Goal: Task Accomplishment & Management: Use online tool/utility

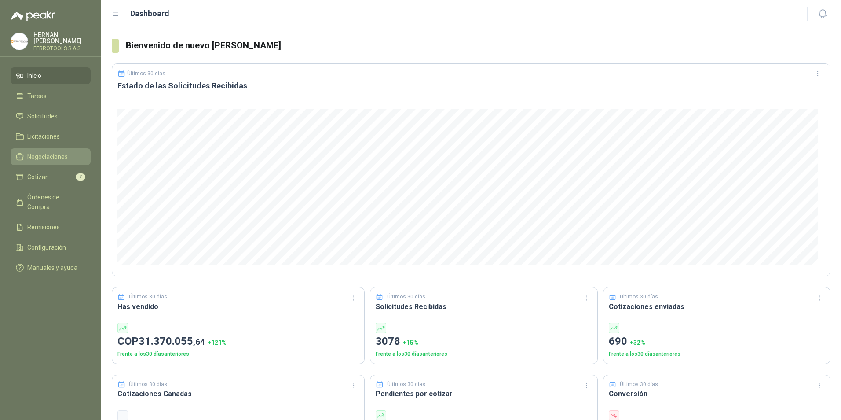
click at [60, 155] on span "Negociaciones" at bounding box center [47, 157] width 40 height 10
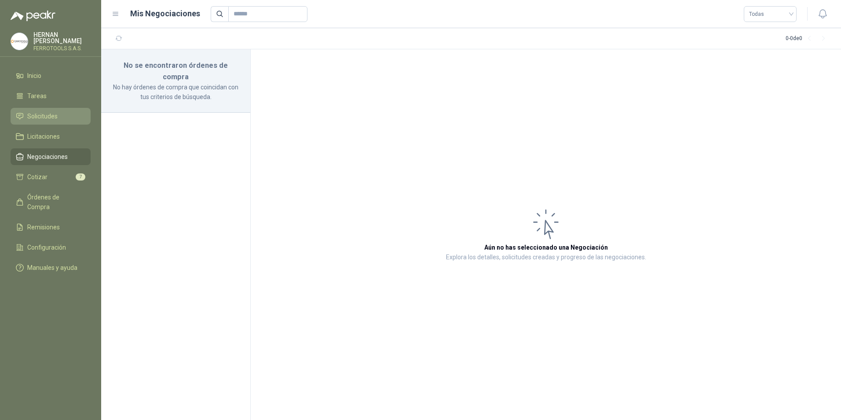
click at [68, 117] on li "Solicitudes" at bounding box center [51, 116] width 70 height 10
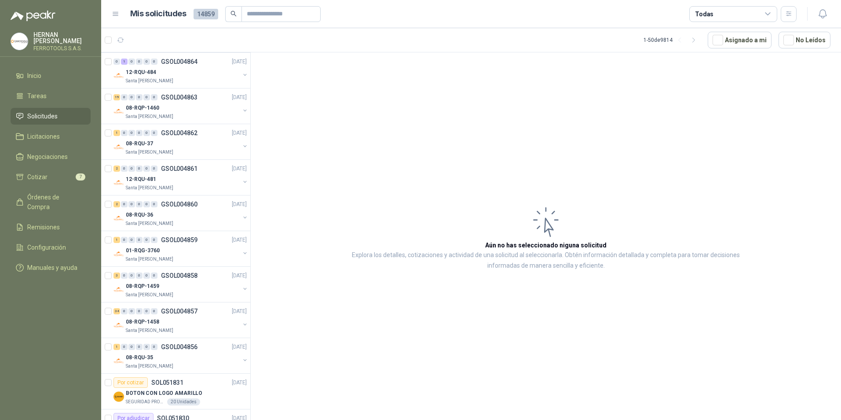
scroll to position [1431, 0]
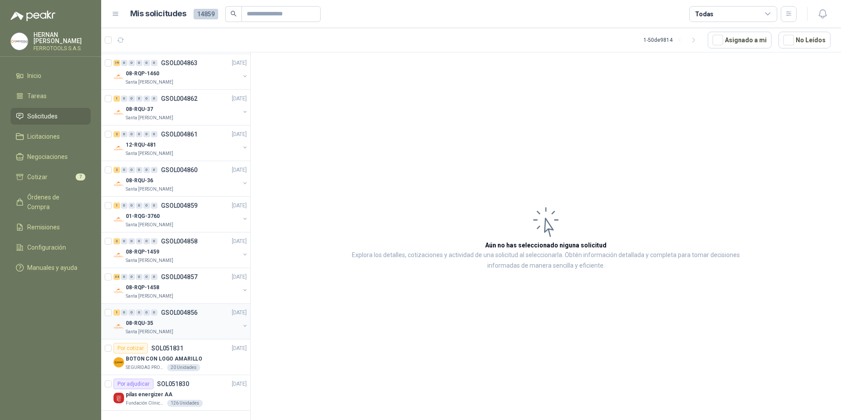
click at [185, 318] on div "08-RQU-35" at bounding box center [183, 323] width 114 height 11
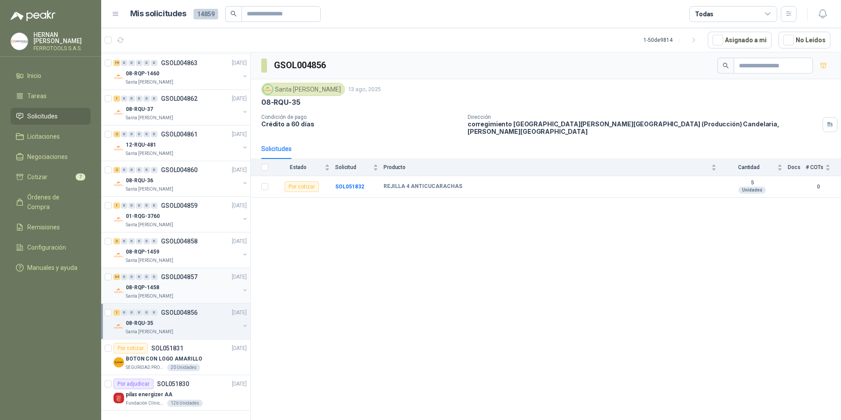
click at [179, 282] on div "08-RQP-1458" at bounding box center [183, 287] width 114 height 11
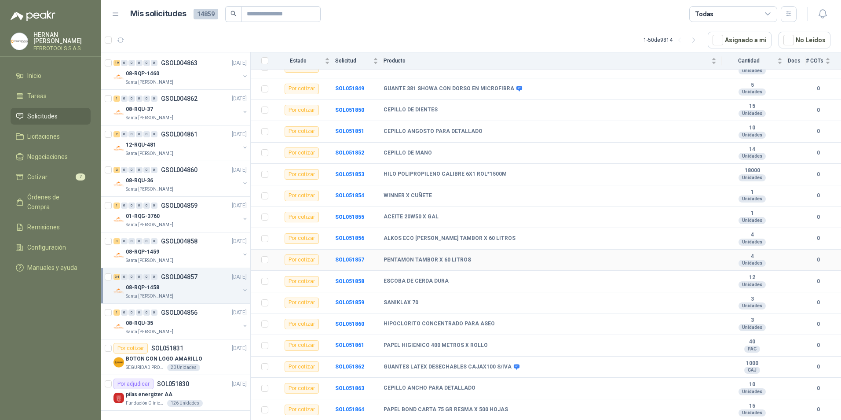
scroll to position [474, 0]
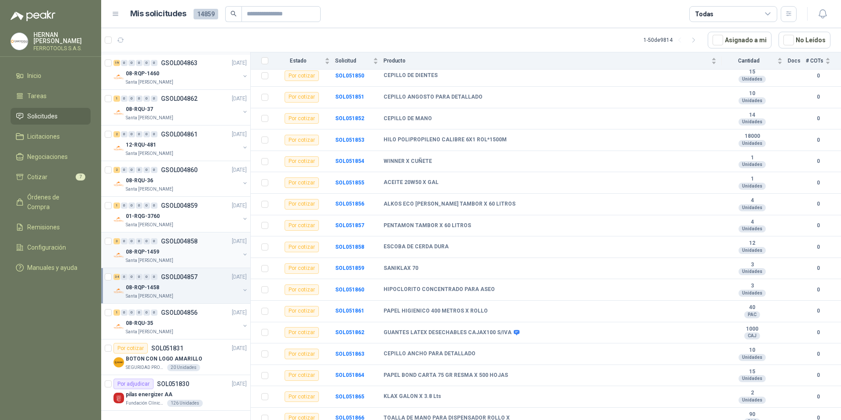
click at [168, 246] on div "08-RQP-1459" at bounding box center [183, 251] width 114 height 11
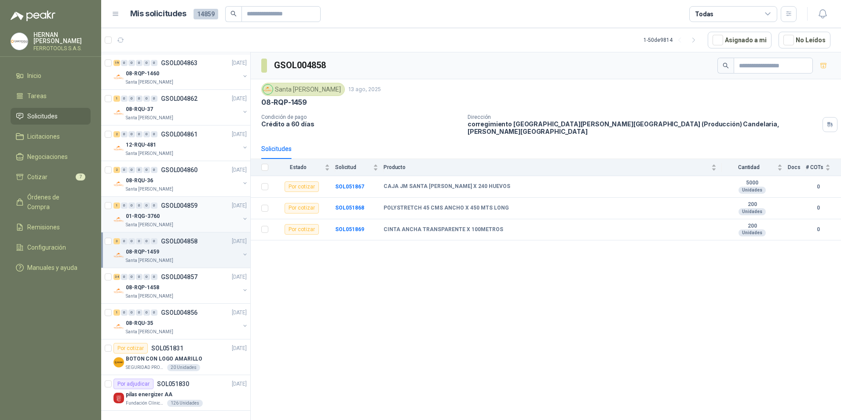
click at [170, 221] on div "Santa [PERSON_NAME]" at bounding box center [183, 224] width 114 height 7
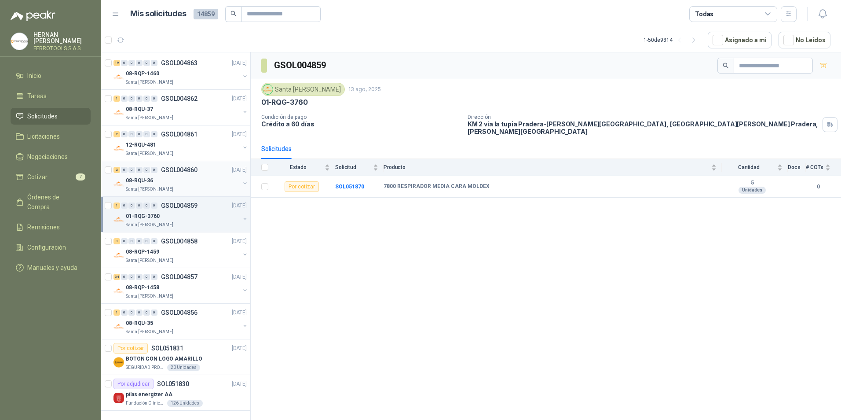
click at [189, 186] on div "Santa [PERSON_NAME]" at bounding box center [183, 189] width 114 height 7
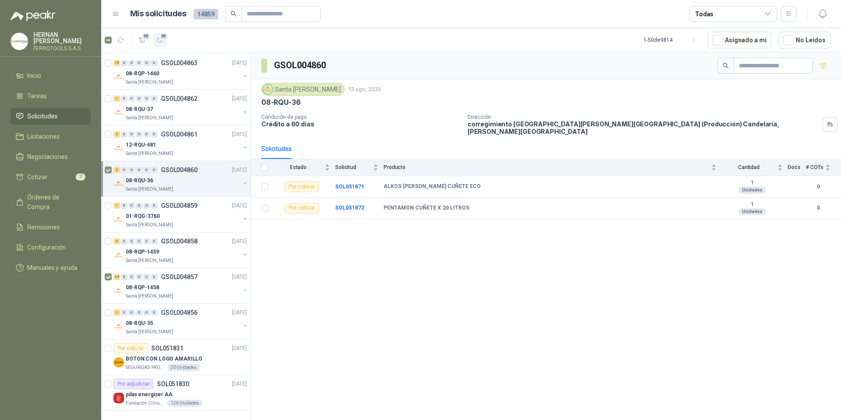
click at [161, 41] on icon "button" at bounding box center [159, 39] width 5 height 5
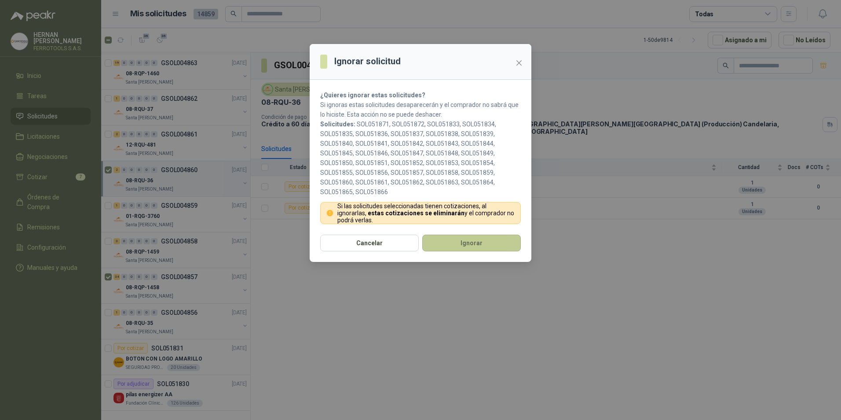
click at [442, 243] on button "Ignorar" at bounding box center [471, 243] width 99 height 17
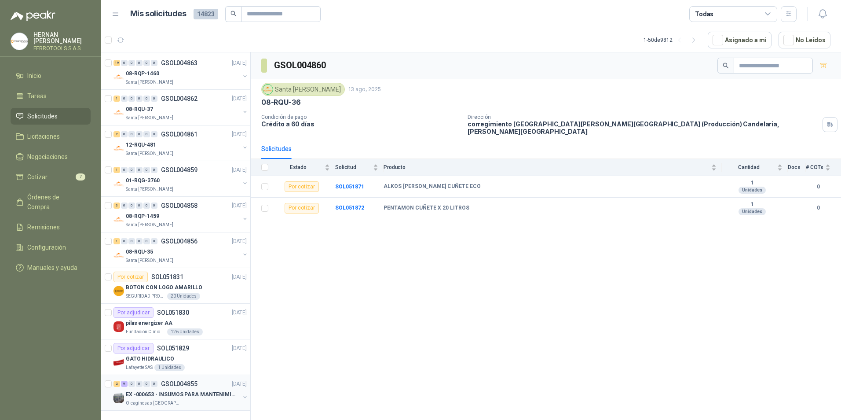
click at [173, 381] on p "GSOL004855" at bounding box center [179, 384] width 37 height 6
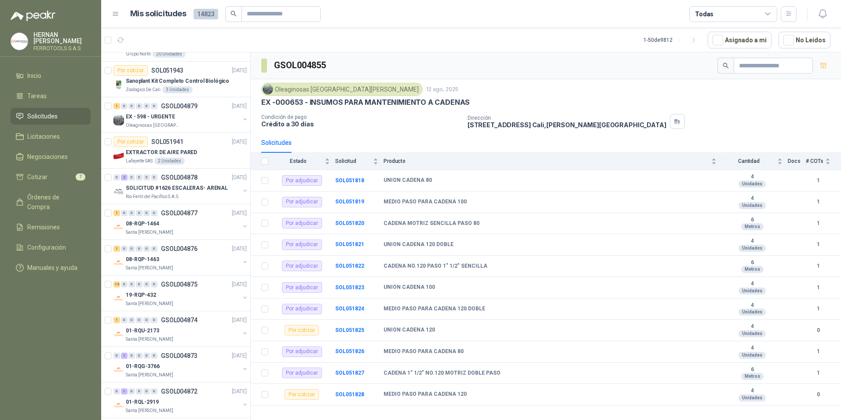
scroll to position [771, 0]
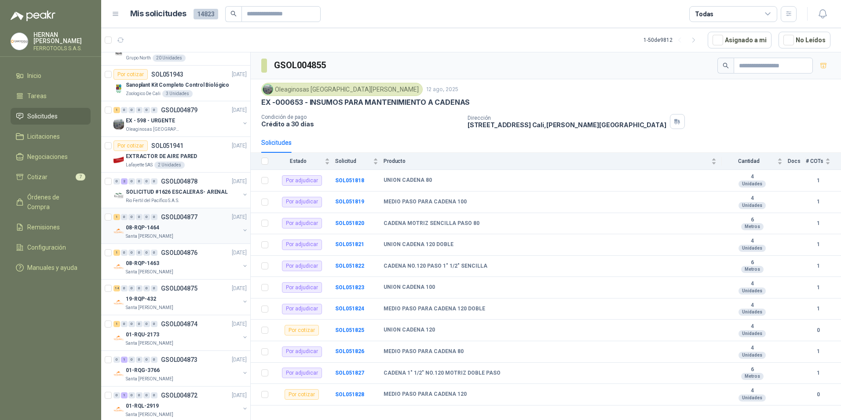
click at [198, 226] on div "08-RQP-1464" at bounding box center [183, 227] width 114 height 11
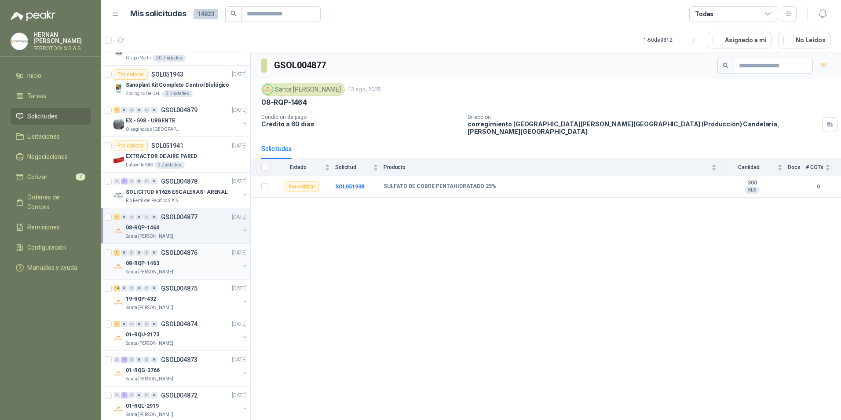
click at [197, 263] on div "08-RQP-1463" at bounding box center [183, 263] width 114 height 11
click at [185, 291] on p "GSOL004875" at bounding box center [179, 288] width 37 height 6
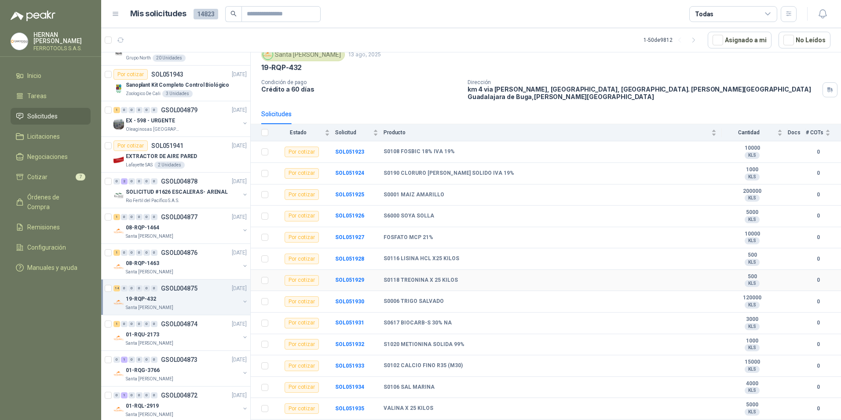
scroll to position [47, 0]
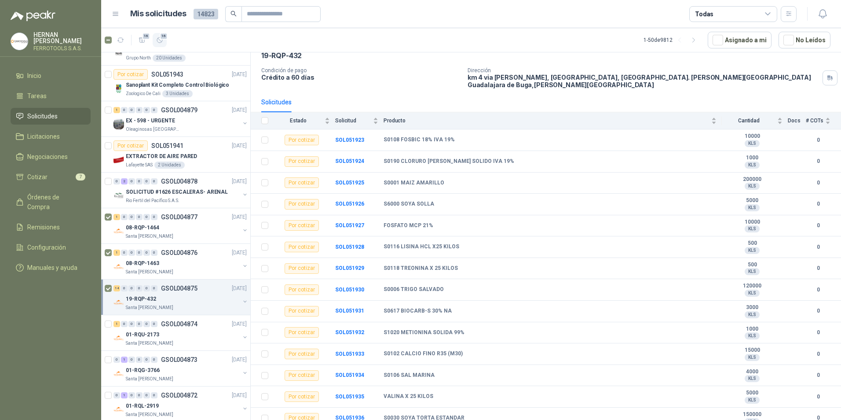
click at [163, 36] on span "16" at bounding box center [164, 36] width 8 height 7
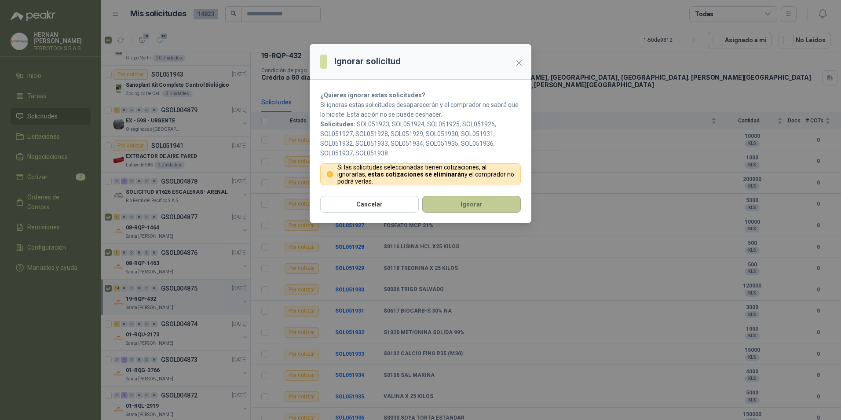
click at [469, 209] on button "Ignorar" at bounding box center [471, 204] width 99 height 17
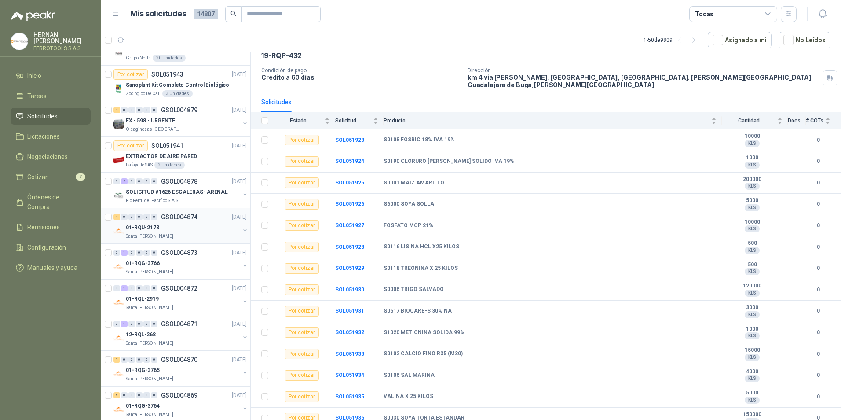
click at [187, 224] on div "01-RQU-2173" at bounding box center [183, 227] width 114 height 11
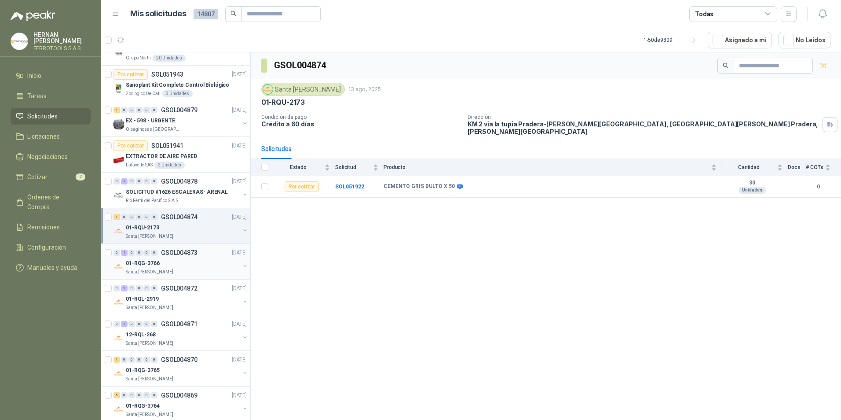
click at [198, 263] on div "01-RQG-3766" at bounding box center [183, 263] width 114 height 11
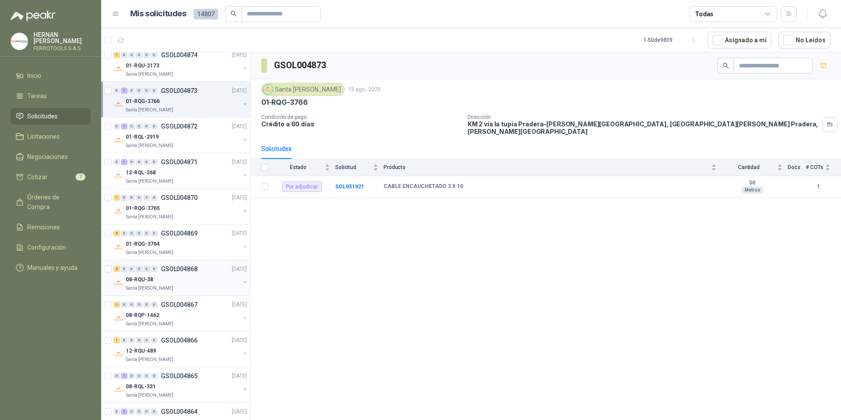
scroll to position [947, 0]
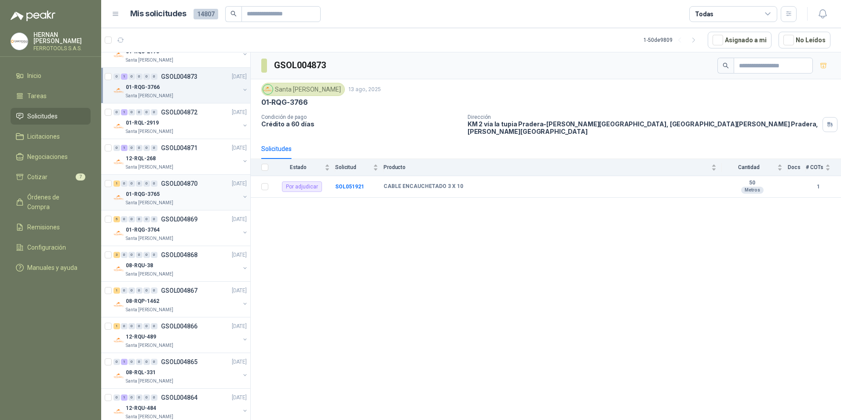
click at [194, 207] on div "1 0 0 0 0 0 GSOL004870 [DATE] 01-RQG-3765 [GEOGRAPHIC_DATA][PERSON_NAME]" at bounding box center [175, 193] width 149 height 36
click at [191, 230] on div "01-RQG-3764" at bounding box center [183, 229] width 114 height 11
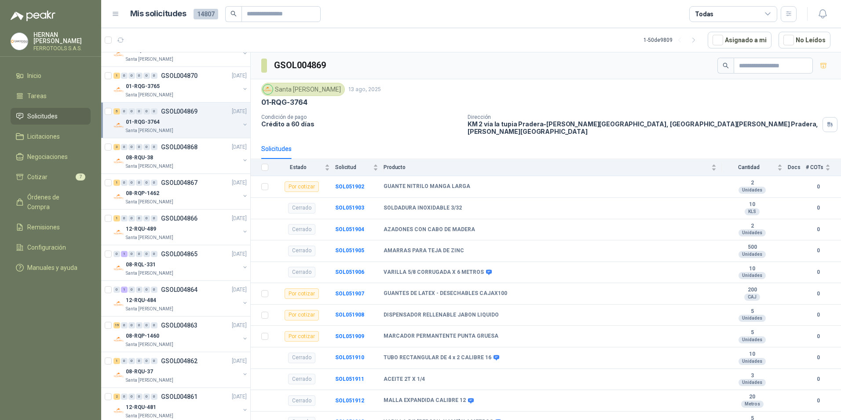
scroll to position [1035, 0]
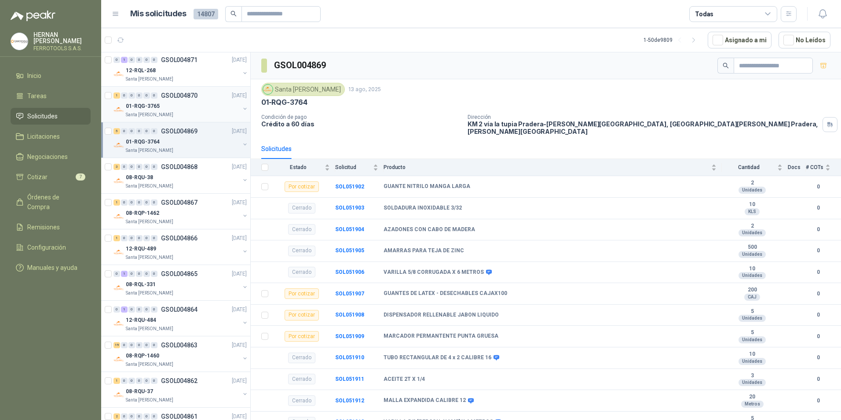
click at [190, 108] on div "01-RQG-3765" at bounding box center [183, 106] width 114 height 11
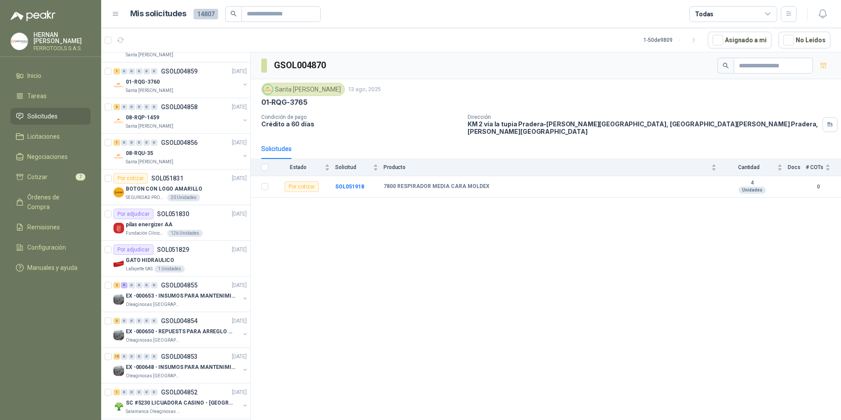
scroll to position [1431, 0]
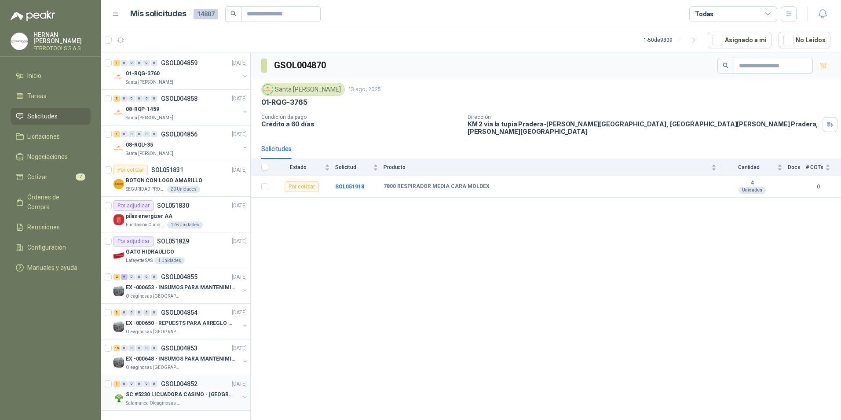
click at [157, 390] on p "SC #5230 LICUADORA CASINO - [GEOGRAPHIC_DATA]" at bounding box center [181, 394] width 110 height 8
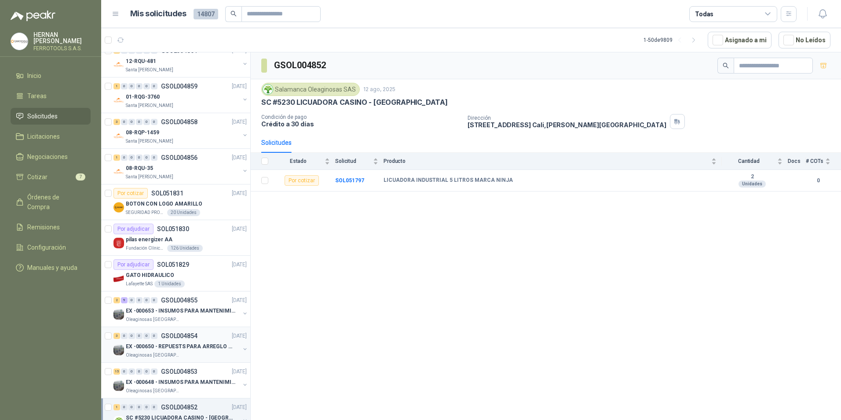
scroll to position [1387, 0]
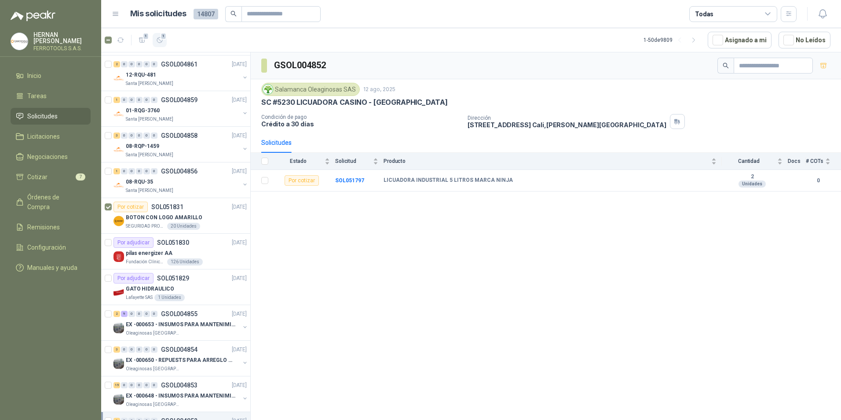
click at [158, 43] on icon "button" at bounding box center [159, 40] width 7 height 7
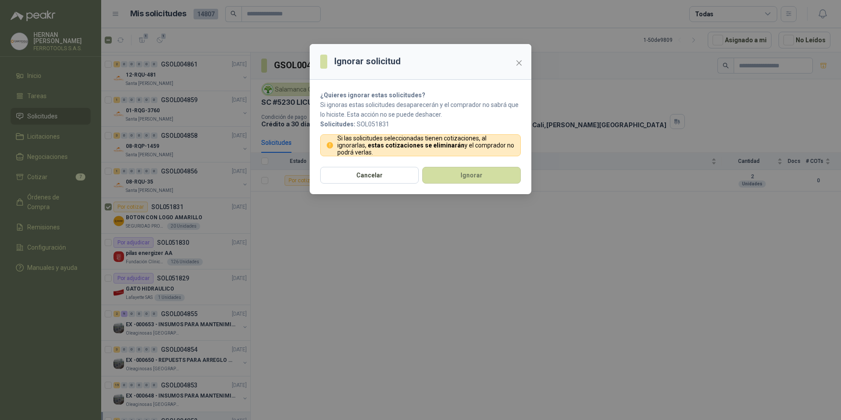
click at [422, 176] on div "Cancelar Ignorar" at bounding box center [421, 180] width 222 height 27
click at [440, 179] on button "Ignorar" at bounding box center [471, 175] width 99 height 17
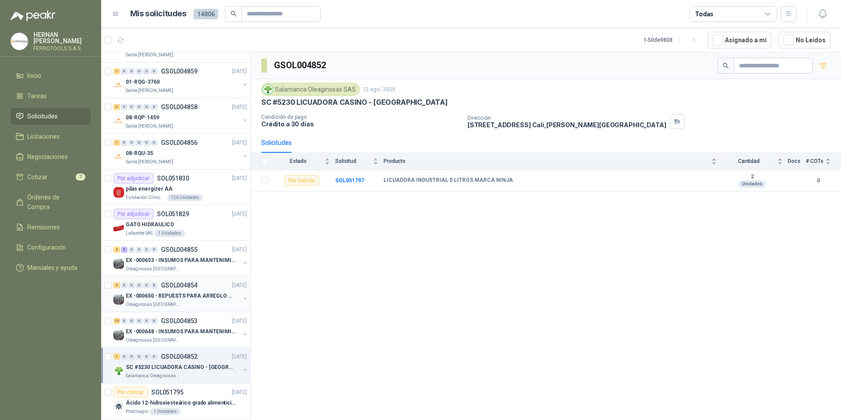
scroll to position [1431, 0]
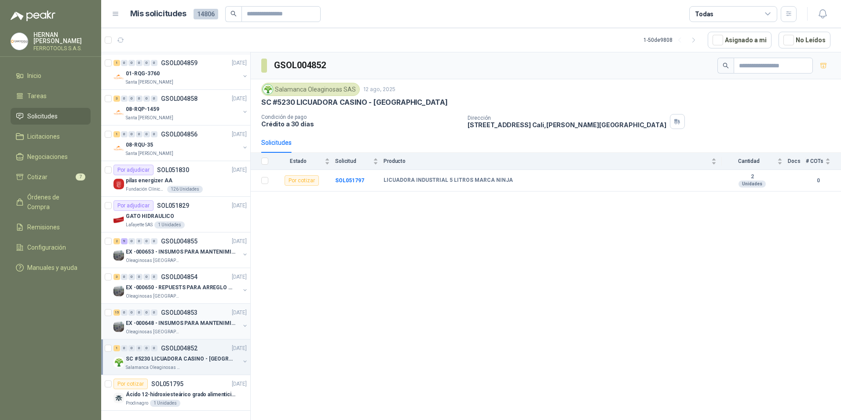
click at [179, 319] on p "EX -000648 - INSUMOS PARA MANTENIMIENITO MECANICO" at bounding box center [181, 323] width 110 height 8
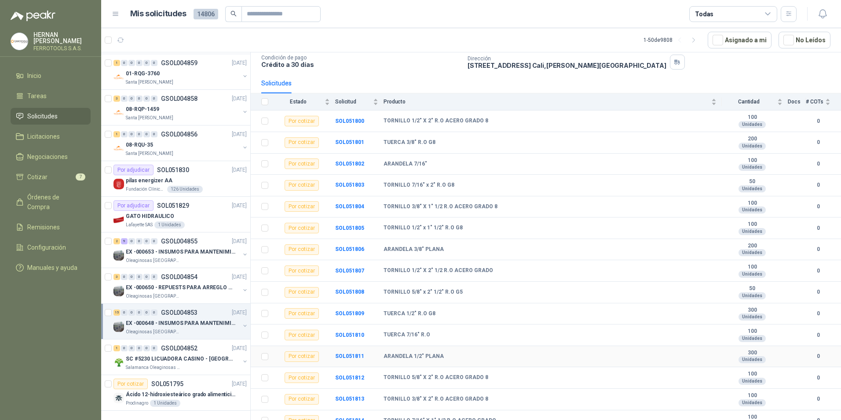
scroll to position [68, 0]
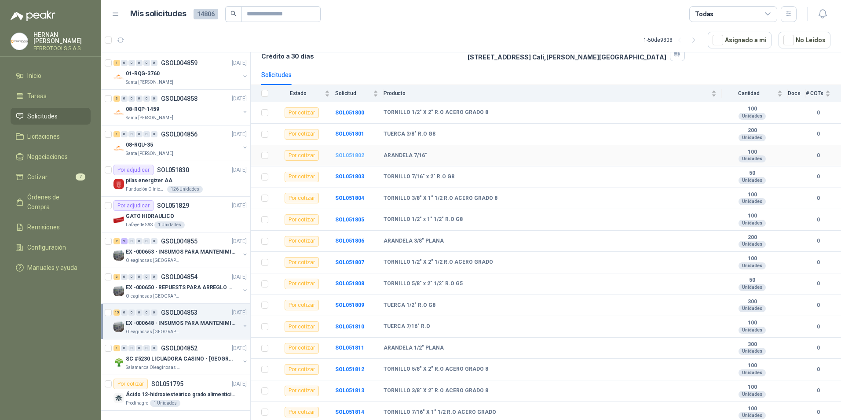
click at [353, 156] on b "SOL051802" at bounding box center [349, 155] width 29 height 6
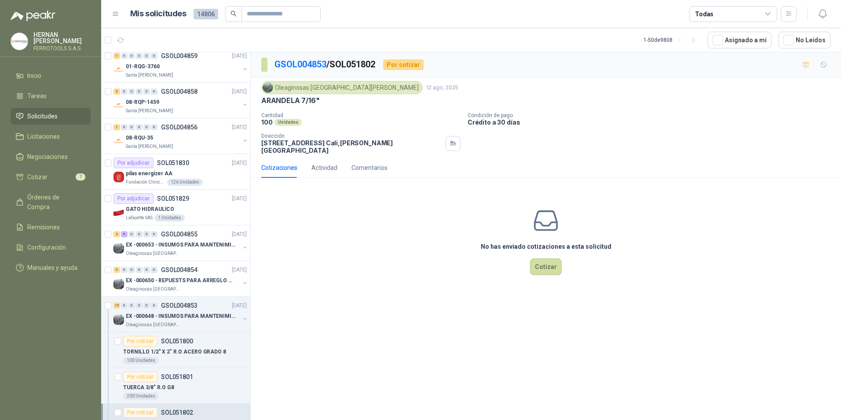
click at [528, 258] on div "No has enviado cotizaciones a esta solicitud Cotizar" at bounding box center [546, 241] width 590 height 112
click at [546, 258] on button "Cotizar" at bounding box center [546, 266] width 32 height 17
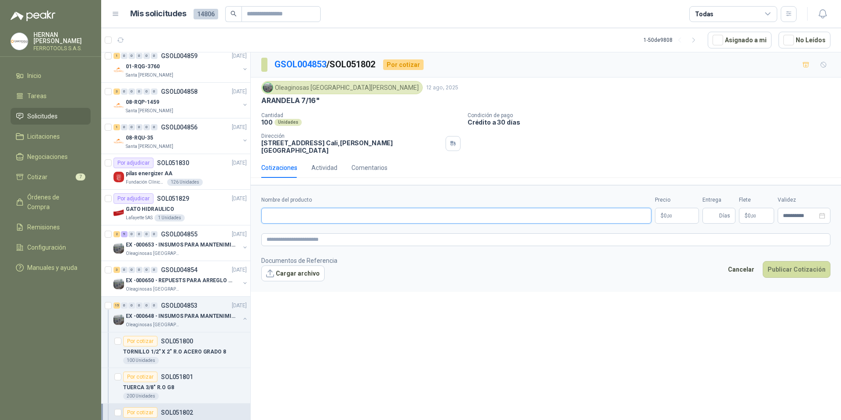
click at [350, 208] on input "Nombre del producto" at bounding box center [456, 216] width 390 height 16
type input "**********"
drag, startPoint x: 359, startPoint y: 213, endPoint x: 163, endPoint y: 208, distance: 196.8
click at [163, 208] on div "Por cotizar SOL052066 [DATE] AMARRES DE 10 CM COLOR AZUL Zoologico De Cali 100 …" at bounding box center [471, 237] width 740 height 371
click at [306, 233] on textarea at bounding box center [545, 239] width 569 height 13
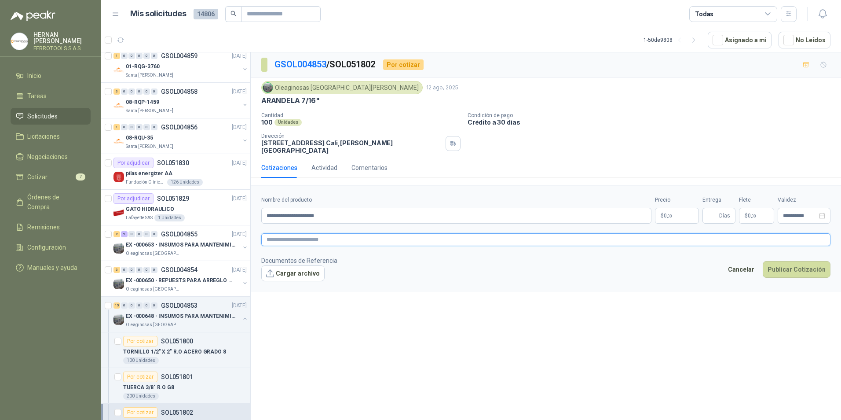
paste textarea "**********"
type textarea "**********"
click at [679, 204] on body "[PERSON_NAME] FERROTOOLS S.A.S. Inicio Tareas Solicitudes Licitaciones Negociac…" at bounding box center [420, 210] width 841 height 420
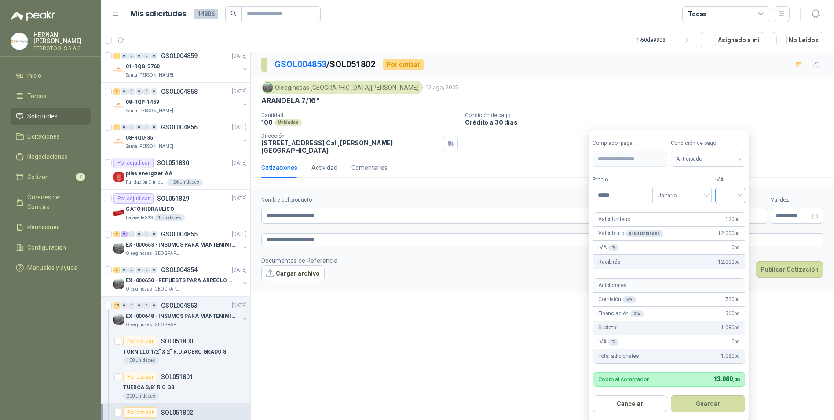
type input "*****"
click at [724, 199] on input "search" at bounding box center [730, 194] width 19 height 13
click at [730, 214] on div "19%" at bounding box center [732, 214] width 16 height 10
click at [719, 413] on form "**********" at bounding box center [670, 275] width 163 height 291
click at [713, 403] on button "Guardar" at bounding box center [710, 403] width 76 height 17
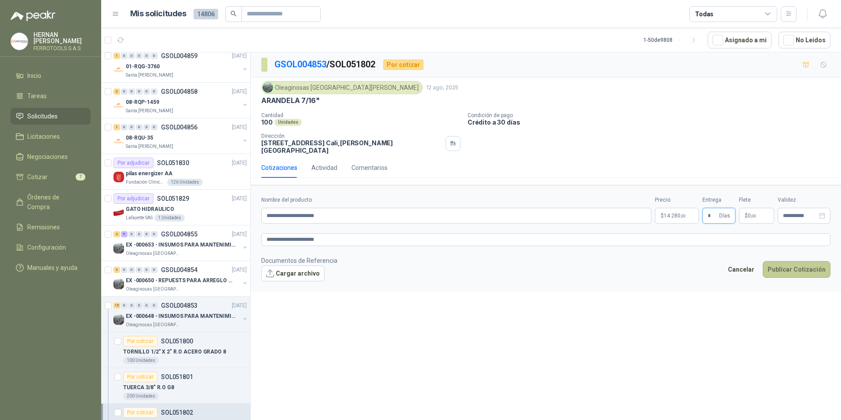
type input "*"
click at [791, 266] on button "Publicar Cotización" at bounding box center [797, 269] width 68 height 17
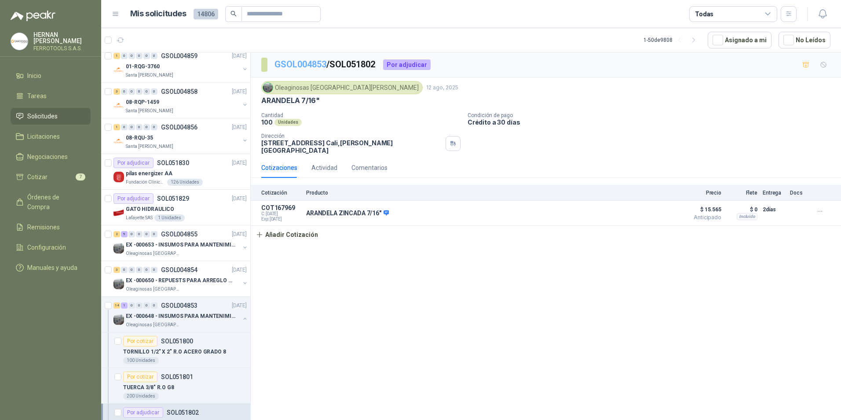
click at [304, 68] on link "GSOL004853" at bounding box center [301, 64] width 52 height 11
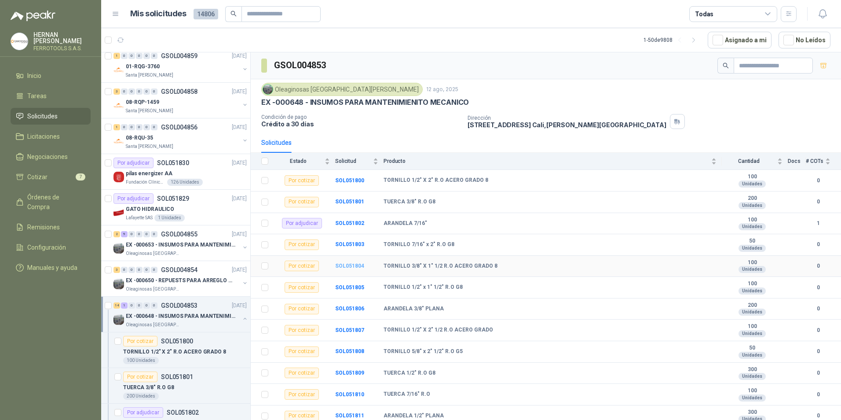
click at [347, 265] on b "SOL051804" at bounding box center [349, 266] width 29 height 6
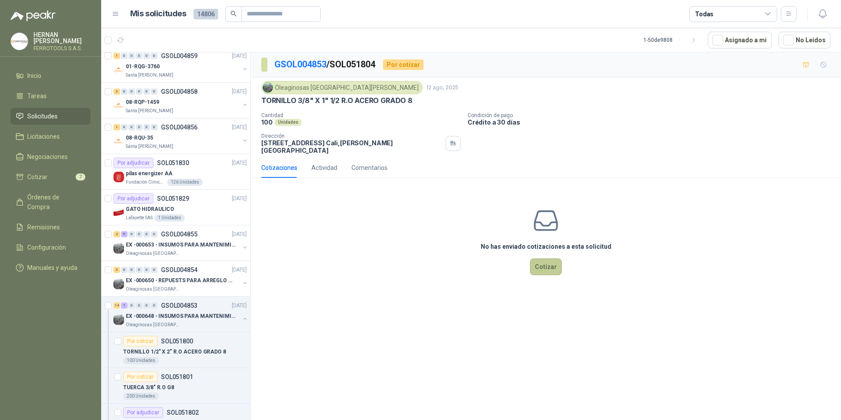
click at [547, 258] on button "Cotizar" at bounding box center [546, 266] width 32 height 17
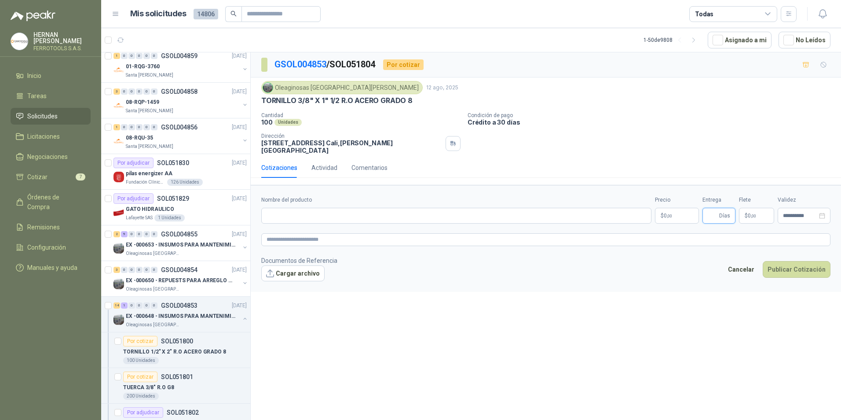
click at [710, 214] on input "Entrega" at bounding box center [713, 215] width 10 height 15
type input "*"
click at [370, 211] on input "Nombre del producto" at bounding box center [456, 216] width 390 height 16
paste input "**********"
type input "**********"
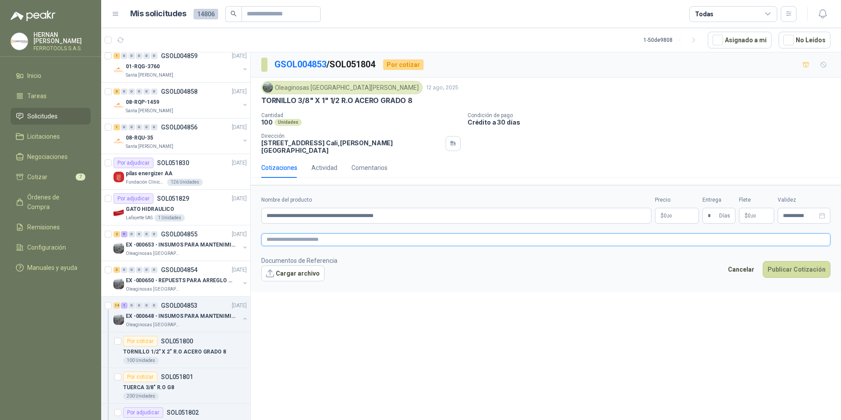
click at [396, 233] on textarea at bounding box center [545, 239] width 569 height 13
paste textarea "**********"
type textarea "**********"
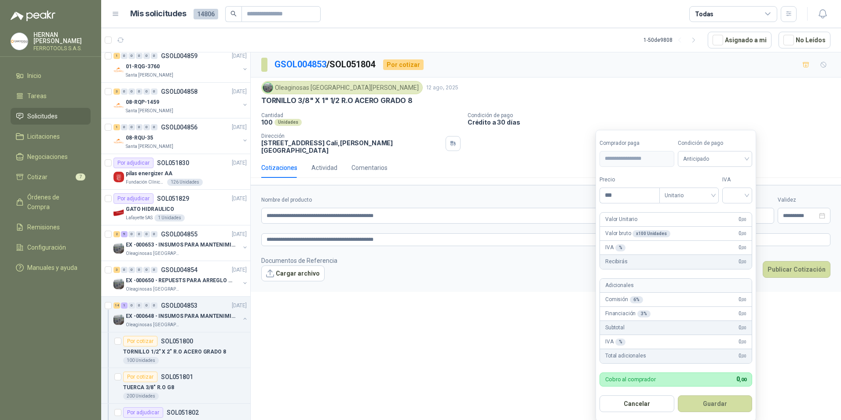
click at [677, 209] on body "[PERSON_NAME] FERROTOOLS S.A.S. Inicio Tareas Solicitudes Licitaciones Negociac…" at bounding box center [420, 210] width 841 height 420
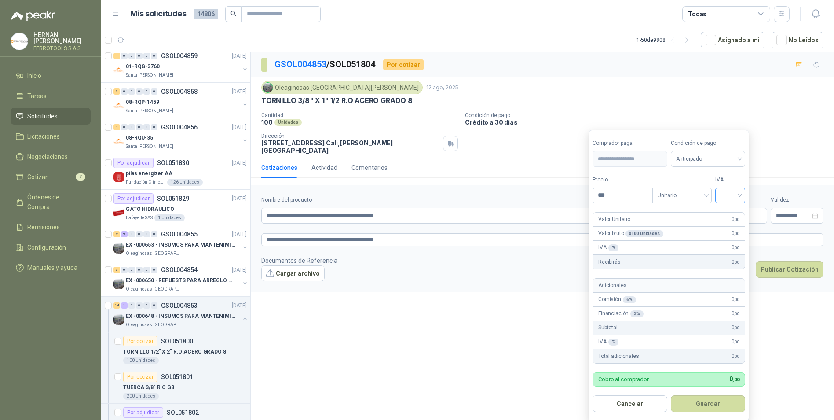
click at [730, 198] on input "search" at bounding box center [730, 194] width 19 height 13
click at [733, 212] on div "19%" at bounding box center [732, 214] width 16 height 10
drag, startPoint x: 638, startPoint y: 198, endPoint x: 580, endPoint y: 197, distance: 58.1
click at [580, 197] on body "[PERSON_NAME] FERROTOOLS S.A.S. Inicio Tareas Solicitudes Licitaciones Negociac…" at bounding box center [417, 210] width 834 height 420
type input "*****"
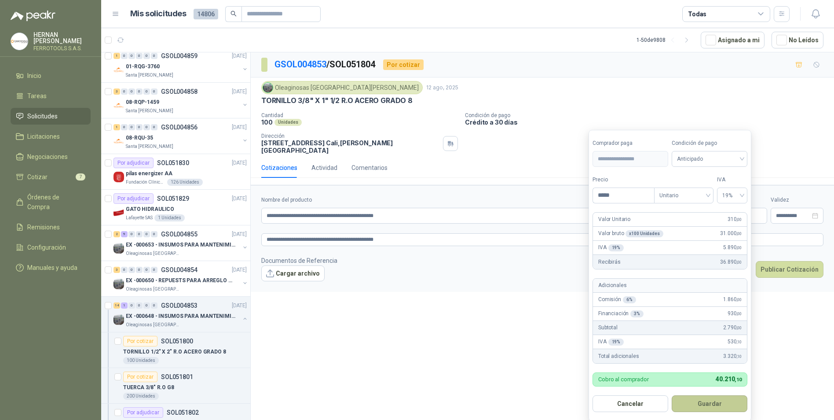
click at [701, 403] on button "Guardar" at bounding box center [710, 403] width 76 height 17
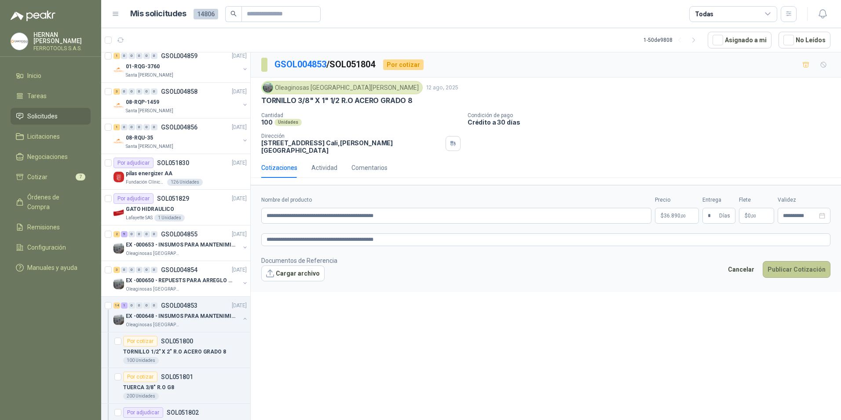
click at [793, 262] on button "Publicar Cotización" at bounding box center [797, 269] width 68 height 17
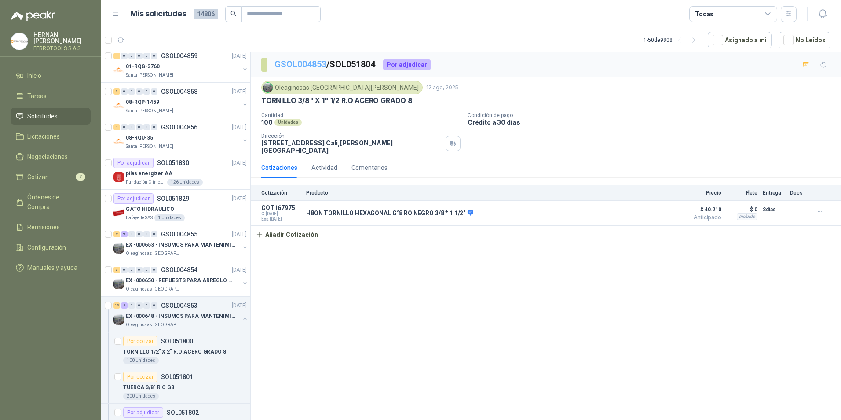
click at [314, 66] on link "GSOL004853" at bounding box center [301, 64] width 52 height 11
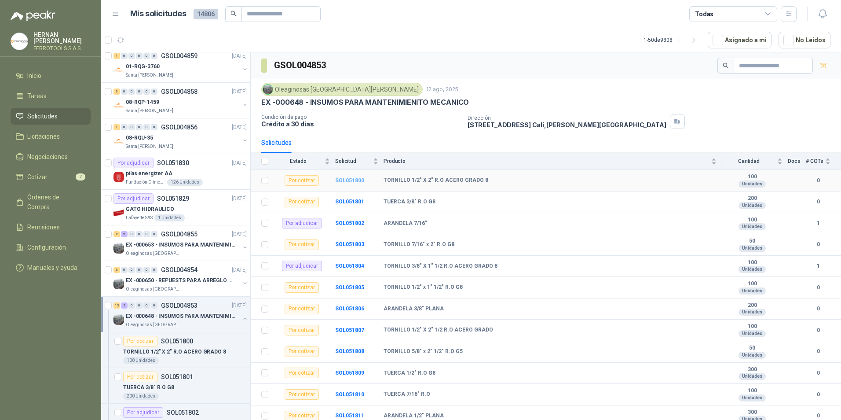
click at [354, 181] on b "SOL051800" at bounding box center [349, 180] width 29 height 6
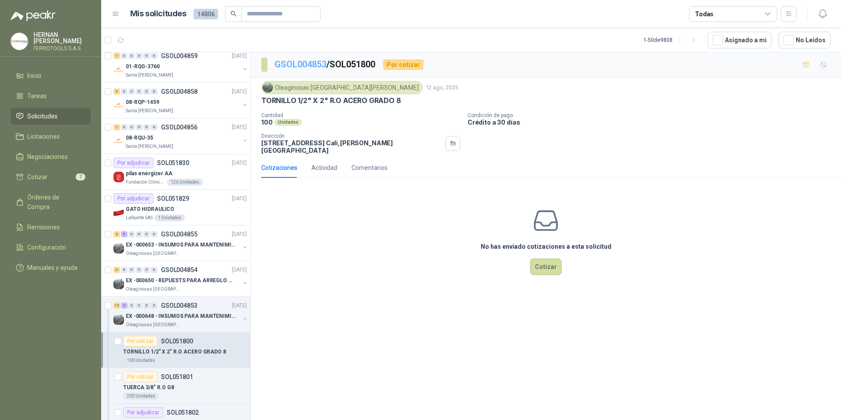
click at [319, 68] on link "GSOL004853" at bounding box center [301, 64] width 52 height 11
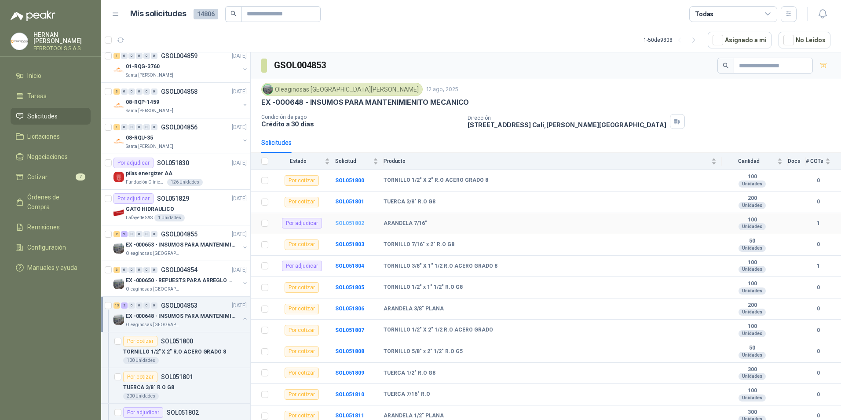
click at [356, 224] on b "SOL051802" at bounding box center [349, 223] width 29 height 6
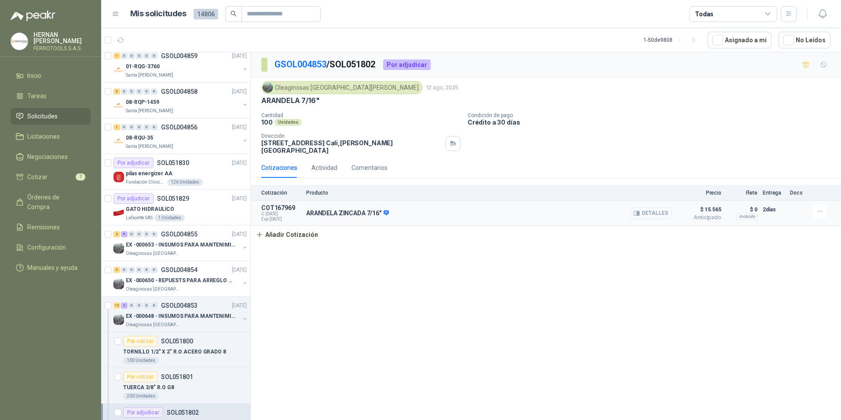
click at [662, 211] on button "Detalles" at bounding box center [651, 213] width 41 height 12
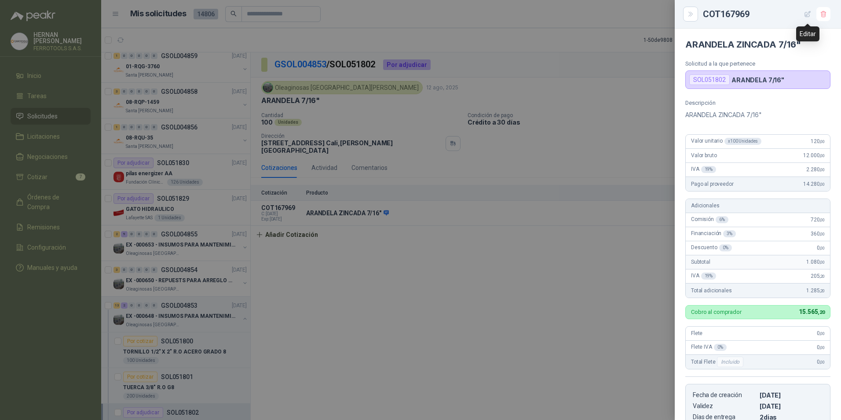
click at [810, 15] on icon "button" at bounding box center [807, 14] width 7 height 7
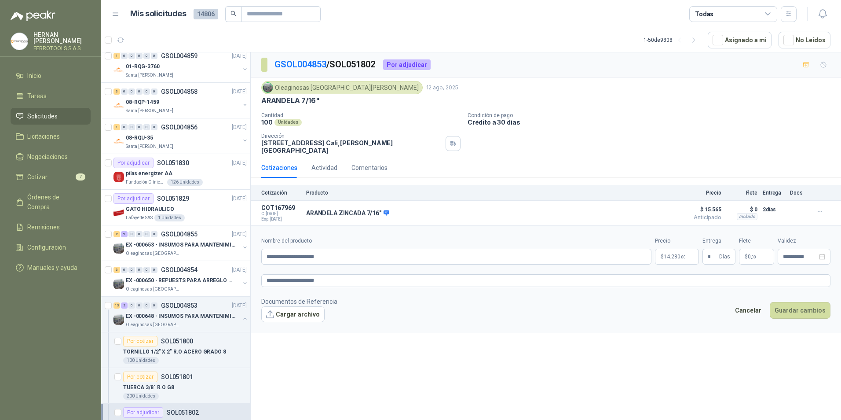
click at [672, 252] on body "[PERSON_NAME] FERROTOOLS S.A.S. Inicio Tareas Solicitudes Licitaciones Negociac…" at bounding box center [420, 210] width 841 height 420
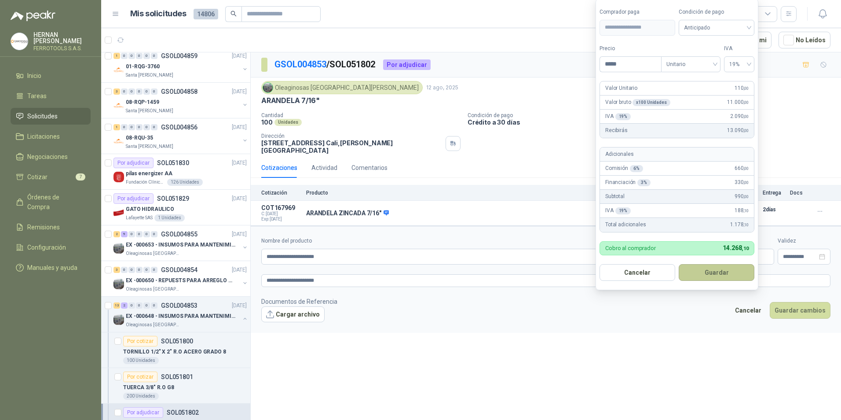
type input "*****"
click at [699, 266] on button "Guardar" at bounding box center [717, 272] width 76 height 17
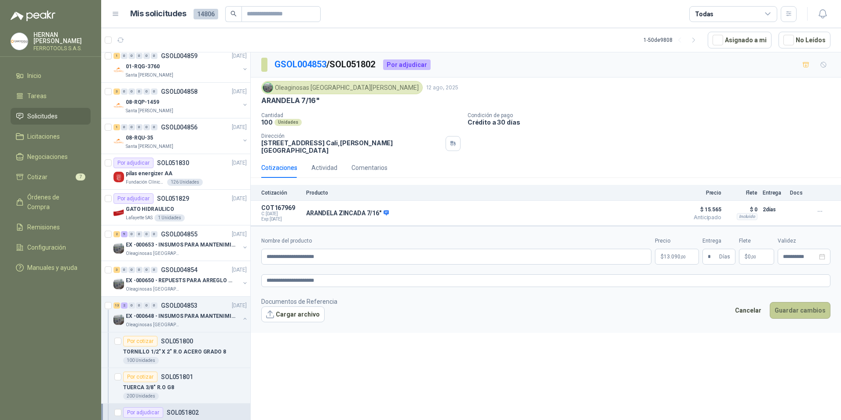
click at [785, 308] on button "Guardar cambios" at bounding box center [800, 310] width 61 height 17
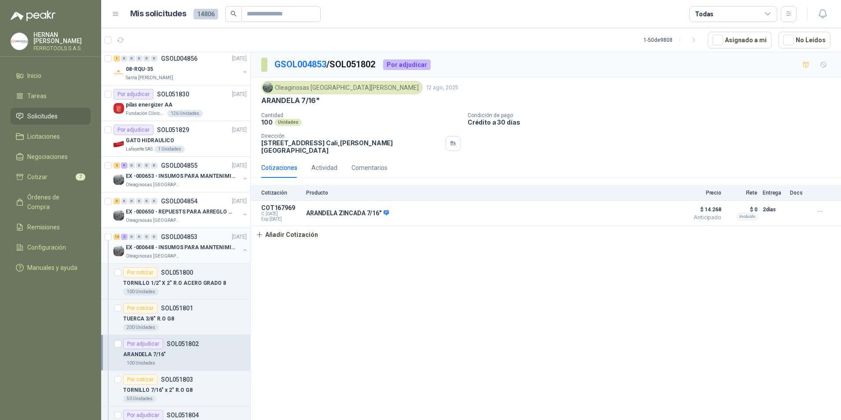
scroll to position [1519, 0]
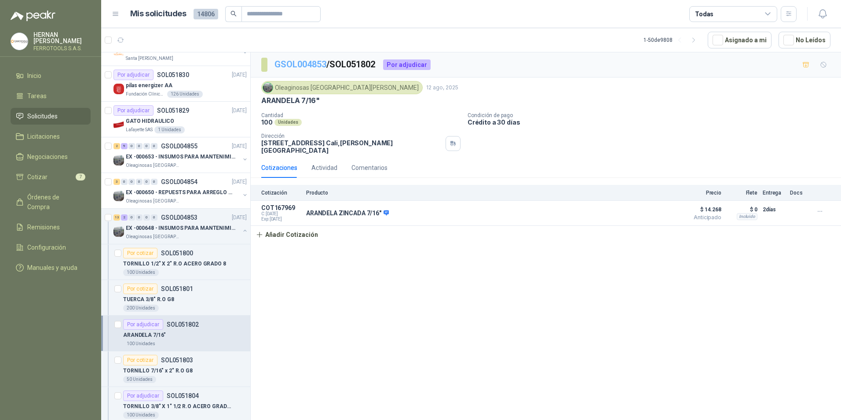
click at [322, 62] on link "GSOL004853" at bounding box center [301, 64] width 52 height 11
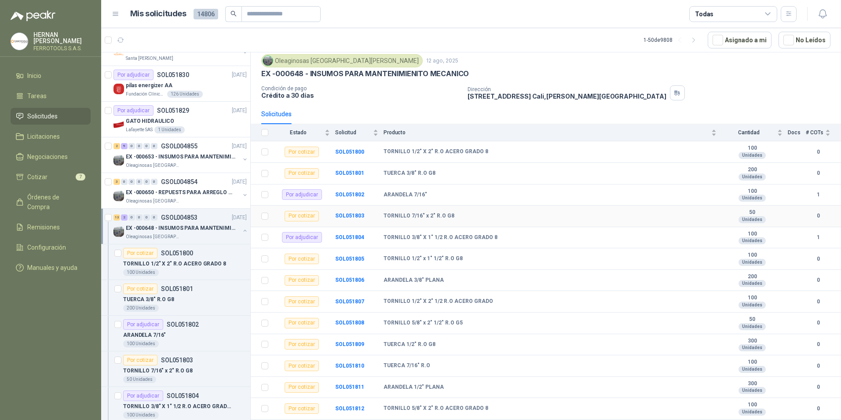
scroll to position [44, 0]
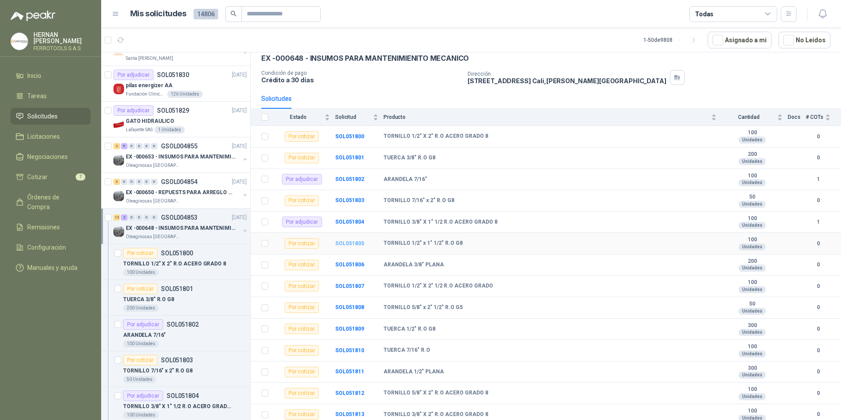
click at [349, 243] on b "SOL051805" at bounding box center [349, 243] width 29 height 6
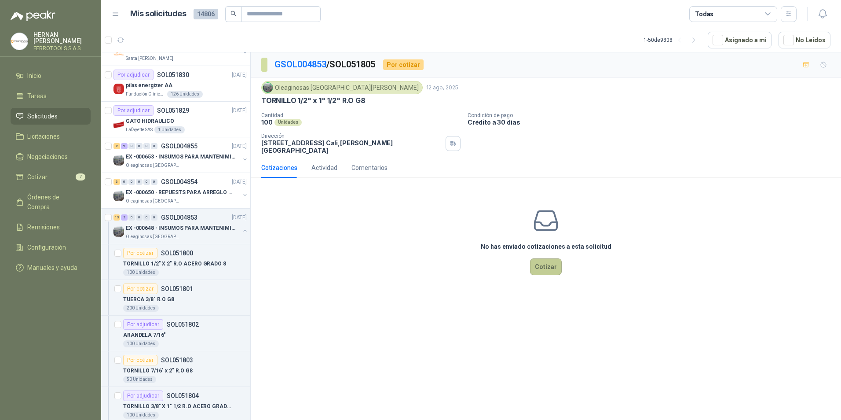
click at [547, 258] on button "Cotizar" at bounding box center [546, 266] width 32 height 17
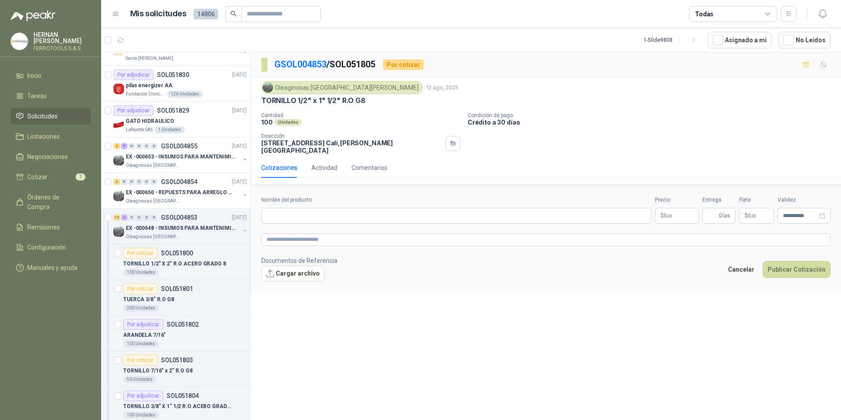
click at [680, 209] on body "[PERSON_NAME] FERROTOOLS S.A.S. Inicio Tareas Solicitudes Licitaciones Negociac…" at bounding box center [420, 210] width 841 height 420
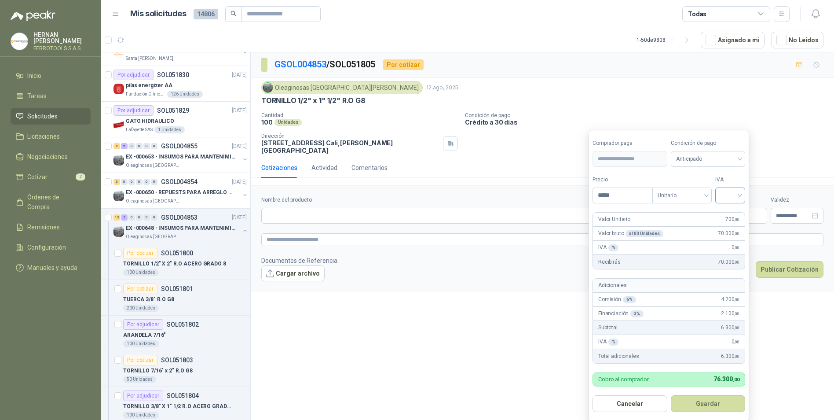
click at [722, 191] on div at bounding box center [730, 195] width 30 height 16
type input "*****"
click at [727, 211] on div "19%" at bounding box center [732, 214] width 16 height 10
click at [718, 405] on button "Guardar" at bounding box center [710, 403] width 76 height 17
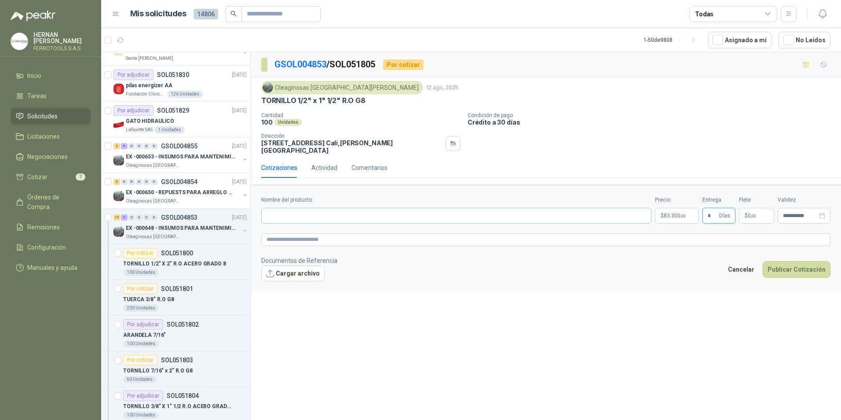
type input "*"
click at [391, 212] on input "Nombre del producto" at bounding box center [456, 216] width 390 height 16
click at [421, 233] on textarea at bounding box center [545, 239] width 569 height 13
click at [341, 210] on input "Nombre del producto" at bounding box center [456, 216] width 390 height 16
paste input "**********"
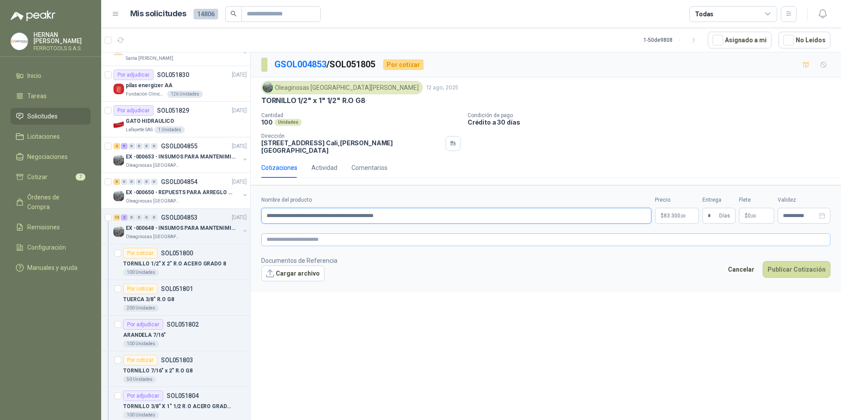
type input "**********"
click at [327, 233] on textarea at bounding box center [545, 239] width 569 height 13
click at [332, 284] on icon "delete" at bounding box center [332, 287] width 6 height 6
click at [364, 233] on textarea at bounding box center [545, 239] width 569 height 13
paste textarea "**********"
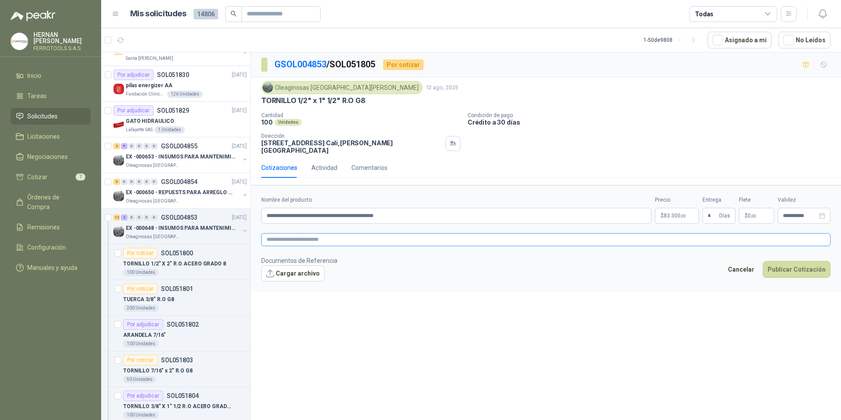
type textarea "**********"
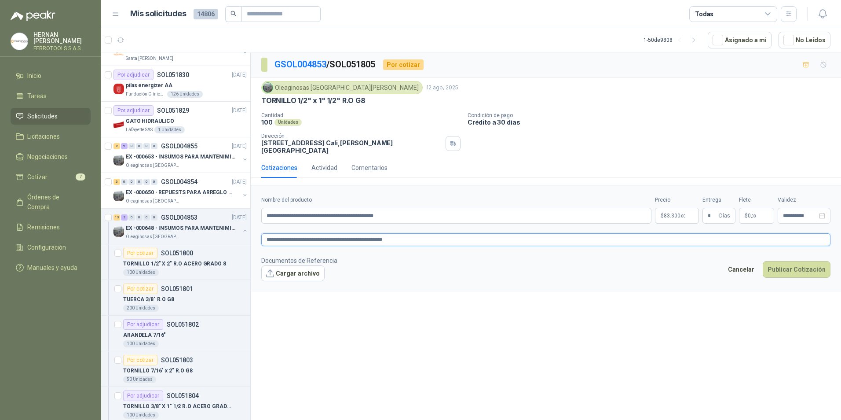
type textarea "**********"
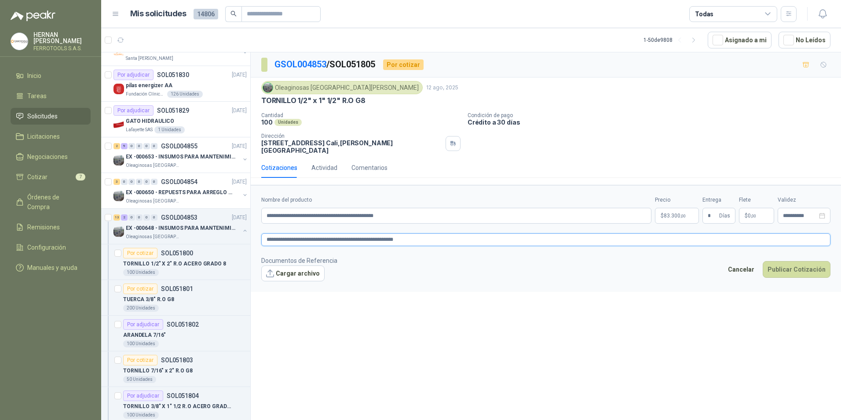
type textarea "**********"
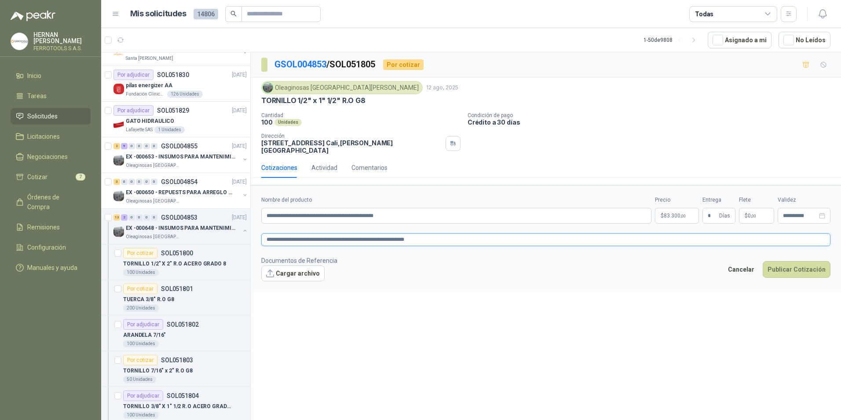
type textarea "**********"
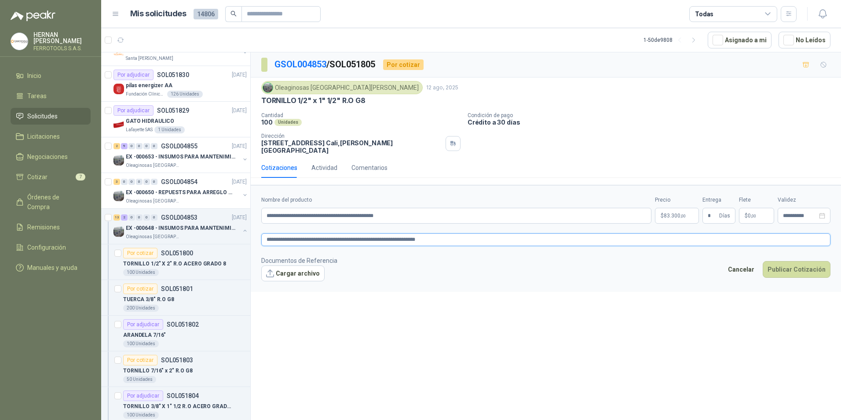
type textarea "**********"
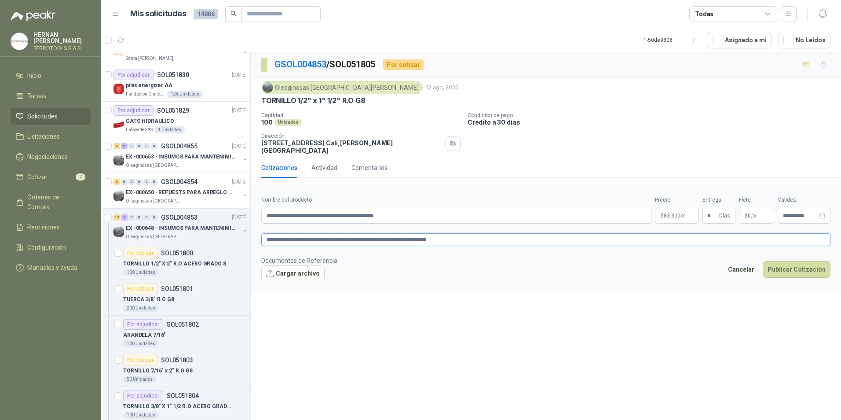
type textarea "**********"
click at [789, 266] on button "Publicar Cotización" at bounding box center [797, 269] width 68 height 17
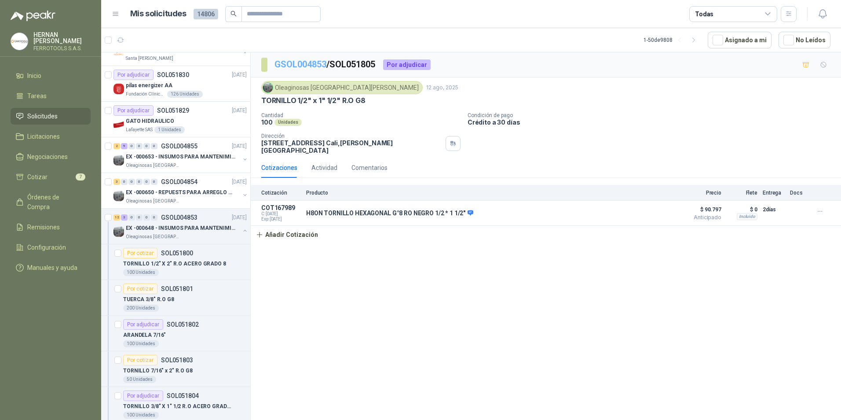
click at [312, 68] on link "GSOL004853" at bounding box center [301, 64] width 52 height 11
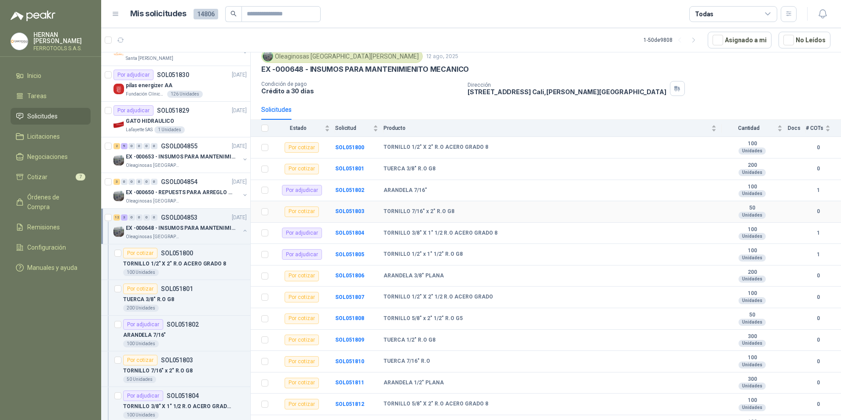
scroll to position [68, 0]
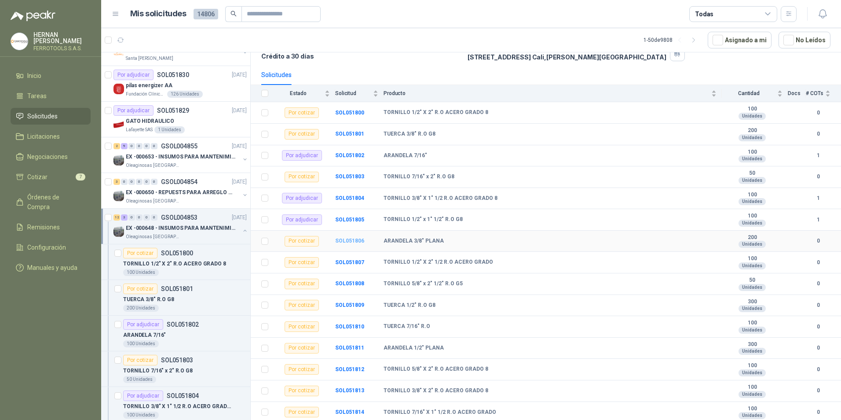
click at [347, 241] on b "SOL051806" at bounding box center [349, 241] width 29 height 6
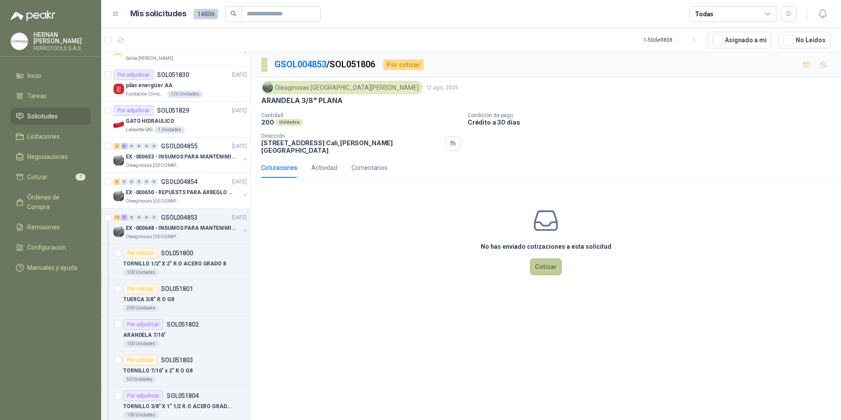
click at [546, 258] on button "Cotizar" at bounding box center [546, 266] width 32 height 17
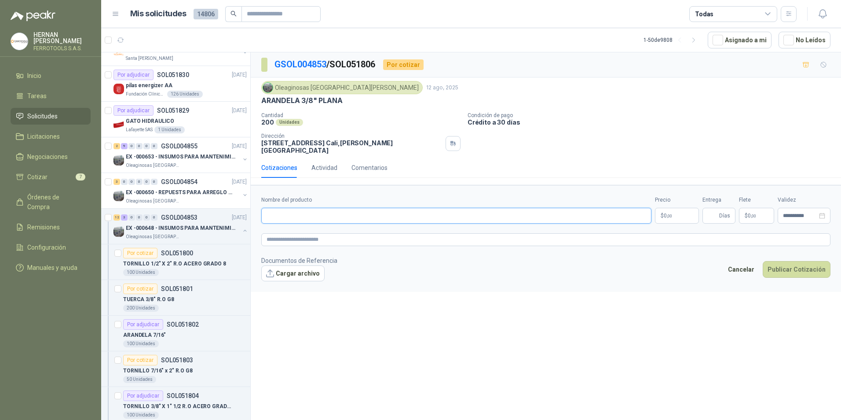
click at [339, 213] on input "Nombre del producto" at bounding box center [456, 216] width 390 height 16
drag, startPoint x: 365, startPoint y: 213, endPoint x: 224, endPoint y: 210, distance: 141.3
click at [224, 210] on div "Por cotizar SOL052066 [DATE] AMARRES DE 10 CM COLOR AZUL Zoologico De Cali 100 …" at bounding box center [471, 237] width 740 height 371
type input "**********"
click at [305, 237] on textarea at bounding box center [545, 239] width 569 height 13
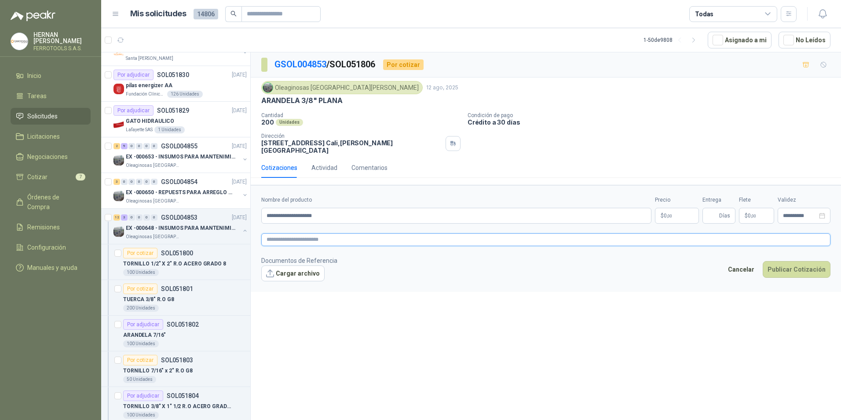
paste textarea "**********"
type textarea "**********"
click at [682, 209] on body "[PERSON_NAME] FERROTOOLS S.A.S. Inicio Tareas Solicitudes Licitaciones Negociac…" at bounding box center [420, 210] width 841 height 420
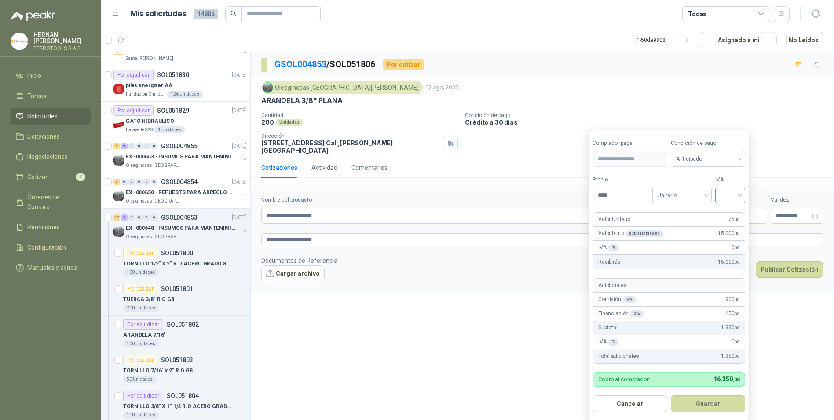
type input "****"
click at [724, 194] on input "search" at bounding box center [730, 194] width 19 height 13
click at [724, 213] on div "19%" at bounding box center [732, 214] width 16 height 10
click at [709, 401] on button "Guardar" at bounding box center [710, 403] width 76 height 17
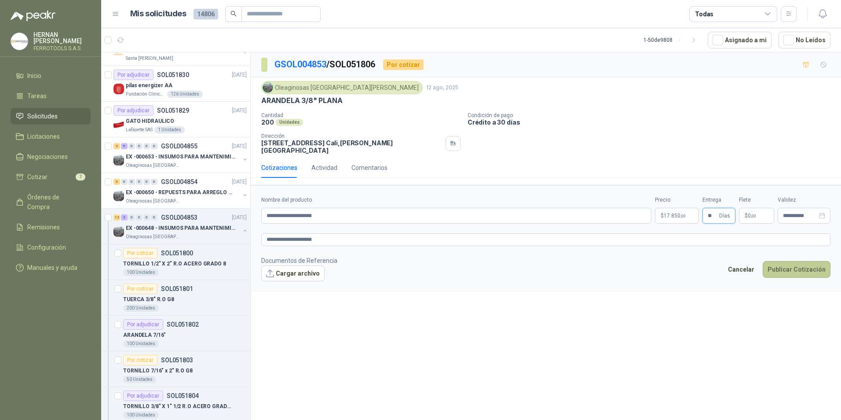
type input "**"
click at [791, 263] on button "Publicar Cotización" at bounding box center [797, 269] width 68 height 17
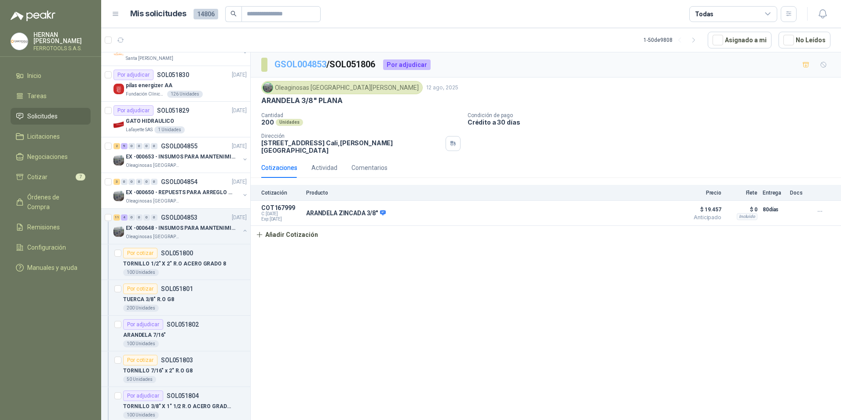
click at [315, 64] on link "GSOL004853" at bounding box center [301, 64] width 52 height 11
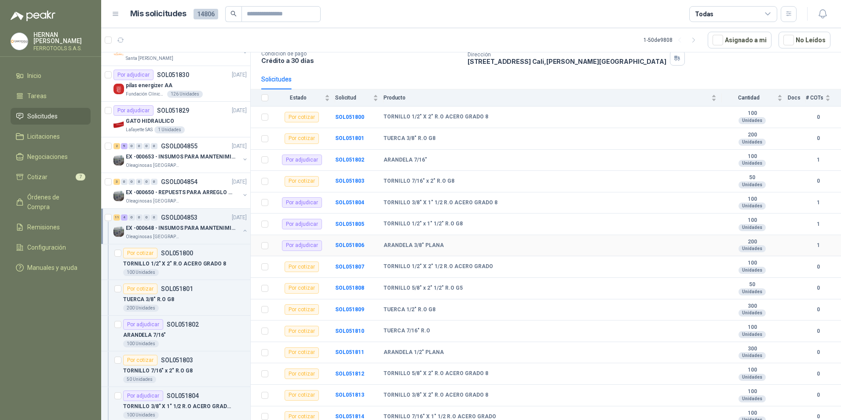
scroll to position [68, 0]
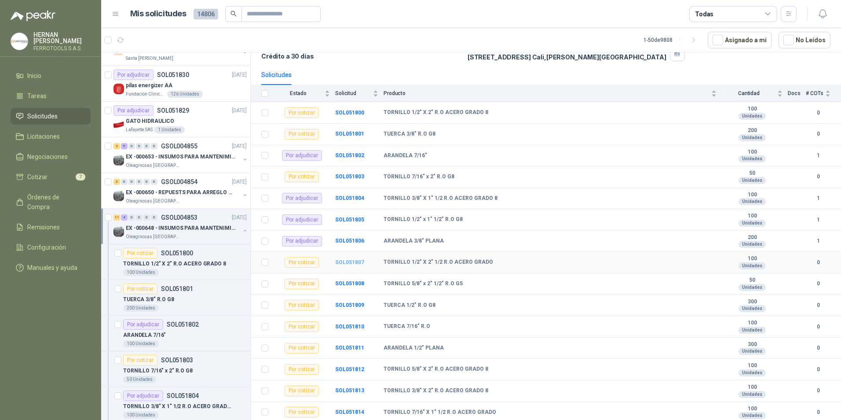
click at [342, 262] on b "SOL051807" at bounding box center [349, 262] width 29 height 6
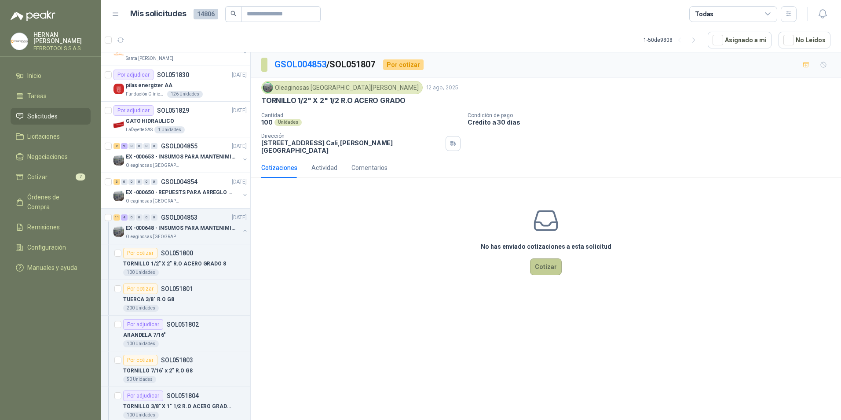
click at [555, 262] on button "Cotizar" at bounding box center [546, 266] width 32 height 17
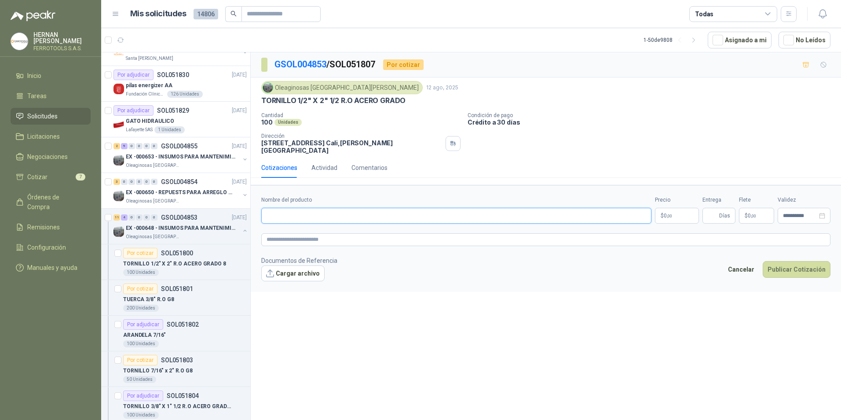
click at [352, 208] on input "Nombre del producto" at bounding box center [456, 216] width 390 height 16
paste input "**********"
type input "**********"
click at [338, 233] on textarea at bounding box center [545, 239] width 569 height 13
paste textarea "**********"
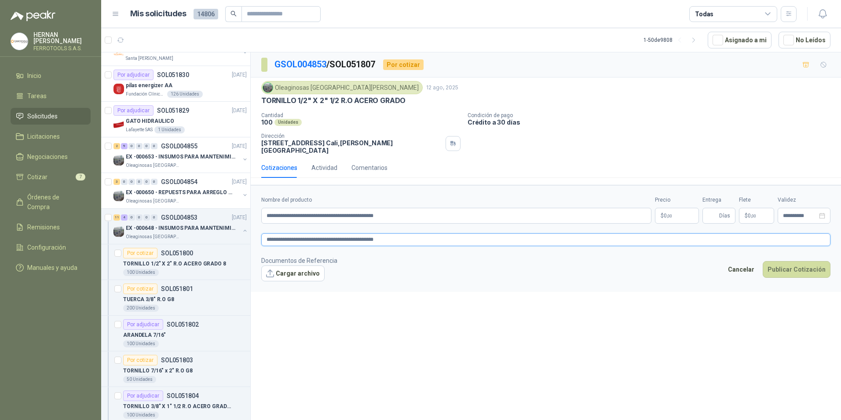
type textarea "**********"
click at [683, 209] on body "[PERSON_NAME] FERROTOOLS S.A.S. Inicio Tareas Solicitudes Licitaciones Negociac…" at bounding box center [420, 210] width 841 height 420
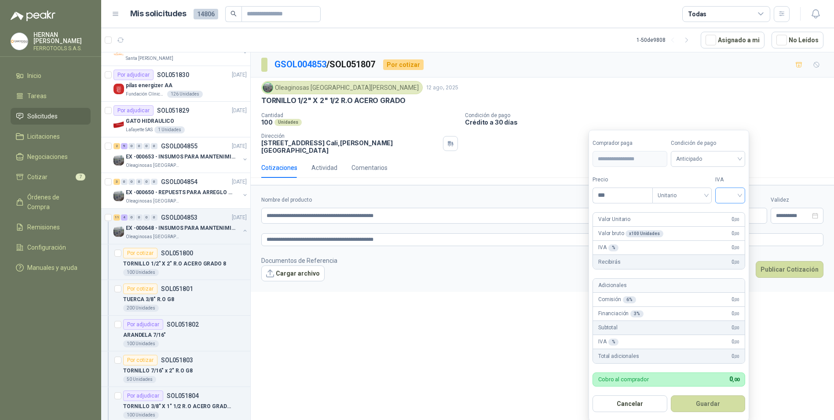
drag, startPoint x: 734, startPoint y: 197, endPoint x: 724, endPoint y: 203, distance: 12.5
click at [733, 198] on input "search" at bounding box center [730, 194] width 19 height 13
click at [725, 213] on div "19%" at bounding box center [732, 214] width 16 height 10
click at [613, 194] on input "***" at bounding box center [623, 195] width 61 height 15
drag, startPoint x: 646, startPoint y: 198, endPoint x: 577, endPoint y: 198, distance: 69.1
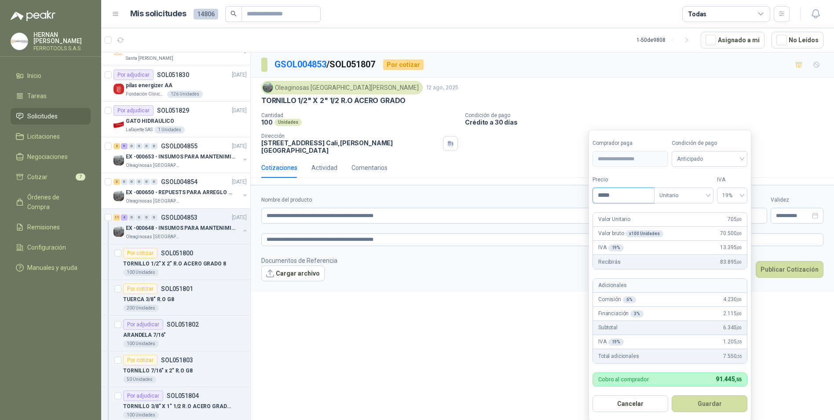
click at [577, 198] on body "[PERSON_NAME] FERROTOOLS S.A.S. Inicio Tareas Solicitudes Licitaciones Negociac…" at bounding box center [417, 210] width 834 height 420
type input "*******"
click at [726, 405] on button "Guardar" at bounding box center [710, 403] width 76 height 17
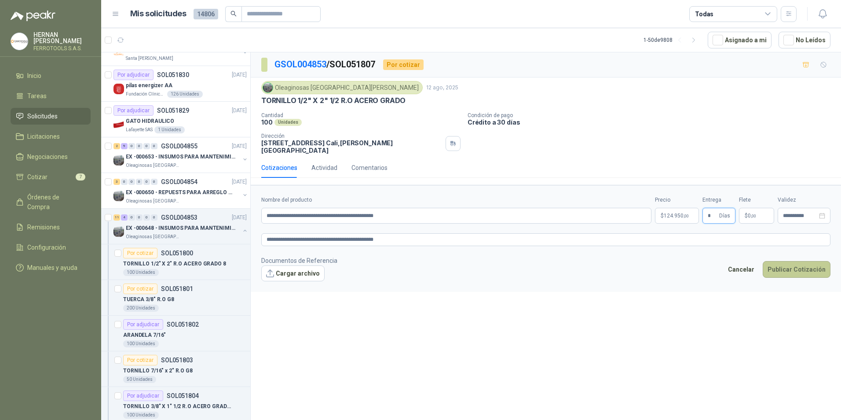
type input "*"
click at [784, 261] on button "Publicar Cotización" at bounding box center [797, 269] width 68 height 17
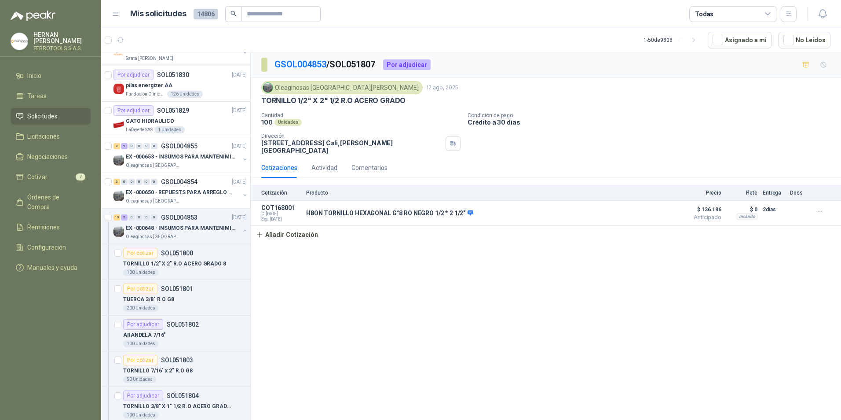
click at [314, 54] on div "GSOL004853 / SOL051807 Por adjudicar" at bounding box center [546, 64] width 590 height 25
click at [314, 66] on link "GSOL004853" at bounding box center [301, 64] width 52 height 11
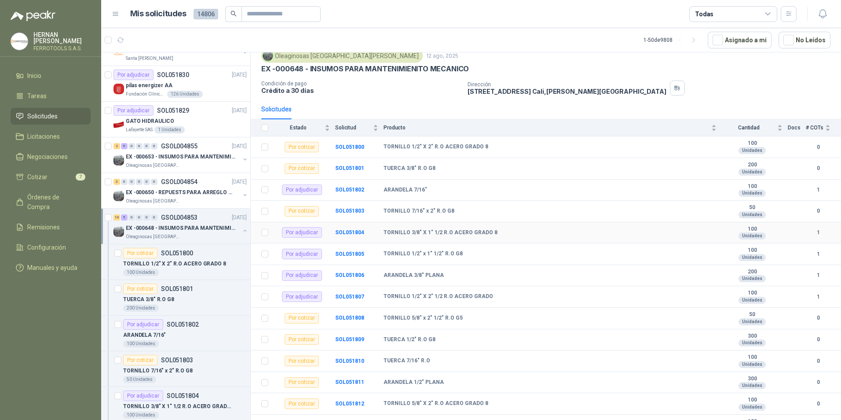
scroll to position [68, 0]
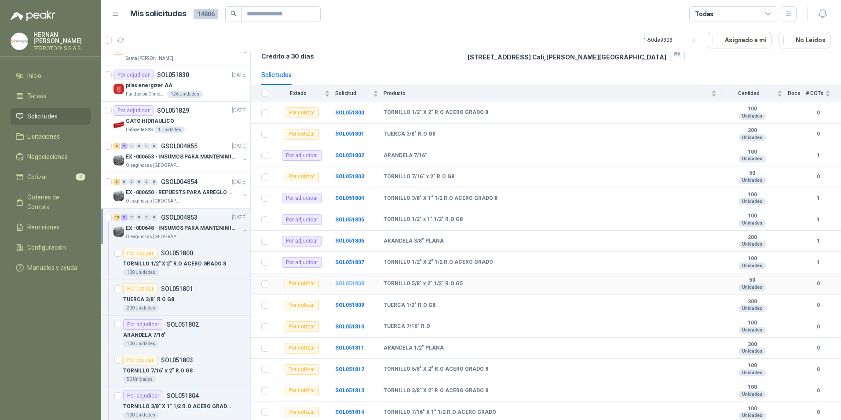
click at [351, 286] on b "SOL051808" at bounding box center [349, 283] width 29 height 6
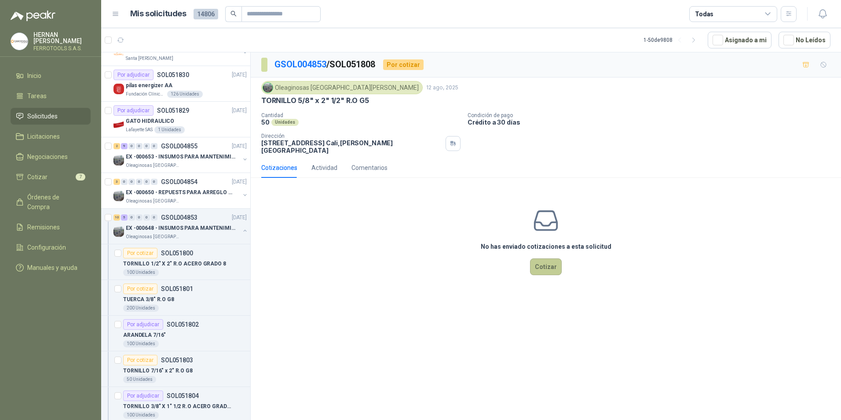
click at [548, 266] on button "Cotizar" at bounding box center [546, 266] width 32 height 17
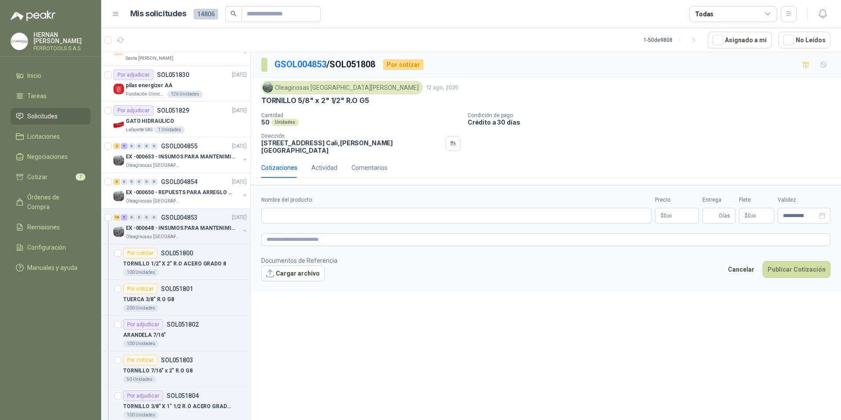
click at [671, 201] on div "Precio $ 0 ,00" at bounding box center [677, 210] width 44 height 28
click at [675, 209] on p "$ 0 ,00" at bounding box center [677, 216] width 44 height 16
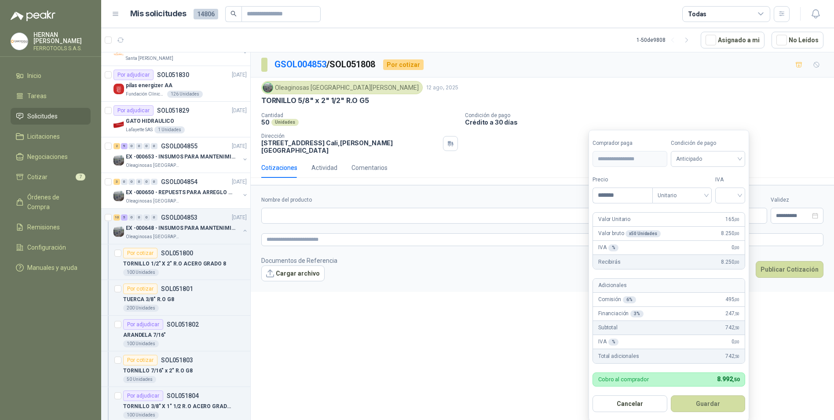
type input "*******"
click at [730, 192] on input "search" at bounding box center [730, 194] width 19 height 13
click at [729, 213] on div "19%" at bounding box center [732, 214] width 16 height 10
click at [701, 406] on button "Guardar" at bounding box center [710, 403] width 76 height 17
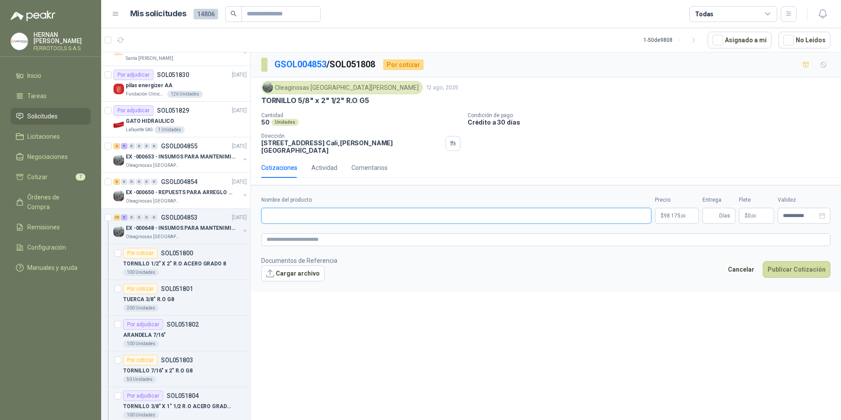
click at [332, 209] on input "Nombre del producto" at bounding box center [456, 216] width 390 height 16
paste input "**********"
type input "**********"
click at [314, 235] on textarea at bounding box center [545, 239] width 569 height 13
paste textarea "**********"
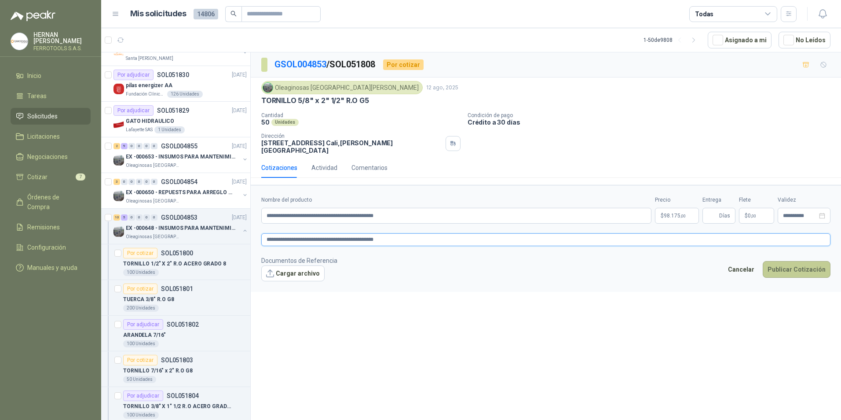
type textarea "**********"
click at [804, 264] on button "Publicar Cotización" at bounding box center [797, 269] width 68 height 17
type input "*"
click at [780, 261] on button "Publicar Cotización" at bounding box center [797, 269] width 68 height 17
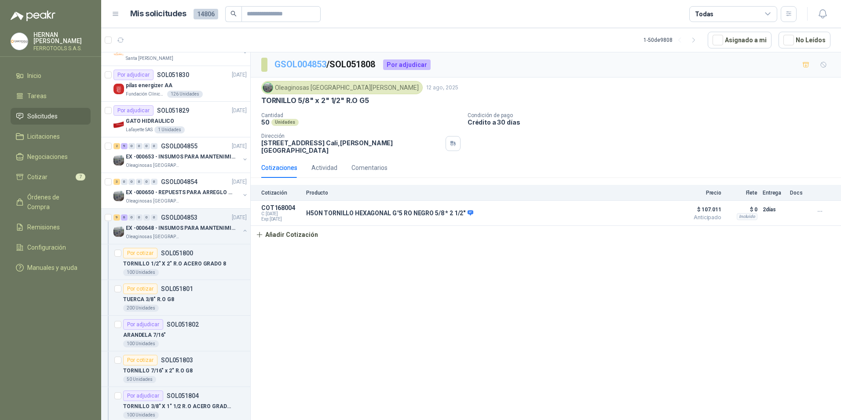
click at [303, 64] on link "GSOL004853" at bounding box center [301, 64] width 52 height 11
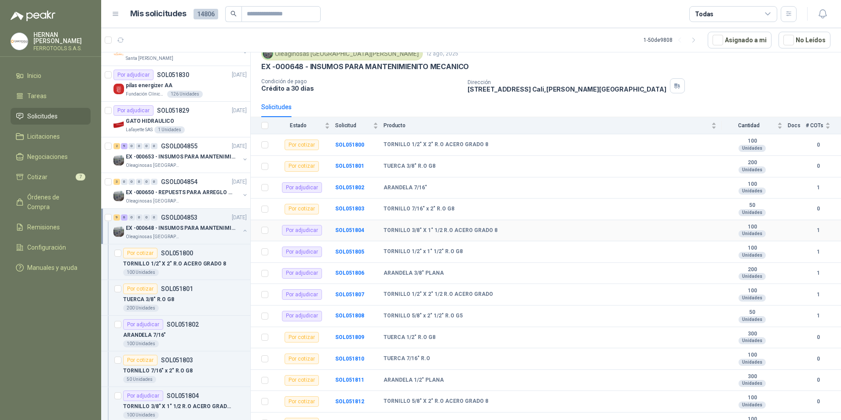
scroll to position [68, 0]
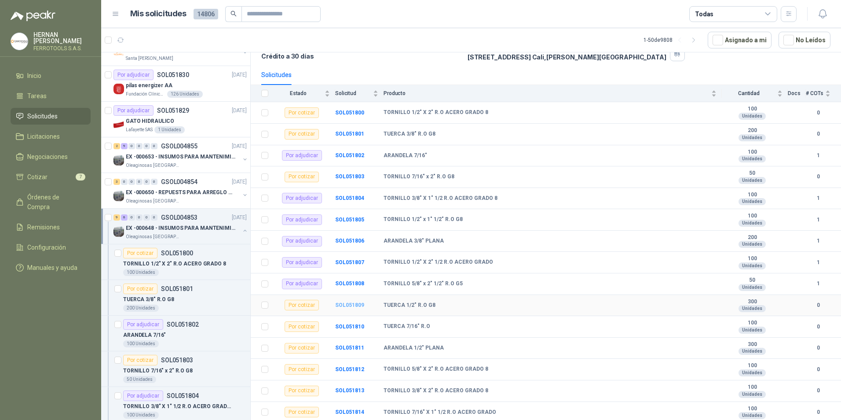
click at [354, 305] on b "SOL051809" at bounding box center [349, 305] width 29 height 6
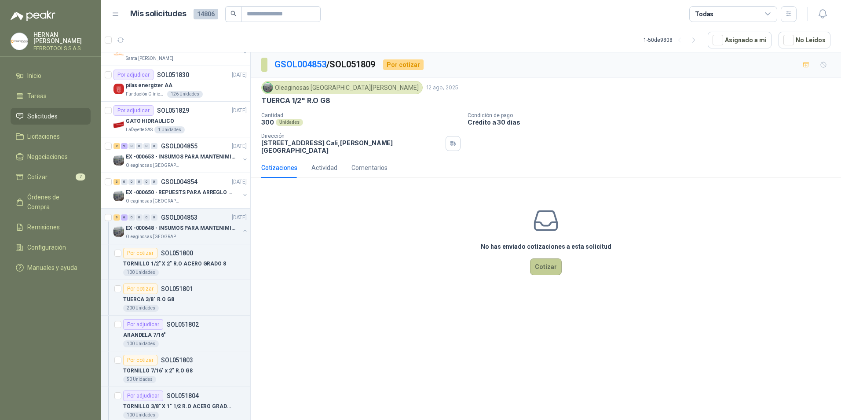
click at [543, 258] on button "Cotizar" at bounding box center [546, 266] width 32 height 17
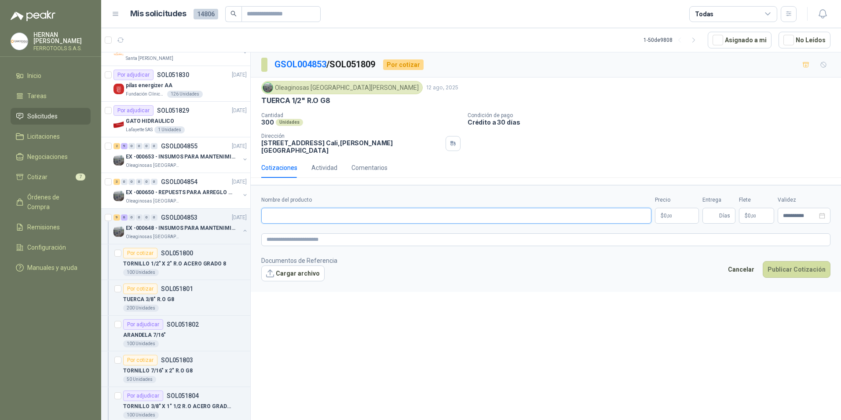
click at [309, 209] on input "Nombre del producto" at bounding box center [456, 216] width 390 height 16
paste input "**********"
type input "**********"
click at [311, 235] on textarea at bounding box center [545, 239] width 569 height 13
paste textarea "**********"
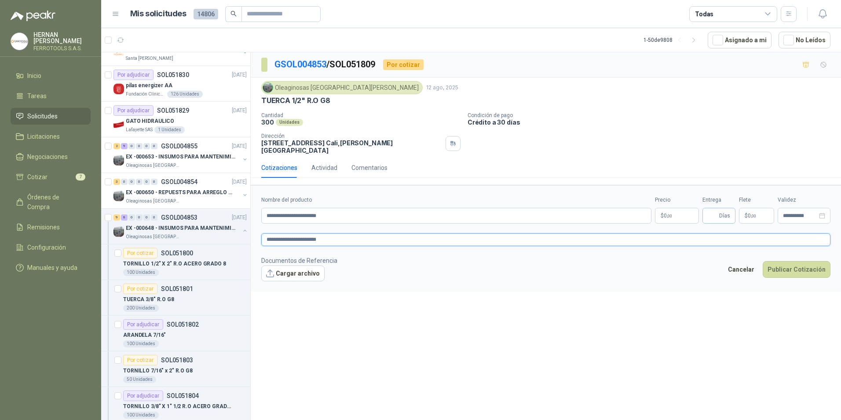
type textarea "**********"
drag, startPoint x: 714, startPoint y: 210, endPoint x: 708, endPoint y: 203, distance: 9.1
click at [714, 210] on input "Entrega" at bounding box center [713, 215] width 10 height 15
type input "*"
click at [679, 209] on p "$ 0 ,00" at bounding box center [677, 216] width 44 height 16
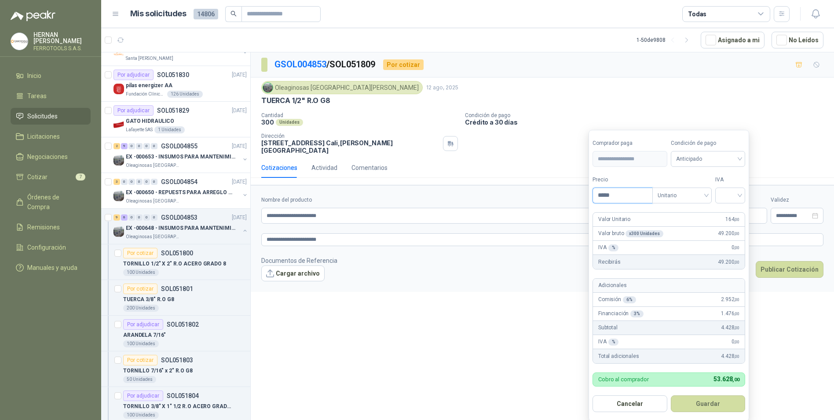
type input "*****"
drag, startPoint x: 727, startPoint y: 195, endPoint x: 735, endPoint y: 207, distance: 14.3
click at [727, 196] on input "search" at bounding box center [730, 194] width 19 height 13
click at [732, 211] on div "19%" at bounding box center [732, 214] width 16 height 10
click at [709, 402] on button "Guardar" at bounding box center [710, 403] width 76 height 17
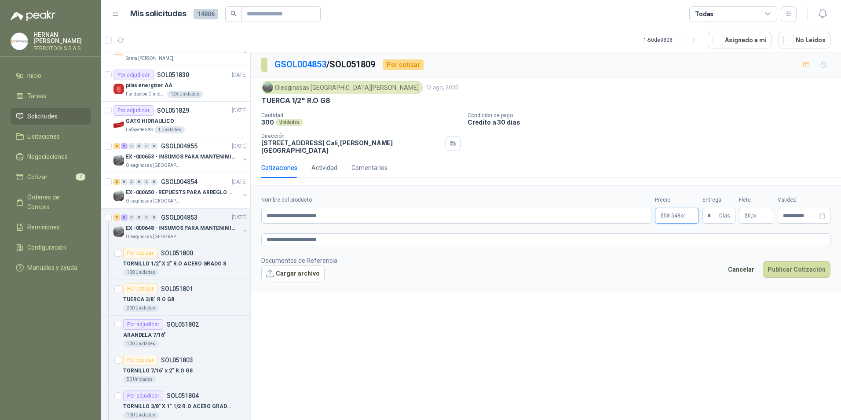
click at [674, 206] on body "[PERSON_NAME] FERROTOOLS S.A.S. Inicio Tareas Solicitudes Licitaciones Negociac…" at bounding box center [420, 210] width 841 height 420
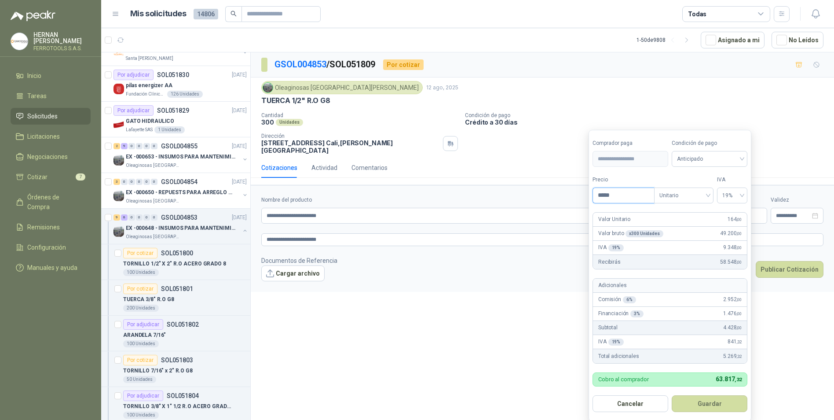
drag, startPoint x: 616, startPoint y: 197, endPoint x: 538, endPoint y: 195, distance: 77.9
click at [538, 195] on body "[PERSON_NAME] FERROTOOLS S.A.S. Inicio Tareas Solicitudes Licitaciones Negociac…" at bounding box center [417, 210] width 834 height 420
type input "*****"
click at [716, 405] on button "Guardar" at bounding box center [710, 403] width 76 height 17
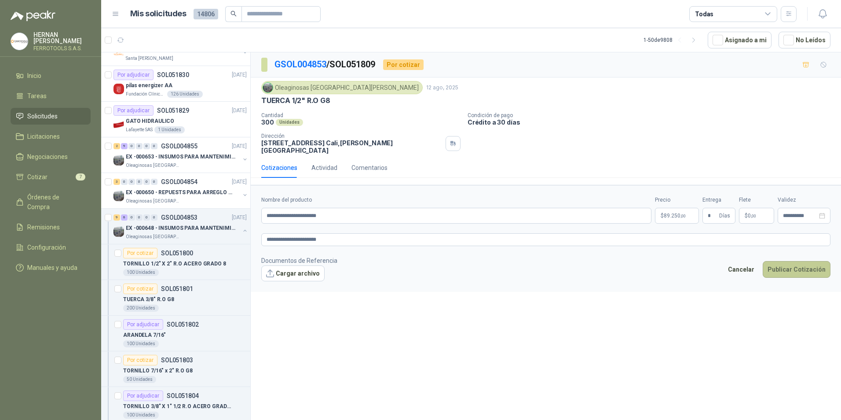
click at [807, 263] on button "Publicar Cotización" at bounding box center [797, 269] width 68 height 17
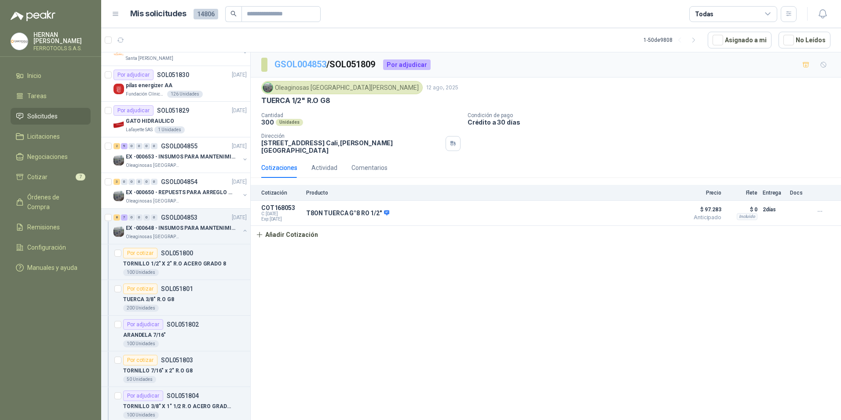
click at [301, 62] on link "GSOL004853" at bounding box center [301, 64] width 52 height 11
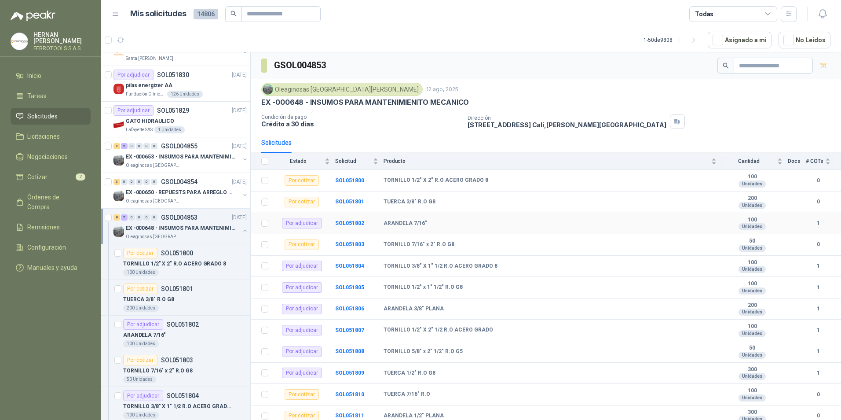
scroll to position [68, 0]
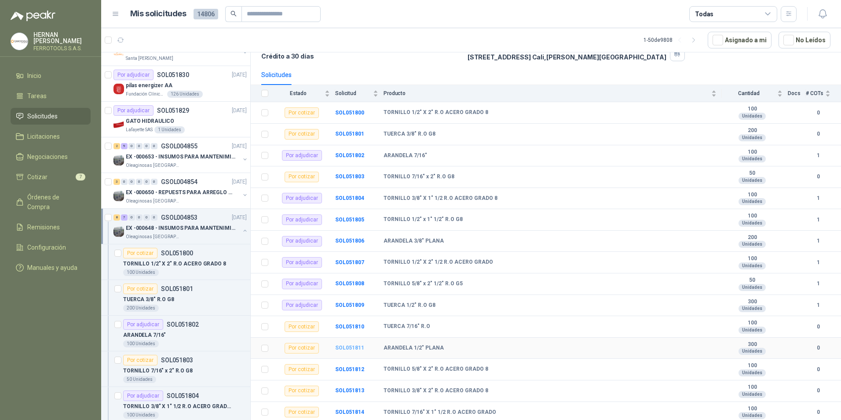
click at [349, 349] on b "SOL051811" at bounding box center [349, 348] width 29 height 6
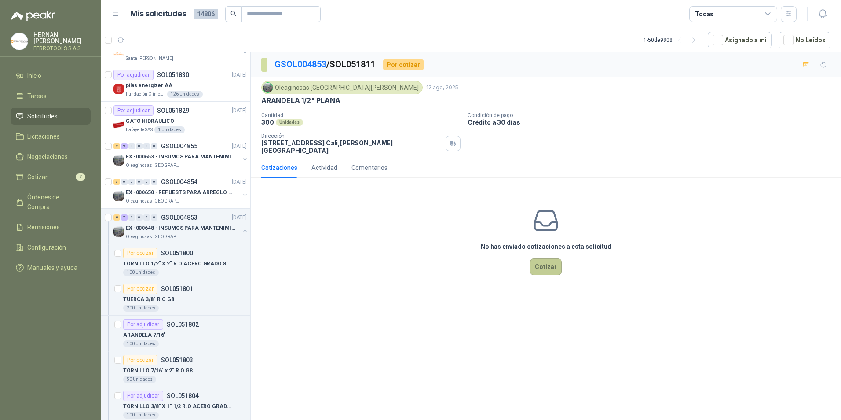
click at [557, 265] on button "Cotizar" at bounding box center [546, 266] width 32 height 17
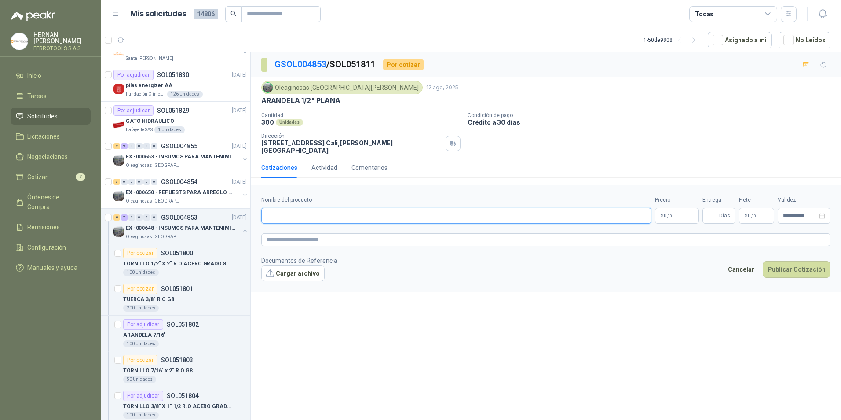
click at [355, 208] on input "Nombre del producto" at bounding box center [456, 216] width 390 height 16
paste input "**********"
type input "**********"
click at [343, 233] on textarea at bounding box center [545, 239] width 569 height 13
paste textarea "**********"
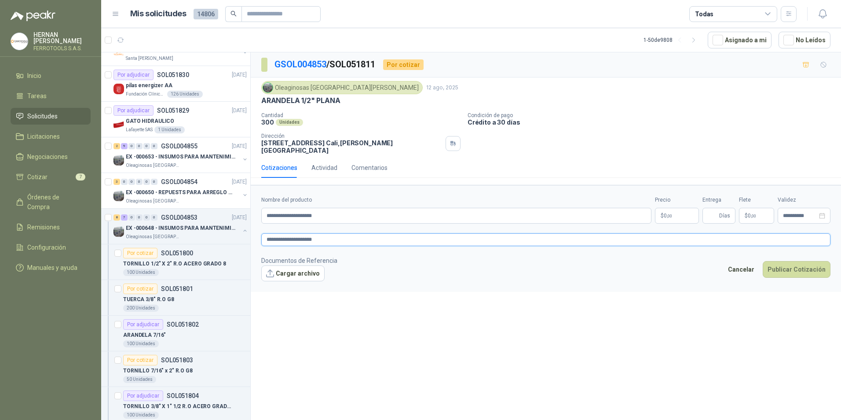
type textarea "**********"
click at [684, 210] on p "$ 0 ,00" at bounding box center [677, 216] width 44 height 16
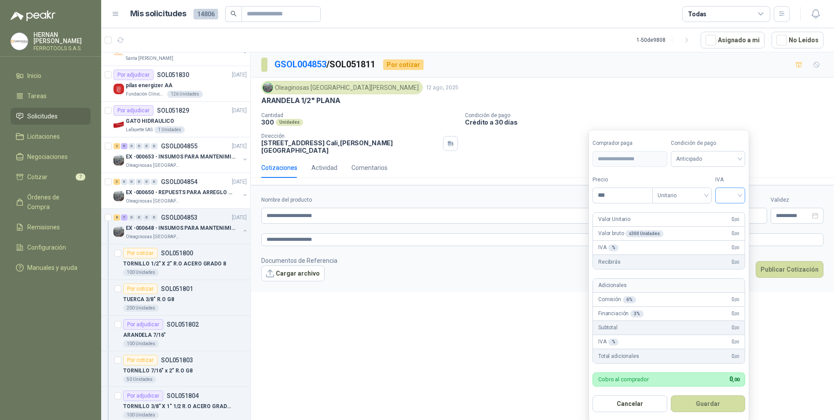
click at [730, 191] on input "search" at bounding box center [730, 194] width 19 height 13
click at [731, 211] on div "19%" at bounding box center [732, 214] width 16 height 10
click at [621, 190] on input "***" at bounding box center [623, 195] width 61 height 15
type input "*****"
click at [698, 410] on button "Guardar" at bounding box center [710, 403] width 76 height 17
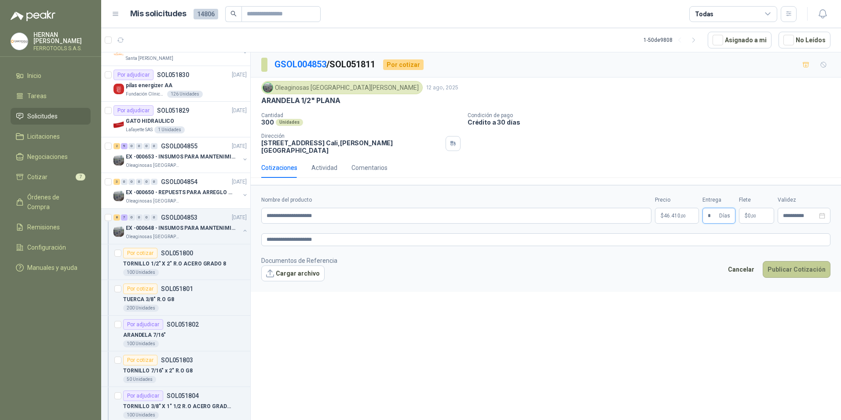
type input "*"
click at [791, 262] on button "Publicar Cotización" at bounding box center [797, 269] width 68 height 17
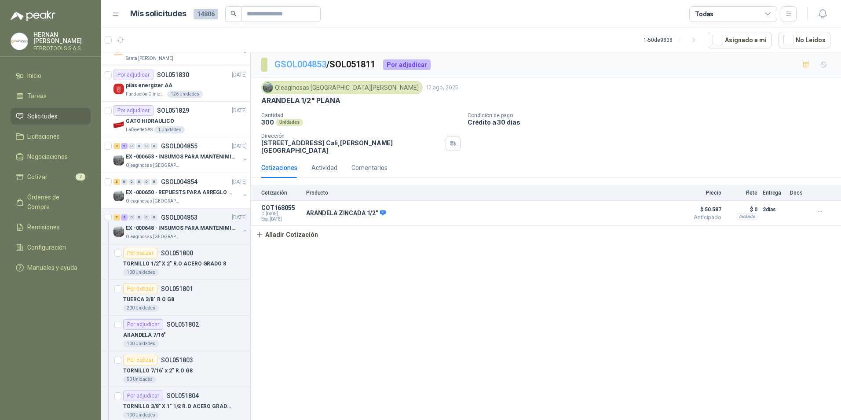
click at [298, 67] on link "GSOL004853" at bounding box center [301, 64] width 52 height 11
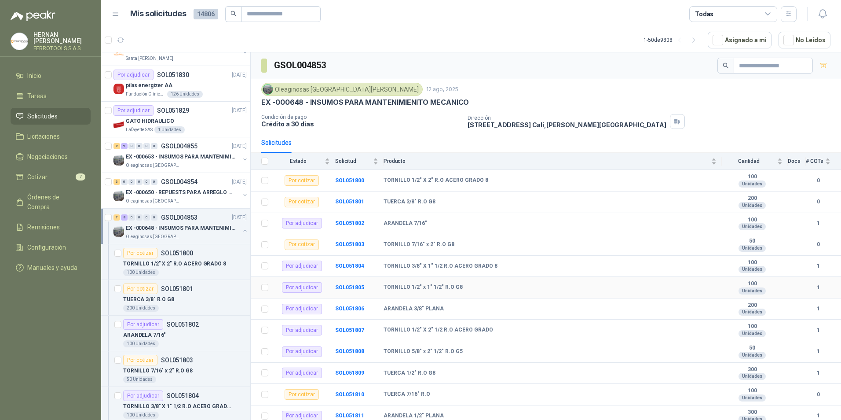
scroll to position [68, 0]
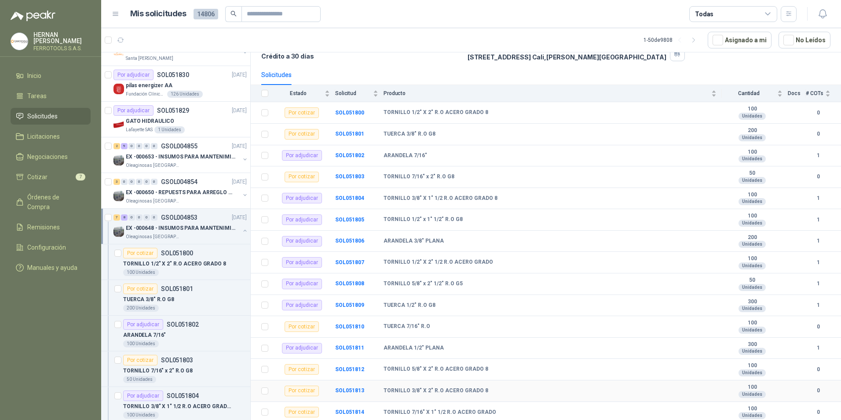
click at [411, 399] on td "TORNILLO 3/8" X 2" R.O ACERO GRADO 8" at bounding box center [553, 391] width 338 height 22
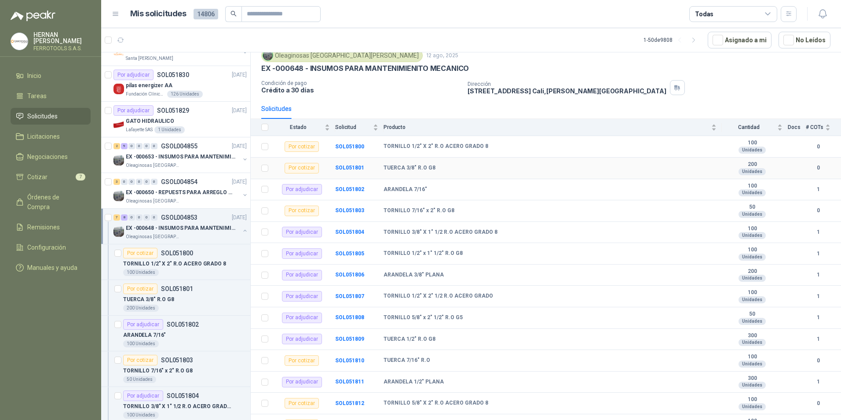
scroll to position [0, 0]
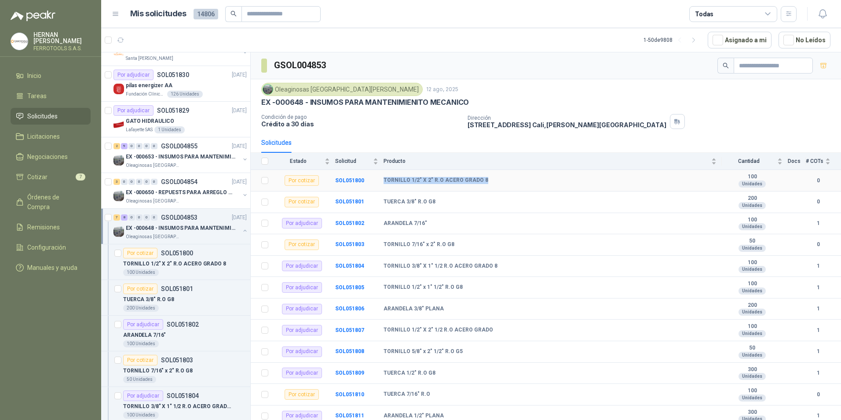
drag, startPoint x: 384, startPoint y: 179, endPoint x: 492, endPoint y: 181, distance: 107.8
click at [492, 181] on div "TORNILLO 1/2" X 2" R.O ACERO GRADO 8" at bounding box center [550, 180] width 333 height 7
copy b "TORNILLO 1/2" X 2" R.O ACERO GRADO 8"
drag, startPoint x: 384, startPoint y: 200, endPoint x: 438, endPoint y: 201, distance: 54.1
click at [438, 201] on div "TUERCA 3/8" R.O G8" at bounding box center [550, 201] width 333 height 7
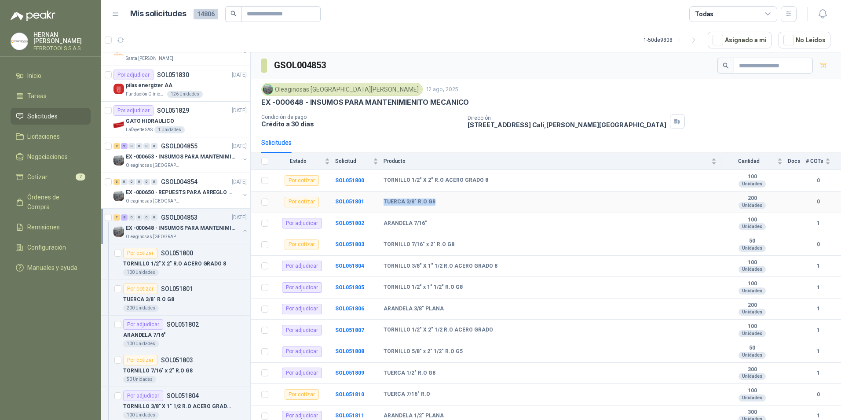
copy b "TUERCA 3/8" R.O G8"
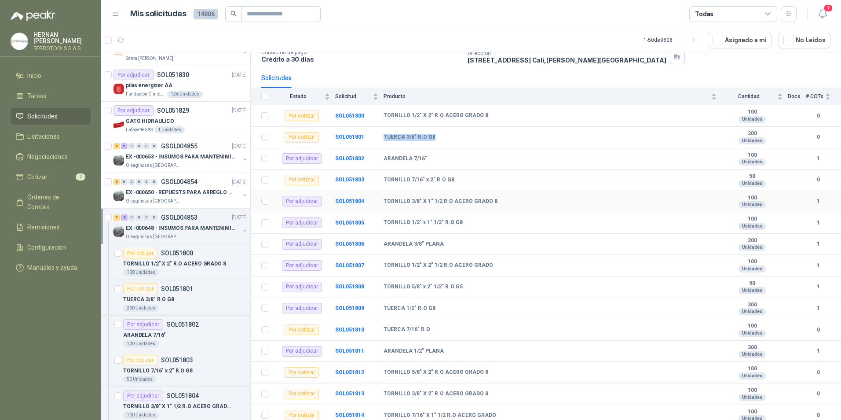
scroll to position [68, 0]
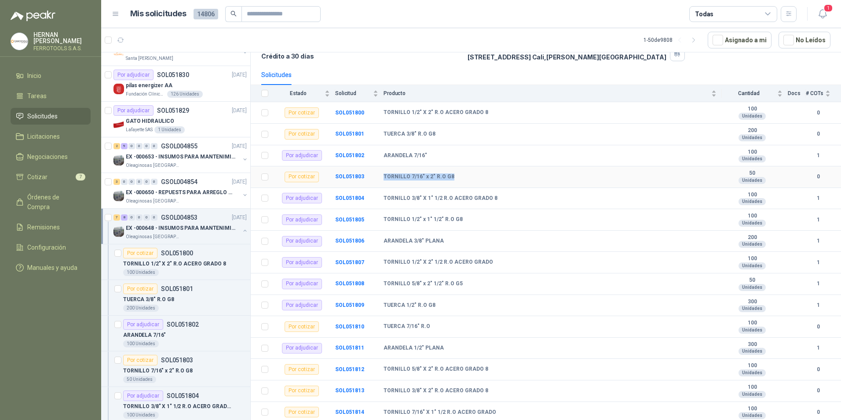
drag, startPoint x: 384, startPoint y: 176, endPoint x: 463, endPoint y: 174, distance: 79.2
click at [463, 174] on div "TORNILLO 7/16" x 2" R.O G8" at bounding box center [550, 176] width 333 height 7
copy b "TORNILLO 7/16" x 2" R.O G8"
drag, startPoint x: 366, startPoint y: 326, endPoint x: 327, endPoint y: 326, distance: 38.7
click at [327, 326] on tr "Por cotizar SOL051810 TUERCA 7/16" R.O 100 Unidades 0" at bounding box center [546, 327] width 590 height 22
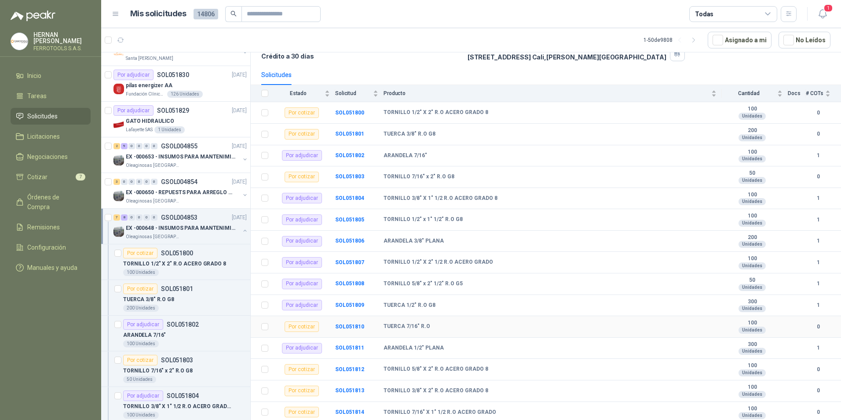
drag, startPoint x: 327, startPoint y: 326, endPoint x: 402, endPoint y: 326, distance: 74.8
click at [403, 325] on b "TUERCA 7/16" R.O" at bounding box center [407, 326] width 47 height 7
drag, startPoint x: 383, startPoint y: 326, endPoint x: 429, endPoint y: 327, distance: 46.2
click at [429, 327] on tr "Por cotizar SOL051810 TUERCA 7/16" R.O 100 Unidades 0" at bounding box center [546, 327] width 590 height 22
copy tr "TUERCA 7/16" R.O"
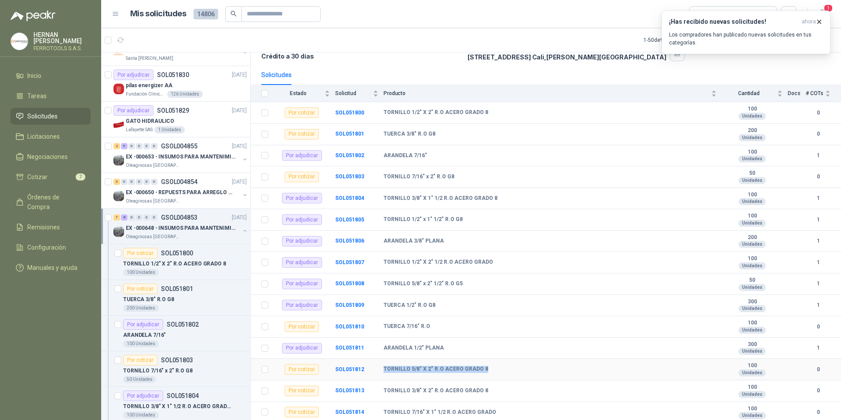
drag, startPoint x: 384, startPoint y: 368, endPoint x: 490, endPoint y: 368, distance: 106.0
click at [490, 368] on div "TORNILLO 5/8" X 2" R.O ACERO GRADO 8" at bounding box center [550, 369] width 333 height 7
copy b "TORNILLO 5/8" X 2" R.O ACERO GRADO 8"
drag, startPoint x: 384, startPoint y: 389, endPoint x: 481, endPoint y: 387, distance: 97.7
click at [481, 387] on b "TORNILLO 3/8" X 2" R.O ACERO GRADO 8" at bounding box center [436, 390] width 105 height 7
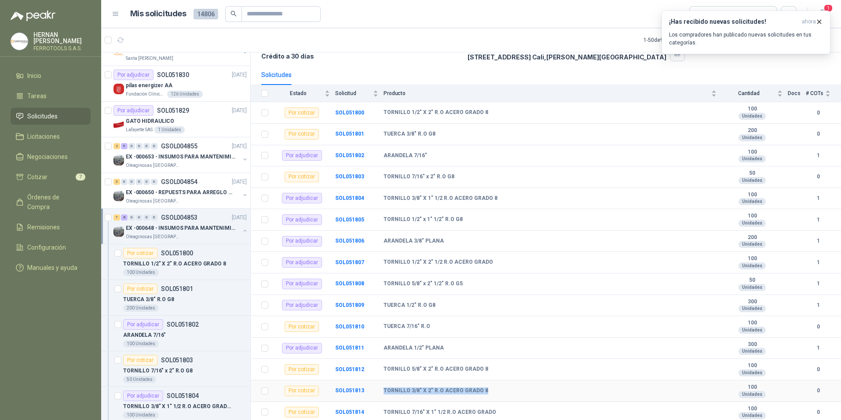
copy b "TORNILLO 3/8" X 2" R.O ACERO GRADO 8"
drag, startPoint x: 382, startPoint y: 411, endPoint x: 496, endPoint y: 418, distance: 113.8
click at [496, 418] on tr "Por cotizar SOL051814 TORNILLO 7/16" X 1" 1/2 R.O ACERO GRADO 100 Unidades 0" at bounding box center [546, 413] width 590 height 22
copy tr "TORNILLO 7/16" X 1" 1/2 R.O ACERO GRADO"
click at [235, 230] on p "EX -000648 - INSUMOS PARA MANTENIMIENITO MECANICO" at bounding box center [181, 228] width 110 height 8
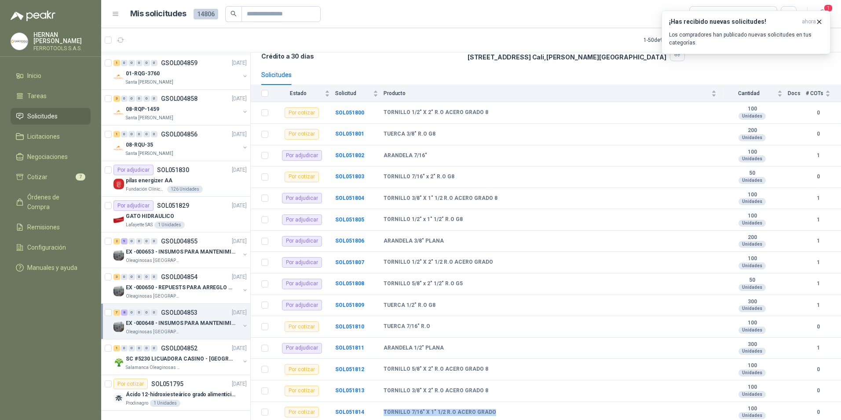
scroll to position [3, 0]
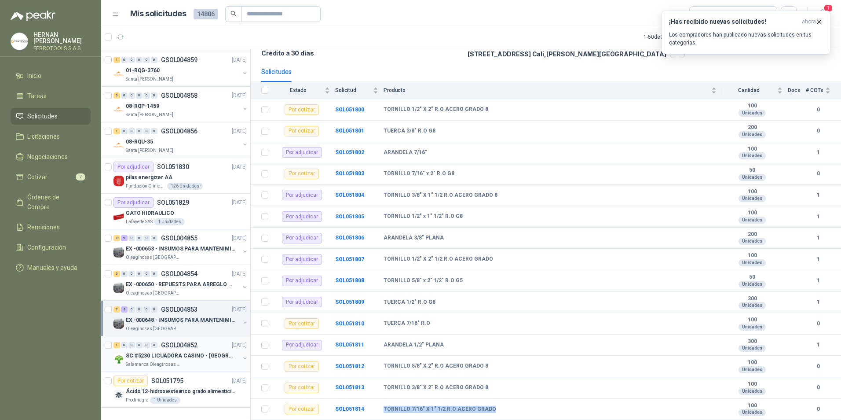
click at [187, 361] on div "Salamanca Oleaginosas SAS" at bounding box center [183, 364] width 114 height 7
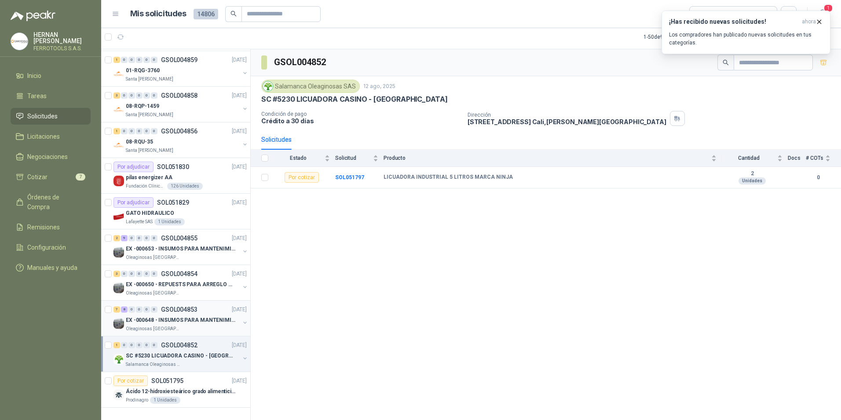
click at [205, 326] on div "7 8 0 0 0 0 GSOL004853 [DATE] EX -000648 - INSUMOS PARA MANTENIMIENITO MECANICO…" at bounding box center [175, 319] width 149 height 36
click at [205, 316] on p "EX -000648 - INSUMOS PARA MANTENIMIENITO MECANICO" at bounding box center [181, 320] width 110 height 8
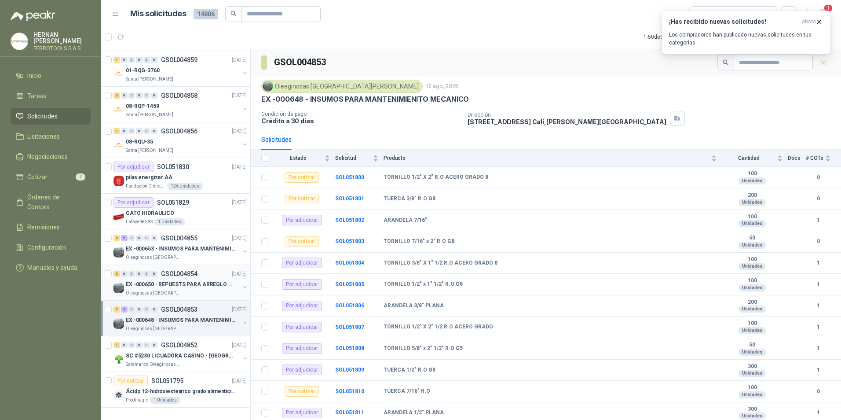
click at [205, 280] on p "EX -000650 - REPUESTS PARA ARREGLO BOMBA DE PLANTA" at bounding box center [181, 284] width 110 height 8
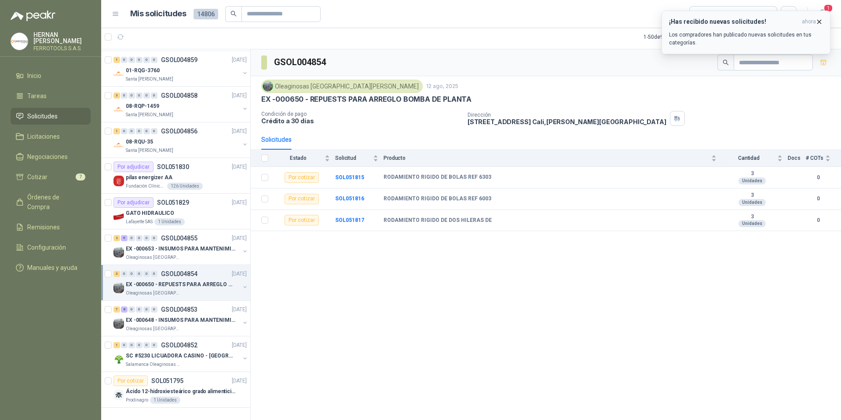
click at [816, 19] on icon "button" at bounding box center [819, 21] width 7 height 7
click at [345, 176] on b "SOL051815" at bounding box center [349, 177] width 29 height 6
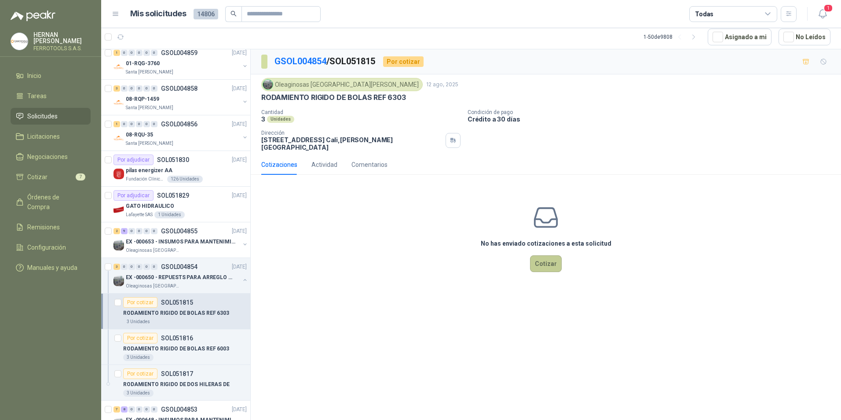
click at [550, 257] on button "Cotizar" at bounding box center [546, 263] width 32 height 17
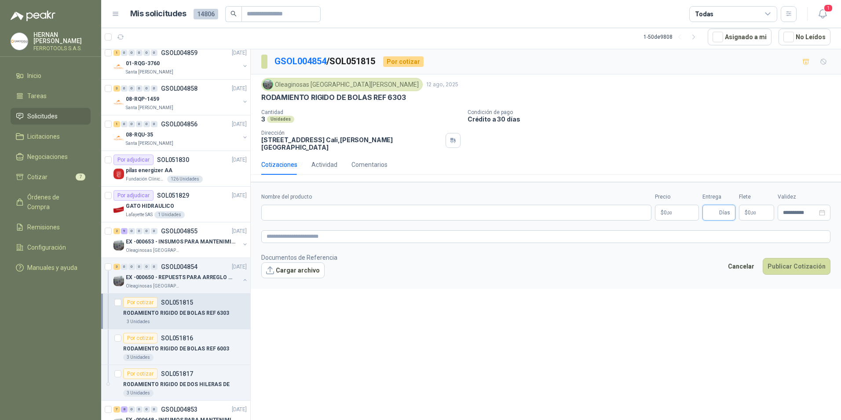
click at [714, 209] on input "Entrega" at bounding box center [713, 212] width 10 height 15
type input "*"
click at [667, 210] on span ",00" at bounding box center [669, 212] width 5 height 5
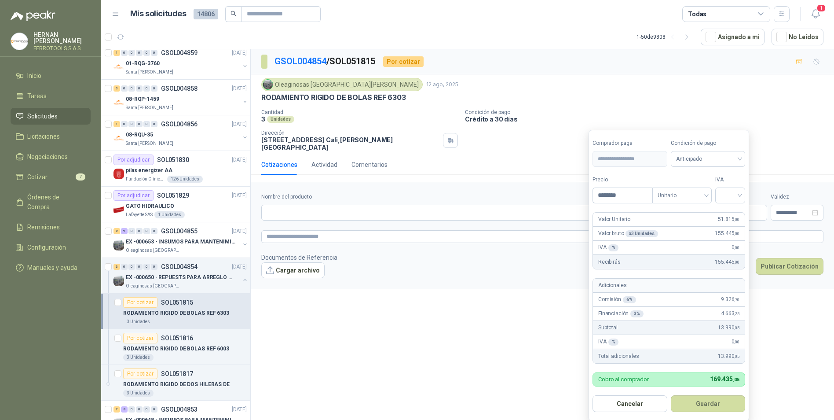
type input "********"
click at [729, 196] on input "search" at bounding box center [730, 194] width 19 height 13
click at [729, 216] on div "19%" at bounding box center [732, 214] width 16 height 10
click at [434, 205] on input "Nombre del producto" at bounding box center [452, 213] width 383 height 16
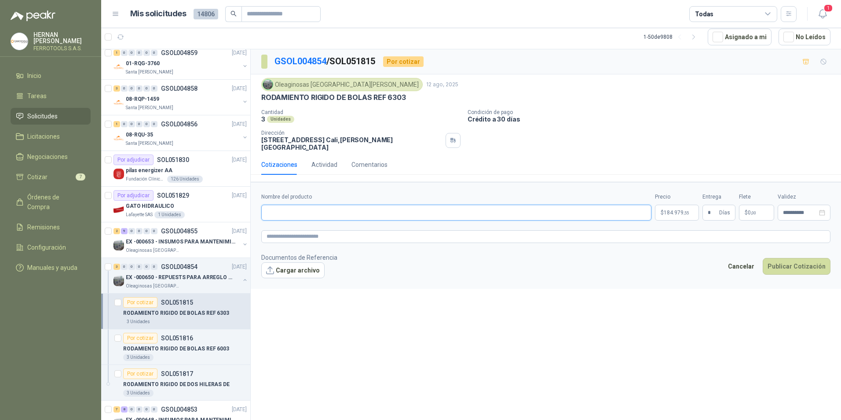
click at [450, 205] on input "Nombre del producto" at bounding box center [456, 213] width 390 height 16
paste input "**********"
type input "**********"
drag, startPoint x: 394, startPoint y: 219, endPoint x: 397, endPoint y: 223, distance: 5.1
click at [394, 219] on form "**********" at bounding box center [546, 235] width 590 height 106
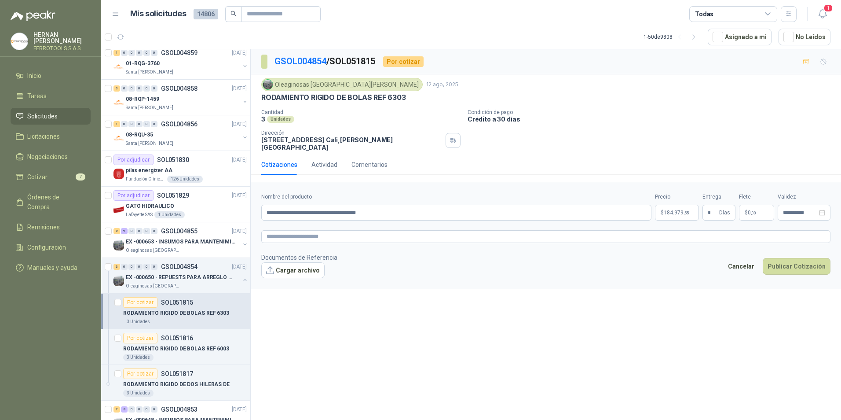
click at [397, 224] on form "**********" at bounding box center [546, 235] width 590 height 106
click at [396, 233] on textarea at bounding box center [545, 236] width 569 height 13
paste textarea "**********"
type textarea "**********"
click at [792, 258] on button "Publicar Cotización" at bounding box center [797, 266] width 68 height 17
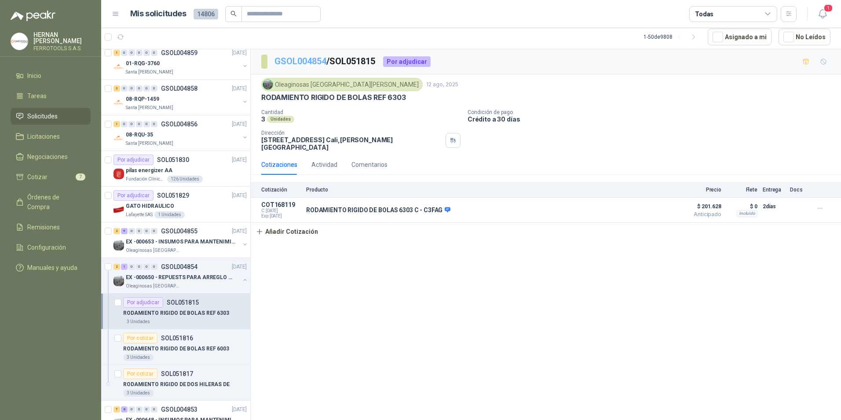
click at [308, 62] on link "GSOL004854" at bounding box center [301, 61] width 52 height 11
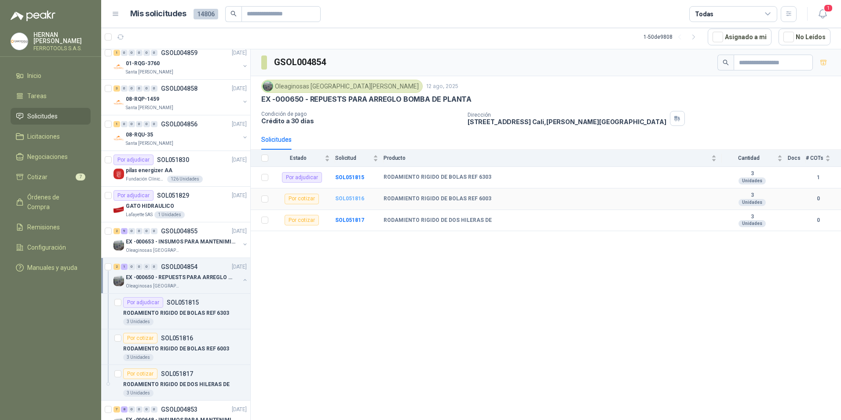
click at [349, 197] on b "SOL051816" at bounding box center [349, 198] width 29 height 6
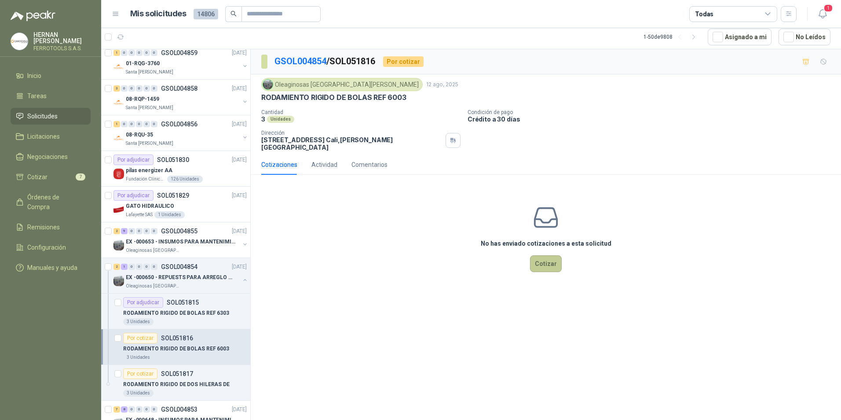
click at [539, 259] on button "Cotizar" at bounding box center [546, 263] width 32 height 17
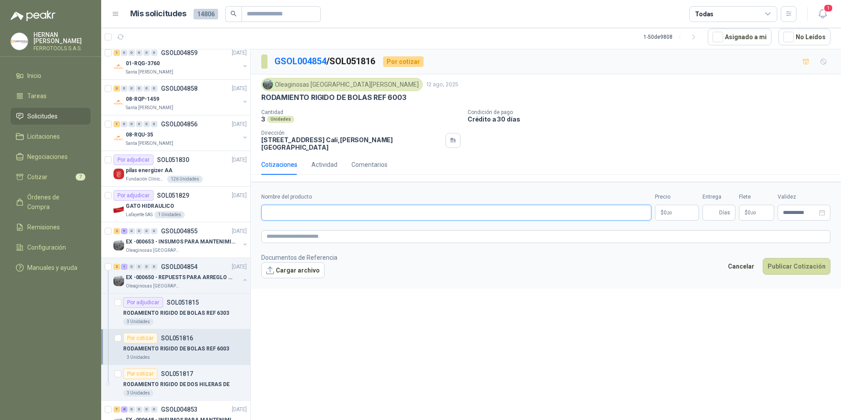
click at [424, 209] on input "Nombre del producto" at bounding box center [456, 213] width 390 height 16
paste input "**********"
type input "**********"
click at [370, 230] on textarea at bounding box center [545, 236] width 569 height 13
click at [717, 205] on input "Entrega" at bounding box center [713, 212] width 10 height 15
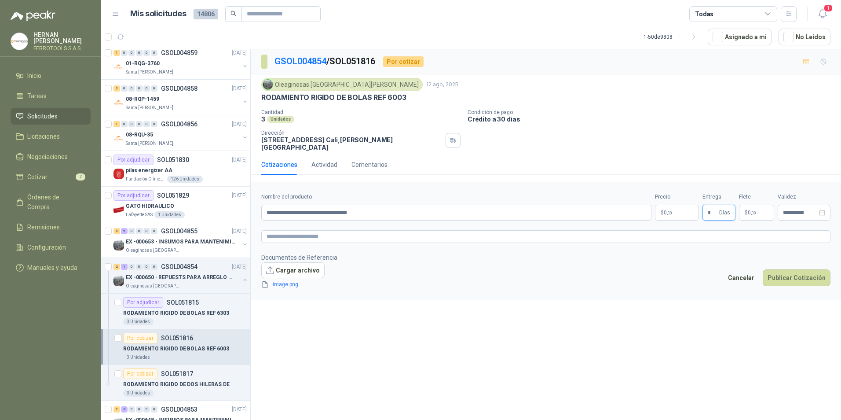
type input "*"
click at [672, 207] on body "[PERSON_NAME] FERROTOOLS S.A.S. Inicio Tareas Solicitudes Licitaciones Negociac…" at bounding box center [420, 210] width 841 height 420
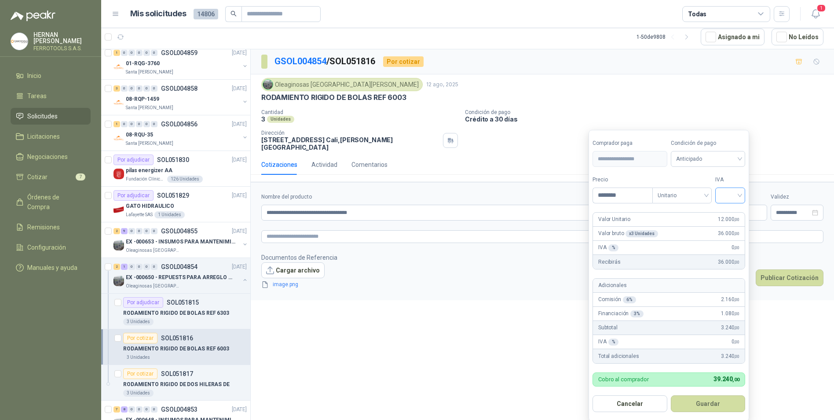
type input "********"
click at [724, 197] on input "search" at bounding box center [730, 194] width 19 height 13
click at [726, 212] on div "19%" at bounding box center [732, 214] width 16 height 10
click at [712, 402] on button "Guardar" at bounding box center [710, 403] width 76 height 17
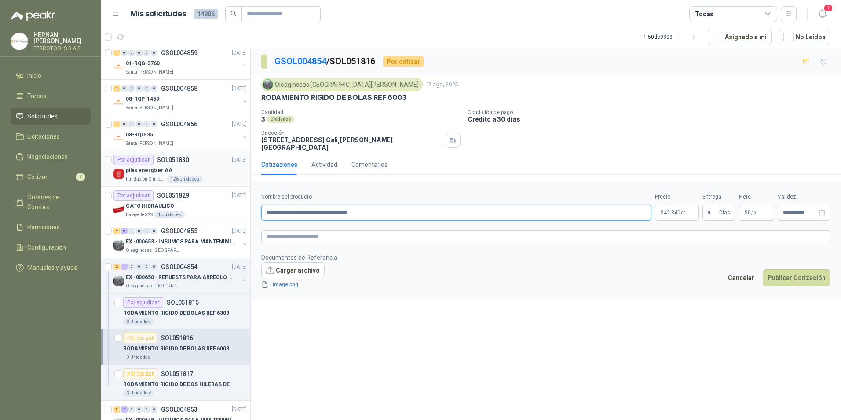
drag, startPoint x: 405, startPoint y: 207, endPoint x: 224, endPoint y: 180, distance: 182.4
click at [224, 180] on div "Por cotizar SOL052066 [DATE] AMARRES DE 10 CM COLOR AZUL Zoologico De Cali 100 …" at bounding box center [471, 234] width 740 height 371
click at [348, 234] on textarea at bounding box center [545, 236] width 569 height 13
paste textarea "**********"
type textarea "**********"
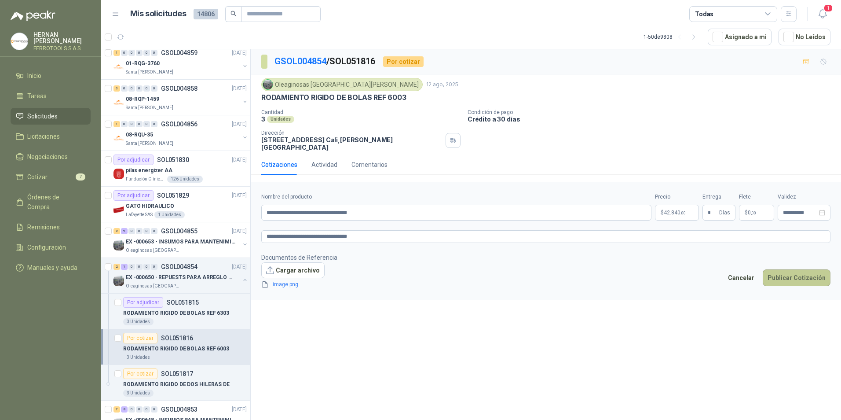
click at [803, 269] on button "Publicar Cotización" at bounding box center [797, 277] width 68 height 17
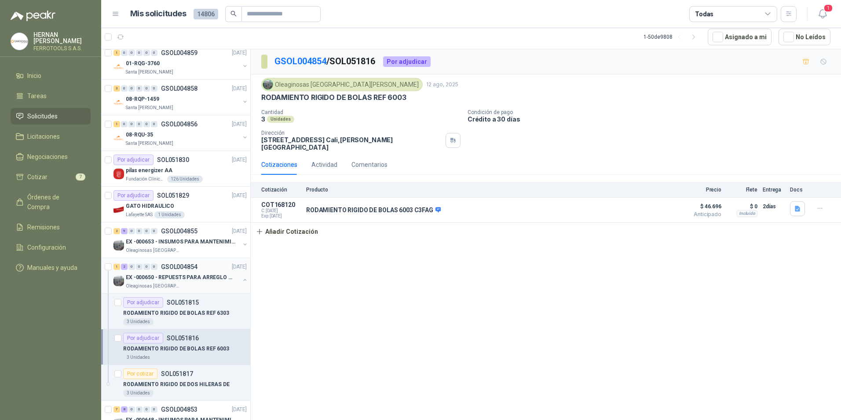
click at [242, 280] on button "button" at bounding box center [245, 279] width 7 height 7
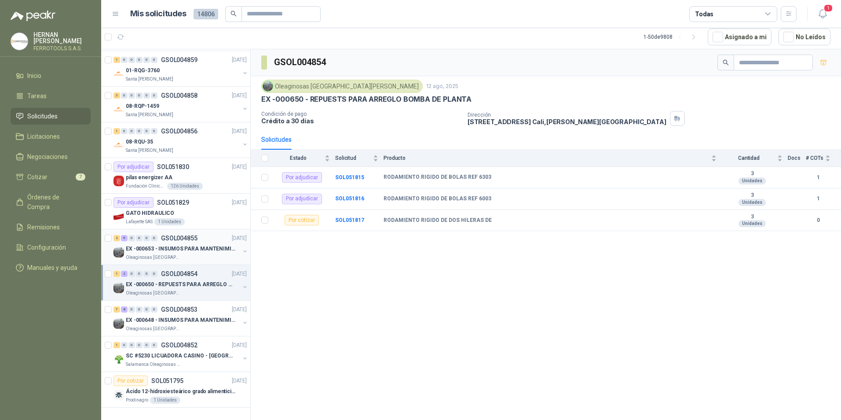
click at [206, 245] on p "EX -000653 - INSUMOS PARA MANTENIMIENTO A CADENAS" at bounding box center [181, 249] width 110 height 8
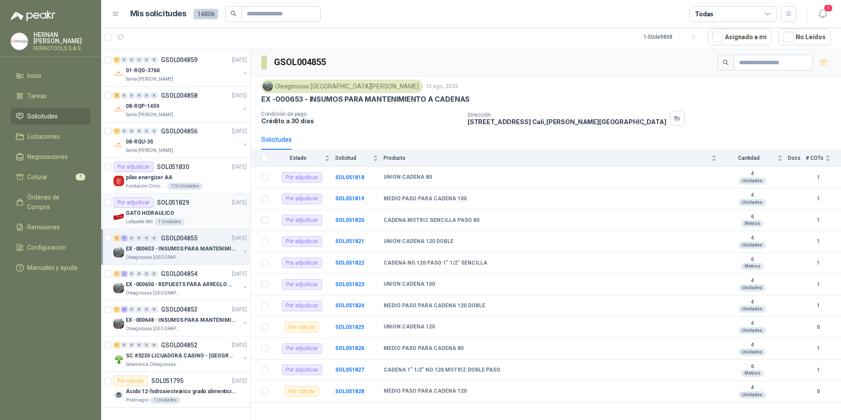
click at [197, 208] on div "GATO HIDRAULICO" at bounding box center [186, 213] width 121 height 11
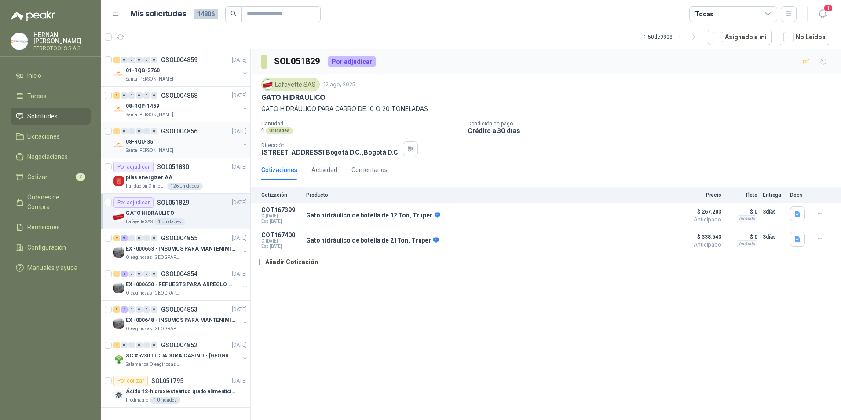
click at [206, 136] on div "08-RQU-35" at bounding box center [183, 141] width 114 height 11
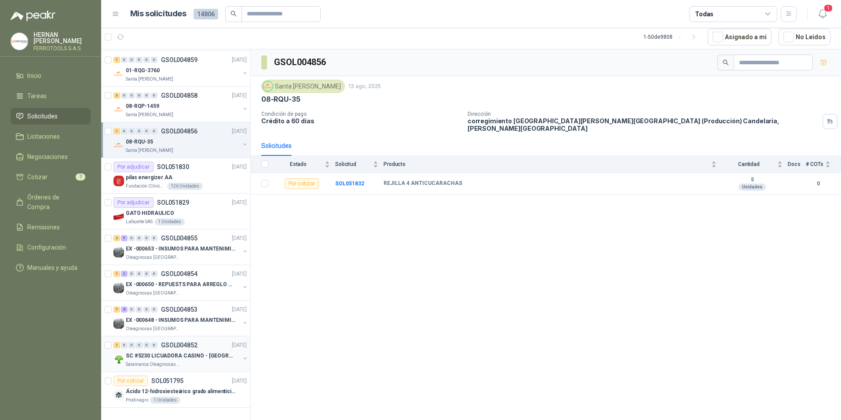
click at [196, 352] on p "SC #5230 LICUADORA CASINO - [GEOGRAPHIC_DATA]" at bounding box center [181, 356] width 110 height 8
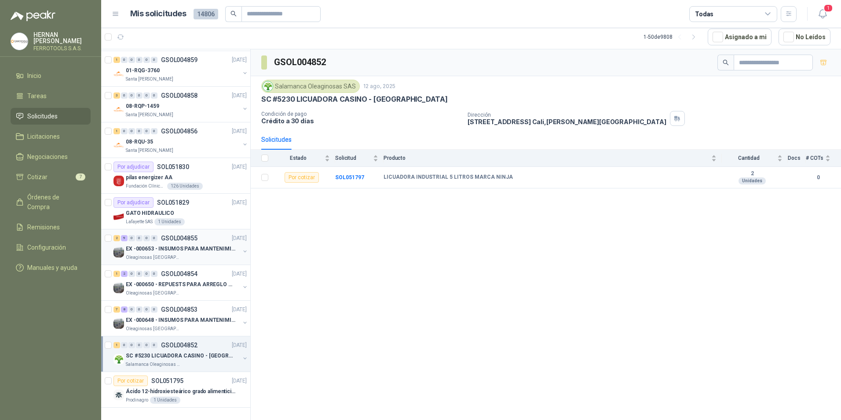
click at [197, 245] on p "EX -000653 - INSUMOS PARA MANTENIMIENTO A CADENAS" at bounding box center [181, 249] width 110 height 8
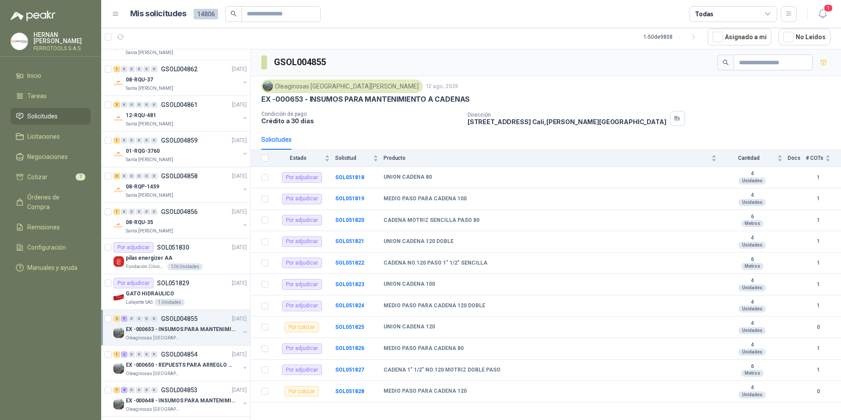
scroll to position [1343, 0]
click at [205, 79] on div "08-RQU-37" at bounding box center [183, 80] width 114 height 11
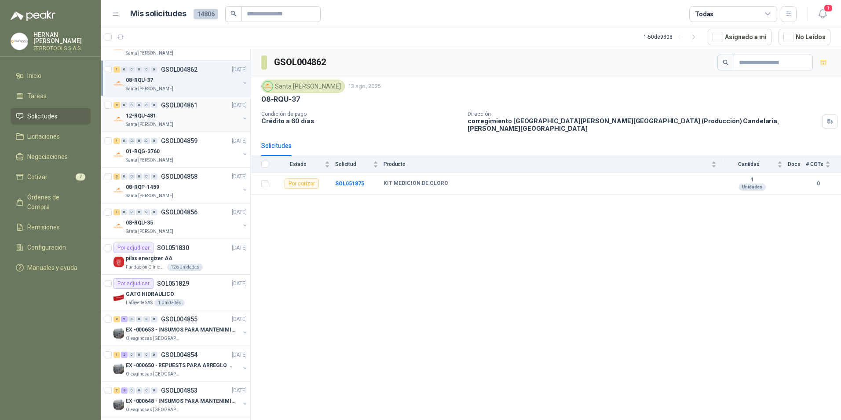
click at [159, 121] on div "12-RQU-481" at bounding box center [183, 115] width 114 height 11
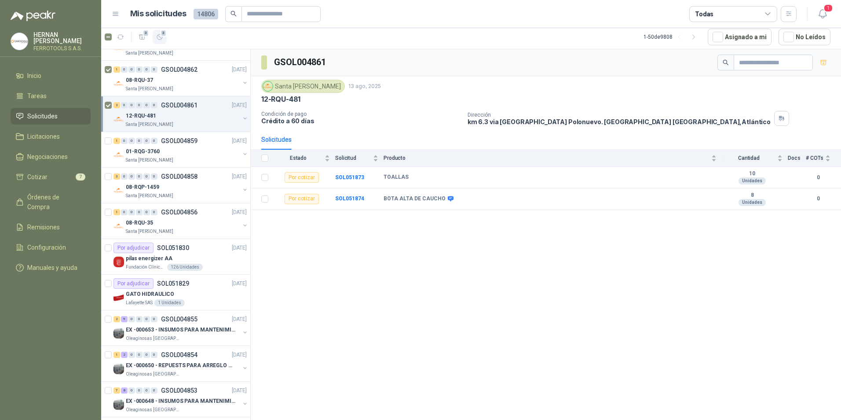
click at [160, 41] on button "3" at bounding box center [160, 37] width 14 height 14
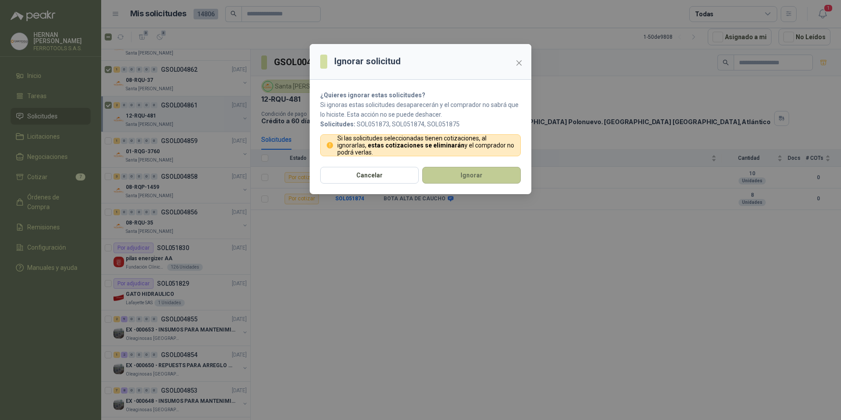
click at [499, 169] on button "Ignorar" at bounding box center [471, 175] width 99 height 17
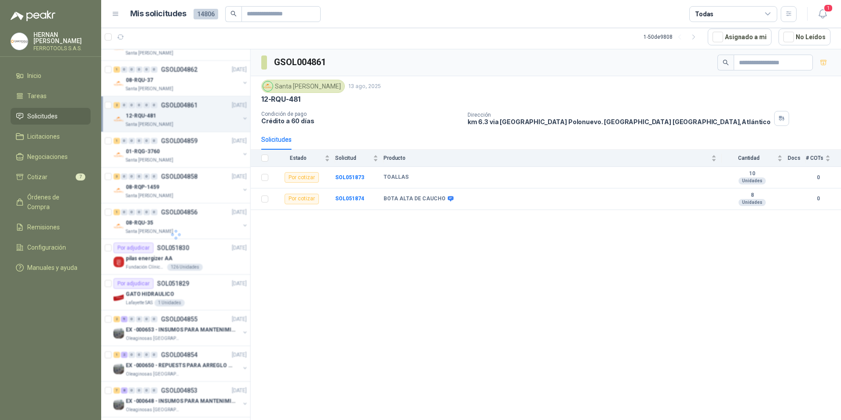
scroll to position [1379, 0]
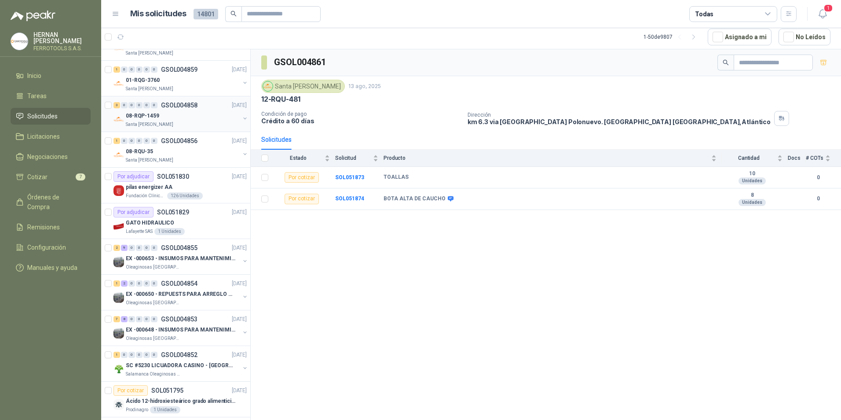
click at [163, 116] on div "08-RQP-1459" at bounding box center [183, 115] width 114 height 11
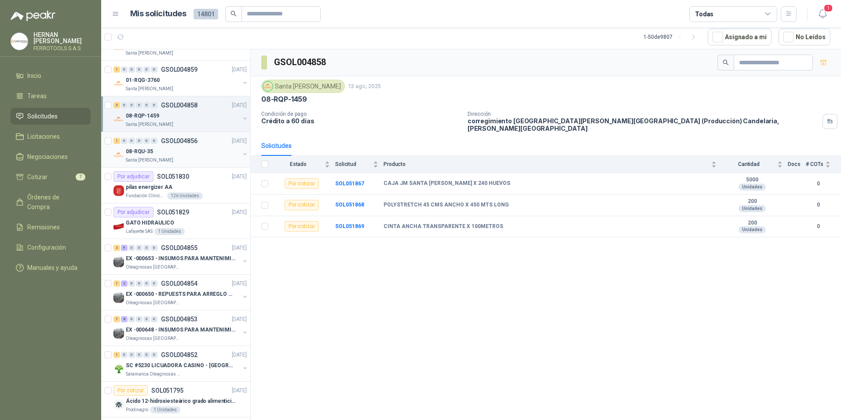
click at [176, 151] on div "08-RQU-35" at bounding box center [183, 151] width 114 height 11
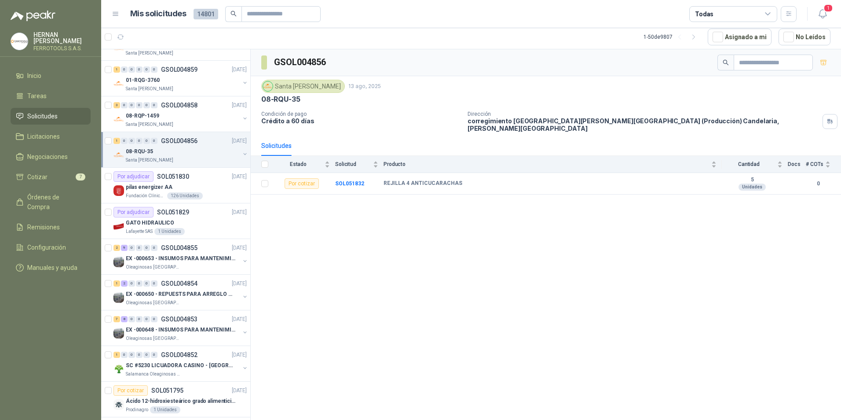
click at [183, 132] on div "1 0 0 0 0 0 GSOL004856 [DATE] 08-RQU-35 Santa [PERSON_NAME]" at bounding box center [175, 150] width 149 height 36
click at [186, 121] on div "Santa [PERSON_NAME]" at bounding box center [183, 124] width 114 height 7
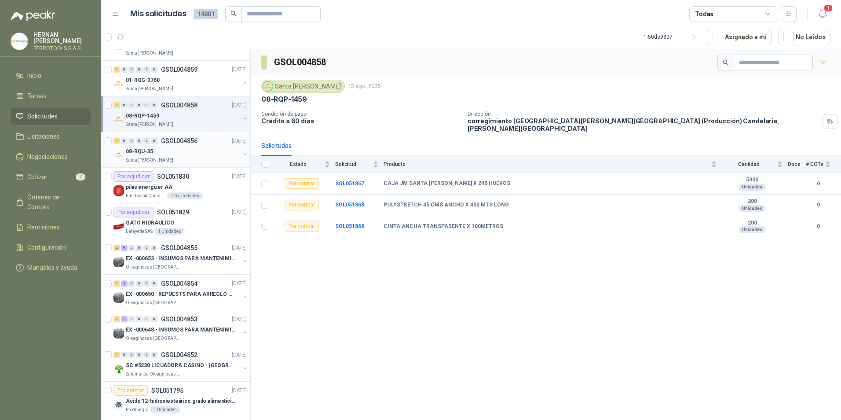
scroll to position [1291, 0]
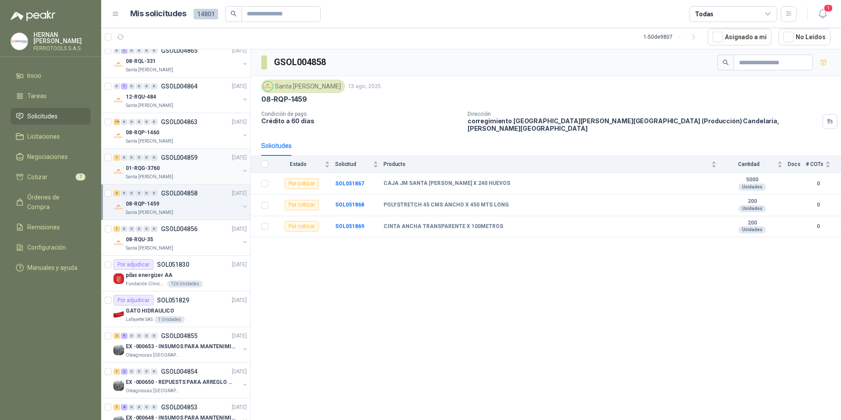
click at [181, 165] on div "01-RQG-3760" at bounding box center [183, 168] width 114 height 11
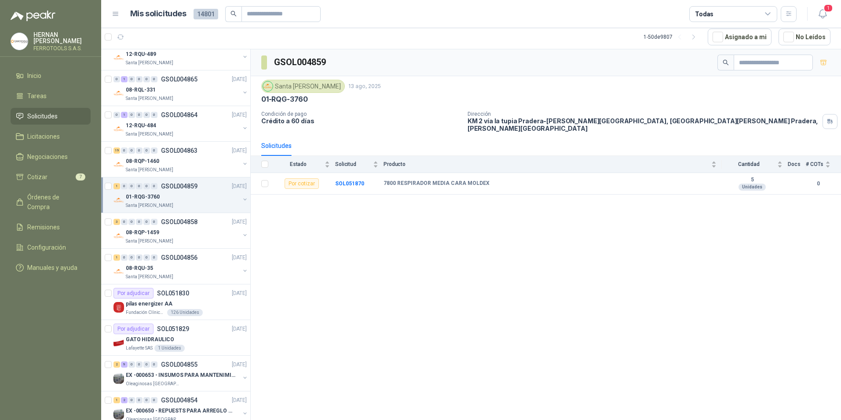
scroll to position [1247, 0]
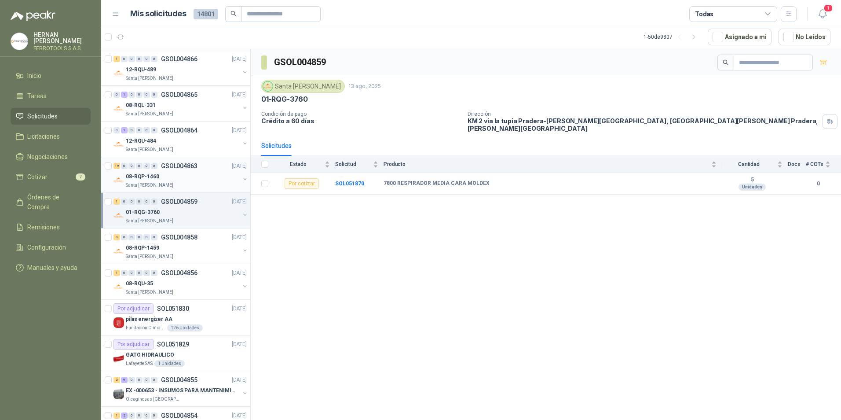
click at [178, 186] on div "Santa [PERSON_NAME]" at bounding box center [183, 185] width 114 height 7
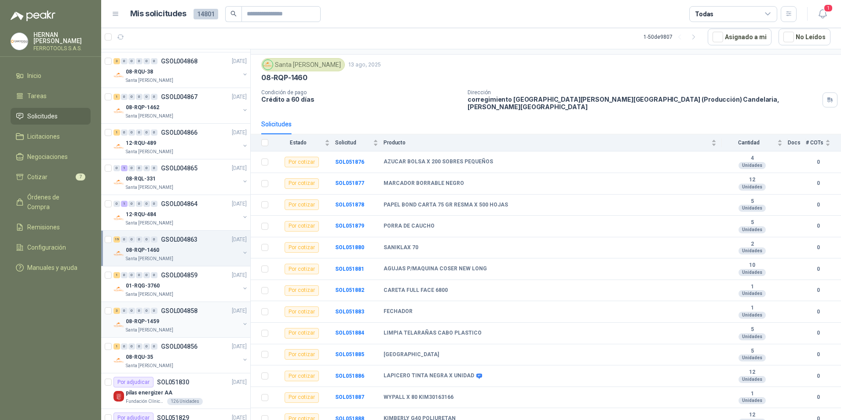
scroll to position [1159, 0]
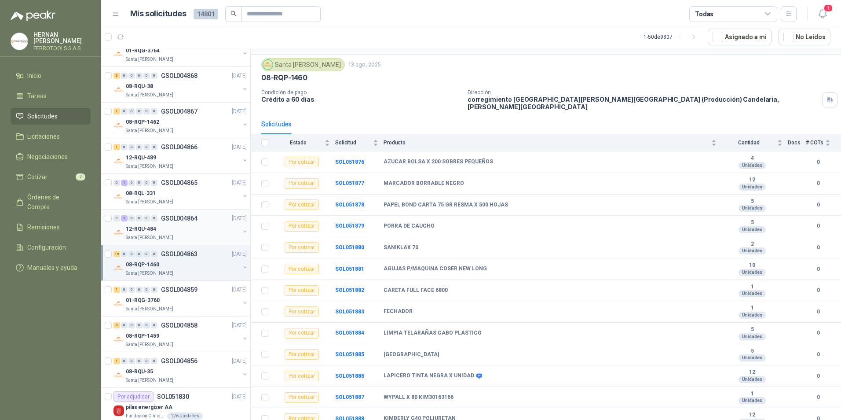
click at [179, 231] on div "12-RQU-484" at bounding box center [183, 229] width 114 height 11
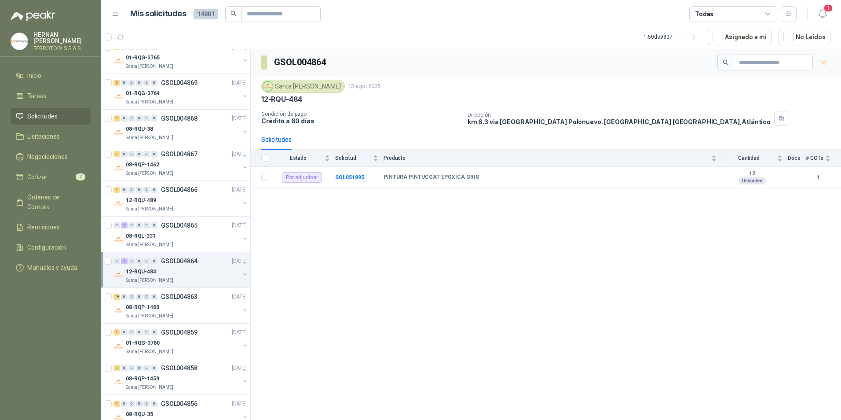
scroll to position [1115, 0]
click at [194, 257] on div "0 1 0 0 0 0 GSOL004864 [DATE] 12-RQU-484 Santa [PERSON_NAME]" at bounding box center [175, 271] width 149 height 36
click at [198, 240] on div "08-RQL-331" at bounding box center [183, 237] width 114 height 11
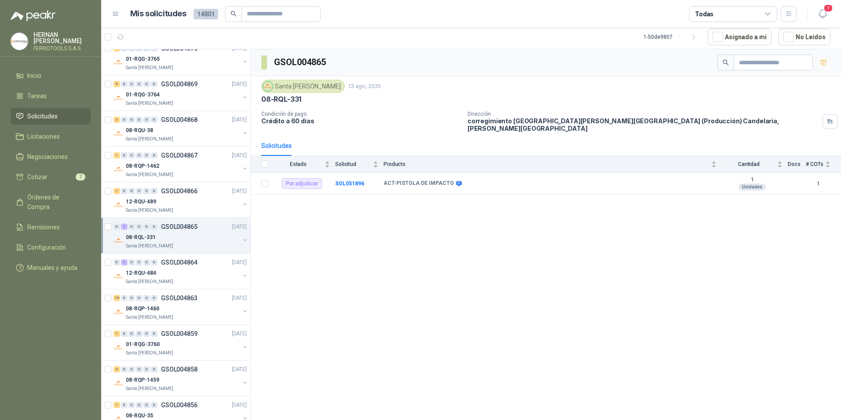
scroll to position [1071, 0]
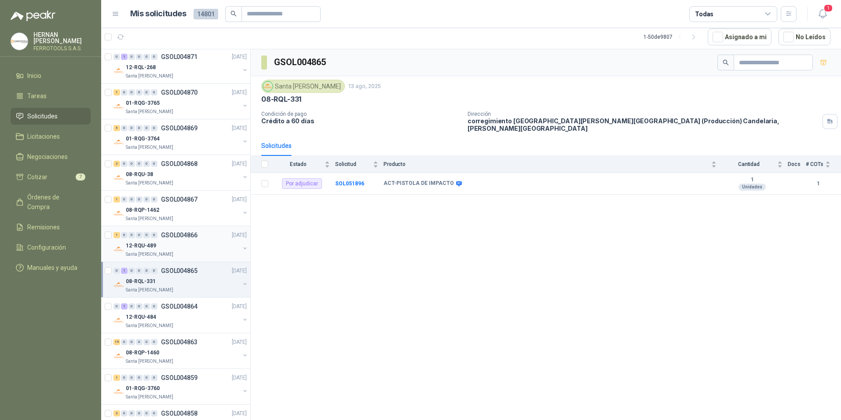
click at [195, 243] on div "12-RQU-489" at bounding box center [183, 245] width 114 height 11
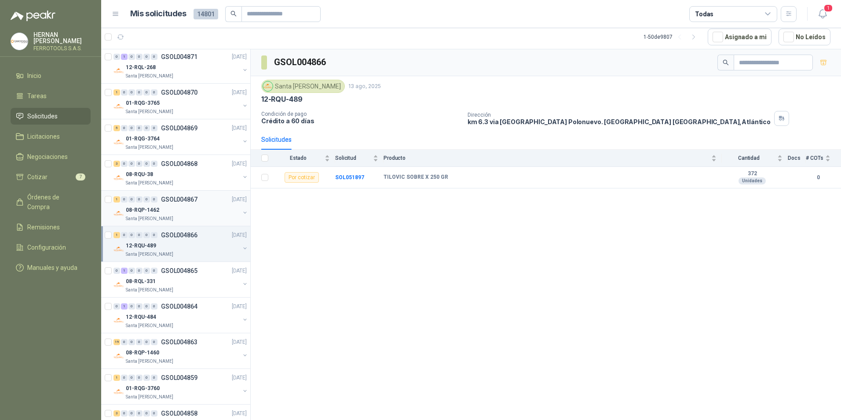
click at [181, 212] on div "08-RQP-1462" at bounding box center [183, 210] width 114 height 11
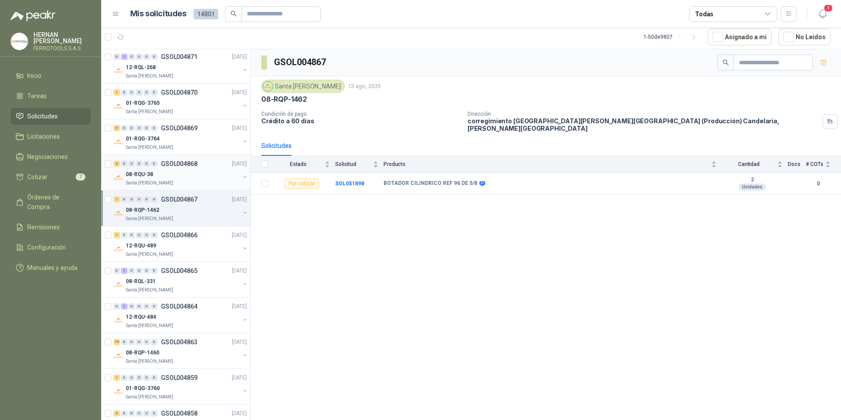
click at [183, 184] on div "Santa [PERSON_NAME]" at bounding box center [183, 183] width 114 height 7
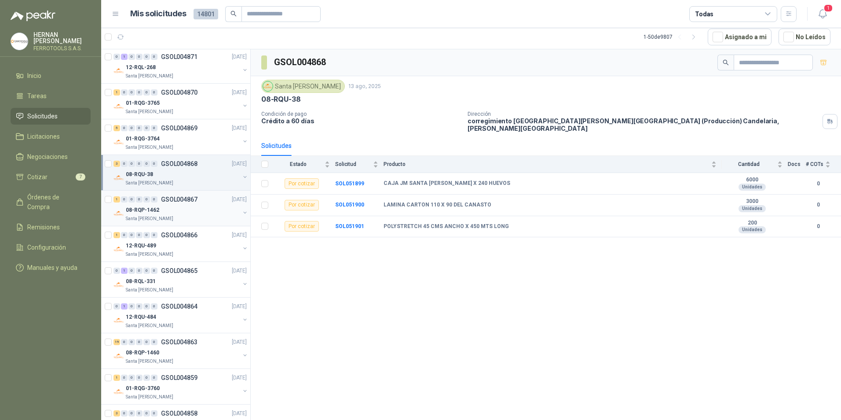
click at [183, 194] on div "1 0 0 0 0 0 GSOL004867 [DATE]" at bounding box center [181, 199] width 135 height 11
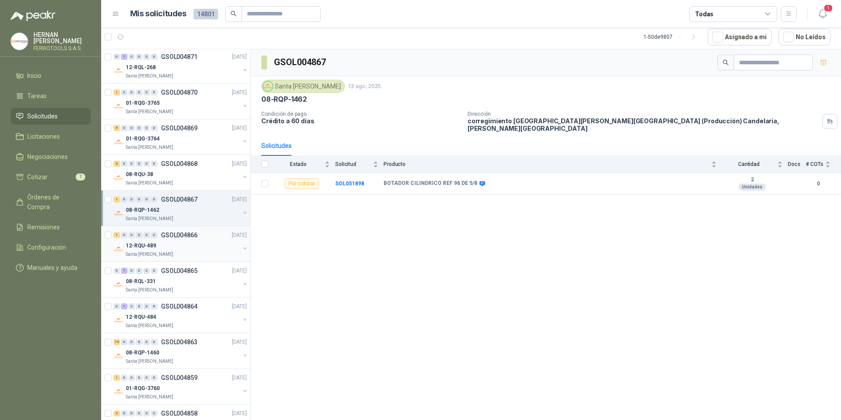
click at [142, 244] on p "12-RQU-489" at bounding box center [141, 246] width 30 height 8
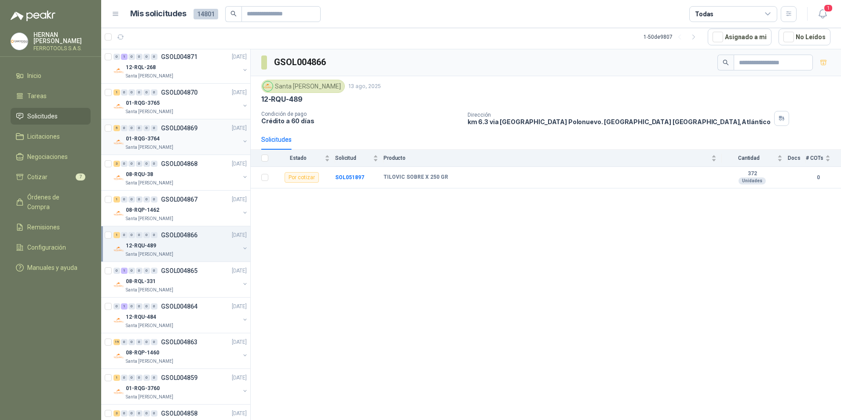
click at [166, 140] on div "01-RQG-3764" at bounding box center [183, 138] width 114 height 11
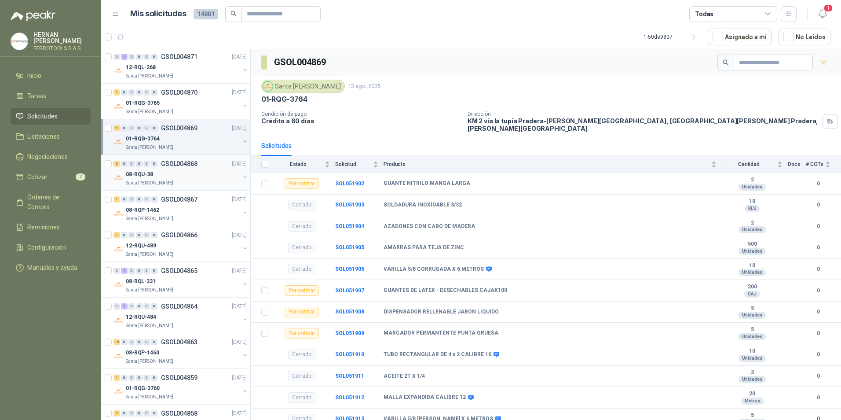
click at [170, 181] on div "Santa [PERSON_NAME]" at bounding box center [183, 183] width 114 height 7
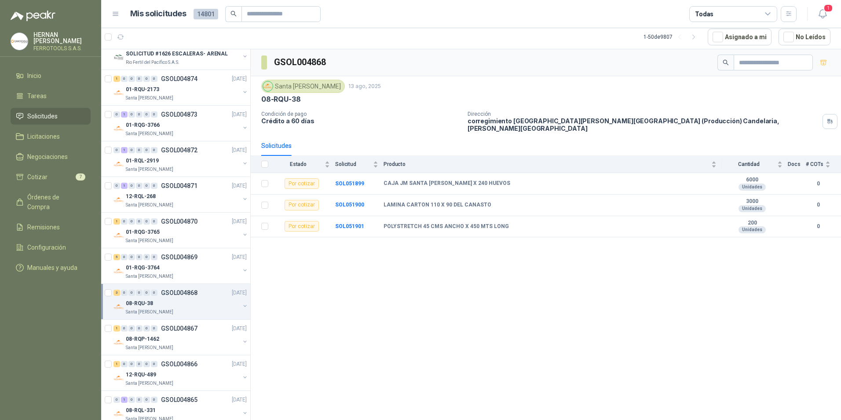
scroll to position [939, 0]
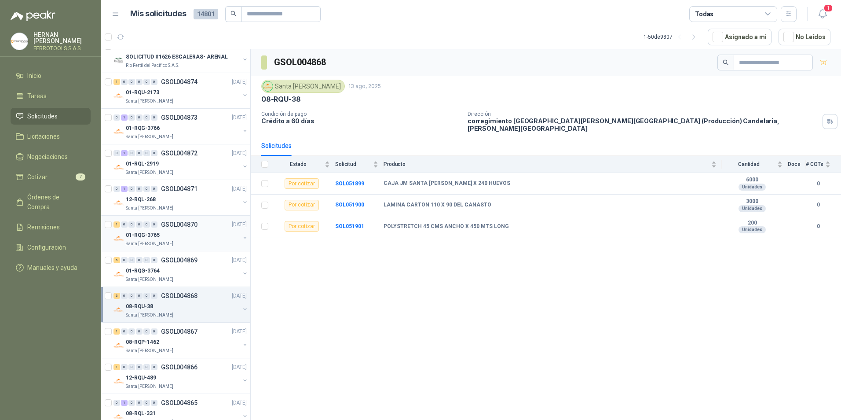
click at [197, 234] on div "01-RQG-3765" at bounding box center [183, 235] width 114 height 11
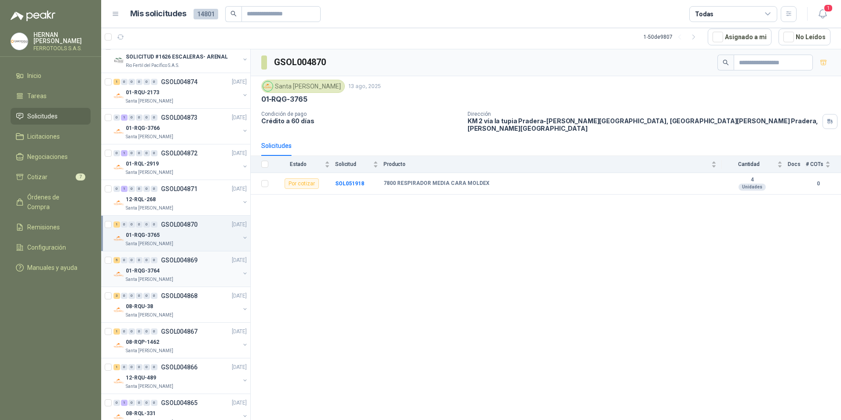
click at [194, 263] on p "GSOL004869" at bounding box center [179, 260] width 37 height 6
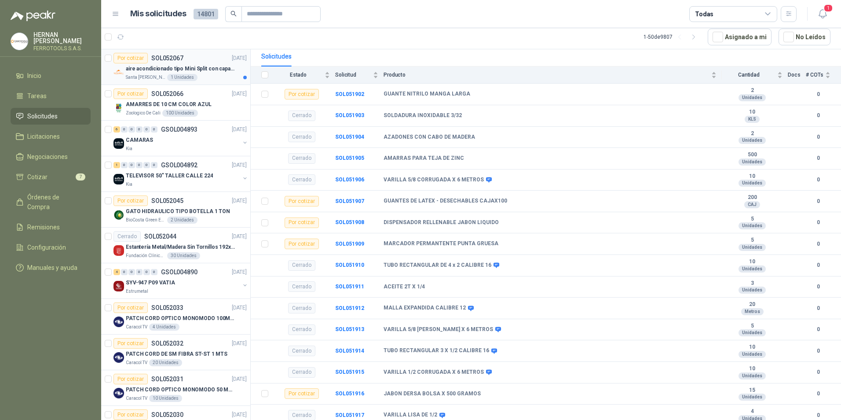
click at [205, 74] on div "Santa [PERSON_NAME] 1 Unidades" at bounding box center [186, 77] width 121 height 7
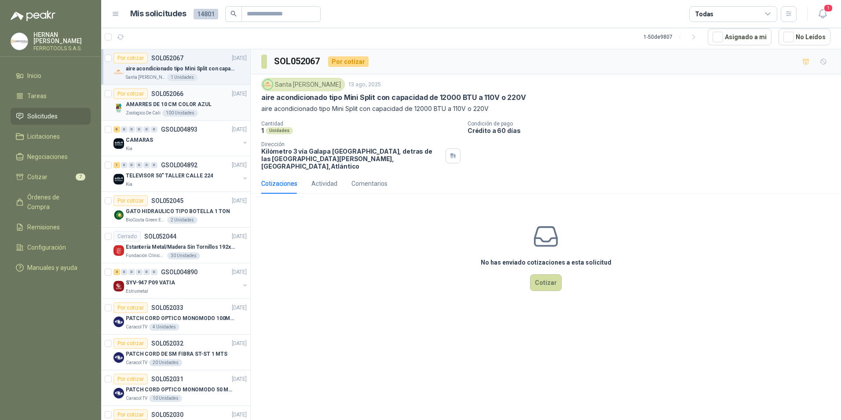
click at [205, 100] on p "AMARRES DE 10 CM COLOR AZUL" at bounding box center [169, 104] width 86 height 8
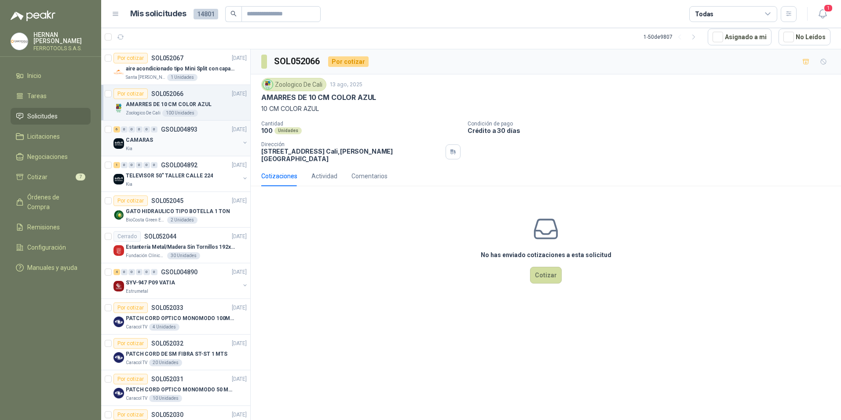
click at [209, 141] on div "CAMARAS" at bounding box center [183, 140] width 114 height 11
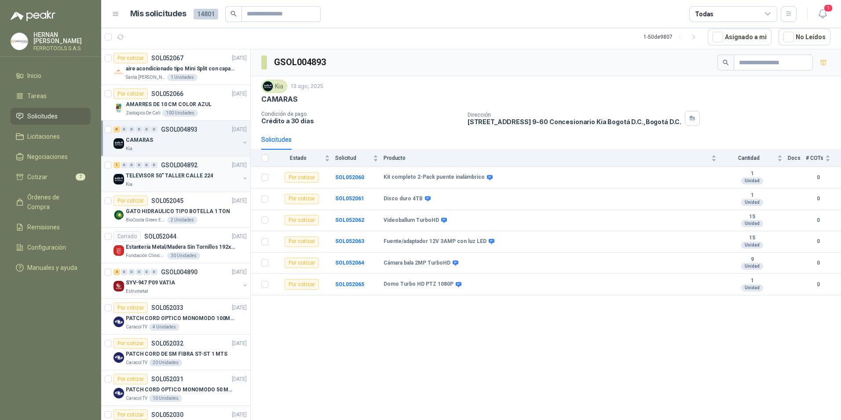
click at [202, 175] on p "TELEVISOR 50" TALLER CALLE 224" at bounding box center [169, 176] width 87 height 8
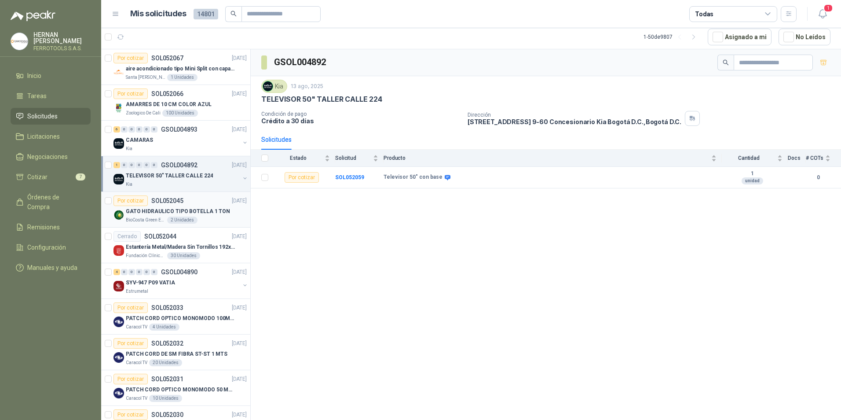
click at [203, 216] on div "GATO HIDRAULICO TIPO BOTELLA 1 TON" at bounding box center [186, 211] width 121 height 11
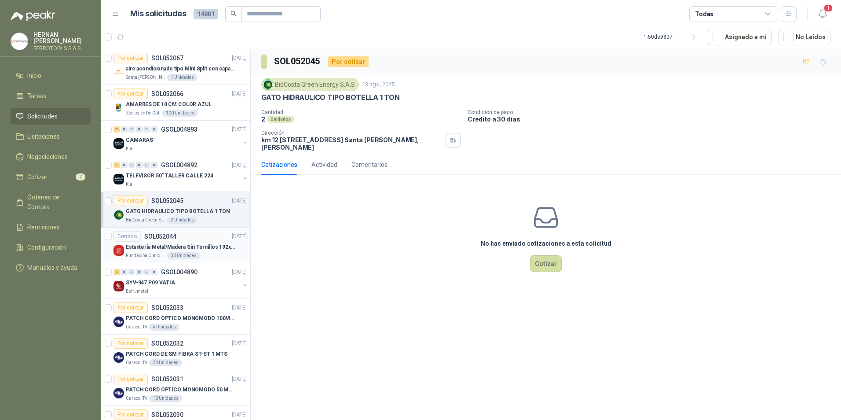
click at [202, 255] on div "Fundación Clínica Shaio 30 Unidades" at bounding box center [186, 255] width 121 height 7
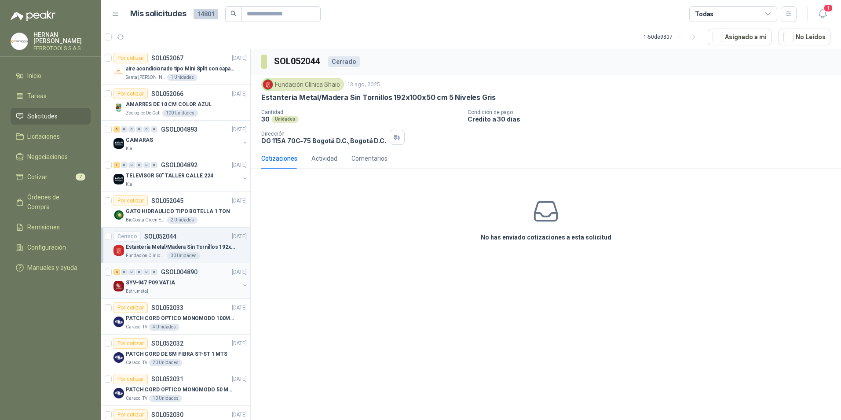
click at [202, 277] on div "SYV-947 P09 VATIA" at bounding box center [183, 282] width 114 height 11
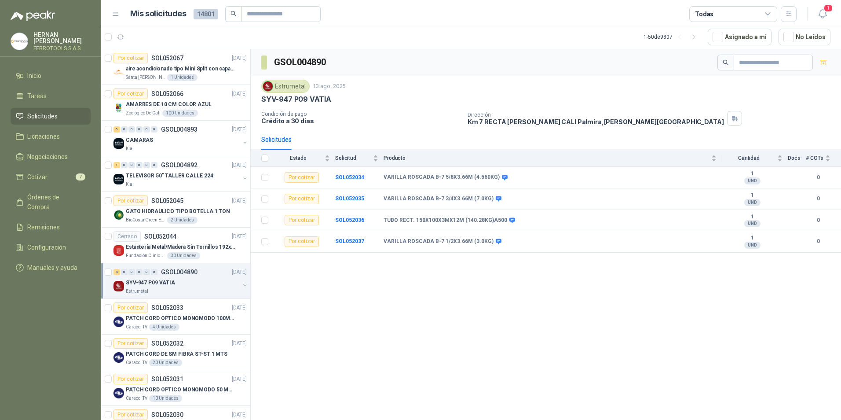
scroll to position [44, 0]
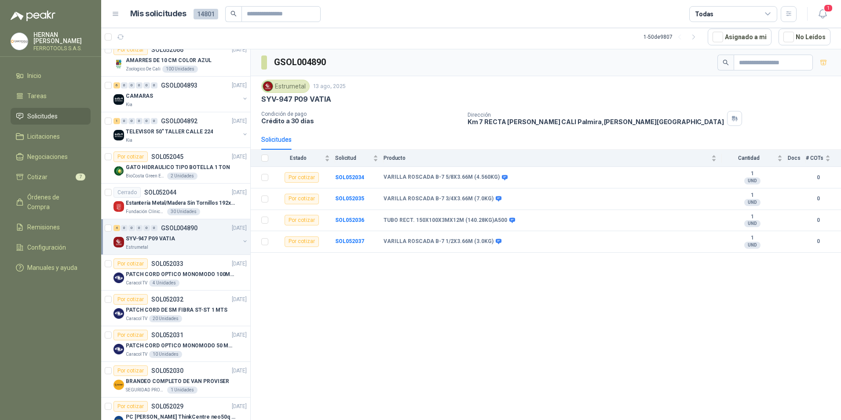
click at [202, 277] on p "PATCH CORD OPTICO MONOMODO 100MTS" at bounding box center [181, 274] width 110 height 8
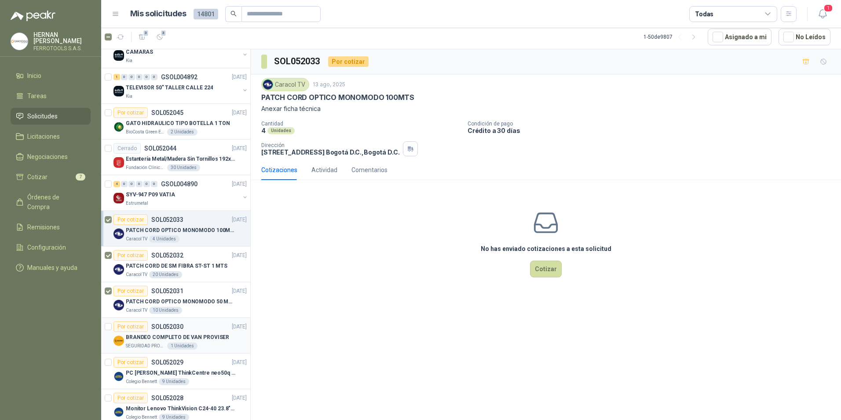
scroll to position [132, 0]
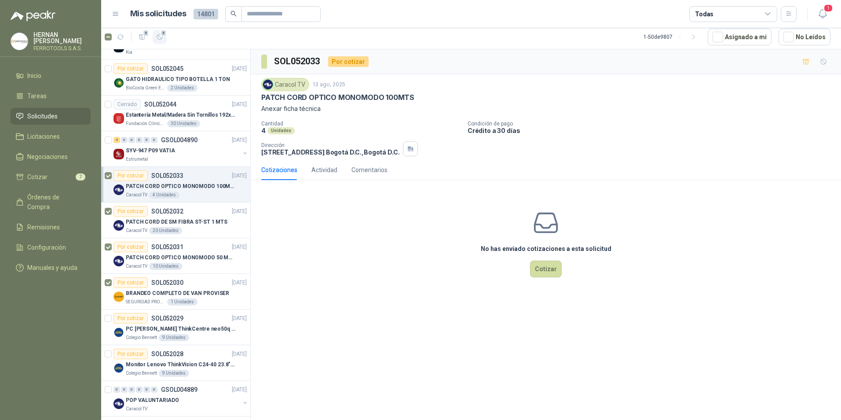
click at [158, 37] on icon "button" at bounding box center [159, 36] width 7 height 7
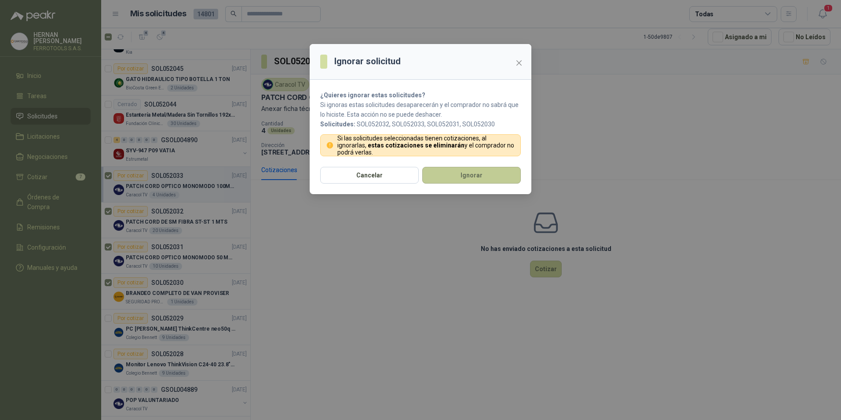
click at [444, 172] on button "Ignorar" at bounding box center [471, 175] width 99 height 17
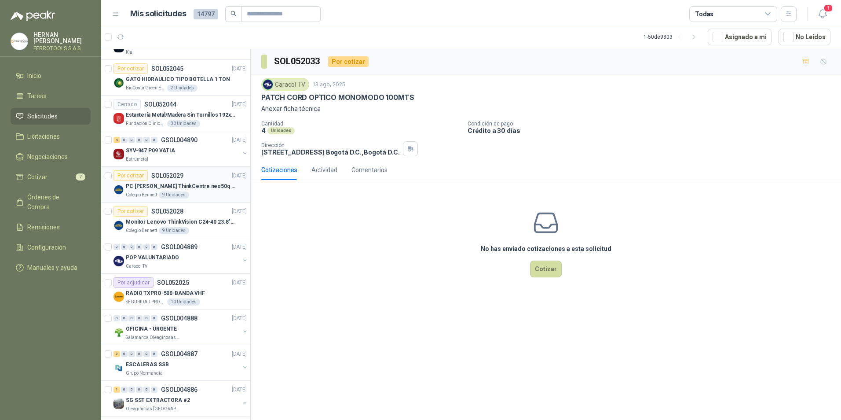
click at [192, 196] on div "Colegio [PERSON_NAME] 9 Unidades" at bounding box center [186, 194] width 121 height 7
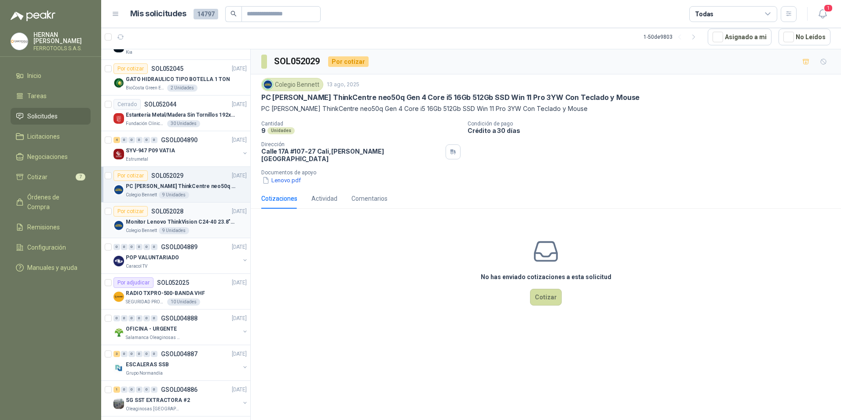
click at [199, 226] on div "Monitor Lenovo ThinkVision C24-40 23.8" 3YW" at bounding box center [186, 221] width 121 height 11
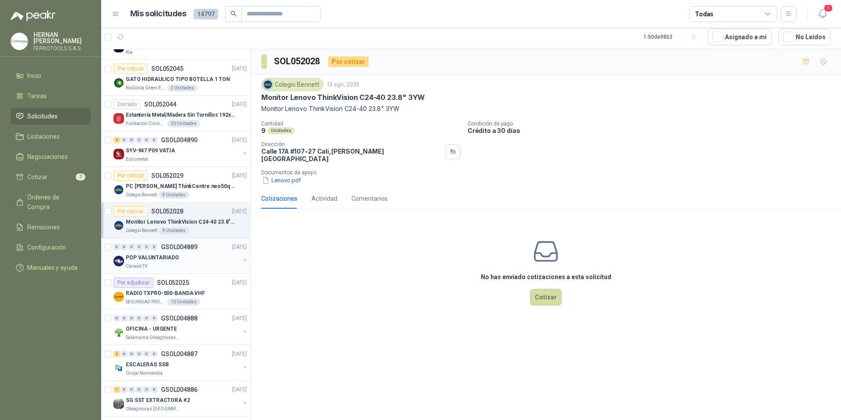
click at [197, 260] on div "POP VALUNTARIADO" at bounding box center [183, 257] width 114 height 11
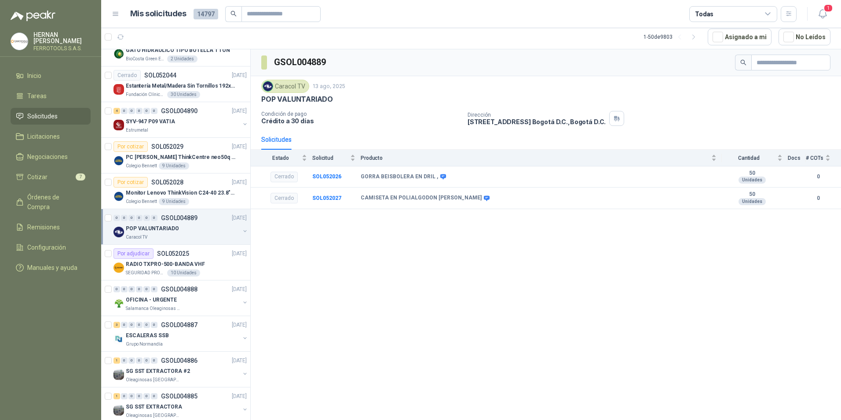
scroll to position [176, 0]
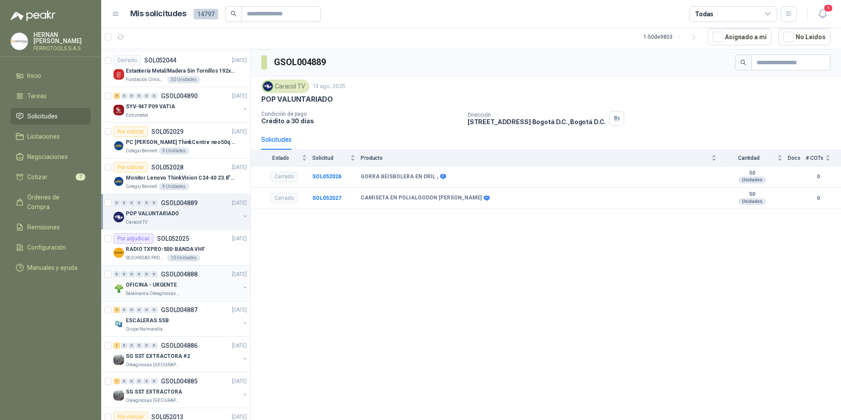
click at [202, 293] on div "Salamanca Oleaginosas SAS" at bounding box center [183, 293] width 114 height 7
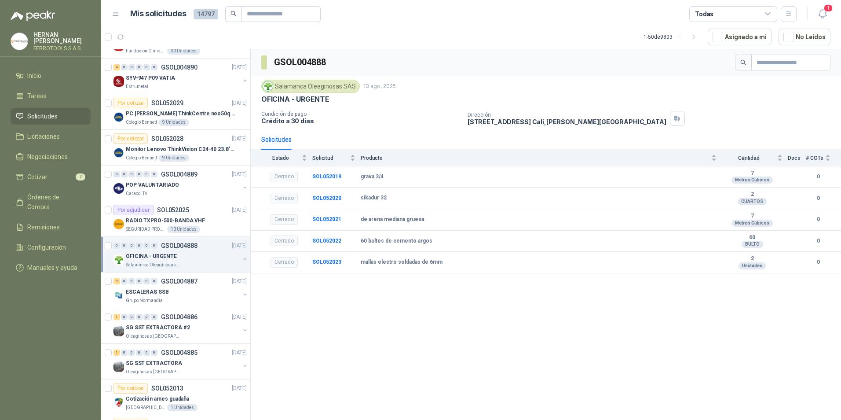
scroll to position [220, 0]
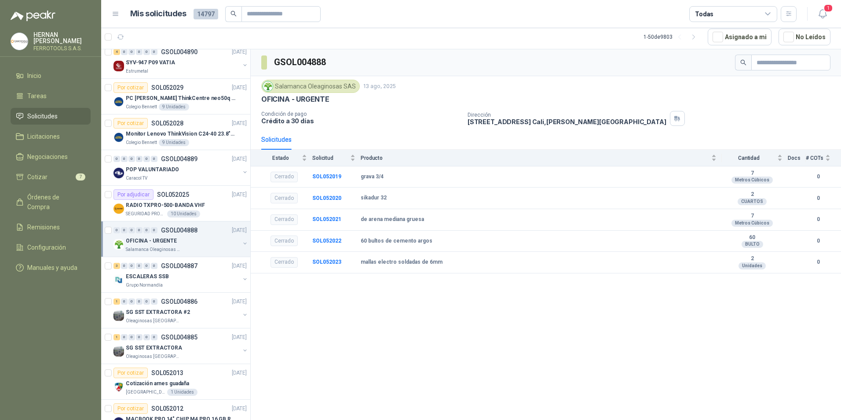
click at [202, 293] on div "1 0 0 0 0 0 GSOL004886 [DATE] SG SST EXTRACTORA #2 Oleaginosas San [PERSON_NAME]" at bounding box center [175, 311] width 149 height 36
click at [200, 303] on div "1 0 0 0 0 0 GSOL004886 [DATE]" at bounding box center [181, 301] width 135 height 11
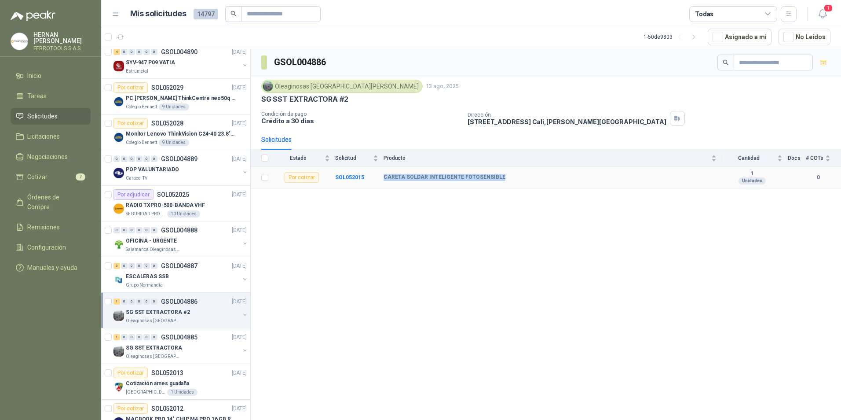
drag, startPoint x: 500, startPoint y: 178, endPoint x: 383, endPoint y: 179, distance: 117.0
click at [383, 179] on tr "Por cotizar SOL052015 CARETA SOLDAR INTELIGENTE FOTOSENSIBLE 1 Unidades 0" at bounding box center [546, 178] width 590 height 22
copy tr "CARETA SOLDAR INTELIGENTE FOTOSENSIBLE"
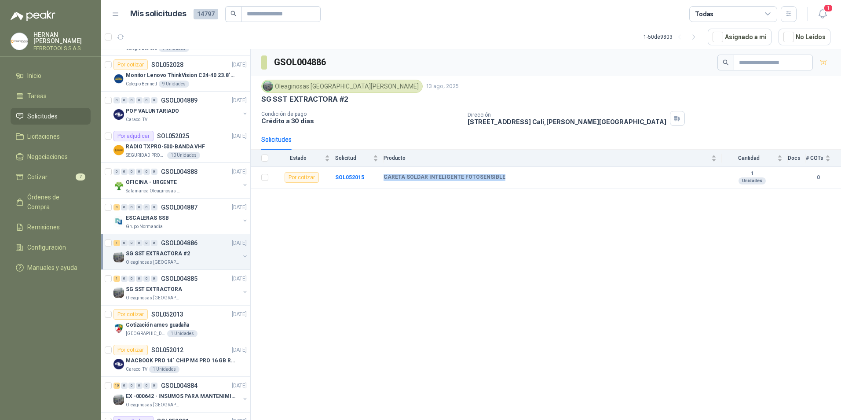
scroll to position [308, 0]
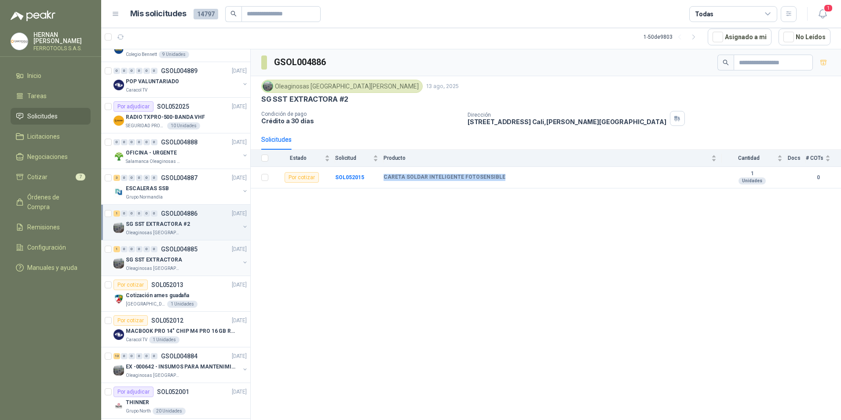
click at [199, 263] on div "SG SST EXTRACTORA" at bounding box center [183, 259] width 114 height 11
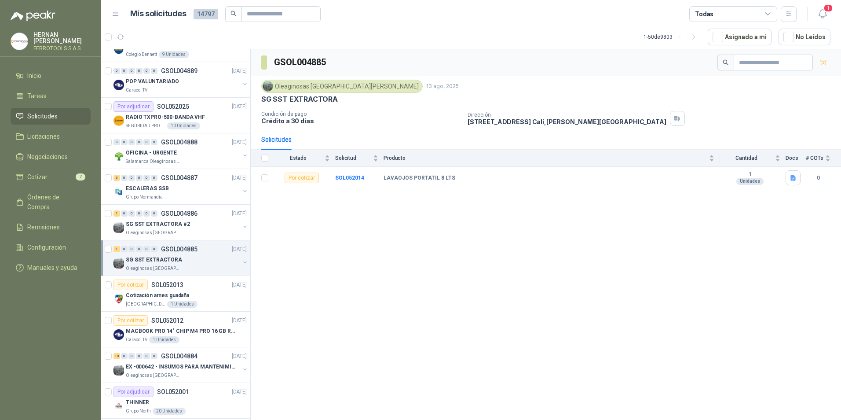
scroll to position [352, 0]
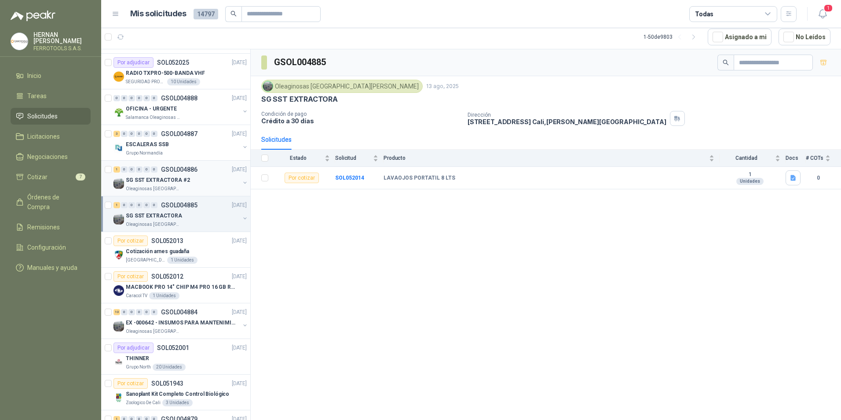
click at [194, 182] on div "SG SST EXTRACTORA #2" at bounding box center [183, 180] width 114 height 11
drag, startPoint x: 356, startPoint y: 176, endPoint x: 369, endPoint y: 184, distance: 15.6
click at [356, 176] on b "SOL052015" at bounding box center [349, 177] width 29 height 6
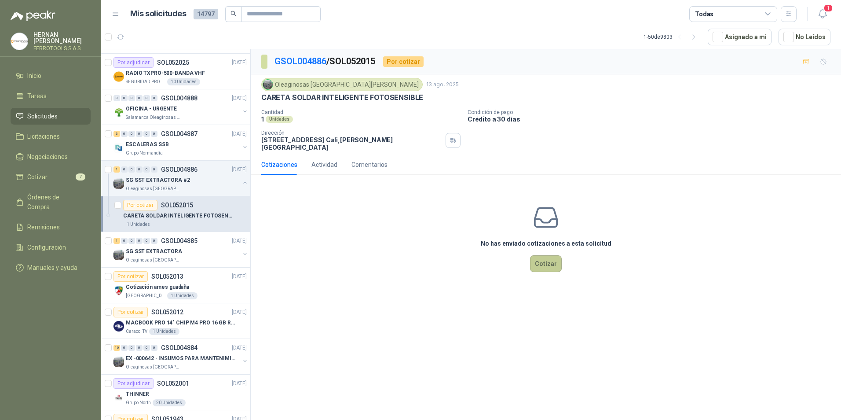
click at [545, 257] on button "Cotizar" at bounding box center [546, 263] width 32 height 17
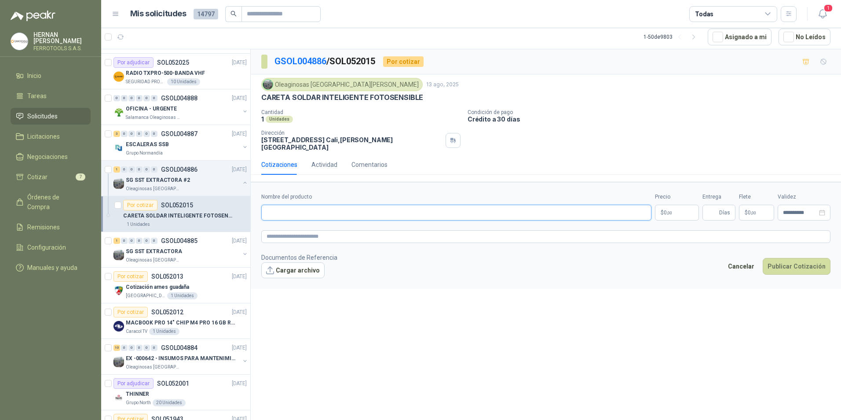
click at [361, 205] on input "Nombre del producto" at bounding box center [456, 213] width 390 height 16
paste input "**********"
type input "**********"
click at [689, 209] on body "[PERSON_NAME] FERROTOOLS S.A.S. Inicio Tareas Solicitudes Licitaciones Negociac…" at bounding box center [420, 210] width 841 height 420
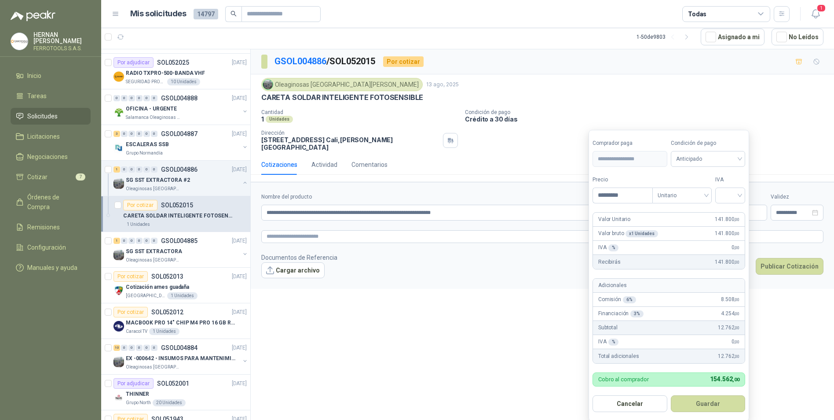
type input "*********"
click at [738, 194] on input "search" at bounding box center [730, 194] width 19 height 13
click at [733, 217] on div "19%" at bounding box center [732, 214] width 16 height 10
click at [712, 411] on button "Guardar" at bounding box center [710, 403] width 76 height 17
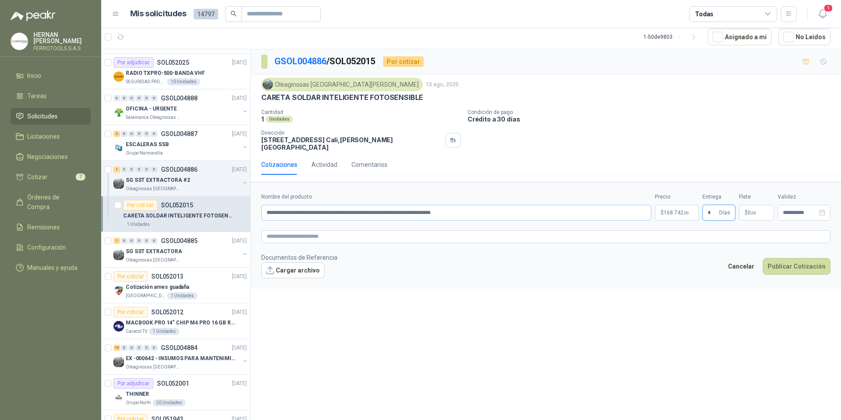
type input "*"
drag, startPoint x: 511, startPoint y: 205, endPoint x: 191, endPoint y: 180, distance: 320.9
click at [191, 180] on div "Por cotizar SOL052067 [DATE] aire acondicionado tipo Mini Split con capacidad d…" at bounding box center [471, 234] width 740 height 371
click at [340, 233] on textarea at bounding box center [545, 236] width 569 height 13
paste textarea "**********"
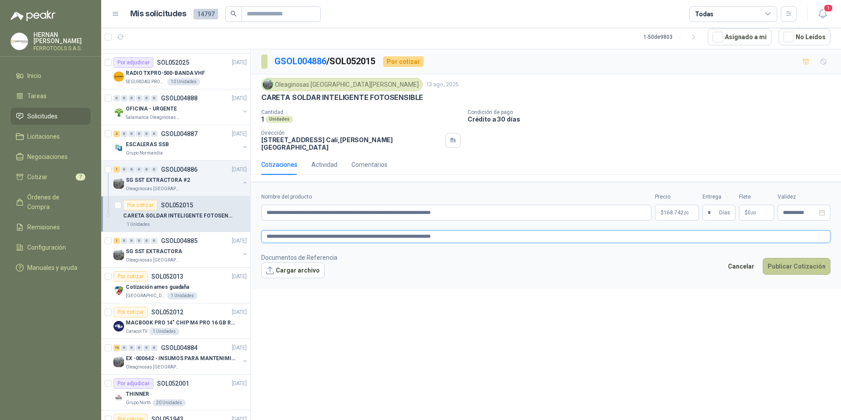
type textarea "**********"
click at [789, 262] on button "Publicar Cotización" at bounding box center [797, 266] width 68 height 17
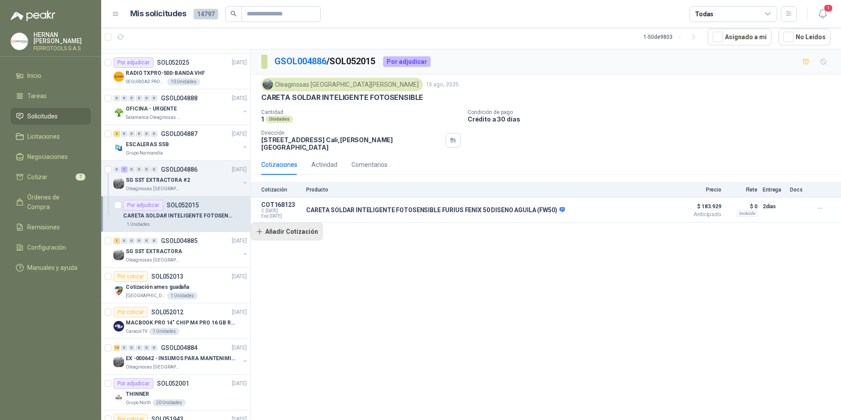
click at [292, 225] on button "Añadir Cotización" at bounding box center [287, 232] width 72 height 18
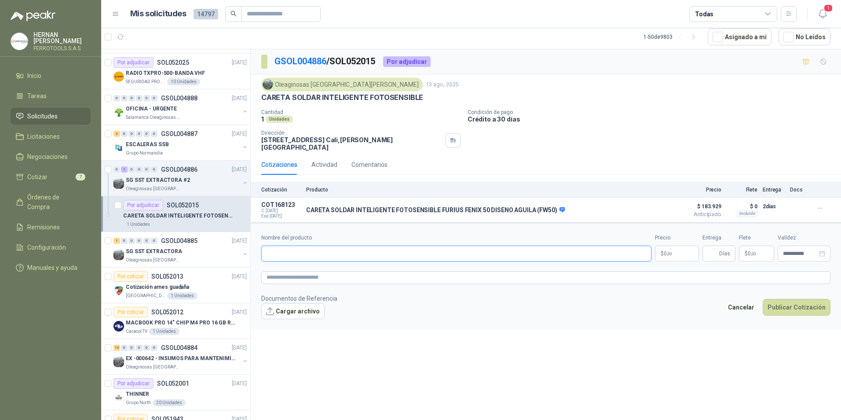
click at [326, 249] on input "Nombre del producto" at bounding box center [456, 254] width 390 height 16
paste input "**********"
type input "**********"
click at [319, 273] on textarea at bounding box center [545, 277] width 569 height 13
paste textarea "**********"
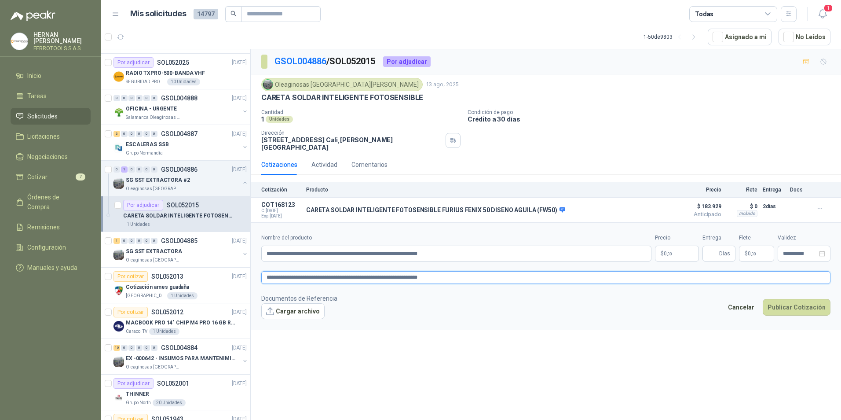
type textarea "**********"
click at [673, 248] on body "[PERSON_NAME] FERROTOOLS S.A.S. Inicio Tareas Solicitudes Licitaciones Negociac…" at bounding box center [420, 210] width 841 height 420
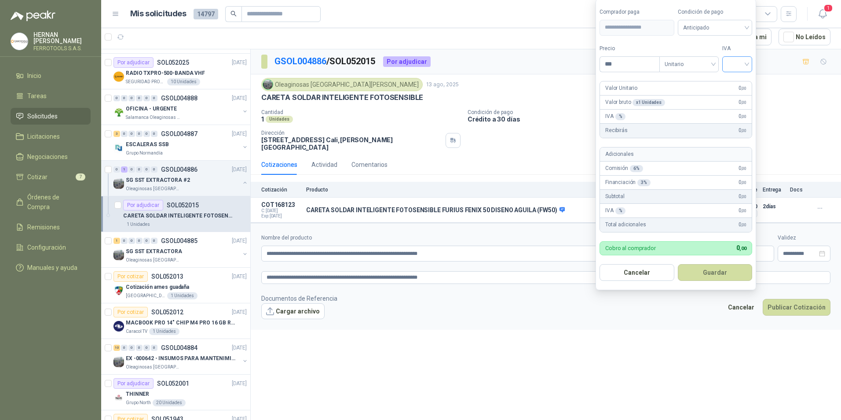
click at [739, 64] on input "search" at bounding box center [737, 63] width 19 height 13
click at [736, 79] on div "19%" at bounding box center [739, 82] width 16 height 10
click at [639, 64] on input "***" at bounding box center [630, 64] width 61 height 15
type input "*********"
click at [717, 273] on button "Guardar" at bounding box center [717, 272] width 76 height 17
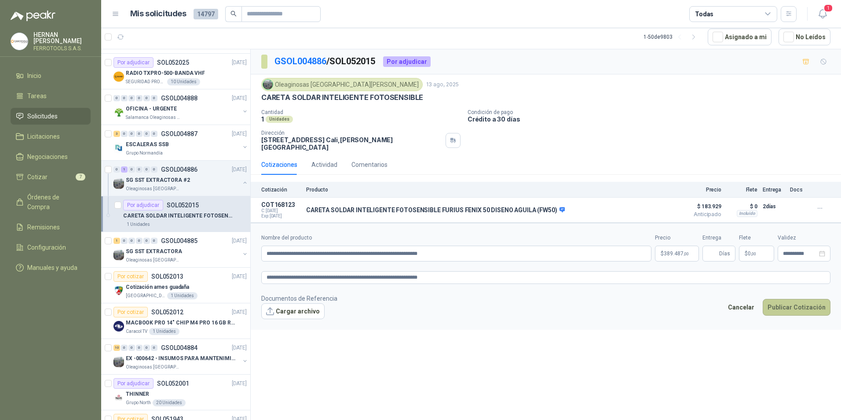
click at [804, 299] on button "Publicar Cotización" at bounding box center [797, 307] width 68 height 17
type input "*"
click at [796, 304] on button "Publicar Cotización" at bounding box center [797, 307] width 68 height 17
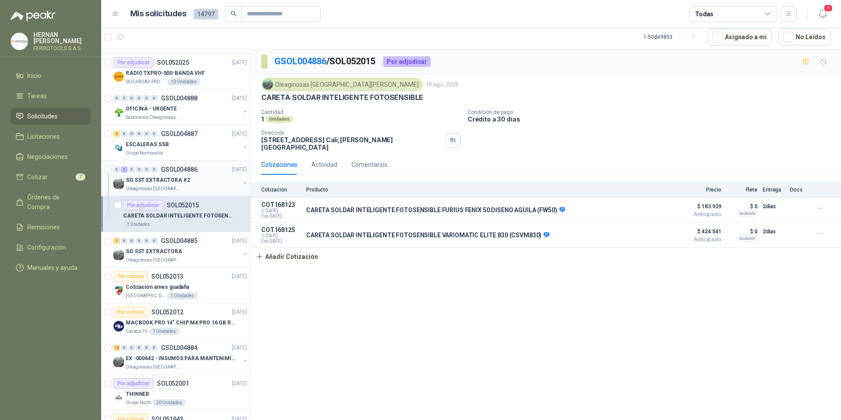
click at [242, 180] on button "button" at bounding box center [245, 182] width 7 height 7
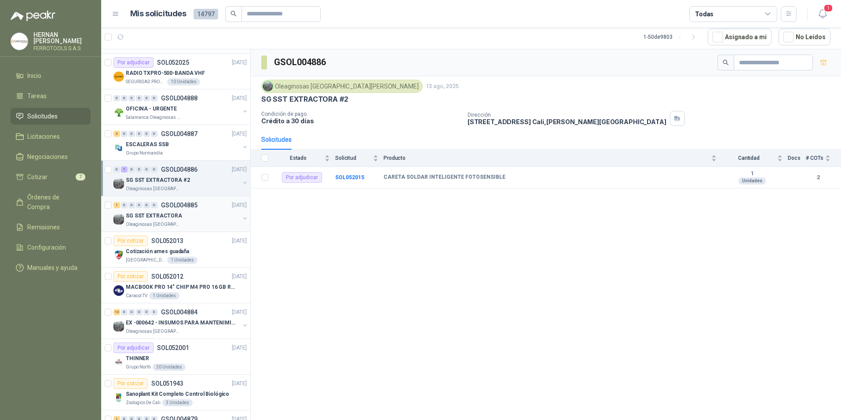
click at [187, 224] on div "Oleaginosas [GEOGRAPHIC_DATA][PERSON_NAME]" at bounding box center [183, 224] width 114 height 7
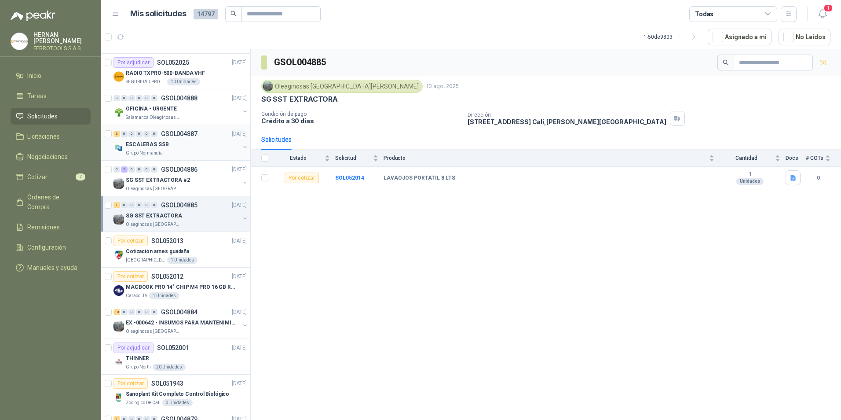
click at [194, 151] on div "Grupo Normandía" at bounding box center [183, 153] width 114 height 7
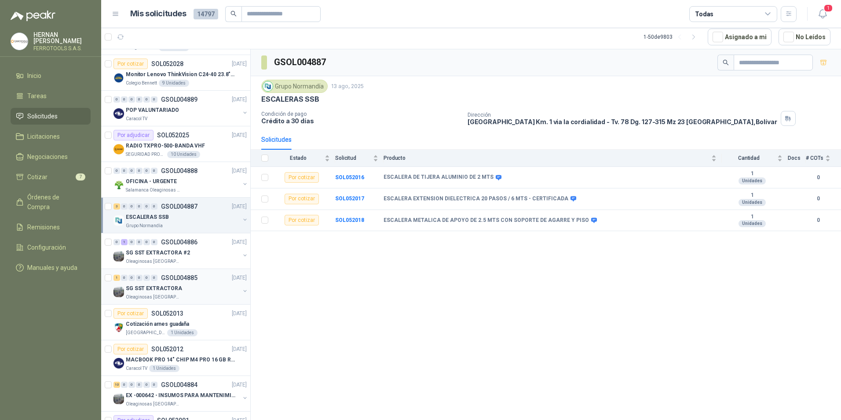
scroll to position [264, 0]
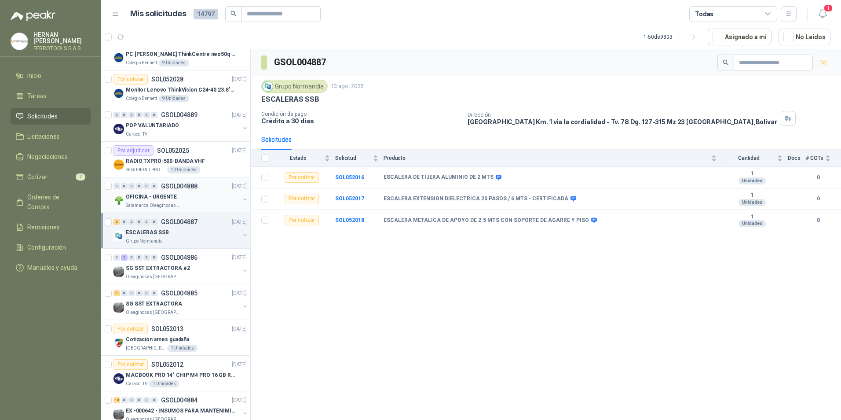
click at [181, 202] on div "OFICINA - URGENTE" at bounding box center [183, 196] width 114 height 11
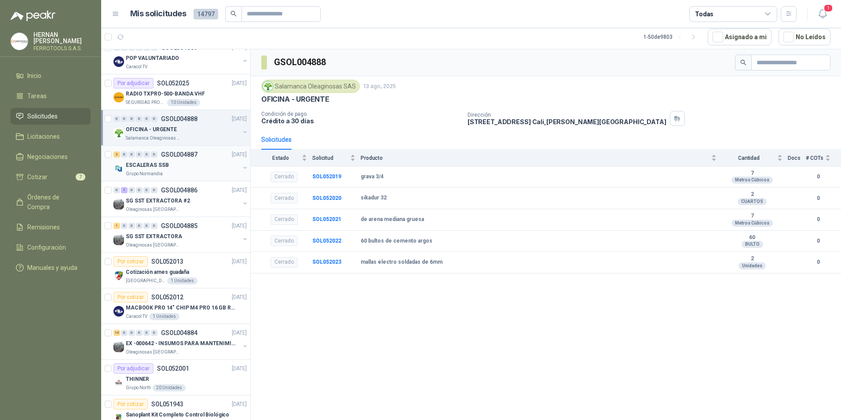
scroll to position [352, 0]
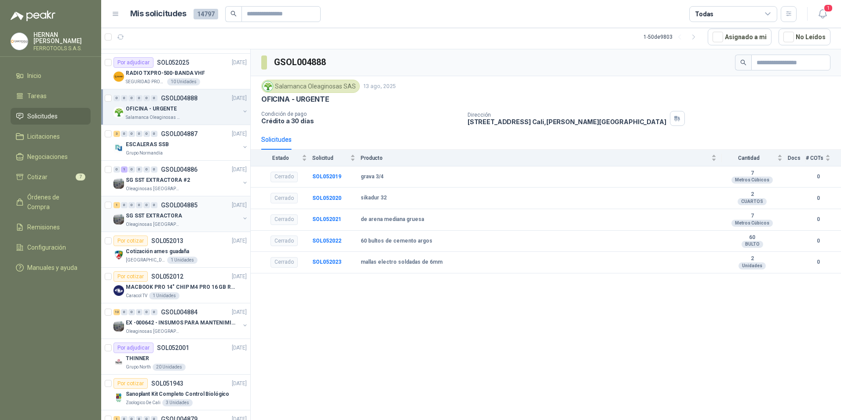
click at [193, 215] on div "SG SST EXTRACTORA" at bounding box center [183, 215] width 114 height 11
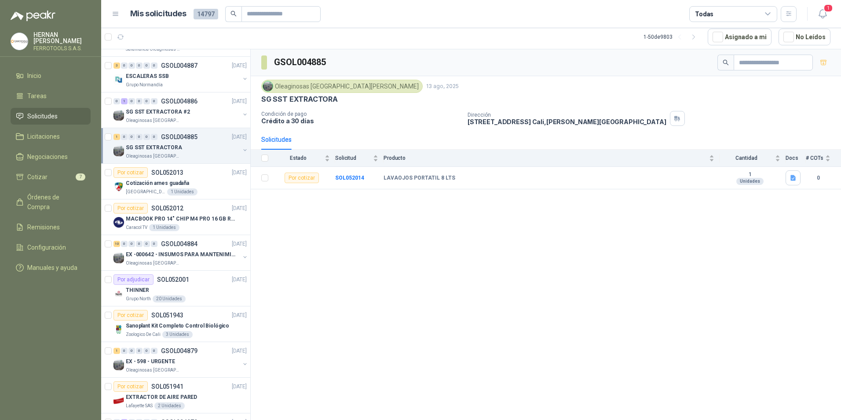
scroll to position [440, 0]
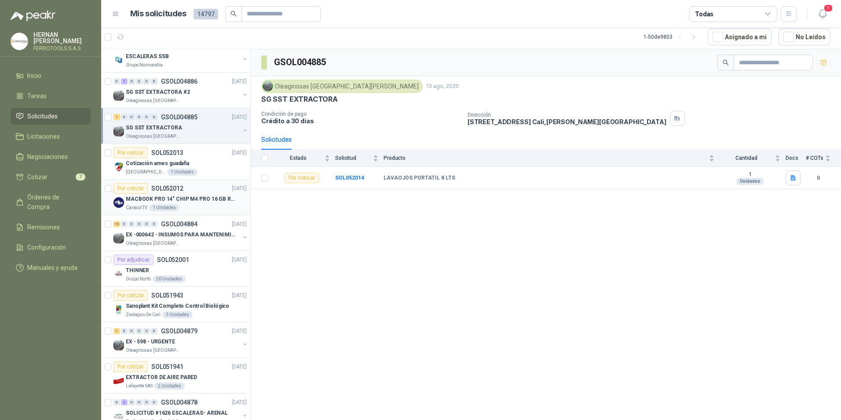
click at [207, 200] on p "MACBOOK PRO 14" CHIP M4 PRO 16 GB RAM 1TB" at bounding box center [181, 199] width 110 height 8
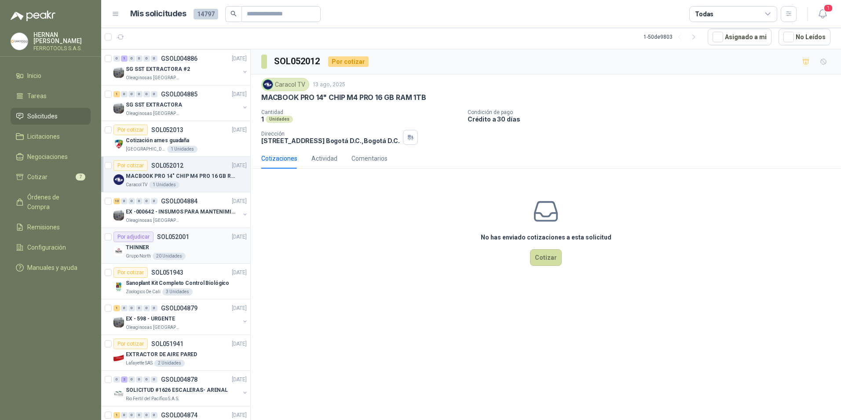
scroll to position [484, 0]
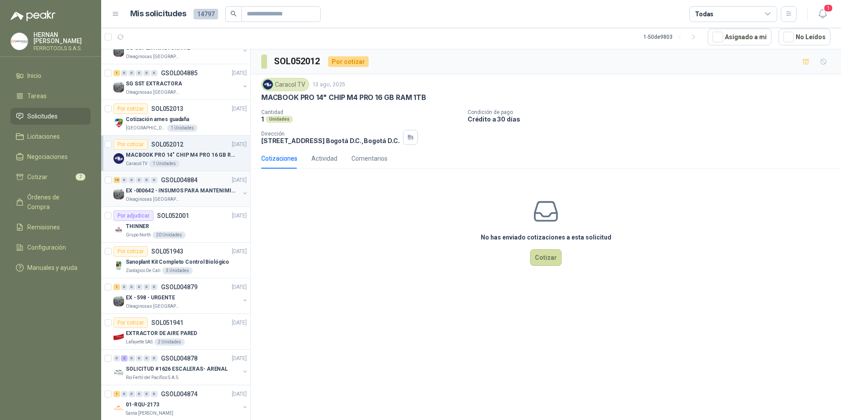
click at [194, 197] on div "Oleaginosas [GEOGRAPHIC_DATA][PERSON_NAME]" at bounding box center [183, 199] width 114 height 7
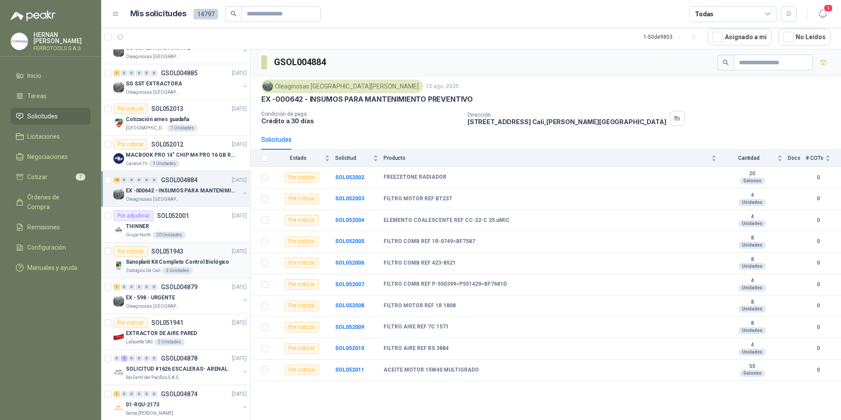
click at [208, 268] on div "Zoologico De Cali 3 Unidades" at bounding box center [186, 270] width 121 height 7
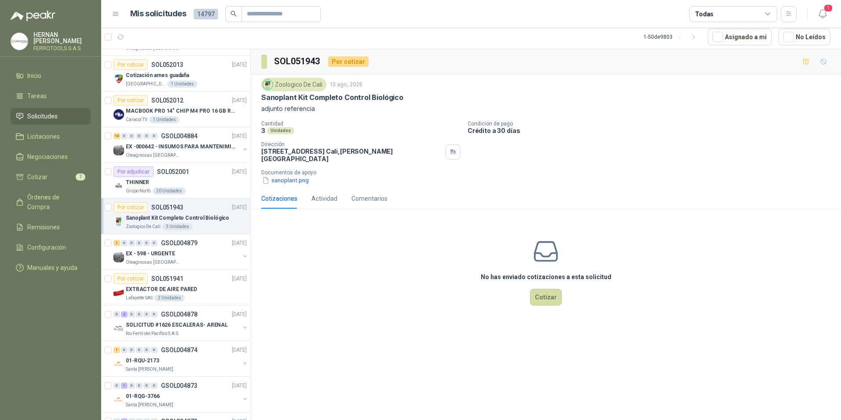
scroll to position [572, 0]
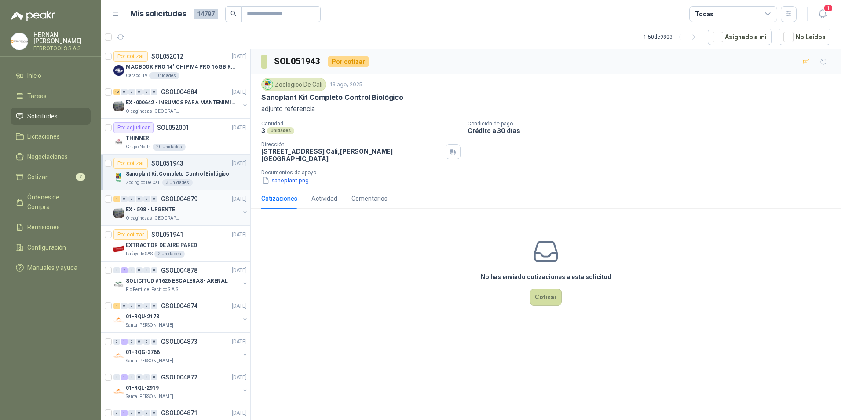
click at [211, 218] on div "Oleaginosas [GEOGRAPHIC_DATA][PERSON_NAME]" at bounding box center [183, 218] width 114 height 7
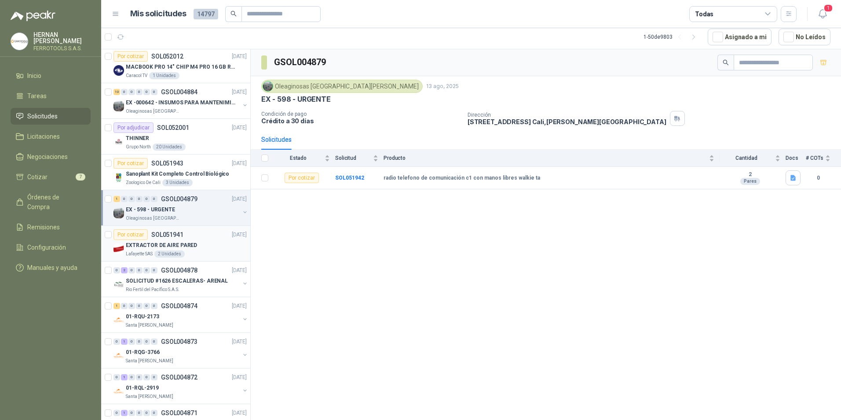
click at [202, 252] on div "Lafayette SAS 2 Unidades" at bounding box center [186, 253] width 121 height 7
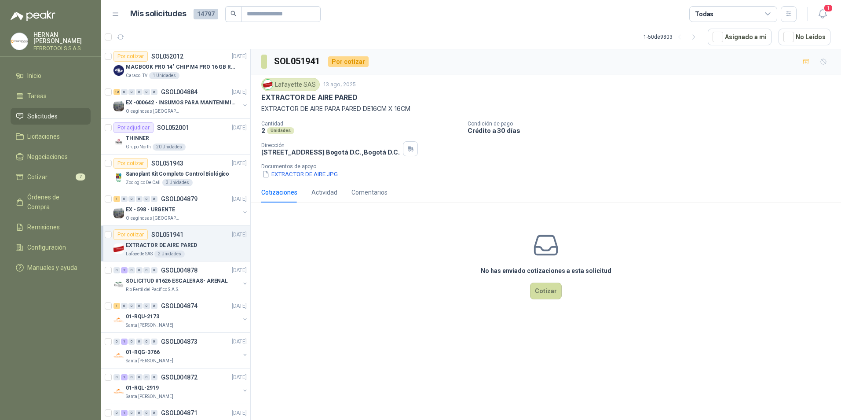
scroll to position [616, 0]
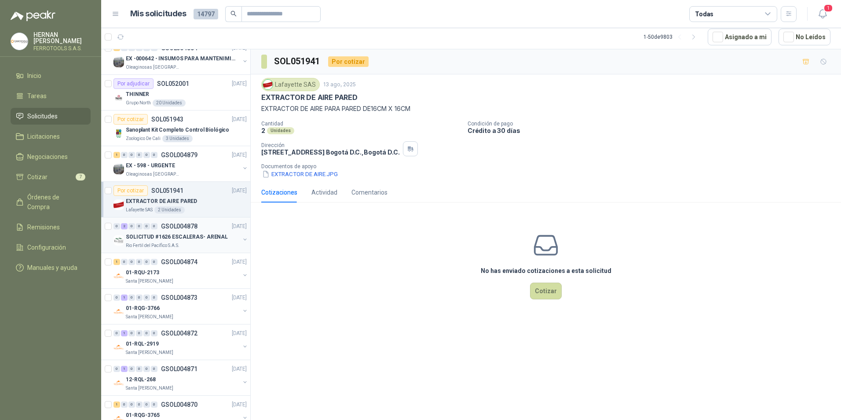
click at [204, 247] on div "Rio Fertil del Pacífico S.A.S." at bounding box center [183, 245] width 114 height 7
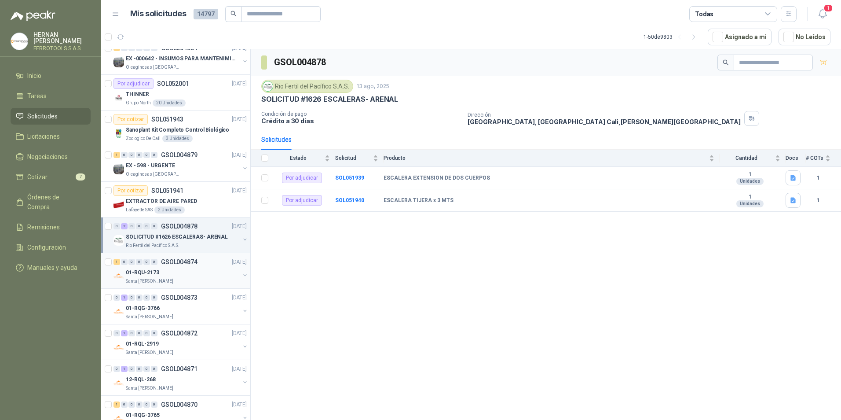
click at [202, 275] on div "01-RQU-2173" at bounding box center [183, 272] width 114 height 11
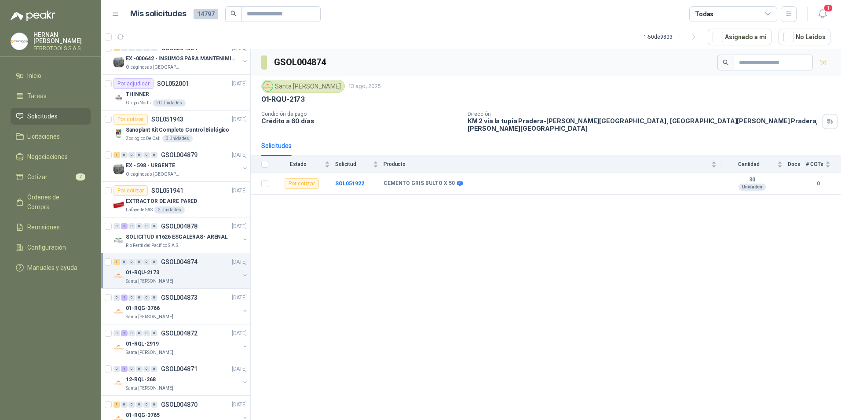
scroll to position [660, 0]
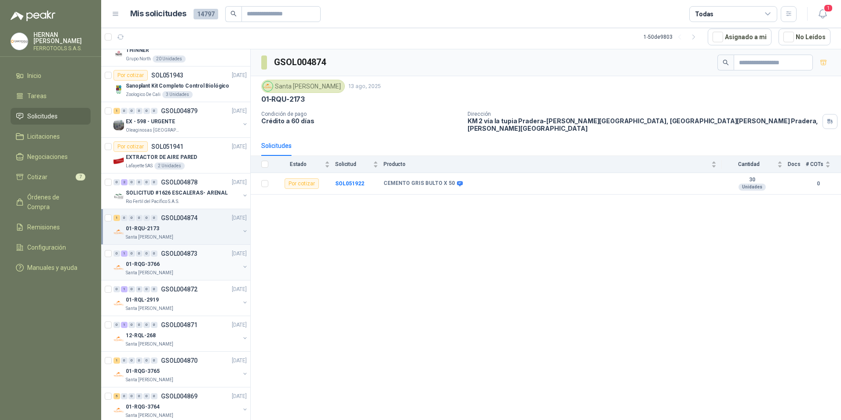
click at [203, 255] on div "0 1 0 0 0 0 GSOL004873 [DATE]" at bounding box center [181, 253] width 135 height 11
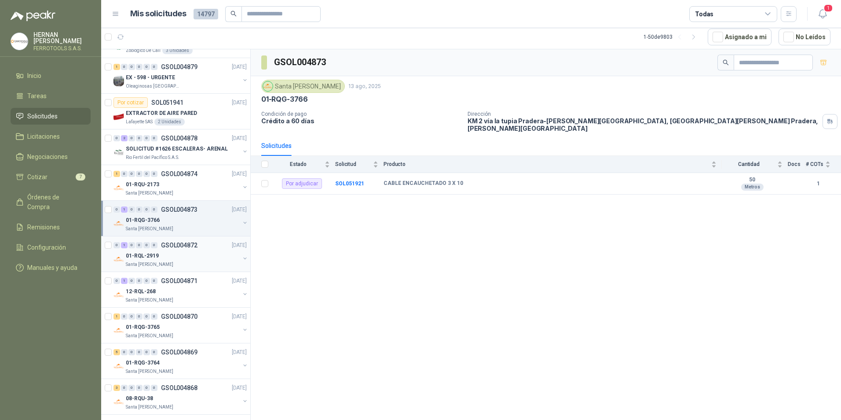
scroll to position [748, 0]
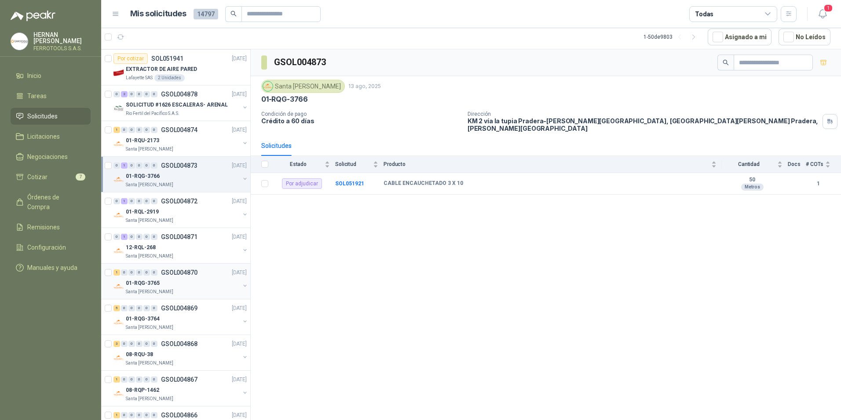
click at [199, 281] on div "01-RQG-3765" at bounding box center [183, 283] width 114 height 11
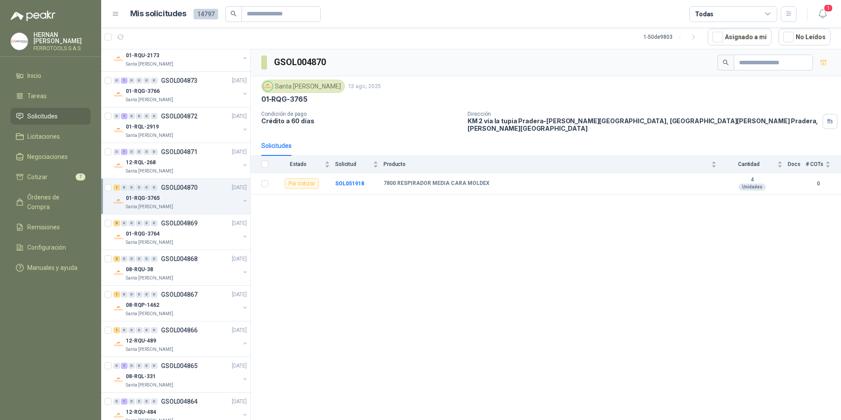
scroll to position [836, 0]
click at [190, 229] on div "01-RQG-3764" at bounding box center [183, 230] width 114 height 11
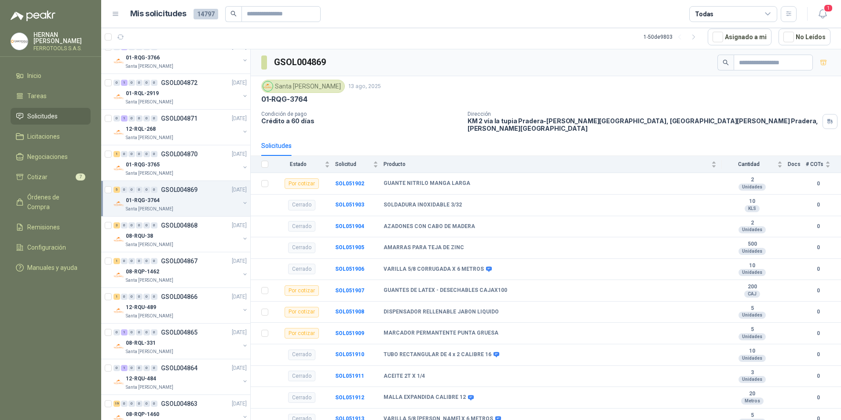
scroll to position [880, 0]
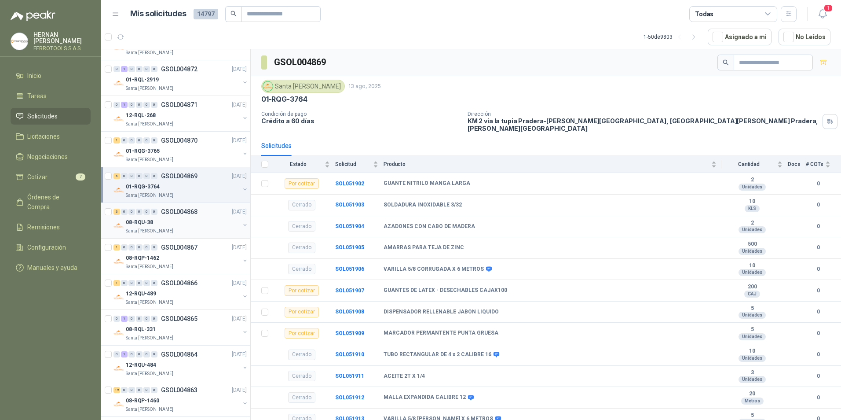
click at [190, 229] on div "Santa [PERSON_NAME]" at bounding box center [183, 230] width 114 height 7
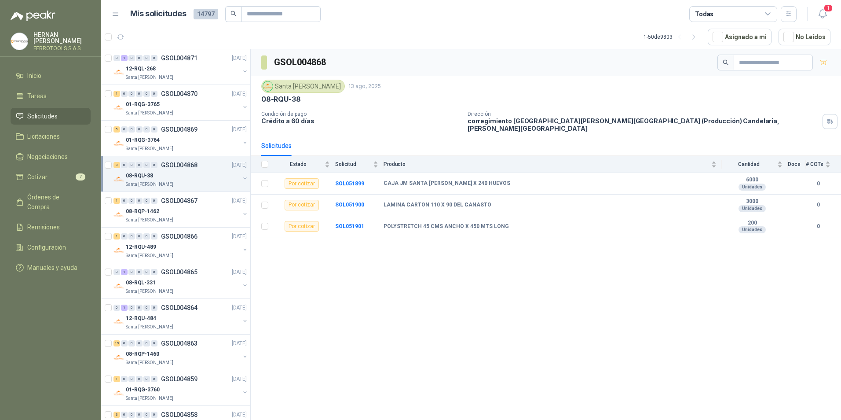
scroll to position [968, 0]
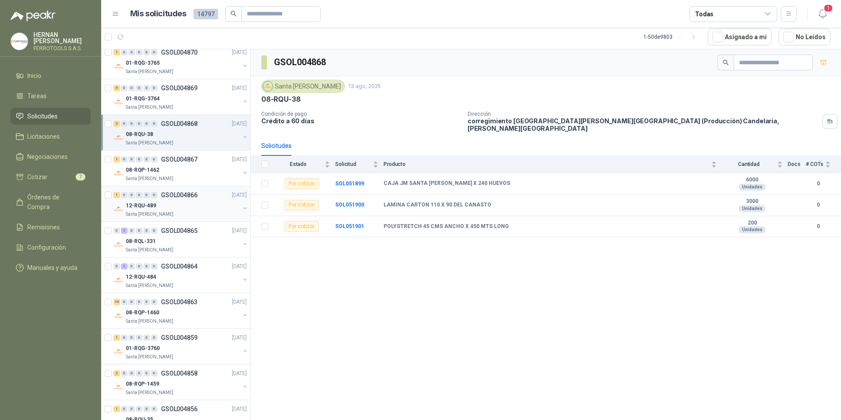
click at [198, 201] on div "12-RQU-489" at bounding box center [183, 205] width 114 height 11
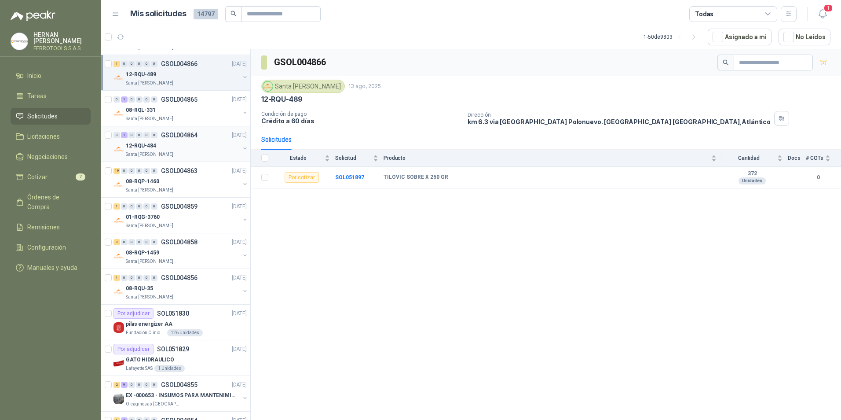
scroll to position [1100, 0]
click at [204, 180] on div "08-RQP-1460" at bounding box center [183, 180] width 114 height 11
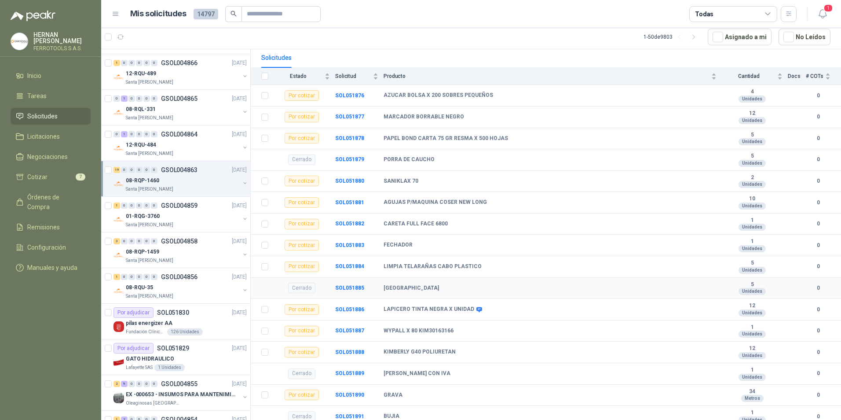
scroll to position [154, 0]
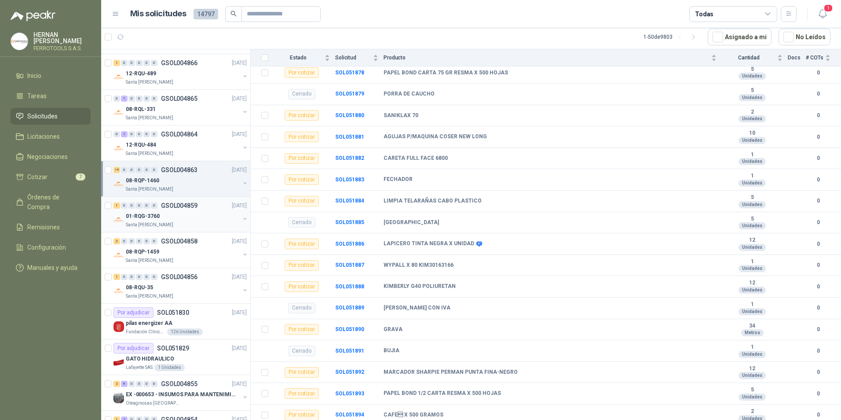
click at [189, 215] on div "01-RQG-3760" at bounding box center [183, 216] width 114 height 11
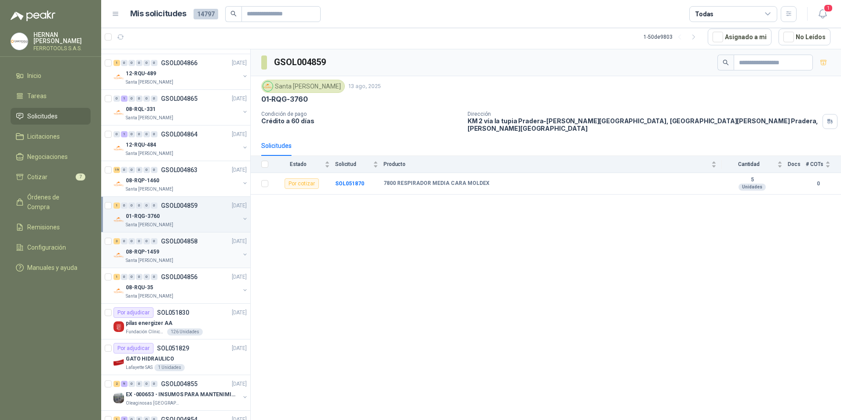
click at [185, 251] on div "08-RQP-1459" at bounding box center [183, 251] width 114 height 11
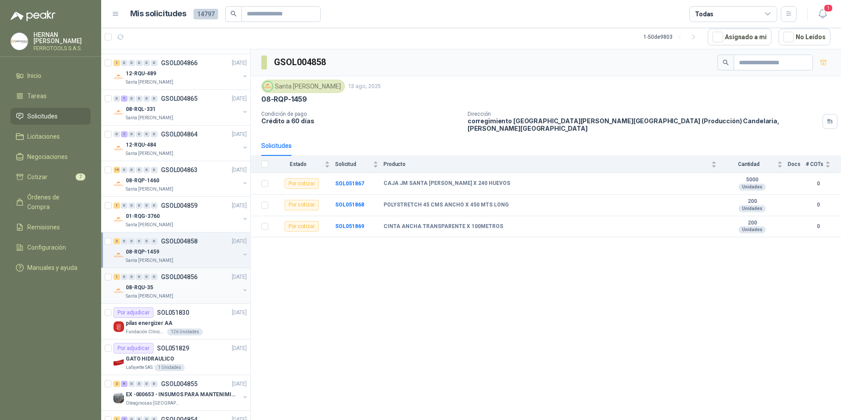
click at [186, 289] on div "08-RQU-35" at bounding box center [183, 287] width 114 height 11
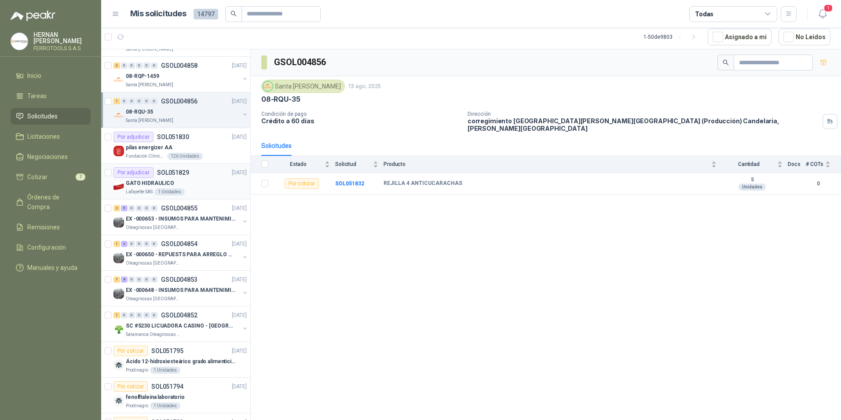
scroll to position [1276, 0]
click at [188, 234] on div "2 9 0 0 0 0 GSOL004855 [DATE] EX -000653 - INSUMOS PARA MANTENIMIENTO A CADENAS…" at bounding box center [175, 217] width 149 height 36
click at [189, 222] on p "EX -000653 - INSUMOS PARA MANTENIMIENTO A CADENAS" at bounding box center [181, 218] width 110 height 8
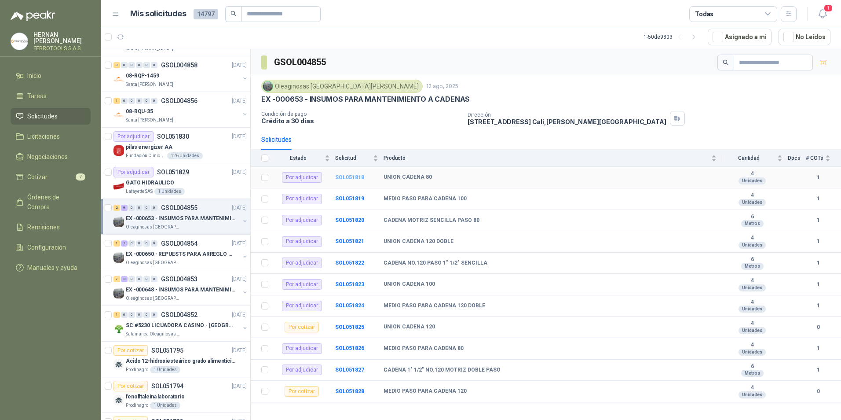
click at [353, 178] on b "SOL051818" at bounding box center [349, 177] width 29 height 6
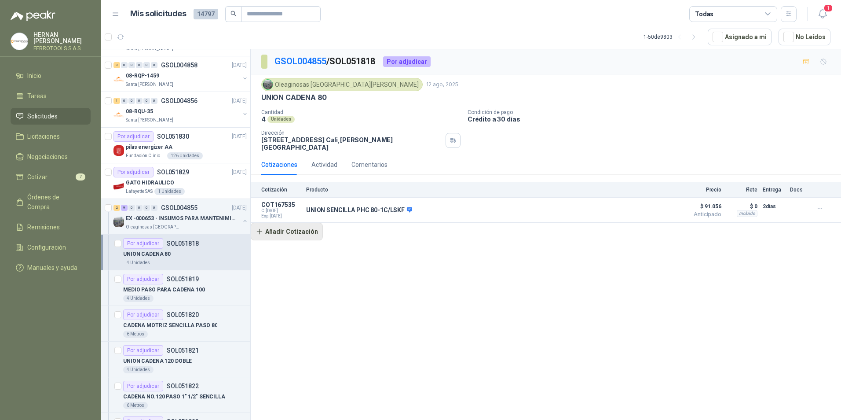
click at [296, 227] on button "Añadir Cotización" at bounding box center [287, 232] width 72 height 18
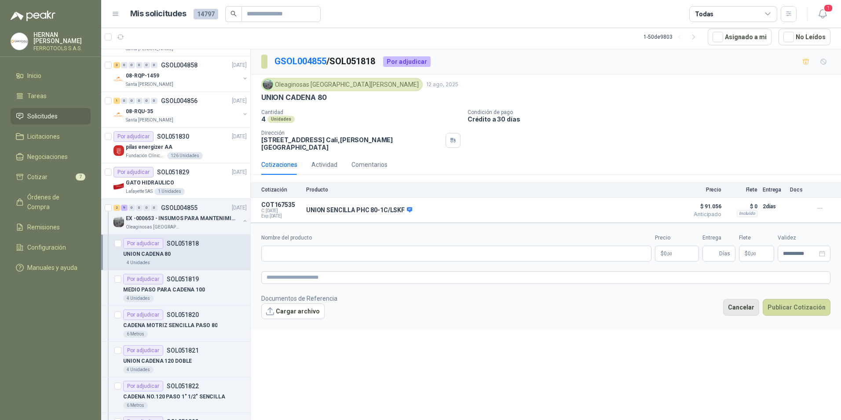
click at [748, 299] on button "Cancelar" at bounding box center [741, 307] width 36 height 17
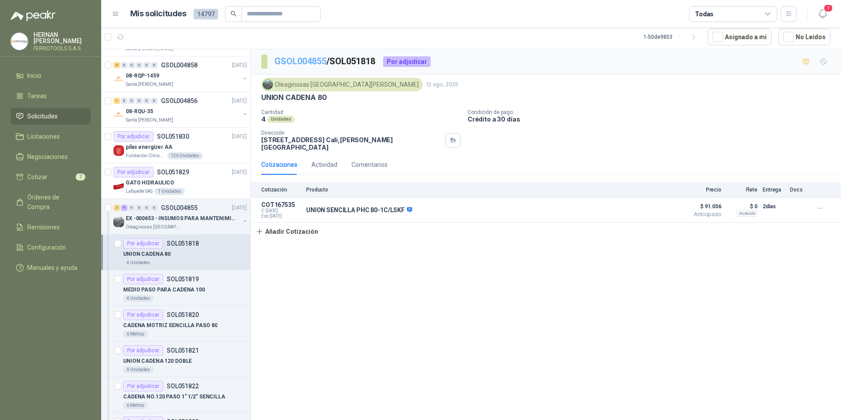
click at [311, 65] on link "GSOL004855" at bounding box center [301, 61] width 52 height 11
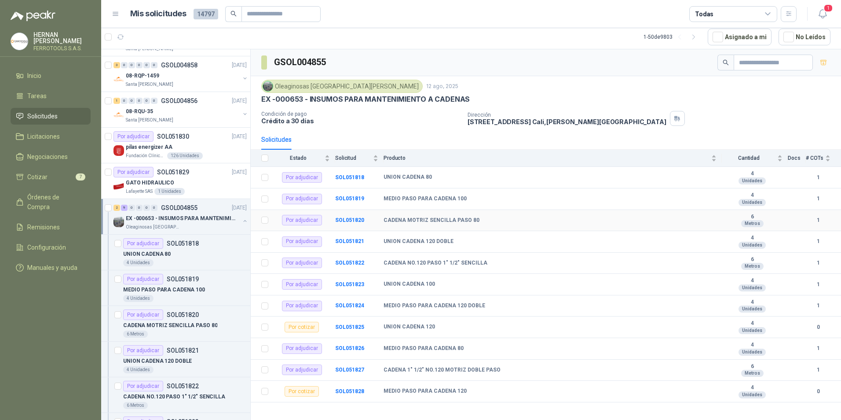
click at [350, 223] on td "SOL051820" at bounding box center [359, 221] width 48 height 22
click at [350, 220] on b "SOL051820" at bounding box center [349, 220] width 29 height 6
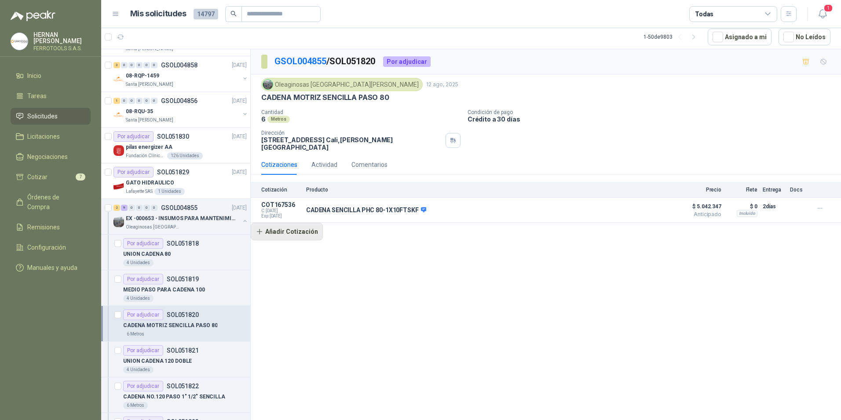
click at [299, 232] on button "Añadir Cotización" at bounding box center [287, 232] width 72 height 18
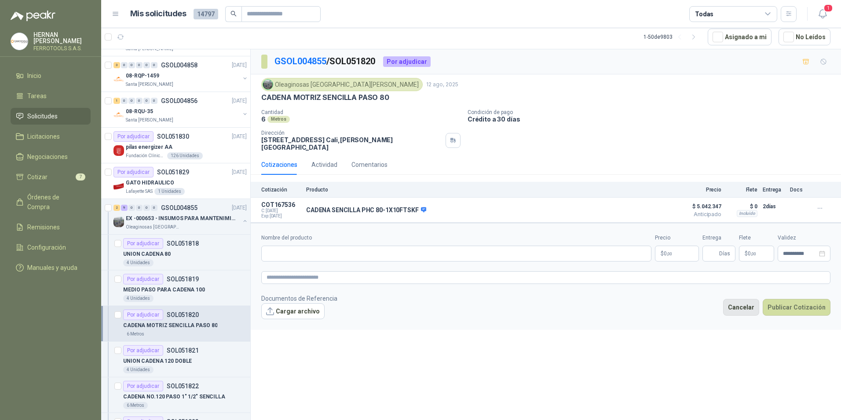
click at [748, 299] on button "Cancelar" at bounding box center [741, 307] width 36 height 17
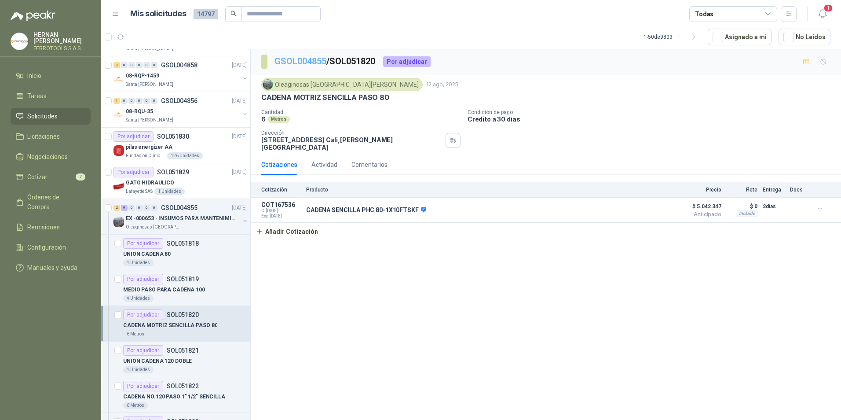
click at [313, 65] on link "GSOL004855" at bounding box center [301, 61] width 52 height 11
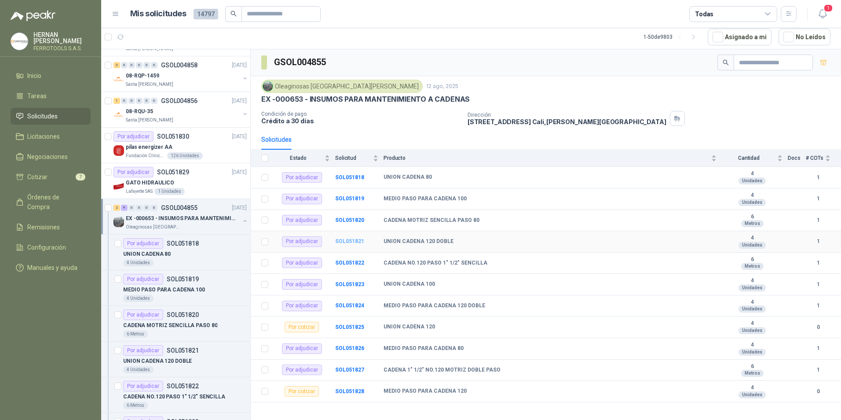
click at [356, 240] on b "SOL051821" at bounding box center [349, 241] width 29 height 6
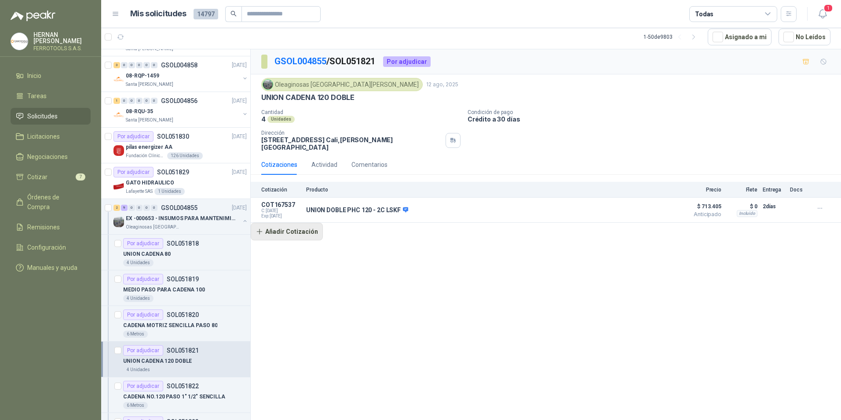
click at [285, 223] on button "Añadir Cotización" at bounding box center [287, 232] width 72 height 18
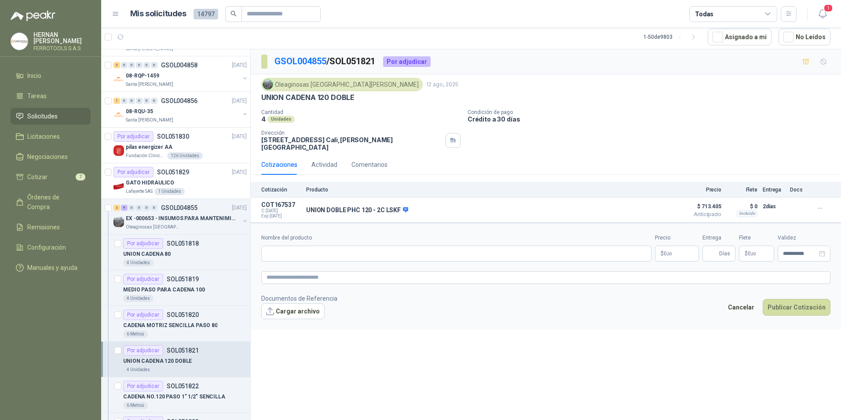
drag, startPoint x: 309, startPoint y: 59, endPoint x: 319, endPoint y: 69, distance: 14.0
click at [309, 59] on link "GSOL004855" at bounding box center [301, 61] width 52 height 11
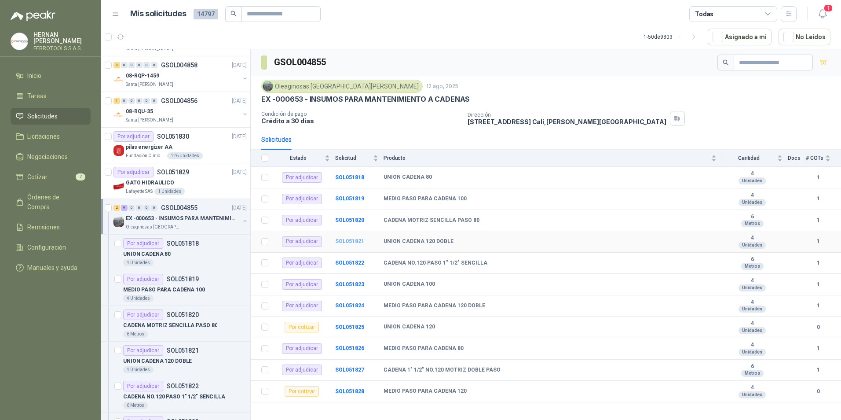
click at [356, 242] on b "SOL051821" at bounding box center [349, 241] width 29 height 6
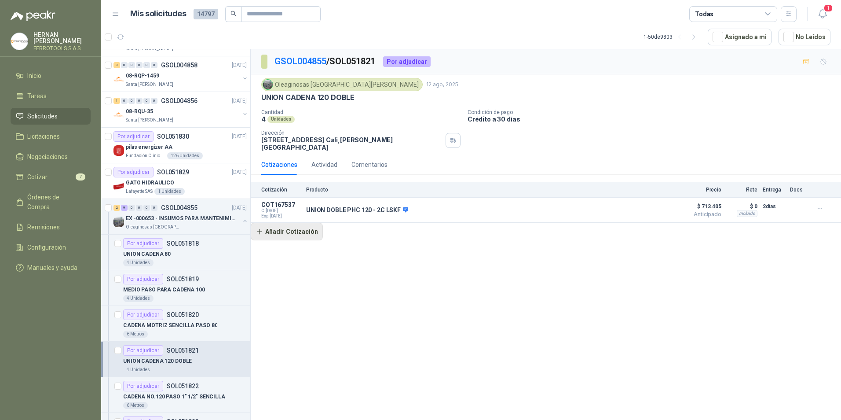
click at [289, 234] on button "Añadir Cotización" at bounding box center [287, 232] width 72 height 18
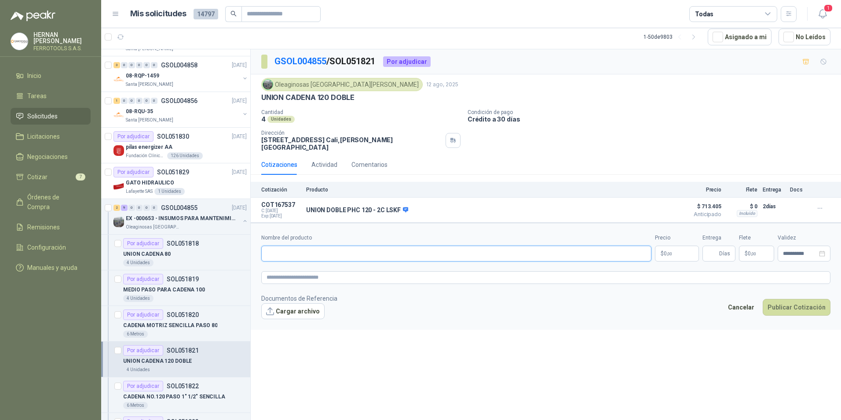
click at [356, 249] on input "Nombre del producto" at bounding box center [456, 254] width 390 height 16
paste input "**********"
type input "**********"
click at [372, 271] on textarea at bounding box center [545, 277] width 569 height 13
paste textarea "**********"
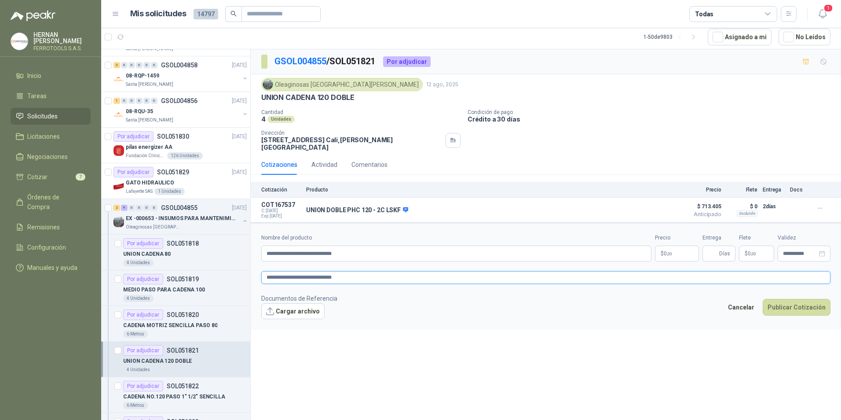
type textarea "**********"
click at [677, 249] on body "[PERSON_NAME] FERROTOOLS S.A.S. Inicio Tareas Solicitudes Licitaciones Negociac…" at bounding box center [420, 210] width 841 height 420
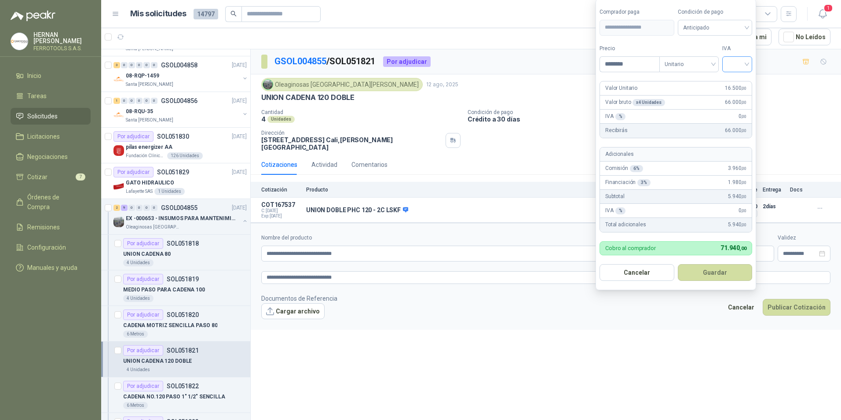
type input "********"
click at [740, 64] on input "search" at bounding box center [737, 63] width 19 height 13
click at [742, 80] on div "19%" at bounding box center [739, 82] width 16 height 10
click at [718, 279] on button "Guardar" at bounding box center [717, 272] width 76 height 17
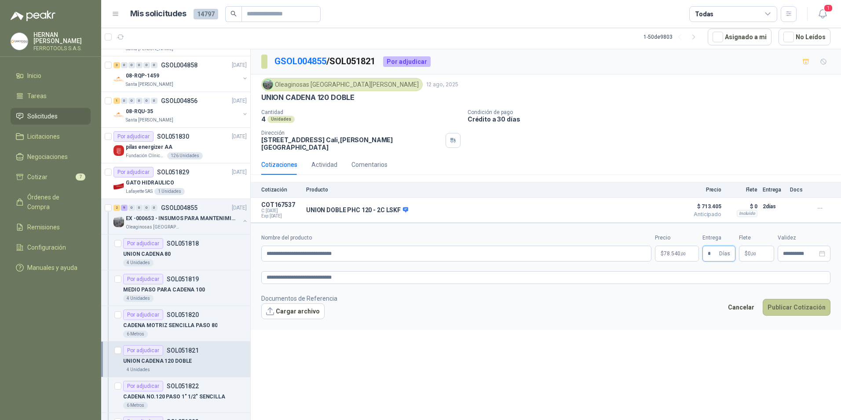
type input "*"
click at [781, 305] on button "Publicar Cotización" at bounding box center [797, 307] width 68 height 17
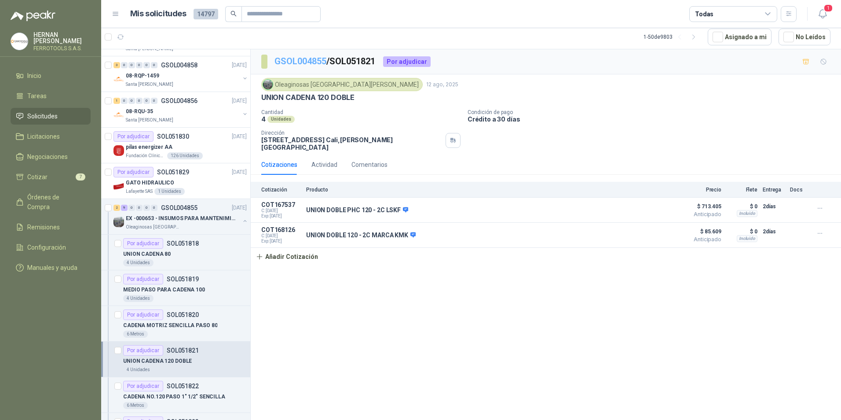
click at [313, 62] on link "GSOL004855" at bounding box center [301, 61] width 52 height 11
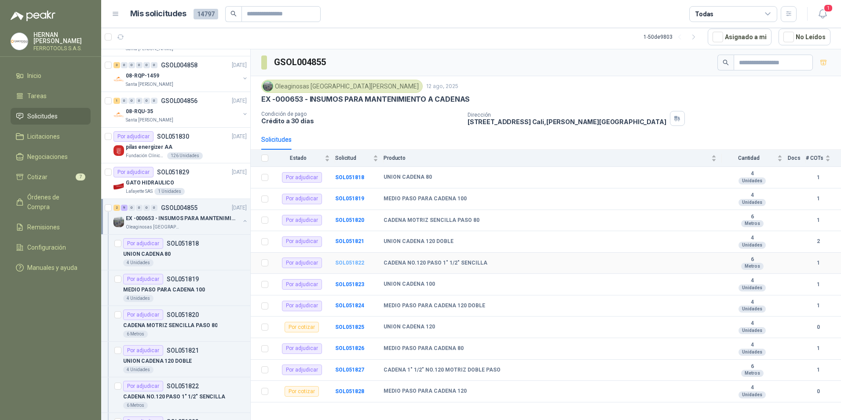
click at [343, 265] on b "SOL051822" at bounding box center [349, 263] width 29 height 6
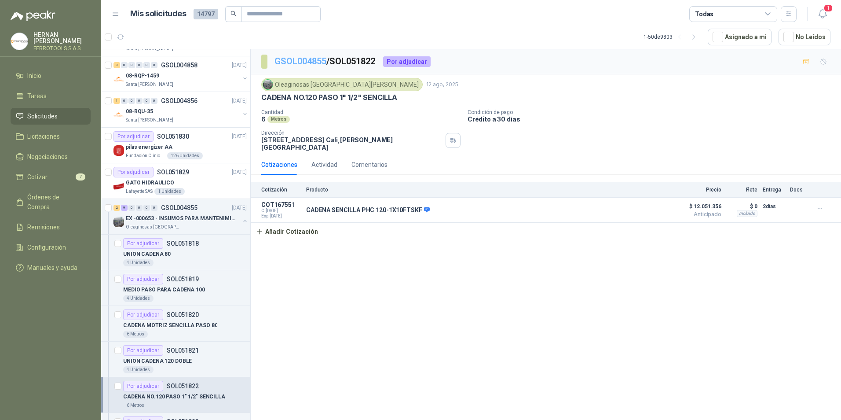
click at [313, 61] on link "GSOL004855" at bounding box center [301, 61] width 52 height 11
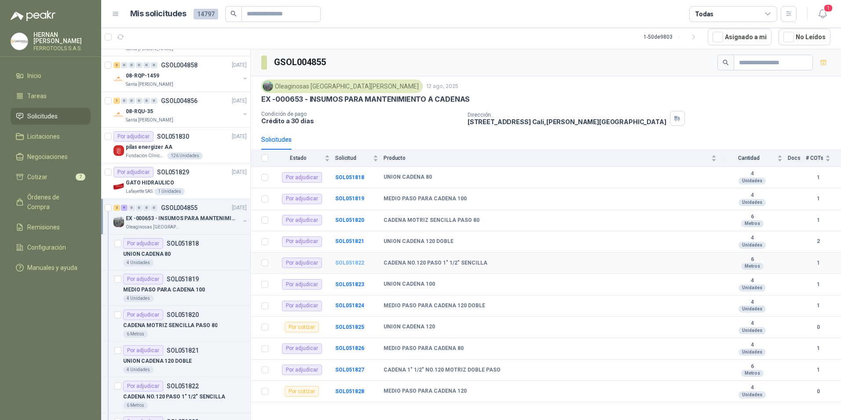
click at [358, 264] on b "SOL051822" at bounding box center [349, 263] width 29 height 6
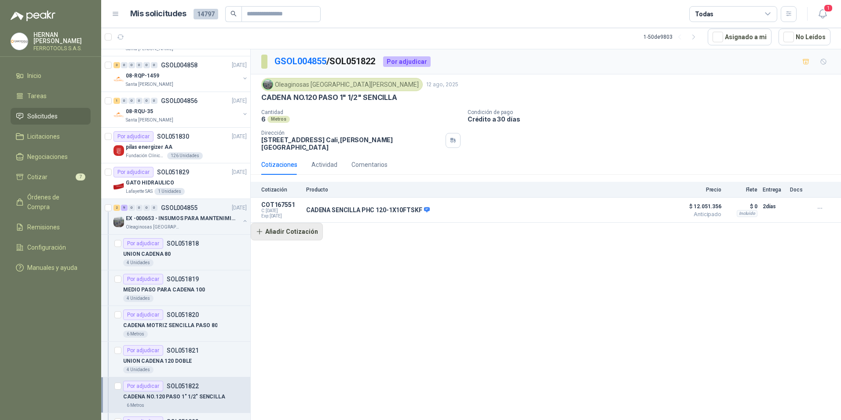
click at [279, 227] on button "Añadir Cotización" at bounding box center [287, 232] width 72 height 18
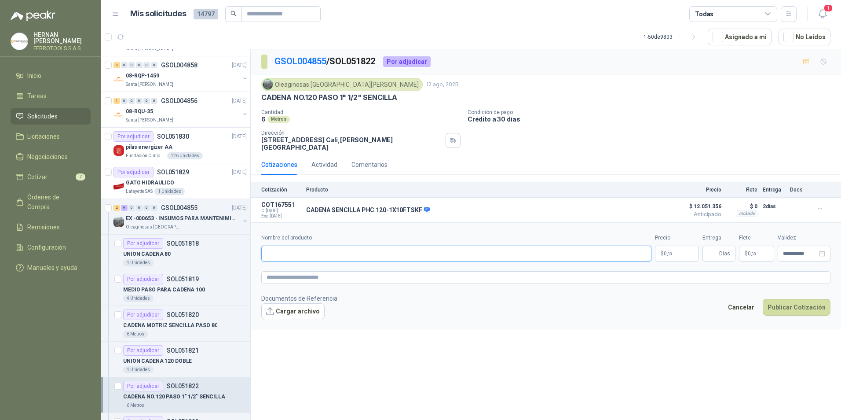
click at [430, 247] on input "Nombre del producto" at bounding box center [456, 254] width 390 height 16
paste input "**********"
type input "**********"
click at [383, 271] on textarea at bounding box center [545, 277] width 569 height 13
paste textarea "**********"
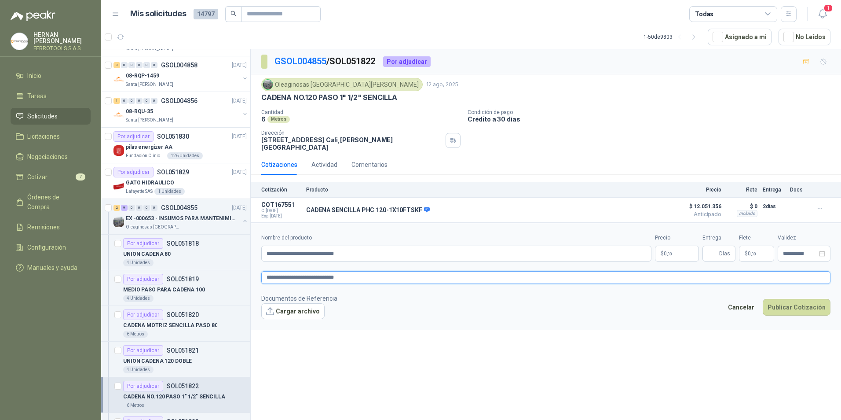
type textarea "**********"
click at [689, 250] on body "[PERSON_NAME] FERROTOOLS S.A.S. Inicio Tareas Solicitudes Licitaciones Negociac…" at bounding box center [420, 210] width 841 height 420
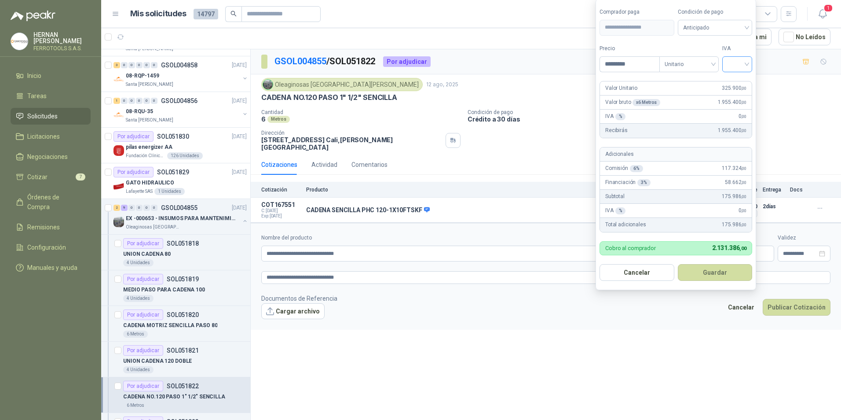
type input "*********"
click at [730, 63] on input "search" at bounding box center [737, 63] width 19 height 13
click at [731, 81] on div "19%" at bounding box center [739, 82] width 16 height 10
click at [708, 264] on button "Guardar" at bounding box center [717, 272] width 76 height 17
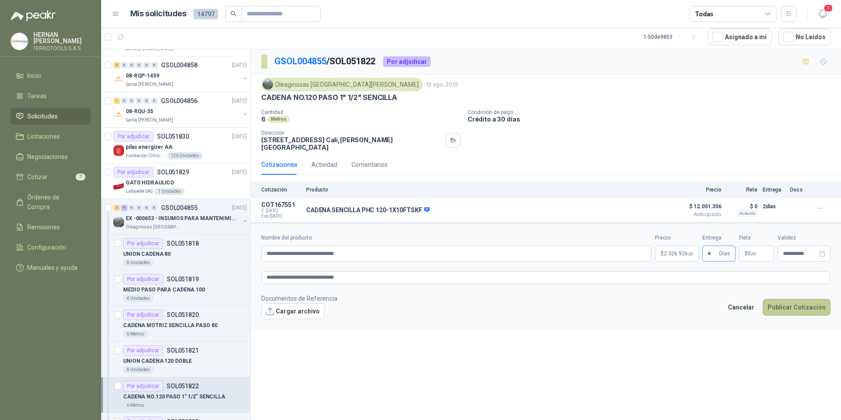
type input "*"
click at [794, 304] on button "Publicar Cotización" at bounding box center [797, 307] width 68 height 17
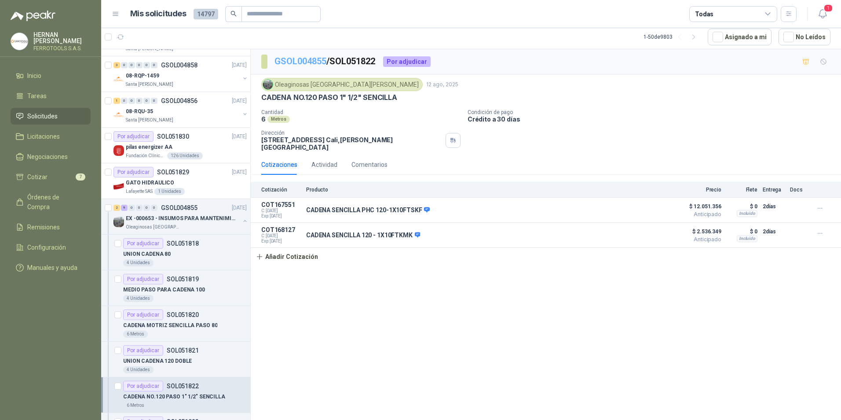
click at [320, 62] on link "GSOL004855" at bounding box center [301, 61] width 52 height 11
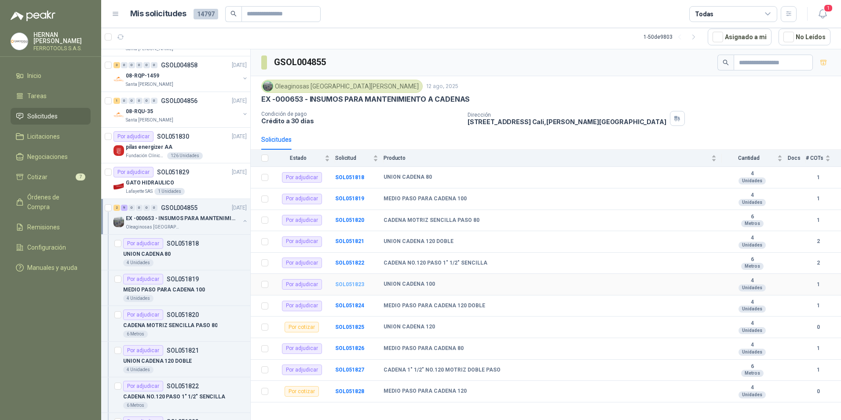
click at [348, 286] on b "SOL051823" at bounding box center [349, 284] width 29 height 6
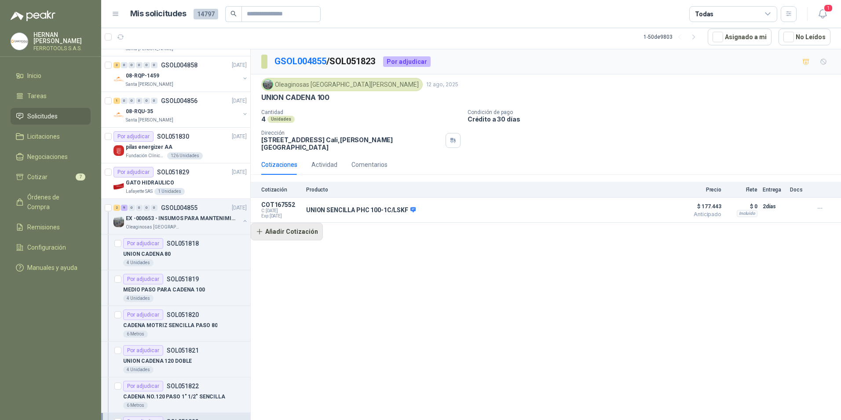
click at [304, 226] on button "Añadir Cotización" at bounding box center [287, 232] width 72 height 18
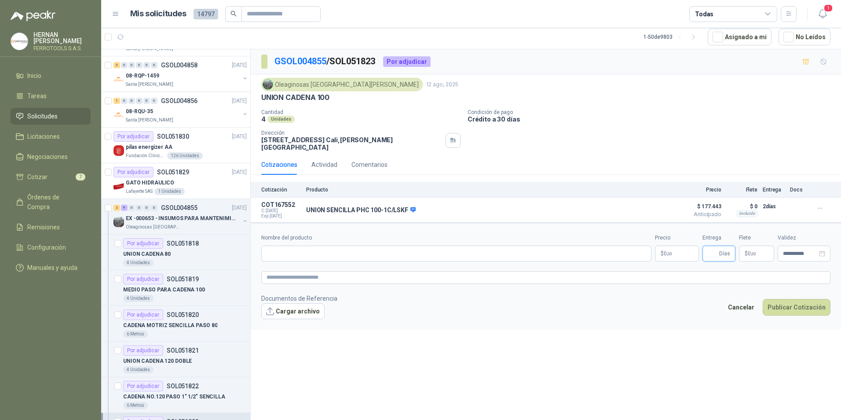
click at [710, 251] on input "Entrega" at bounding box center [713, 253] width 10 height 15
type input "*"
click at [663, 253] on body "[PERSON_NAME] FERROTOOLS S.A.S. Inicio Tareas Solicitudes Licitaciones Negociac…" at bounding box center [420, 210] width 841 height 420
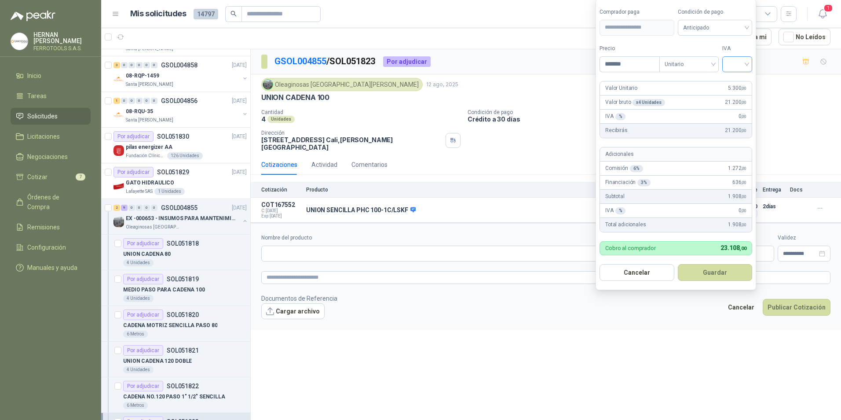
type input "*******"
click at [742, 65] on input "search" at bounding box center [737, 63] width 19 height 13
click at [748, 81] on div "19%" at bounding box center [739, 82] width 27 height 14
click at [726, 268] on button "Guardar" at bounding box center [717, 272] width 76 height 17
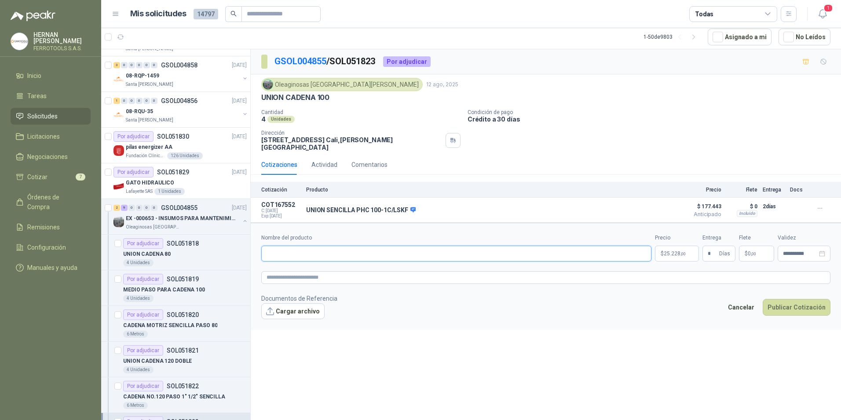
click at [374, 246] on input "Nombre del producto" at bounding box center [456, 254] width 390 height 16
paste input "**********"
type input "**********"
click at [333, 275] on textarea at bounding box center [545, 277] width 569 height 13
paste textarea "**********"
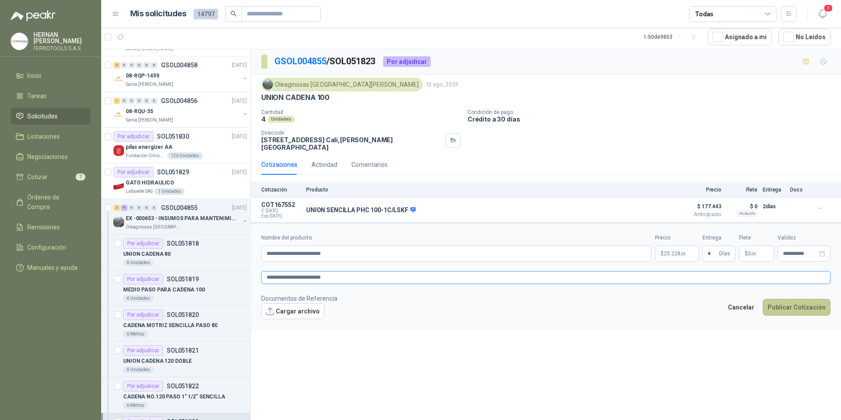
type textarea "**********"
click at [795, 305] on button "Publicar Cotización" at bounding box center [797, 307] width 68 height 17
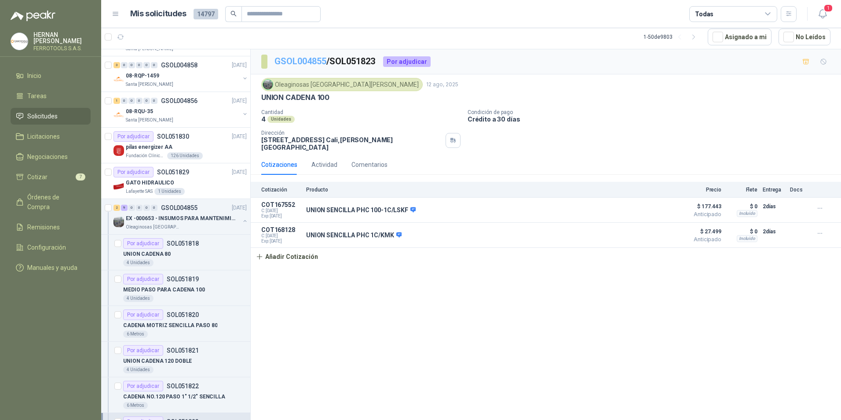
click at [311, 66] on link "GSOL004855" at bounding box center [301, 61] width 52 height 11
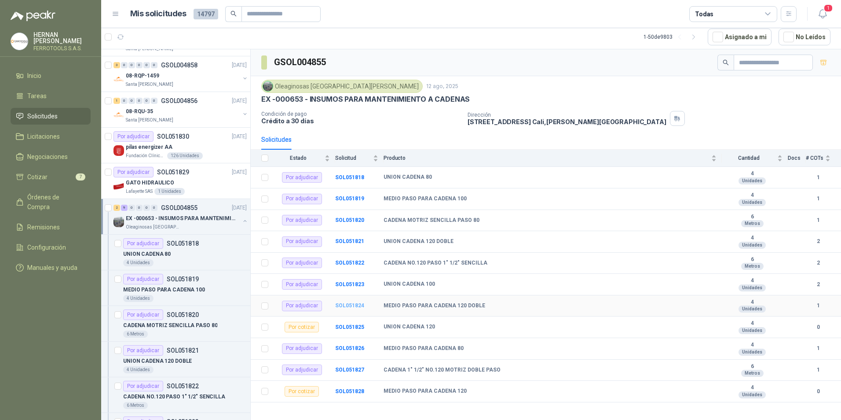
click at [359, 305] on b "SOL051824" at bounding box center [349, 305] width 29 height 6
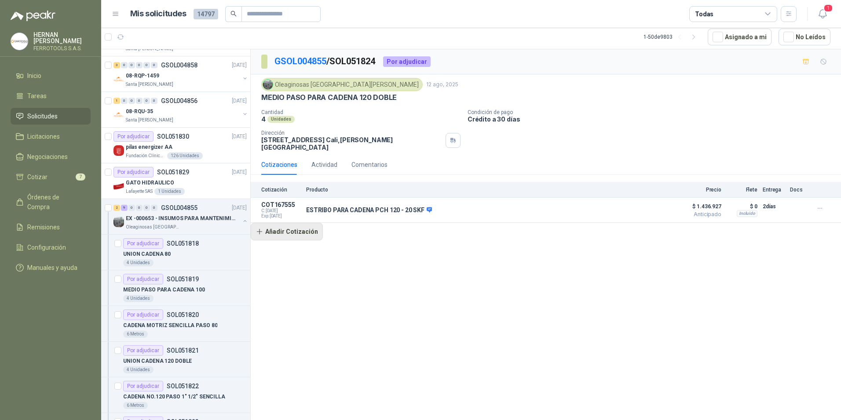
click at [290, 228] on button "Añadir Cotización" at bounding box center [287, 232] width 72 height 18
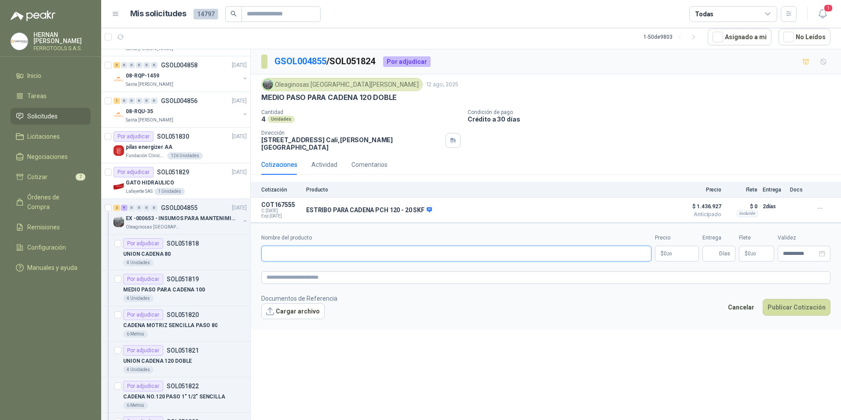
click at [340, 248] on input "Nombre del producto" at bounding box center [456, 254] width 390 height 16
drag, startPoint x: 379, startPoint y: 247, endPoint x: 196, endPoint y: 212, distance: 186.3
click at [196, 212] on div "Por cotizar SOL052067 [DATE] aire acondicionado tipo Mini Split con capacidad d…" at bounding box center [471, 234] width 740 height 371
type input "**********"
click at [319, 276] on textarea at bounding box center [545, 277] width 569 height 13
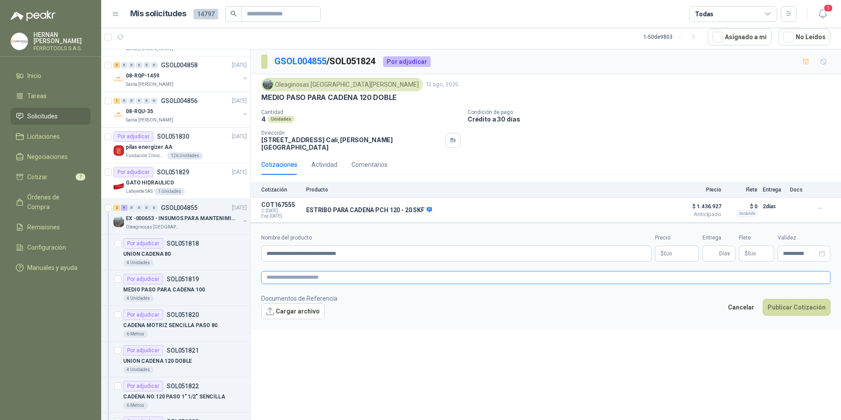
paste textarea "**********"
type textarea "**********"
click at [718, 250] on input "Entrega" at bounding box center [713, 253] width 10 height 15
type input "*"
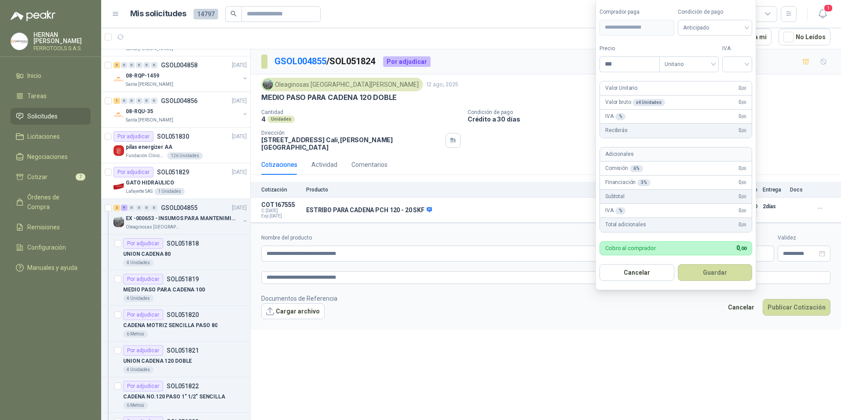
click at [669, 254] on body "[PERSON_NAME] FERROTOOLS S.A.S. Inicio Tareas Solicitudes Licitaciones Negociac…" at bounding box center [420, 210] width 841 height 420
type input "********"
click at [735, 70] on span at bounding box center [737, 64] width 19 height 15
click at [738, 80] on div "19%" at bounding box center [739, 82] width 16 height 10
click at [728, 275] on button "Guardar" at bounding box center [717, 272] width 76 height 17
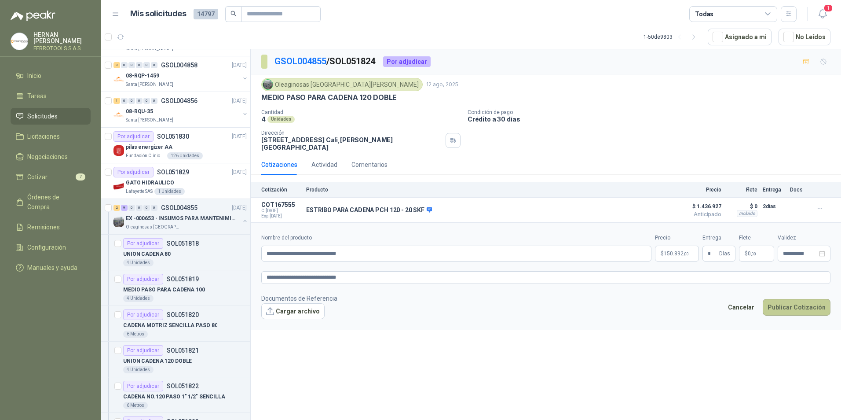
click at [787, 301] on button "Publicar Cotización" at bounding box center [797, 307] width 68 height 17
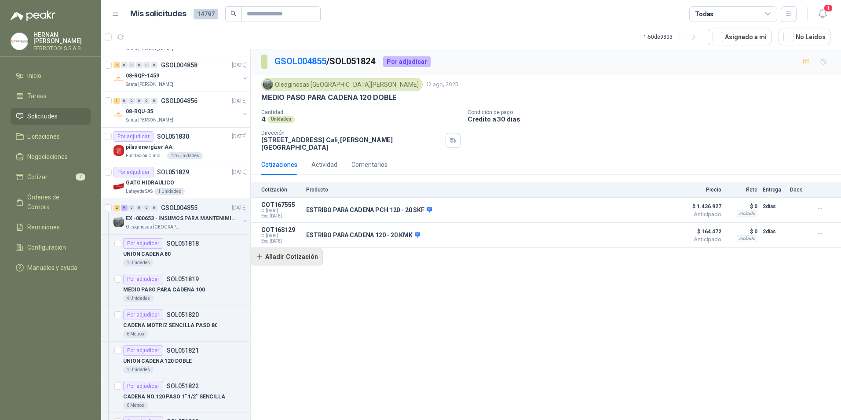
click at [295, 250] on button "Añadir Cotización" at bounding box center [287, 257] width 72 height 18
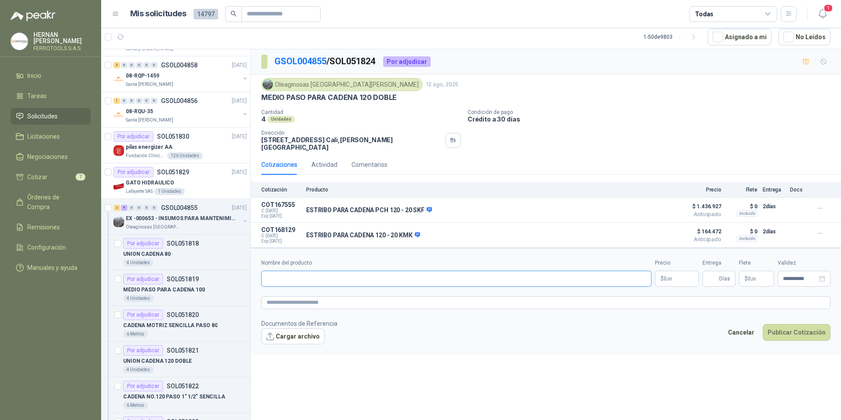
click at [335, 274] on input "Nombre del producto" at bounding box center [456, 279] width 390 height 16
paste input "**********"
click at [314, 273] on input "**********" at bounding box center [456, 279] width 390 height 16
drag, startPoint x: 377, startPoint y: 275, endPoint x: 143, endPoint y: 265, distance: 234.3
click at [143, 265] on div "Por cotizar SOL052067 [DATE] aire acondicionado tipo Mini Split con capacidad d…" at bounding box center [471, 234] width 740 height 371
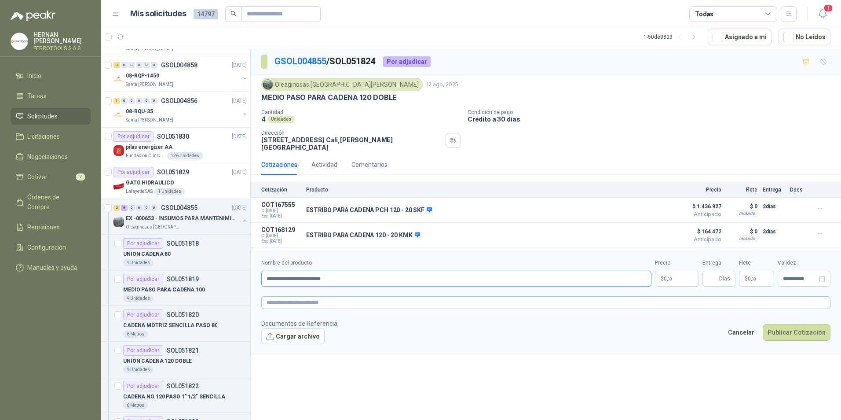
type input "**********"
click at [312, 301] on textarea at bounding box center [545, 302] width 569 height 13
paste textarea "**********"
type textarea "**********"
click at [709, 271] on input "Entrega" at bounding box center [713, 278] width 10 height 15
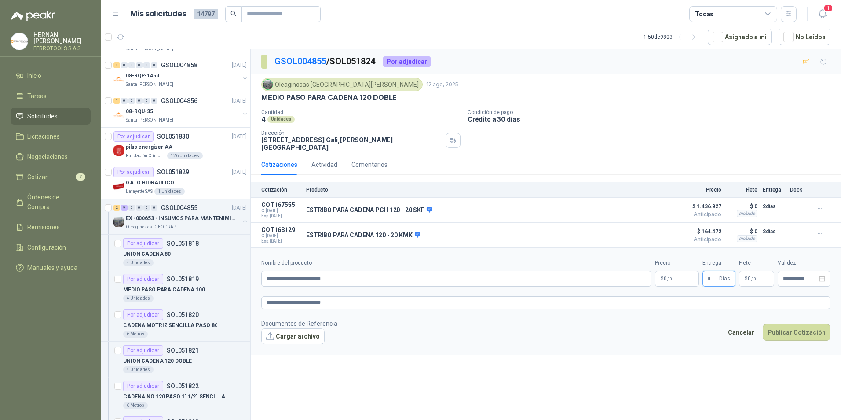
type input "*"
click at [685, 273] on body "[PERSON_NAME] FERROTOOLS S.A.S. Inicio Tareas Solicitudes Licitaciones Negociac…" at bounding box center [420, 210] width 841 height 420
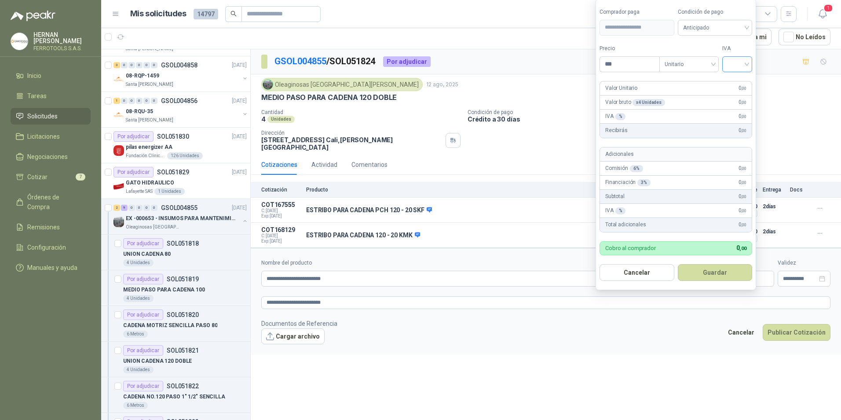
click at [741, 62] on input "search" at bounding box center [737, 63] width 19 height 13
click at [740, 81] on div "19%" at bounding box center [739, 82] width 16 height 10
click at [640, 63] on input "***" at bounding box center [630, 64] width 61 height 15
type input "*********"
click at [713, 280] on button "Guardar" at bounding box center [717, 272] width 76 height 17
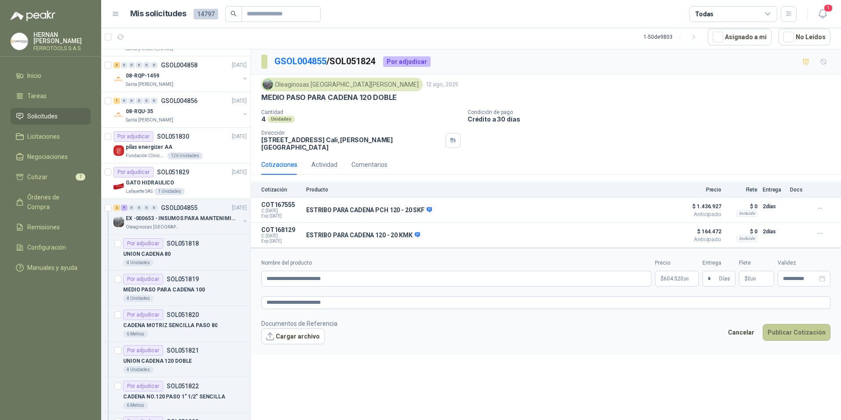
click at [803, 326] on button "Publicar Cotización" at bounding box center [797, 332] width 68 height 17
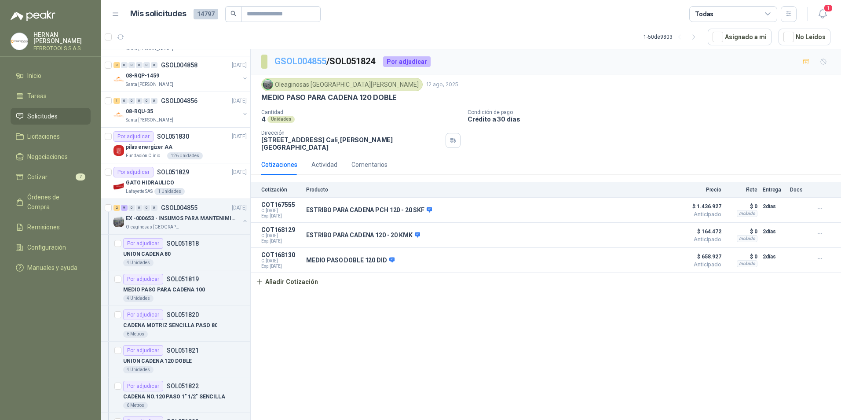
click at [314, 61] on link "GSOL004855" at bounding box center [301, 61] width 52 height 11
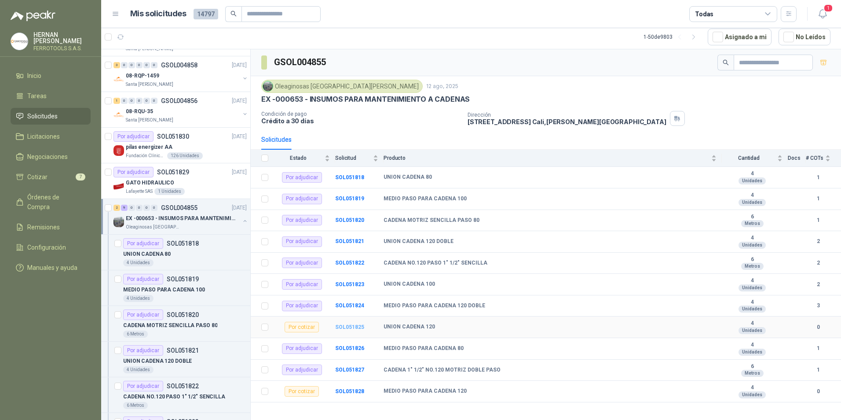
click at [346, 326] on b "SOL051825" at bounding box center [349, 327] width 29 height 6
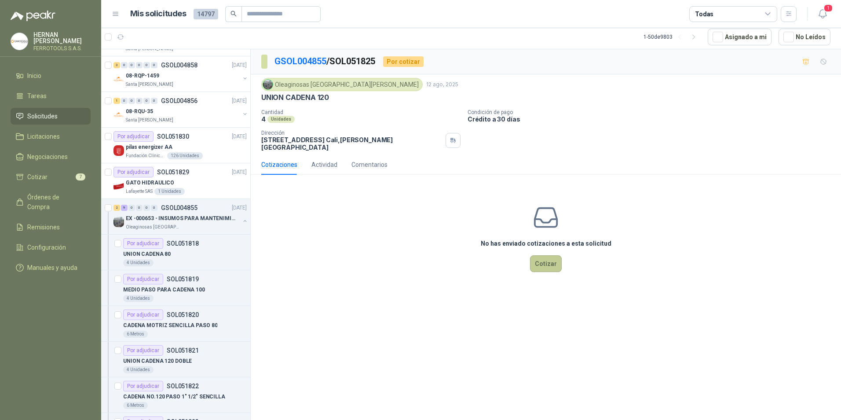
click at [538, 256] on button "Cotizar" at bounding box center [546, 263] width 32 height 17
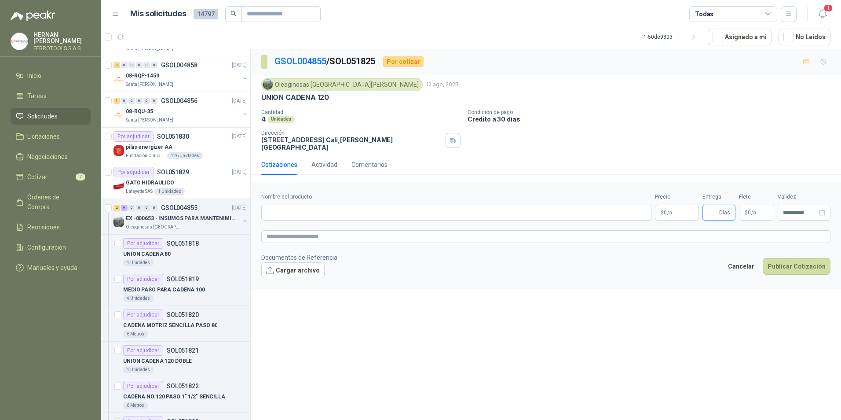
click at [712, 208] on input "Entrega" at bounding box center [713, 212] width 10 height 15
type input "*"
click at [359, 209] on input "Nombre del producto" at bounding box center [456, 213] width 390 height 16
paste input "**********"
type input "**********"
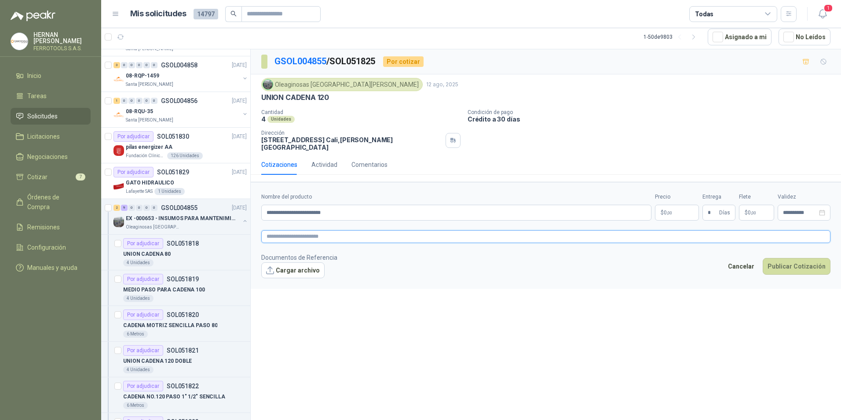
click at [350, 230] on textarea at bounding box center [545, 236] width 569 height 13
paste textarea "**********"
type textarea "**********"
click at [675, 205] on p "$ 0 ,00" at bounding box center [677, 213] width 44 height 16
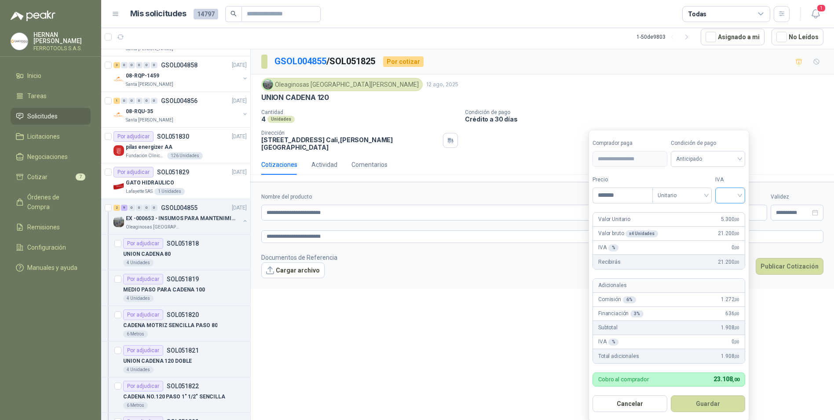
type input "*******"
click at [737, 197] on input "search" at bounding box center [730, 194] width 19 height 13
click at [737, 213] on div "19%" at bounding box center [732, 214] width 16 height 10
click at [724, 402] on button "Guardar" at bounding box center [710, 403] width 76 height 17
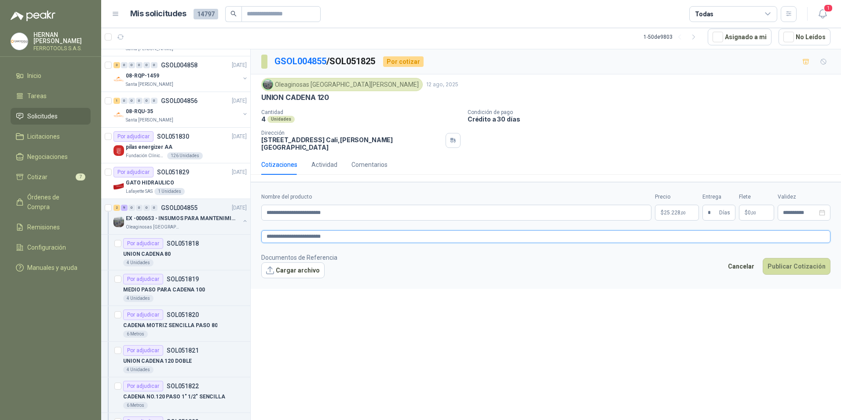
click at [376, 230] on textarea "**********" at bounding box center [545, 236] width 569 height 13
type textarea "**********"
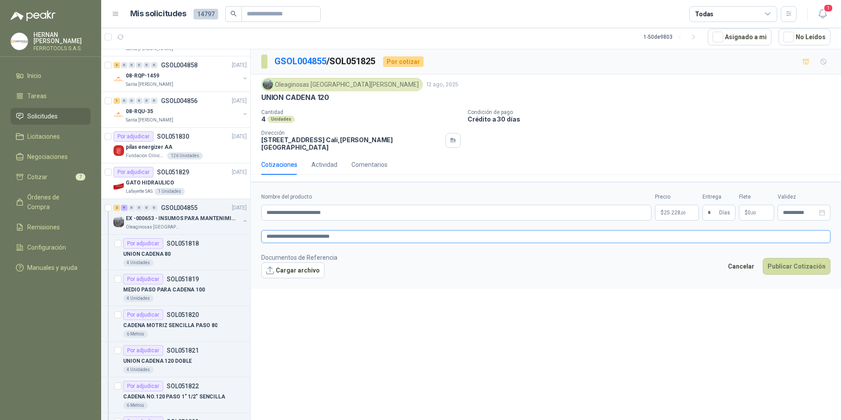
type textarea "**********"
click at [793, 260] on button "Publicar Cotización" at bounding box center [797, 266] width 68 height 17
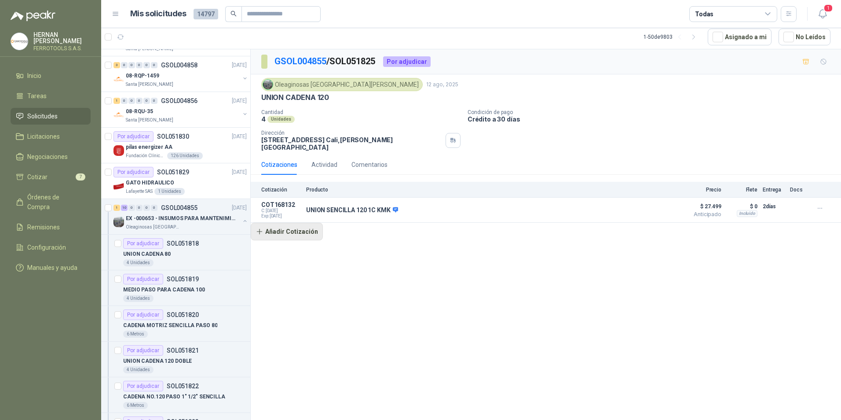
click at [307, 224] on button "Añadir Cotización" at bounding box center [287, 232] width 72 height 18
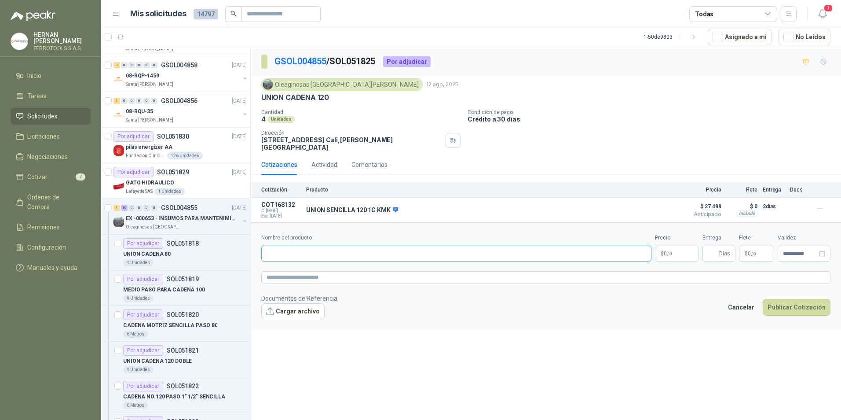
click at [355, 246] on input "Nombre del producto" at bounding box center [456, 254] width 390 height 16
paste input "**********"
click at [395, 271] on textarea at bounding box center [545, 277] width 569 height 13
paste textarea "**********"
click at [714, 251] on input "Entrega" at bounding box center [713, 253] width 10 height 15
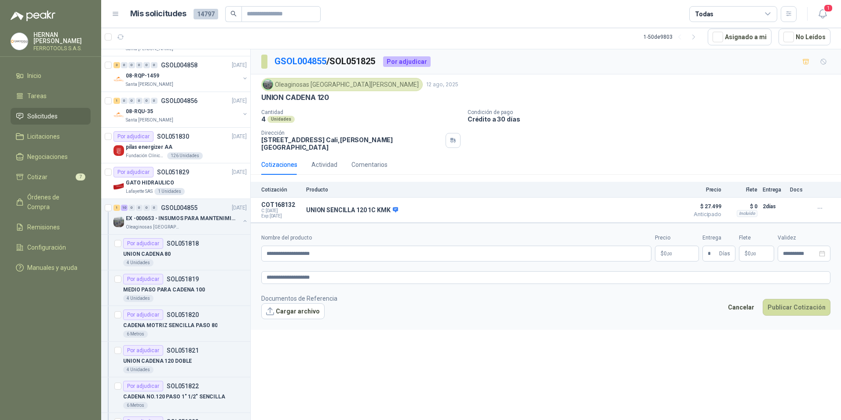
click at [665, 251] on span "0 ,00" at bounding box center [668, 253] width 8 height 5
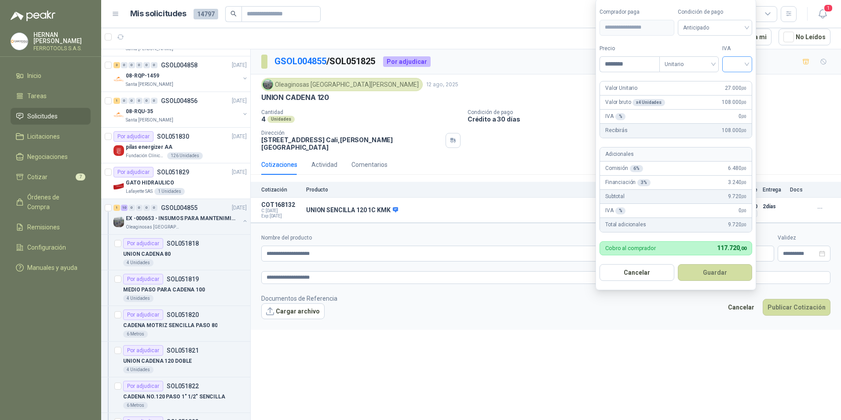
click at [737, 58] on input "search" at bounding box center [737, 63] width 19 height 13
click at [733, 81] on div "19%" at bounding box center [739, 82] width 16 height 10
click at [715, 268] on button "Guardar" at bounding box center [717, 272] width 76 height 17
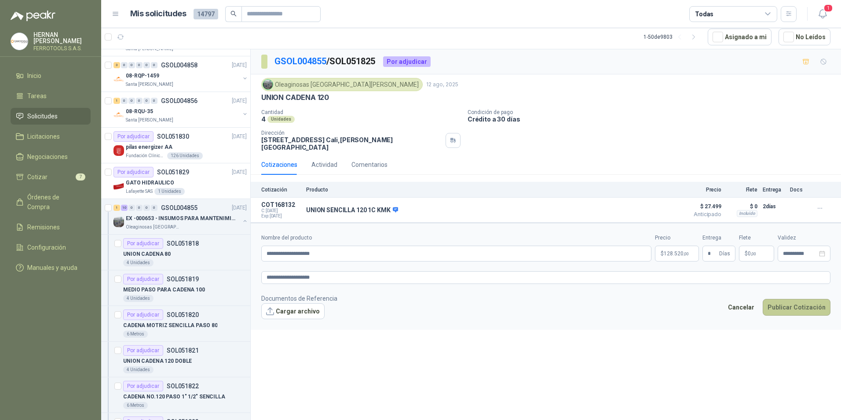
click at [804, 302] on button "Publicar Cotización" at bounding box center [797, 307] width 68 height 17
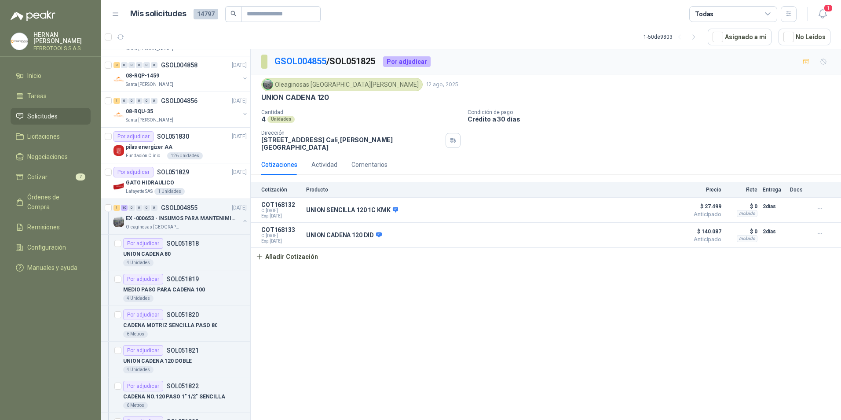
drag, startPoint x: 316, startPoint y: 63, endPoint x: 332, endPoint y: 76, distance: 20.3
click at [316, 63] on link "GSOL004855" at bounding box center [301, 61] width 52 height 11
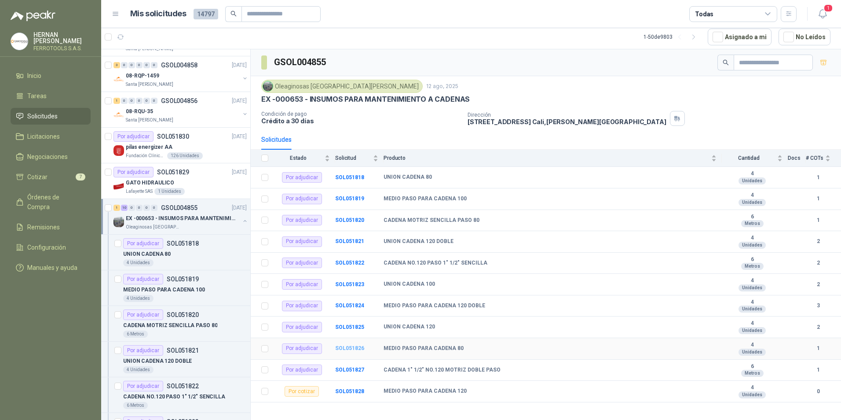
click at [347, 350] on b "SOL051826" at bounding box center [349, 348] width 29 height 6
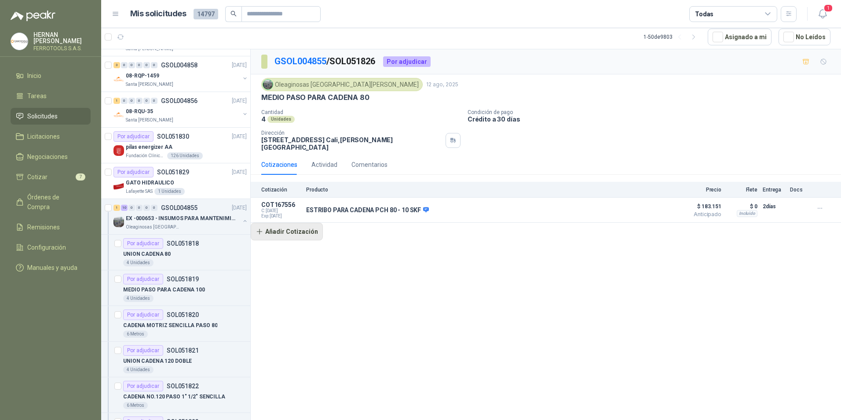
click at [296, 230] on button "Añadir Cotización" at bounding box center [287, 232] width 72 height 18
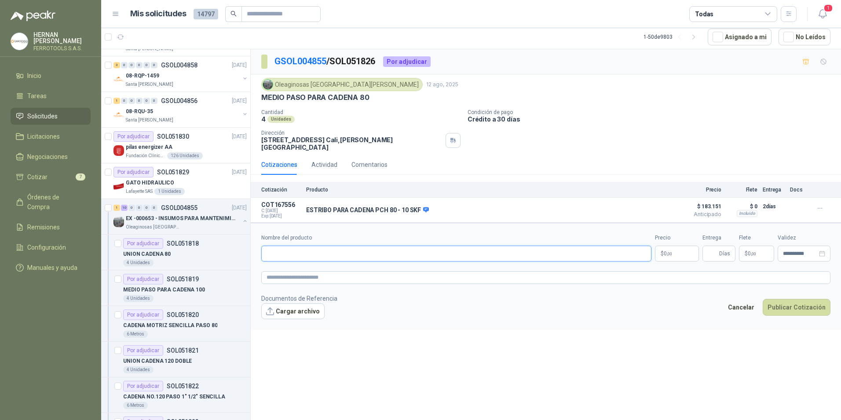
click at [345, 246] on input "Nombre del producto" at bounding box center [456, 254] width 390 height 16
paste input "**********"
click at [343, 279] on form "**********" at bounding box center [546, 276] width 590 height 106
click at [344, 276] on textarea at bounding box center [545, 277] width 569 height 13
paste textarea "**********"
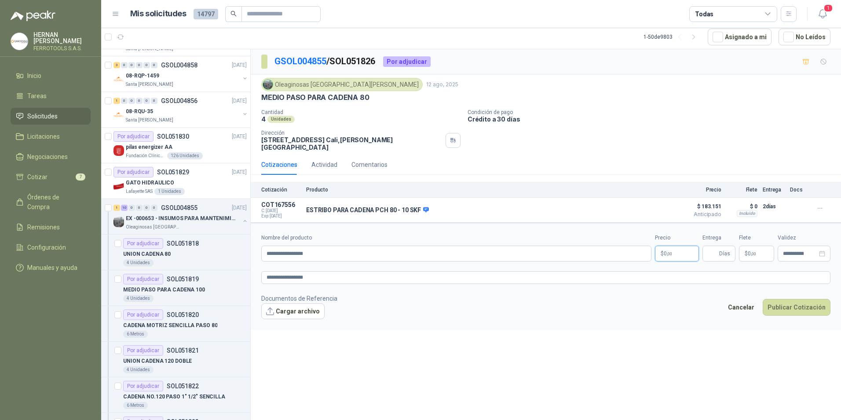
click at [671, 251] on span ",00" at bounding box center [669, 253] width 5 height 5
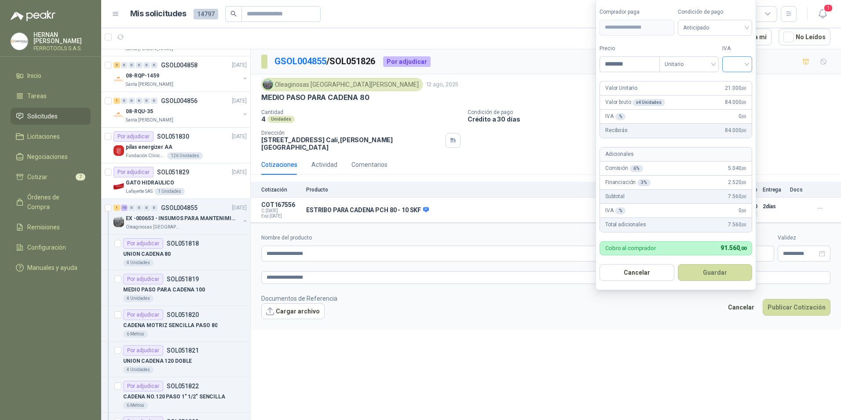
click at [732, 60] on input "search" at bounding box center [737, 63] width 19 height 13
click at [742, 81] on div "19%" at bounding box center [739, 82] width 16 height 10
click at [708, 269] on button "Guardar" at bounding box center [717, 272] width 76 height 17
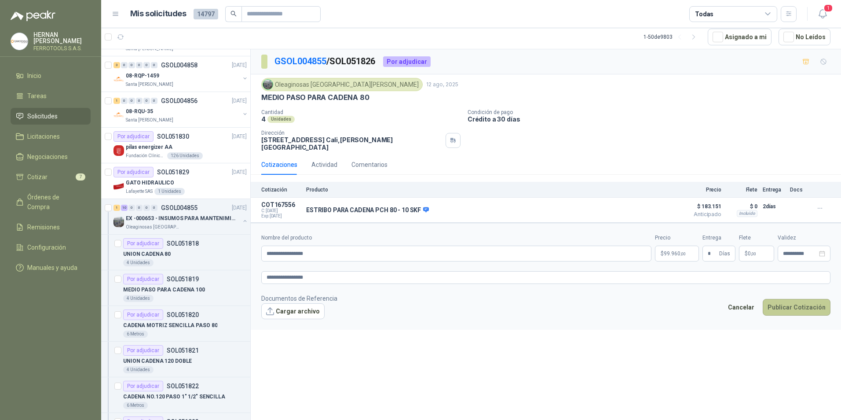
click at [788, 299] on button "Publicar Cotización" at bounding box center [797, 307] width 68 height 17
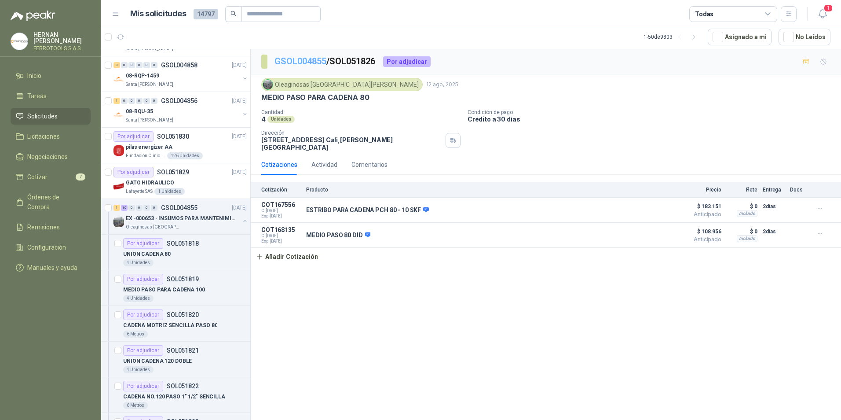
click at [314, 65] on link "GSOL004855" at bounding box center [301, 61] width 52 height 11
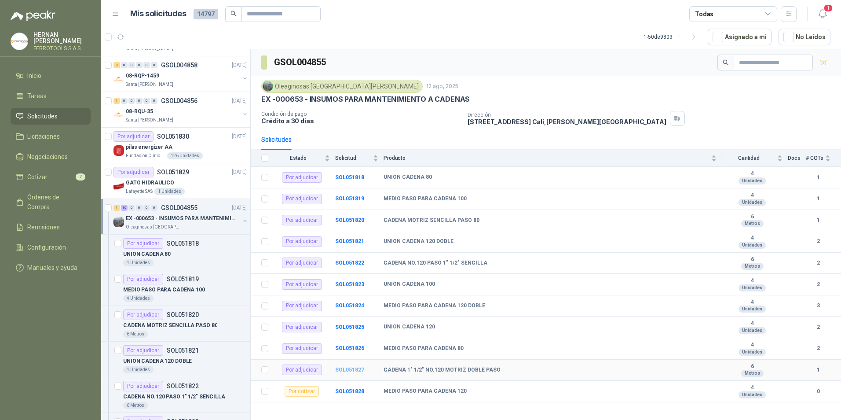
click at [353, 369] on b "SOL051827" at bounding box center [349, 370] width 29 height 6
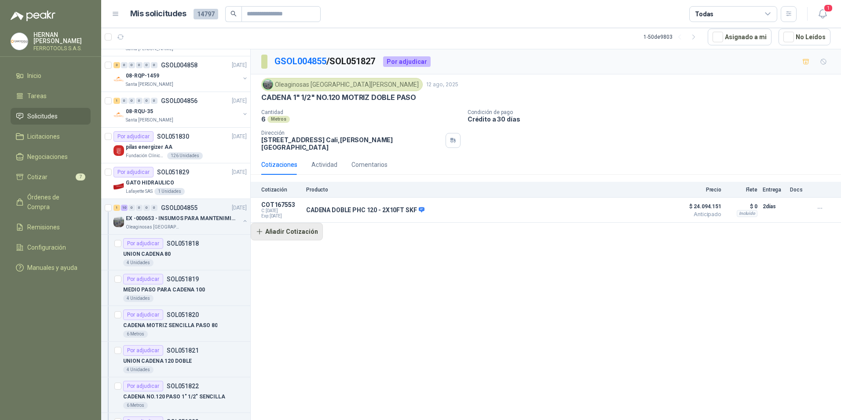
click at [284, 227] on button "Añadir Cotización" at bounding box center [287, 232] width 72 height 18
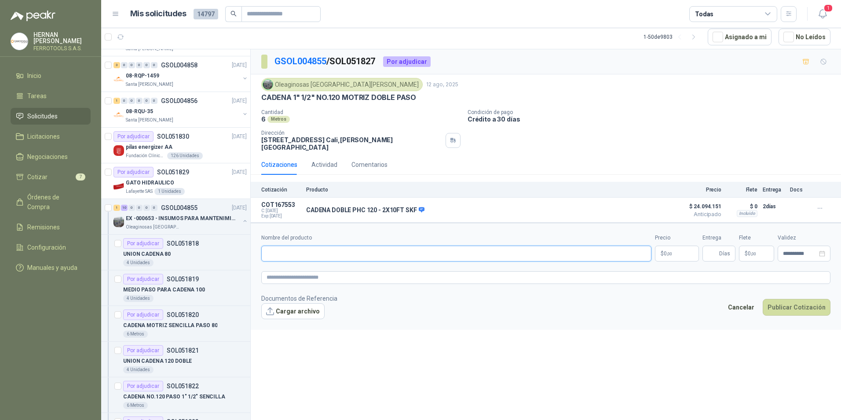
click at [290, 246] on input "Nombre del producto" at bounding box center [456, 254] width 390 height 16
paste input "**********"
click at [308, 279] on form "**********" at bounding box center [546, 276] width 590 height 106
click at [310, 276] on textarea at bounding box center [545, 277] width 569 height 13
paste textarea "**********"
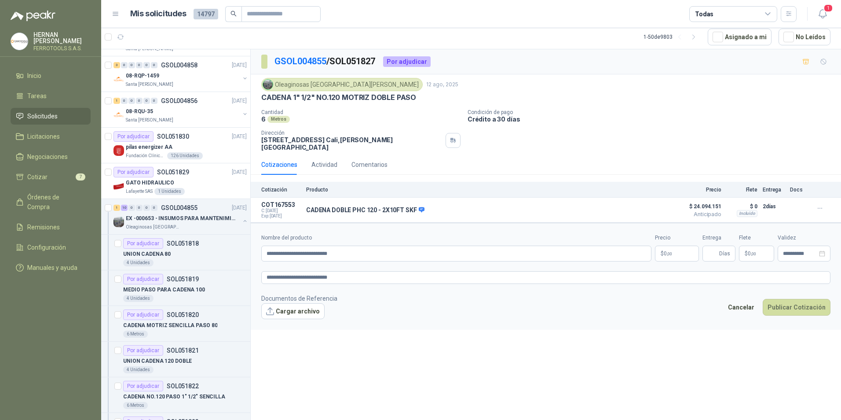
click at [694, 253] on body "[PERSON_NAME] FERROTOOLS S.A.S. Inicio Tareas Solicitudes Licitaciones Negociac…" at bounding box center [420, 210] width 841 height 420
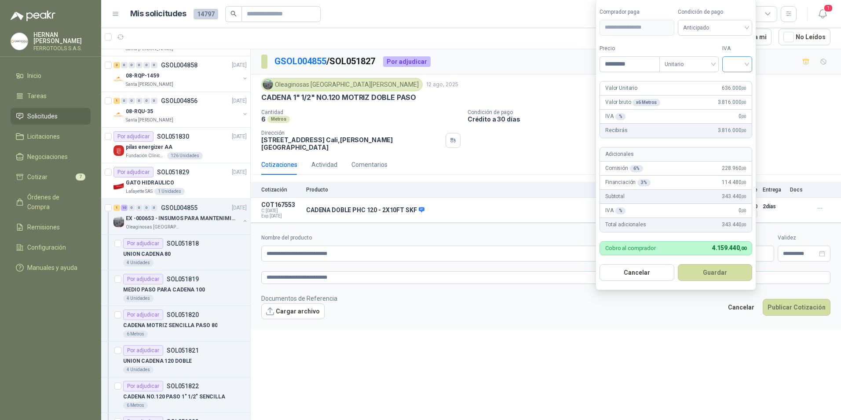
drag, startPoint x: 728, startPoint y: 63, endPoint x: 736, endPoint y: 84, distance: 22.6
click at [728, 64] on div at bounding box center [737, 64] width 30 height 16
click at [735, 86] on div "19%" at bounding box center [739, 82] width 16 height 10
drag, startPoint x: 641, startPoint y: 62, endPoint x: 617, endPoint y: 62, distance: 23.8
click at [617, 62] on input "*********" at bounding box center [630, 64] width 61 height 15
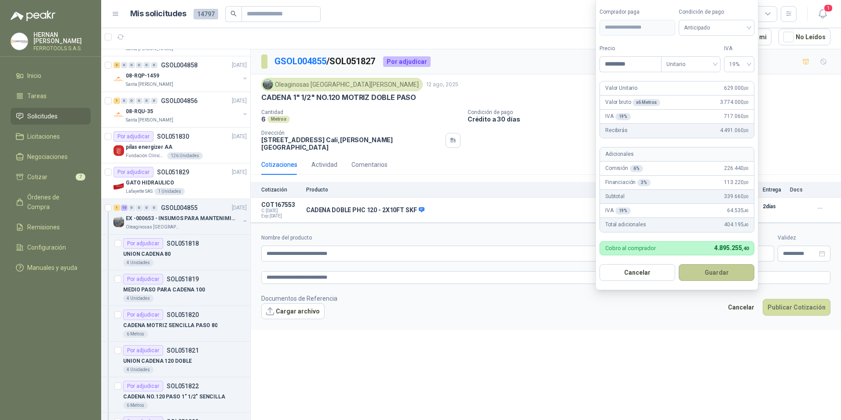
click at [694, 274] on button "Guardar" at bounding box center [717, 272] width 76 height 17
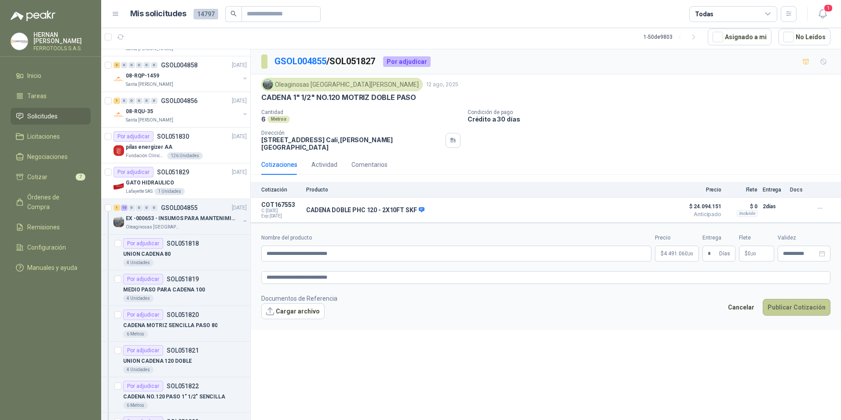
click at [785, 299] on button "Publicar Cotización" at bounding box center [797, 307] width 68 height 17
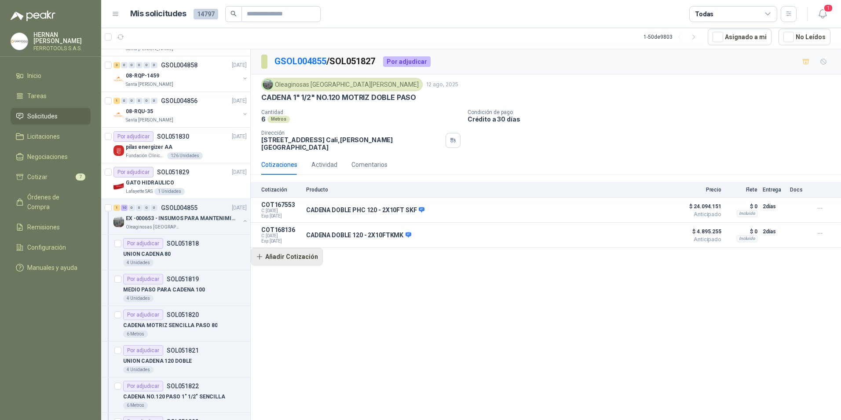
click at [307, 248] on button "Añadir Cotización" at bounding box center [287, 257] width 72 height 18
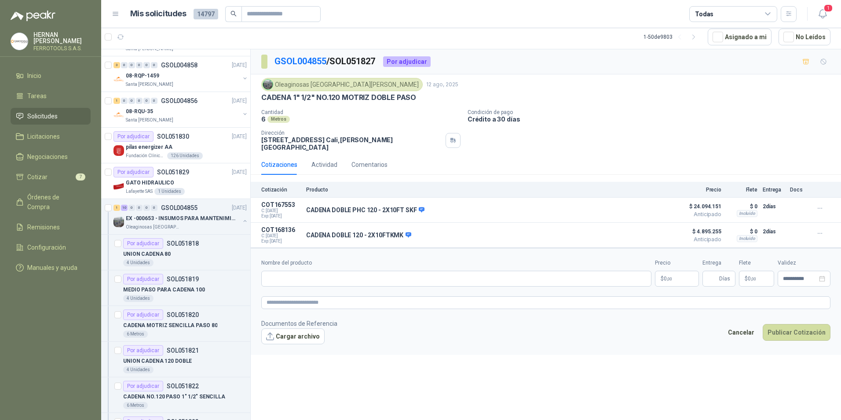
click at [685, 273] on body "[PERSON_NAME] FERROTOOLS S.A.S. Inicio Tareas Solicitudes Licitaciones Negociac…" at bounding box center [420, 210] width 841 height 420
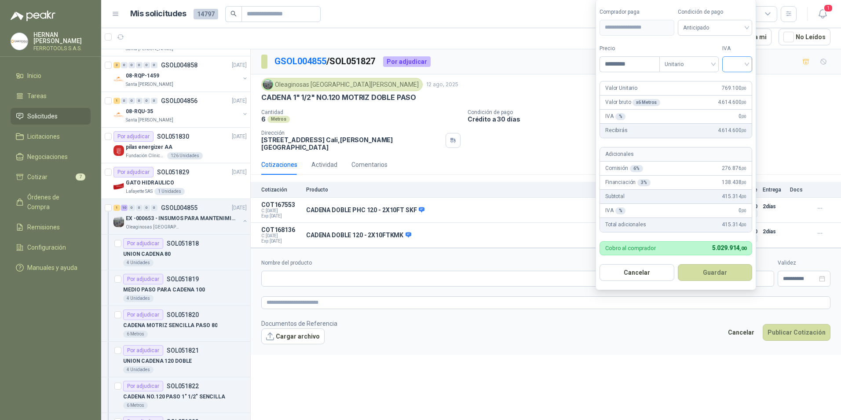
click at [746, 64] on input "search" at bounding box center [737, 63] width 19 height 13
click at [741, 80] on div "19%" at bounding box center [739, 82] width 16 height 10
click at [706, 273] on button "Guardar" at bounding box center [717, 272] width 76 height 17
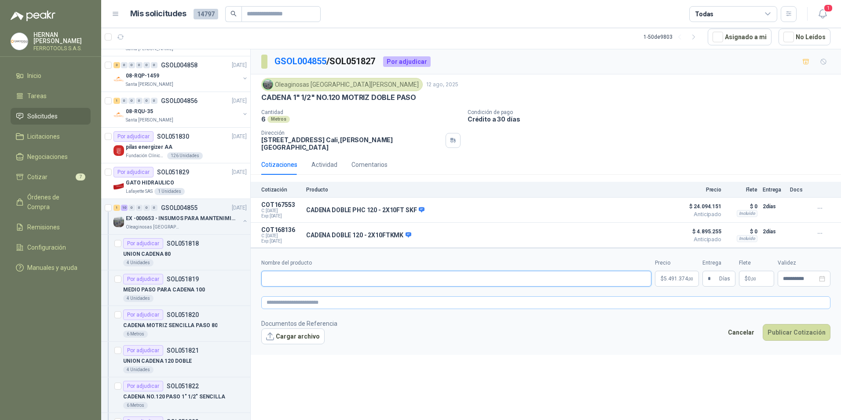
drag, startPoint x: 315, startPoint y: 274, endPoint x: 323, endPoint y: 294, distance: 21.6
click at [316, 274] on input "Nombre del producto" at bounding box center [456, 279] width 390 height 16
paste input "**********"
click at [325, 298] on textarea at bounding box center [545, 302] width 569 height 13
paste textarea "**********"
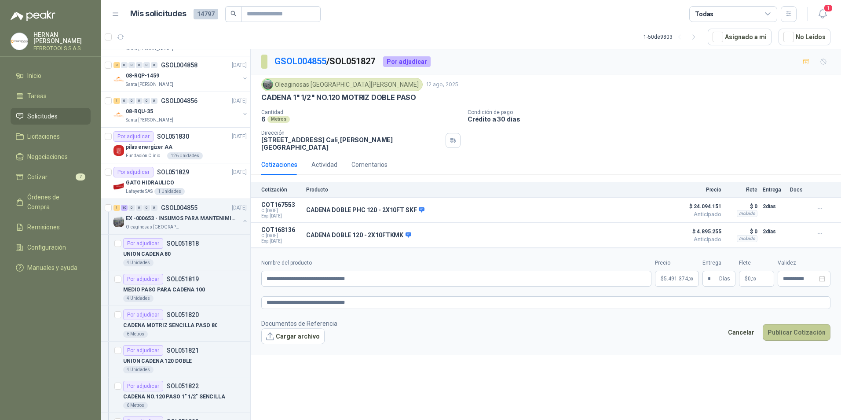
click at [790, 327] on button "Publicar Cotización" at bounding box center [797, 332] width 68 height 17
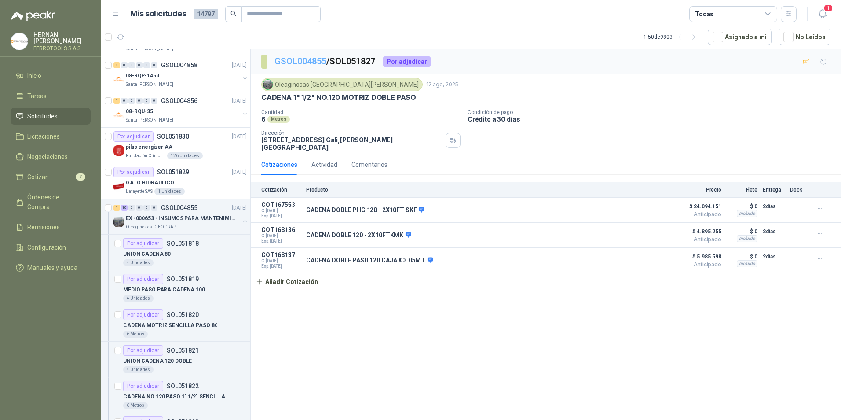
click at [313, 59] on link "GSOL004855" at bounding box center [301, 61] width 52 height 11
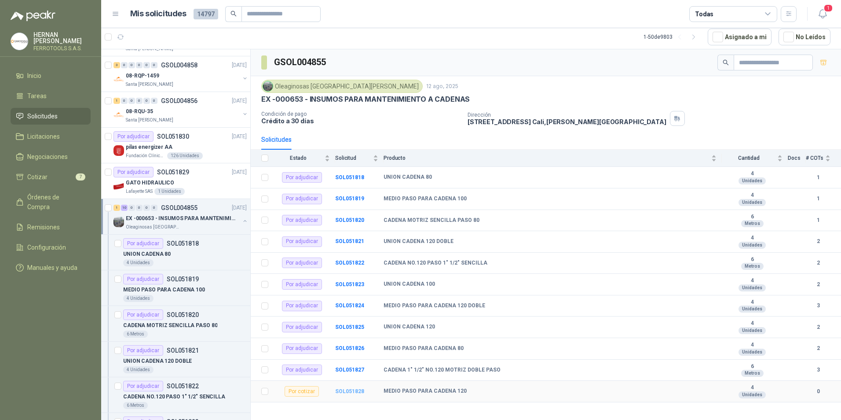
click at [348, 393] on b "SOL051828" at bounding box center [349, 391] width 29 height 6
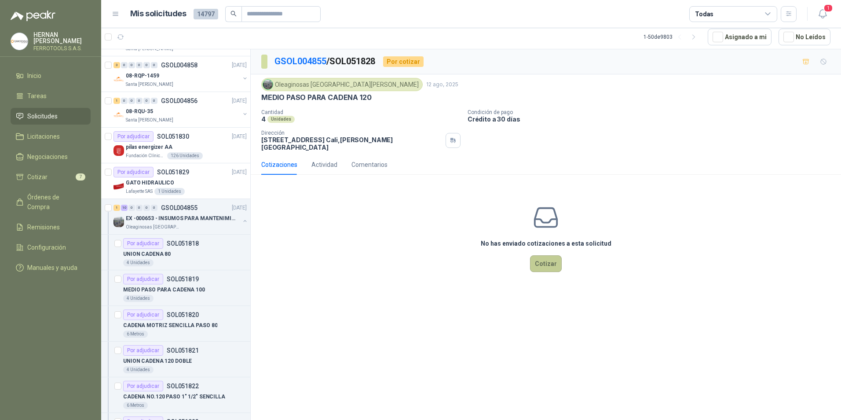
click at [542, 262] on button "Cotizar" at bounding box center [546, 263] width 32 height 17
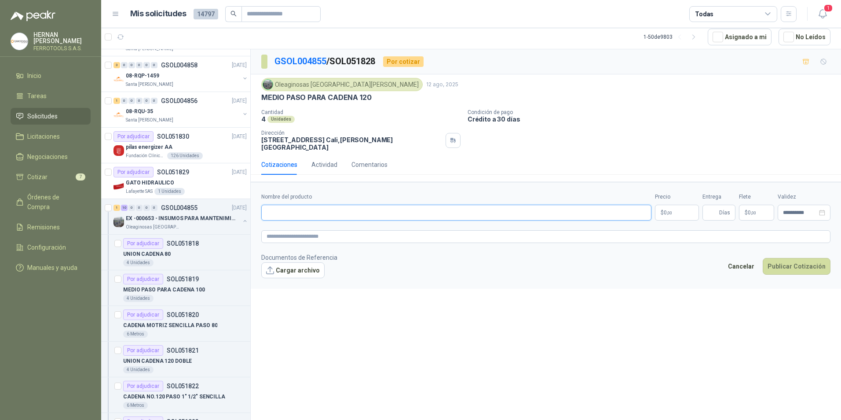
click at [361, 209] on input "Nombre del producto" at bounding box center [456, 213] width 390 height 16
paste input "**********"
click at [354, 230] on textarea at bounding box center [545, 236] width 569 height 13
paste textarea "**********"
click at [672, 209] on body "[PERSON_NAME] FERROTOOLS S.A.S. Inicio Tareas Solicitudes Licitaciones Negociac…" at bounding box center [420, 210] width 841 height 420
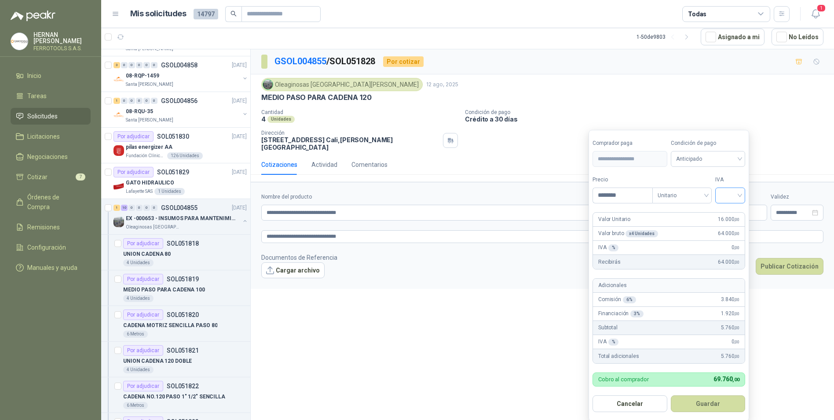
click at [727, 191] on input "search" at bounding box center [730, 194] width 19 height 13
click at [728, 214] on div "19%" at bounding box center [732, 214] width 16 height 10
click at [725, 403] on button "Guardar" at bounding box center [710, 403] width 76 height 17
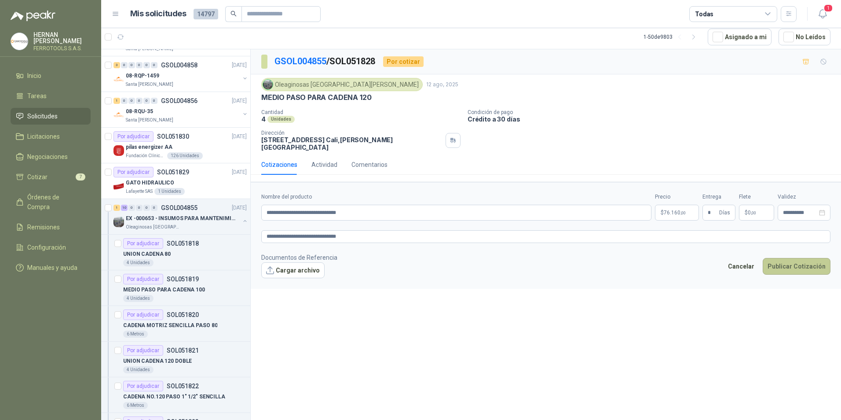
click at [805, 261] on button "Publicar Cotización" at bounding box center [797, 266] width 68 height 17
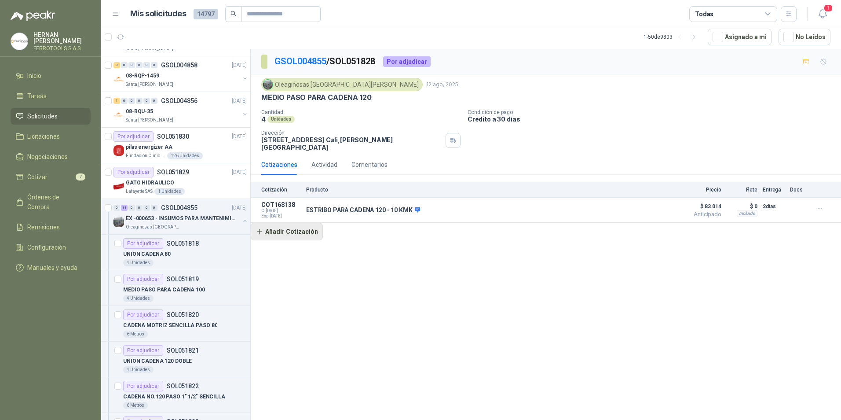
click at [302, 226] on button "Añadir Cotización" at bounding box center [287, 232] width 72 height 18
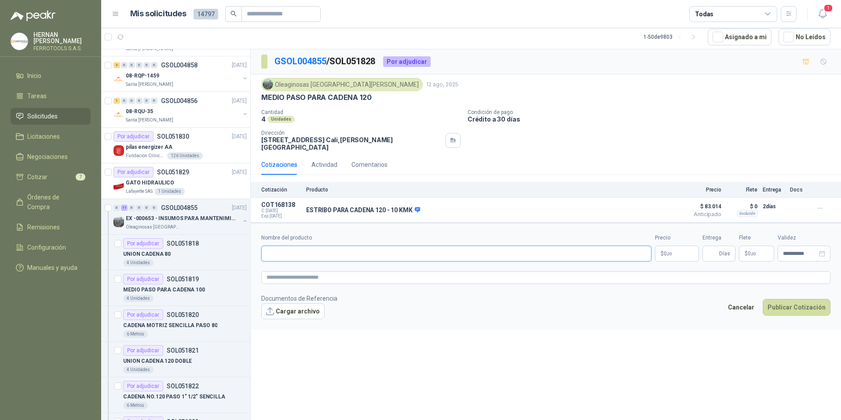
click at [329, 246] on input "Nombre del producto" at bounding box center [456, 254] width 390 height 16
paste input "**********"
click at [358, 272] on textarea at bounding box center [545, 277] width 569 height 13
paste textarea "**********"
click at [688, 248] on body "[PERSON_NAME] FERROTOOLS S.A.S. Inicio Tareas Solicitudes Licitaciones Negociac…" at bounding box center [420, 210] width 841 height 420
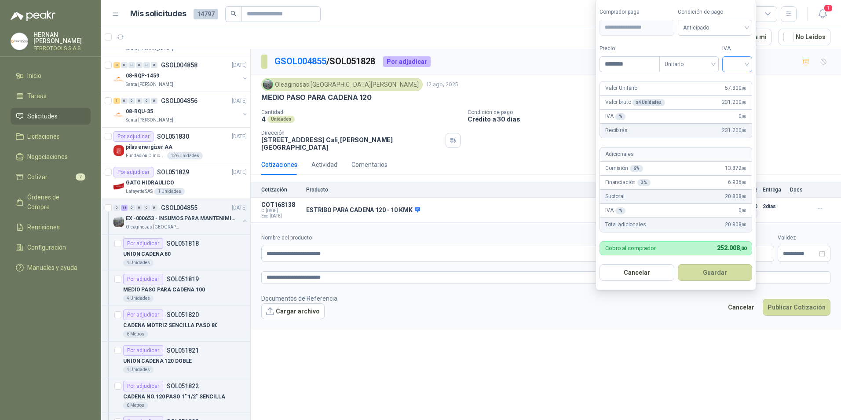
click at [735, 71] on span at bounding box center [737, 64] width 19 height 15
click at [737, 83] on div "19%" at bounding box center [739, 82] width 16 height 10
click at [710, 264] on button "Guardar" at bounding box center [717, 272] width 76 height 17
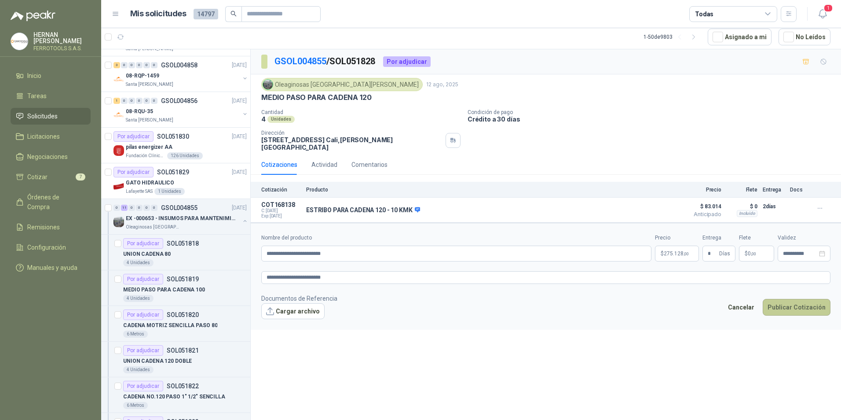
click at [792, 299] on button "Publicar Cotización" at bounding box center [797, 307] width 68 height 17
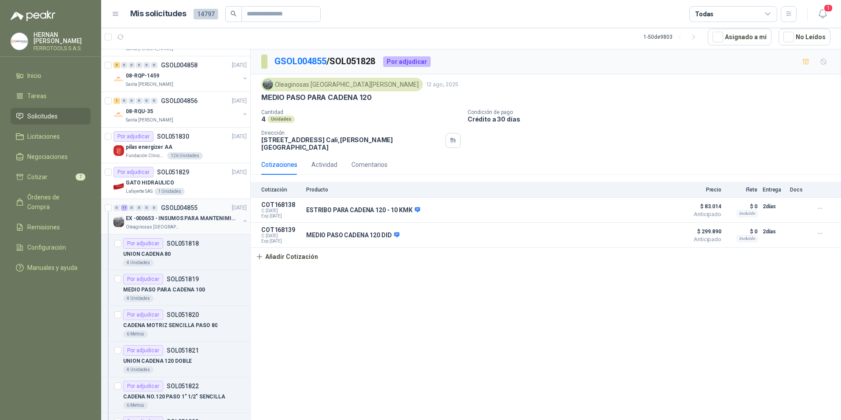
click at [242, 220] on button "button" at bounding box center [245, 220] width 7 height 7
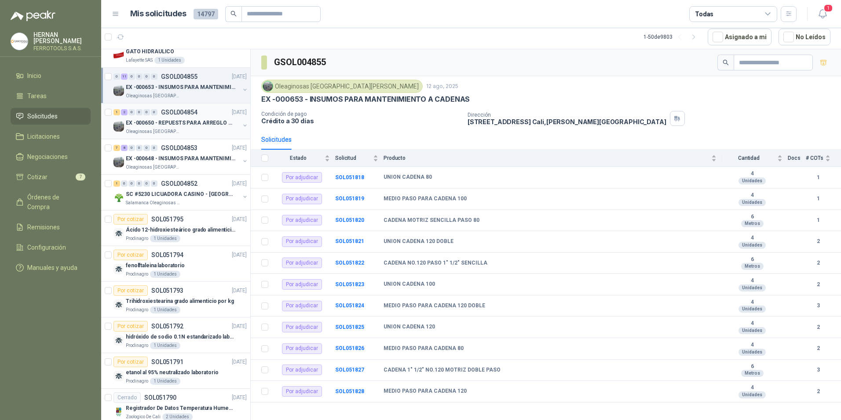
scroll to position [1408, 0]
click at [205, 164] on div "Oleaginosas [GEOGRAPHIC_DATA][PERSON_NAME]" at bounding box center [183, 166] width 114 height 7
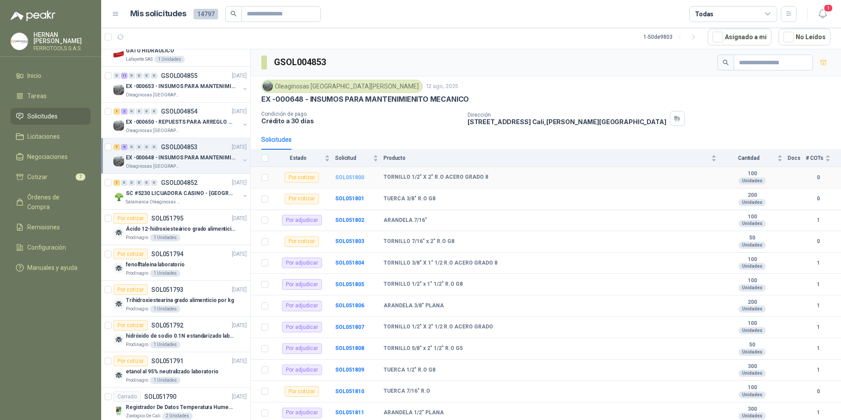
click at [356, 175] on b "SOL051800" at bounding box center [349, 177] width 29 height 6
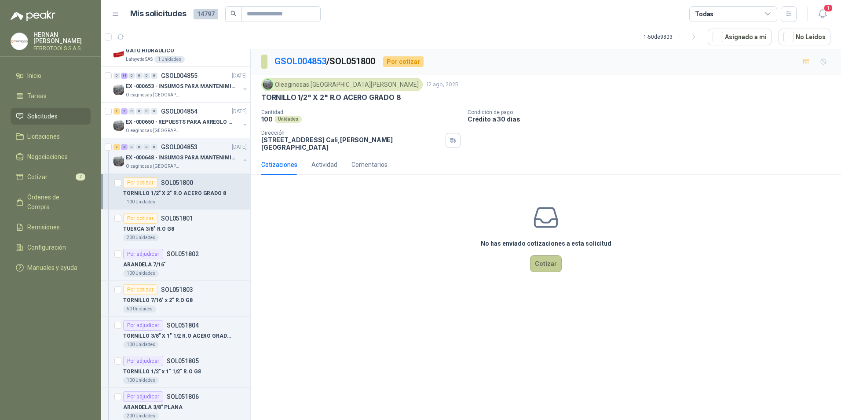
click at [551, 255] on button "Cotizar" at bounding box center [546, 263] width 32 height 17
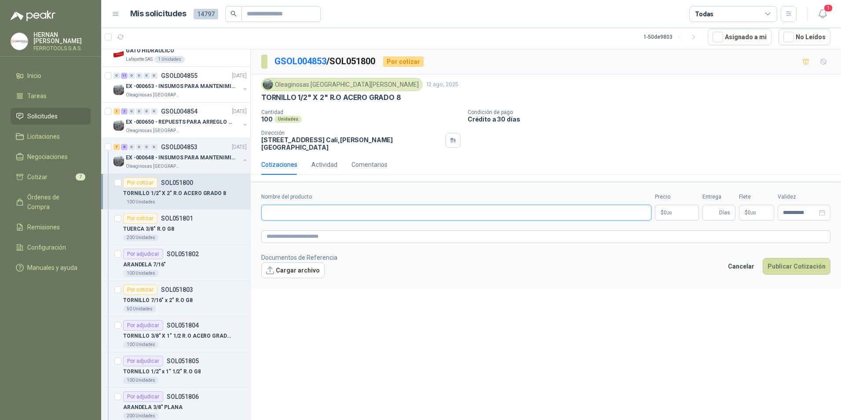
click at [361, 213] on input "Nombre del producto" at bounding box center [456, 213] width 390 height 16
paste input "**********"
click at [336, 230] on textarea at bounding box center [545, 236] width 569 height 13
paste textarea "**********"
click at [714, 205] on input "Entrega" at bounding box center [713, 212] width 10 height 15
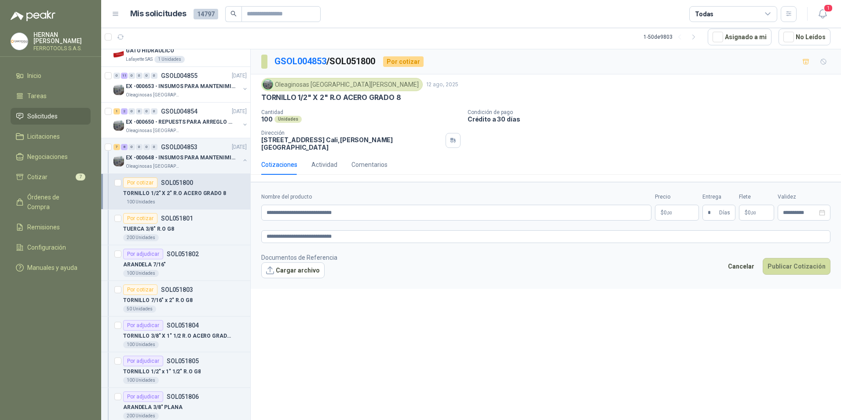
click at [678, 205] on body "[PERSON_NAME] FERROTOOLS S.A.S. Inicio Tareas Solicitudes Licitaciones Negociac…" at bounding box center [420, 210] width 841 height 420
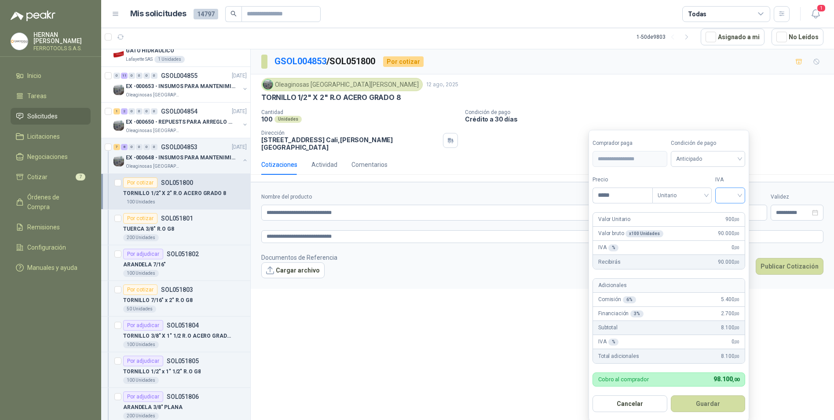
click at [725, 191] on input "search" at bounding box center [730, 194] width 19 height 13
click at [730, 210] on div "19%" at bounding box center [732, 214] width 16 height 10
drag, startPoint x: 708, startPoint y: 415, endPoint x: 709, endPoint y: 407, distance: 8.9
click at [708, 414] on form "**********" at bounding box center [670, 275] width 163 height 291
click at [709, 407] on button "Guardar" at bounding box center [710, 403] width 76 height 17
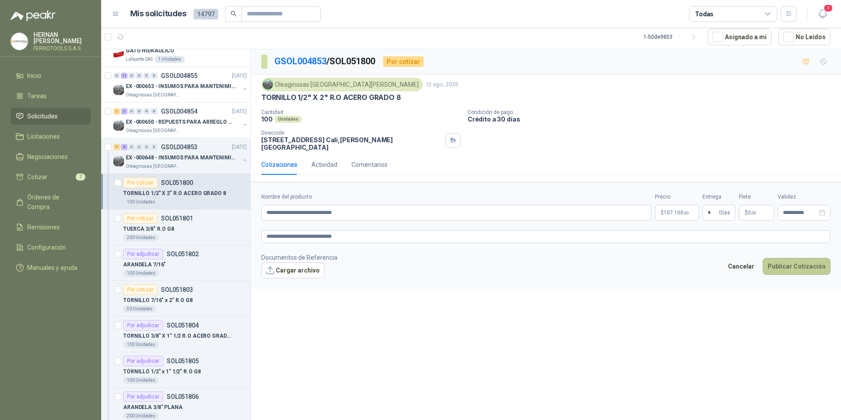
click at [785, 258] on button "Publicar Cotización" at bounding box center [797, 266] width 68 height 17
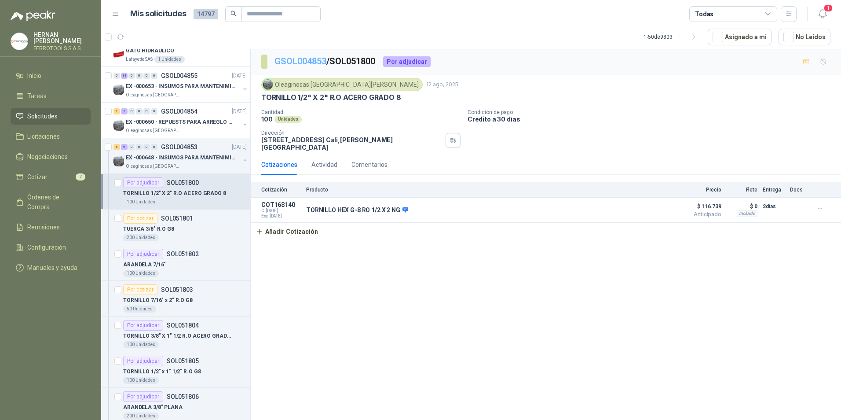
click at [299, 60] on link "GSOL004853" at bounding box center [301, 61] width 52 height 11
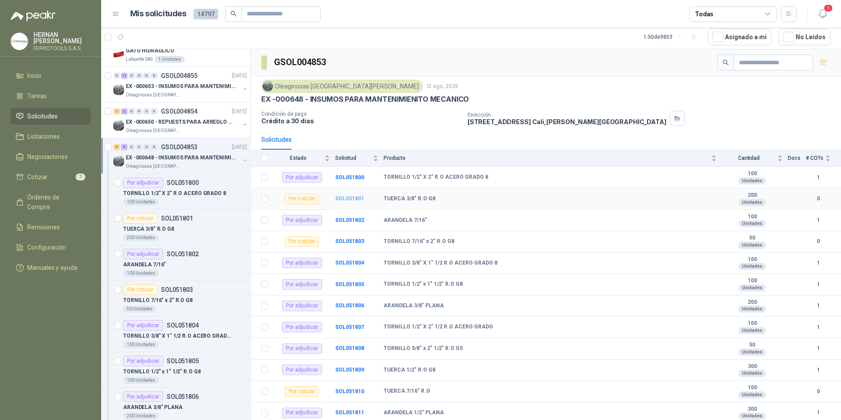
click at [354, 199] on b "SOL051801" at bounding box center [349, 198] width 29 height 6
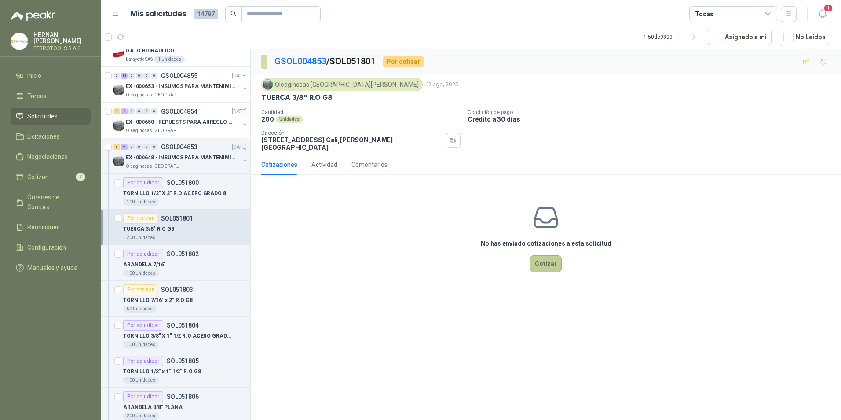
click at [538, 258] on button "Cotizar" at bounding box center [546, 263] width 32 height 17
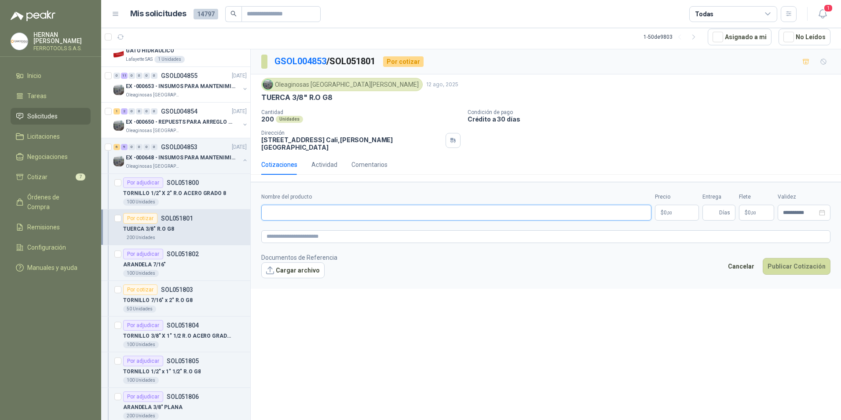
click at [293, 209] on input "Nombre del producto" at bounding box center [456, 213] width 390 height 16
paste input "**********"
click at [301, 230] on textarea at bounding box center [545, 236] width 569 height 13
paste textarea "**********"
click at [715, 205] on input "Entrega" at bounding box center [713, 212] width 10 height 15
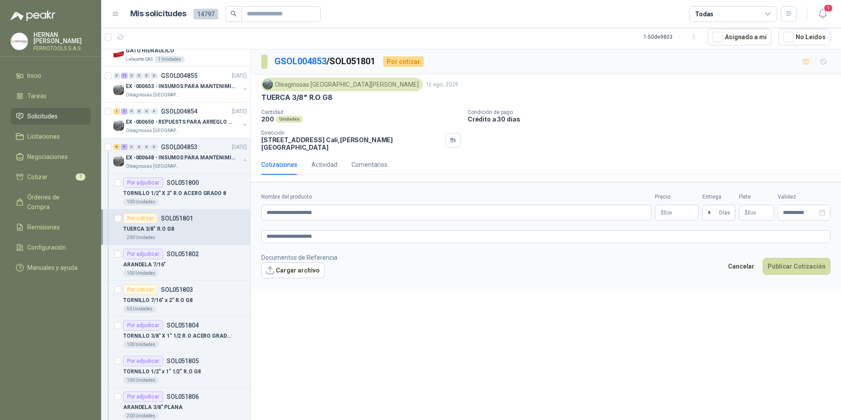
click at [679, 207] on p "$ 0 ,00" at bounding box center [677, 213] width 44 height 16
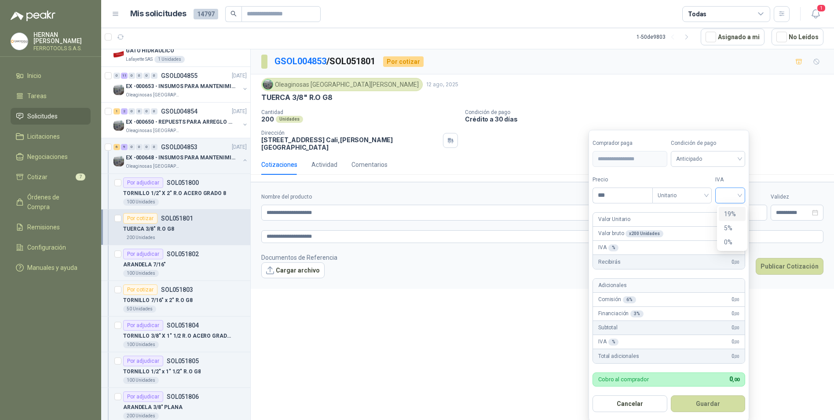
drag, startPoint x: 744, startPoint y: 191, endPoint x: 734, endPoint y: 198, distance: 11.5
click at [739, 193] on div at bounding box center [730, 195] width 30 height 16
click at [734, 211] on div "19%" at bounding box center [732, 214] width 16 height 10
click at [617, 198] on input "***" at bounding box center [623, 195] width 61 height 15
click at [721, 404] on button "Guardar" at bounding box center [710, 403] width 76 height 17
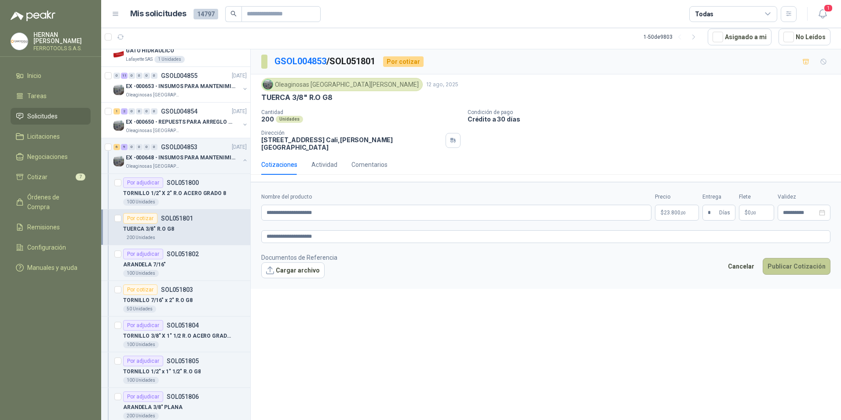
click at [782, 259] on button "Publicar Cotización" at bounding box center [797, 266] width 68 height 17
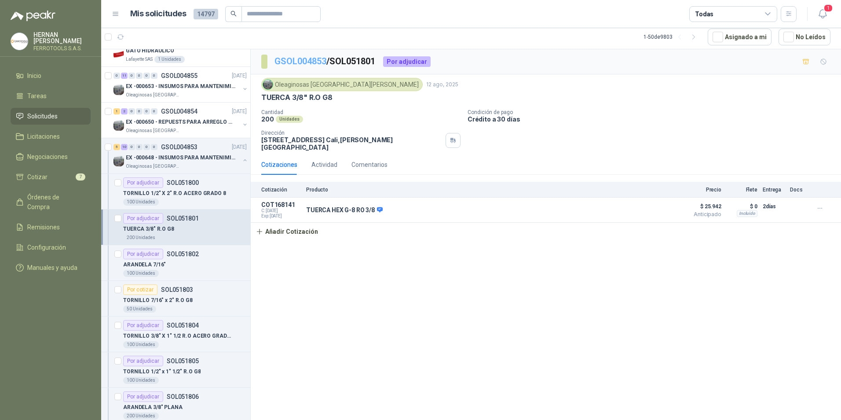
click at [322, 58] on link "GSOL004853" at bounding box center [301, 61] width 52 height 11
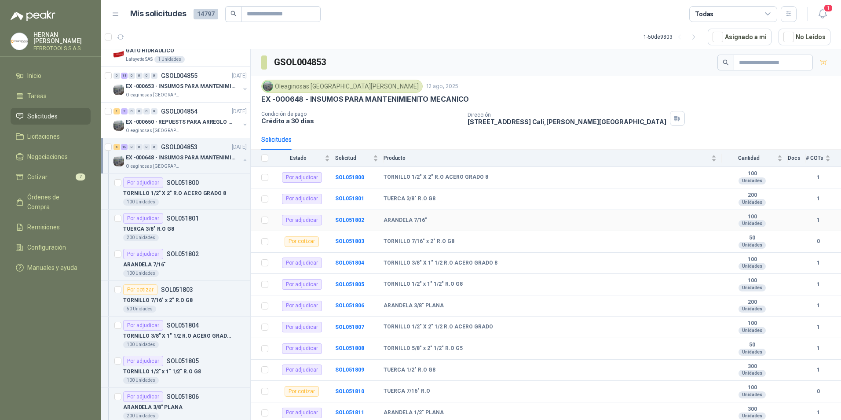
scroll to position [44, 0]
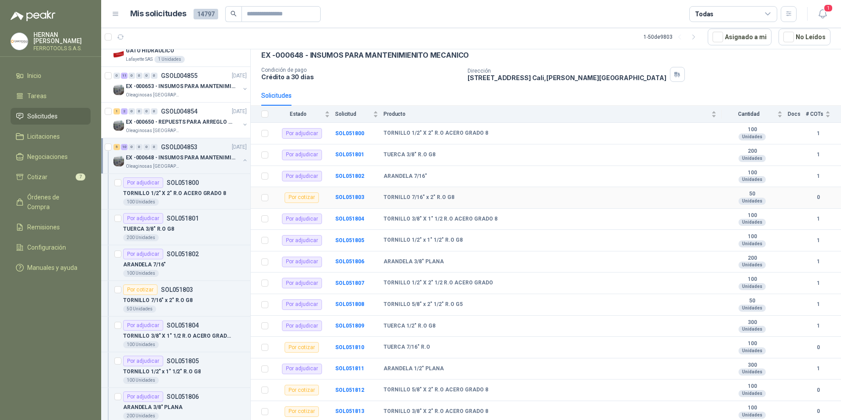
drag, startPoint x: 352, startPoint y: 199, endPoint x: 348, endPoint y: 180, distance: 19.3
click at [352, 199] on b "SOL051803" at bounding box center [349, 197] width 29 height 6
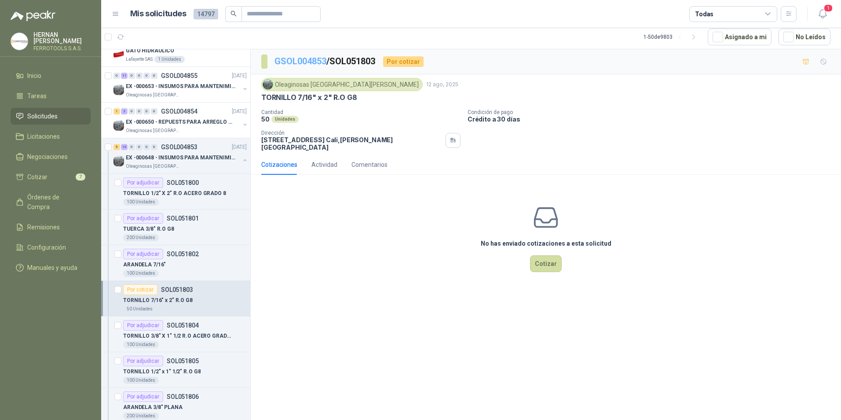
click at [315, 58] on link "GSOL004853" at bounding box center [301, 61] width 52 height 11
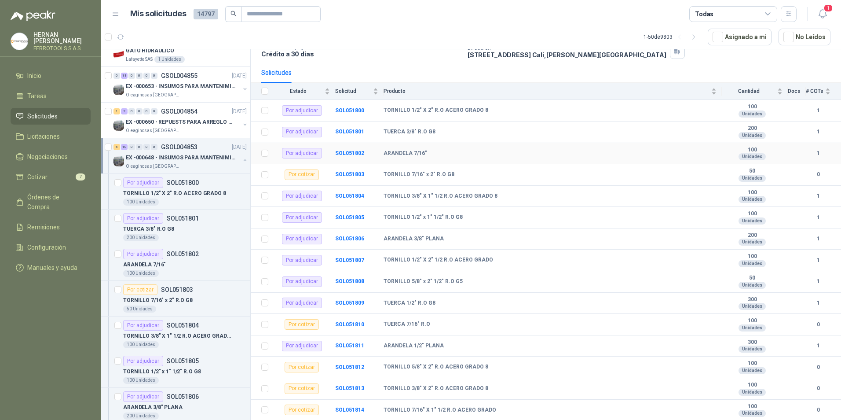
scroll to position [68, 0]
click at [361, 324] on b "SOL051810" at bounding box center [349, 323] width 29 height 6
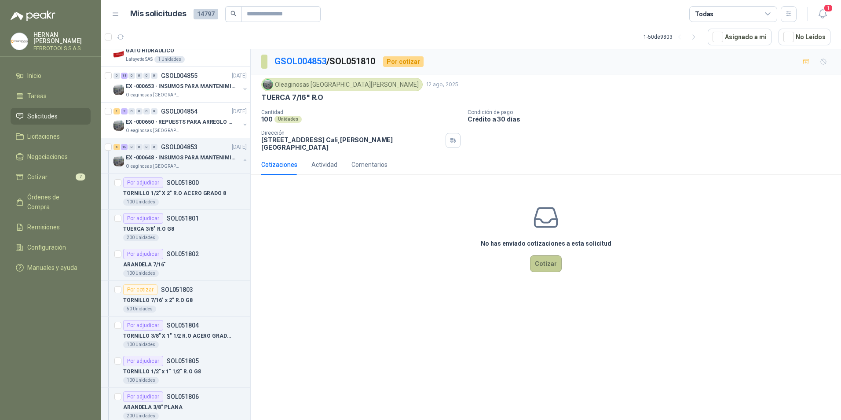
click at [555, 263] on button "Cotizar" at bounding box center [546, 263] width 32 height 17
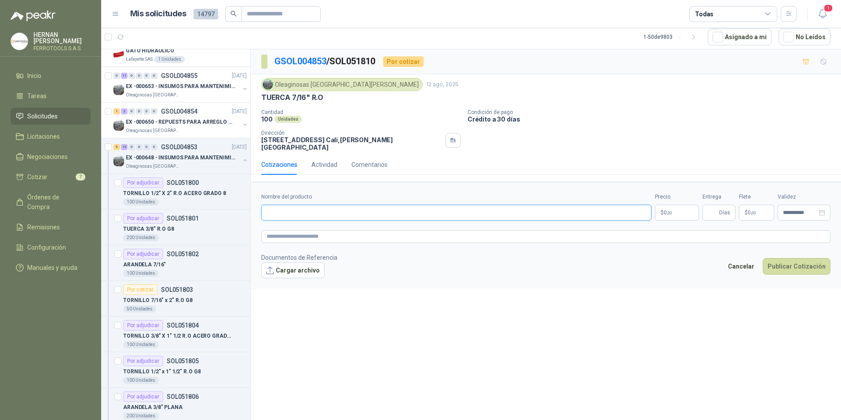
click at [385, 210] on input "Nombre del producto" at bounding box center [456, 213] width 390 height 16
paste input "**********"
click at [348, 230] on textarea at bounding box center [545, 236] width 569 height 13
paste textarea "**********"
click at [714, 208] on input "Entrega" at bounding box center [713, 212] width 10 height 15
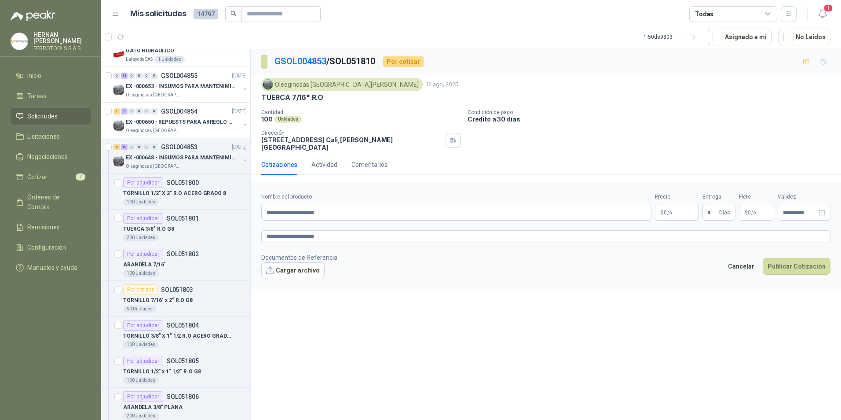
click at [684, 205] on p "$ 0 ,00" at bounding box center [677, 213] width 44 height 16
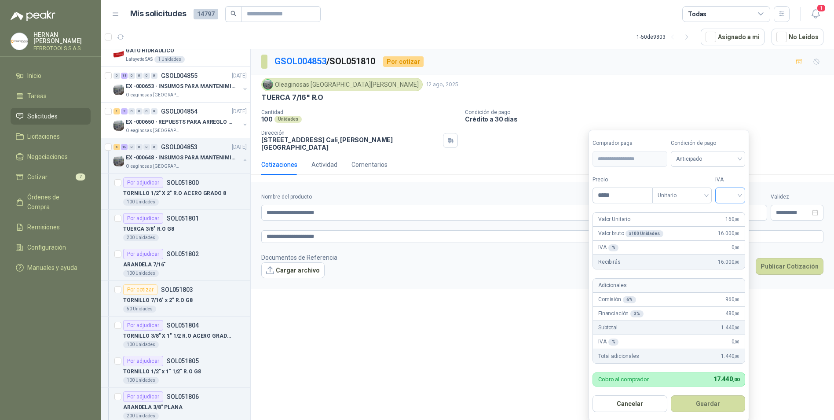
drag, startPoint x: 733, startPoint y: 193, endPoint x: 735, endPoint y: 200, distance: 7.8
click at [733, 194] on input "search" at bounding box center [730, 194] width 19 height 13
click at [738, 213] on div "19%" at bounding box center [732, 214] width 16 height 10
click at [705, 407] on button "Guardar" at bounding box center [710, 403] width 76 height 17
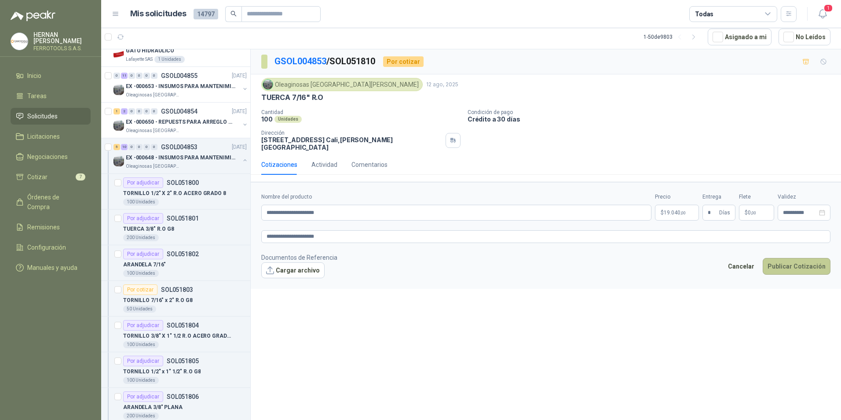
click at [788, 258] on button "Publicar Cotización" at bounding box center [797, 266] width 68 height 17
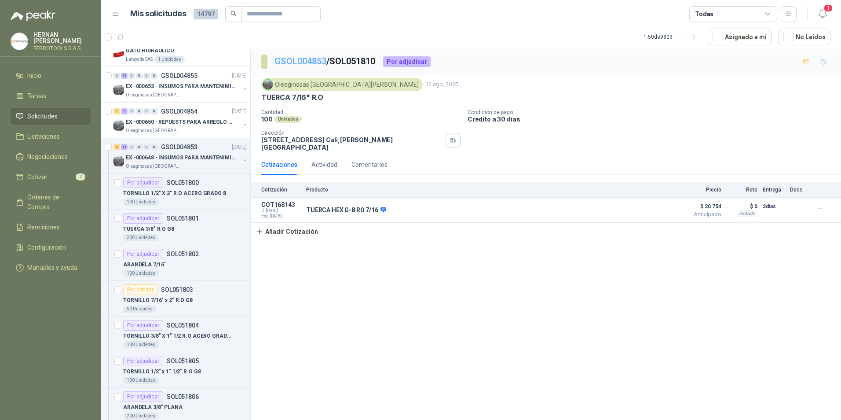
click at [305, 60] on link "GSOL004853" at bounding box center [301, 61] width 52 height 11
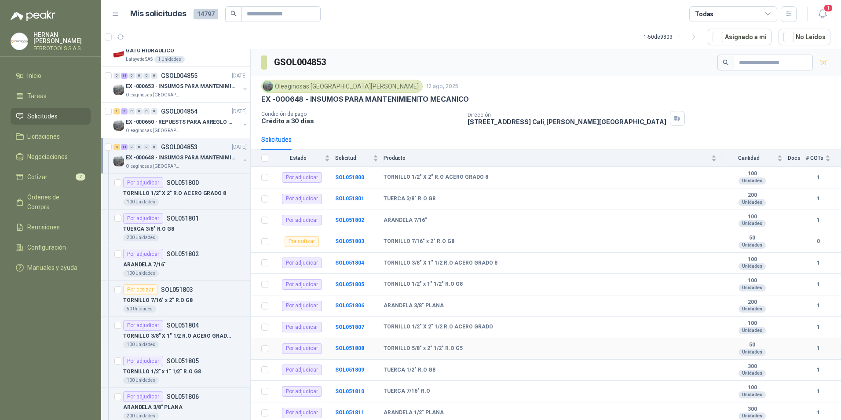
scroll to position [68, 0]
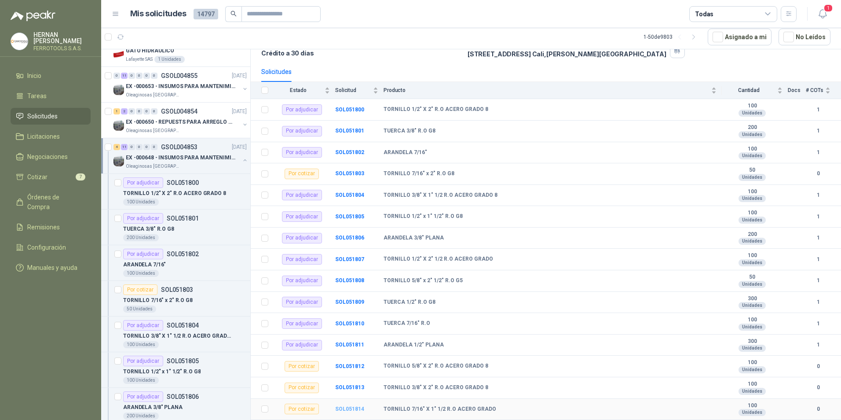
click at [352, 407] on b "SOL051814" at bounding box center [349, 409] width 29 height 6
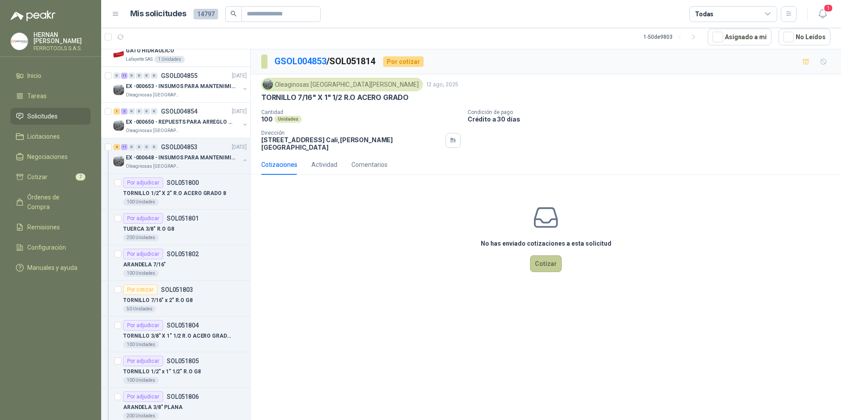
click at [543, 261] on button "Cotizar" at bounding box center [546, 263] width 32 height 17
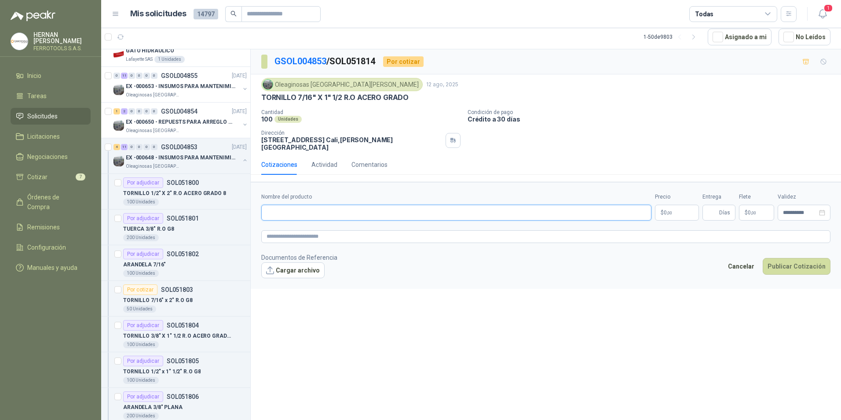
click at [312, 205] on input "Nombre del producto" at bounding box center [456, 213] width 390 height 16
paste input "**********"
click at [315, 235] on textarea at bounding box center [545, 236] width 569 height 13
paste textarea "**********"
click at [717, 205] on input "Entrega" at bounding box center [713, 212] width 10 height 15
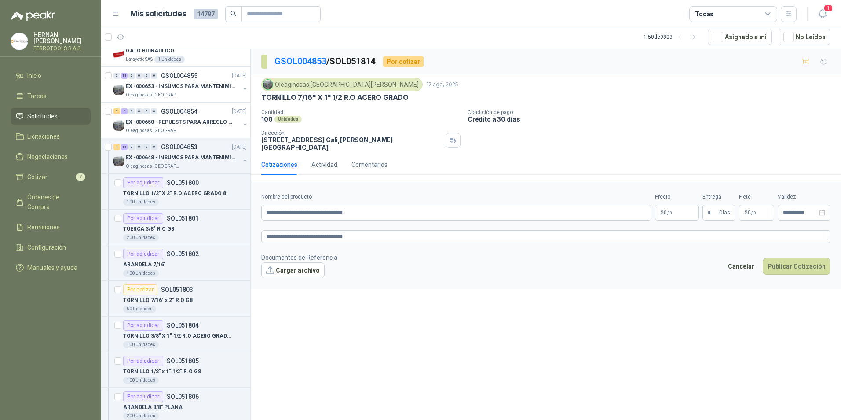
click at [664, 207] on body "[PERSON_NAME] FERROTOOLS S.A.S. Inicio Tareas Solicitudes Licitaciones Negociac…" at bounding box center [420, 210] width 841 height 420
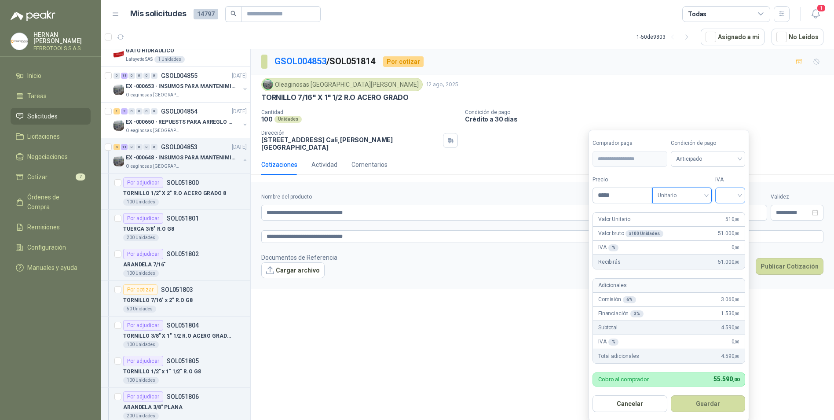
click at [733, 198] on input "search" at bounding box center [730, 194] width 19 height 13
click at [733, 213] on div "19%" at bounding box center [732, 214] width 16 height 10
click at [708, 410] on button "Guardar" at bounding box center [710, 403] width 76 height 17
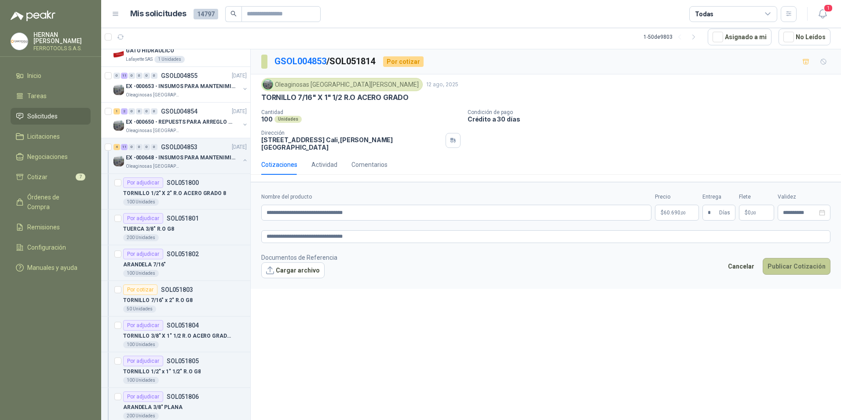
click at [778, 259] on button "Publicar Cotización" at bounding box center [797, 266] width 68 height 17
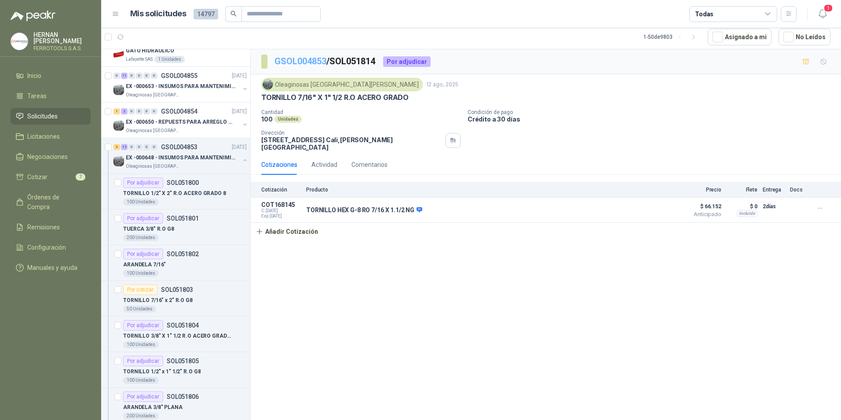
click at [311, 57] on link "GSOL004853" at bounding box center [301, 61] width 52 height 11
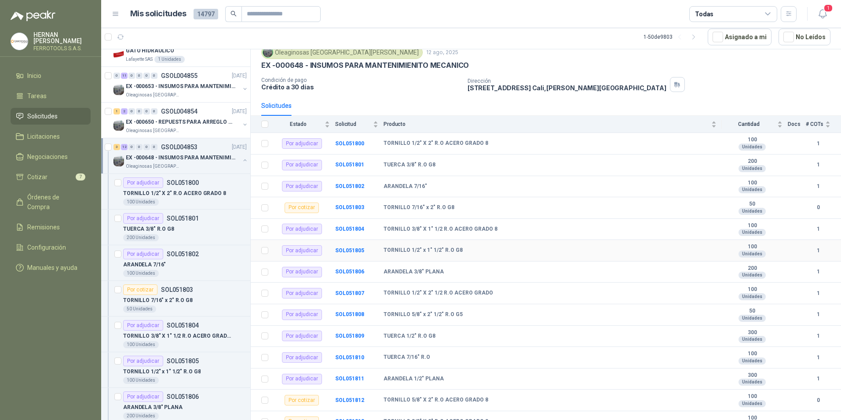
scroll to position [68, 0]
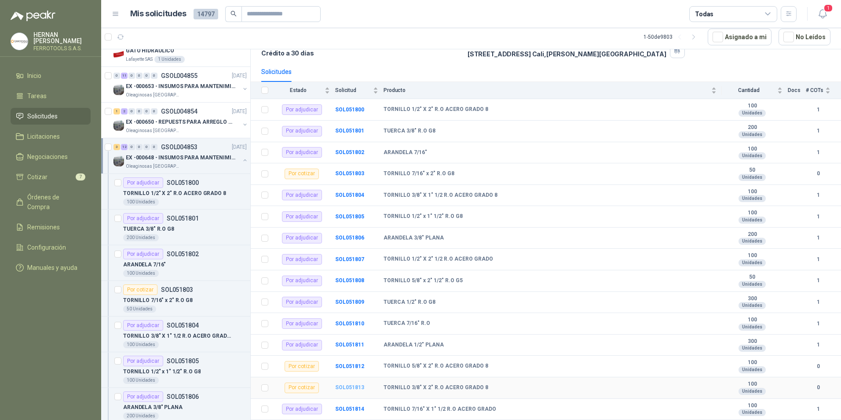
click at [354, 387] on b "SOL051813" at bounding box center [349, 387] width 29 height 6
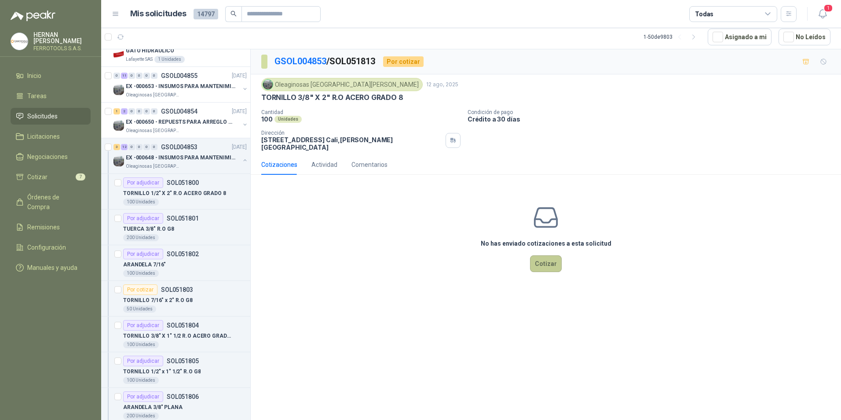
click at [545, 264] on button "Cotizar" at bounding box center [546, 263] width 32 height 17
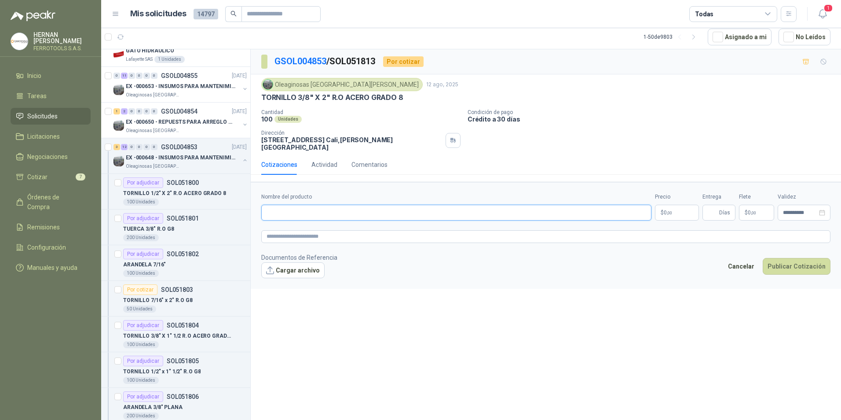
click at [351, 207] on input "Nombre del producto" at bounding box center [456, 213] width 390 height 16
paste input "**********"
click at [348, 223] on form "**********" at bounding box center [546, 235] width 590 height 106
click at [351, 230] on textarea at bounding box center [545, 236] width 569 height 13
paste textarea "**********"
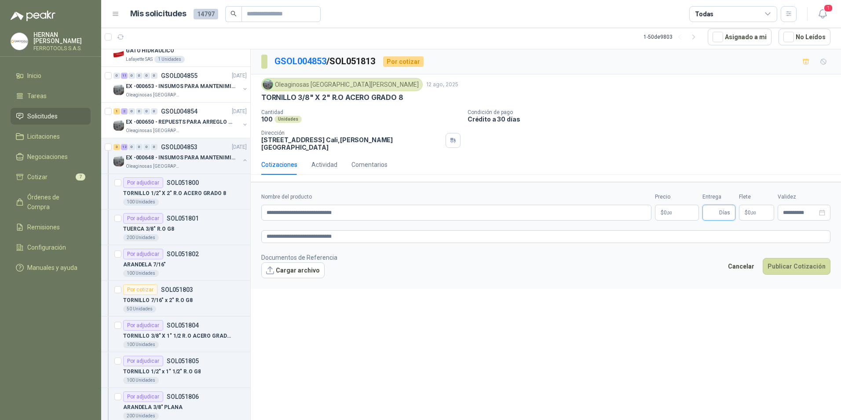
click at [713, 209] on input "Entrega" at bounding box center [713, 212] width 10 height 15
click at [678, 209] on body "[PERSON_NAME] FERROTOOLS S.A.S. Inicio Tareas Solicitudes Licitaciones Negociac…" at bounding box center [420, 210] width 841 height 420
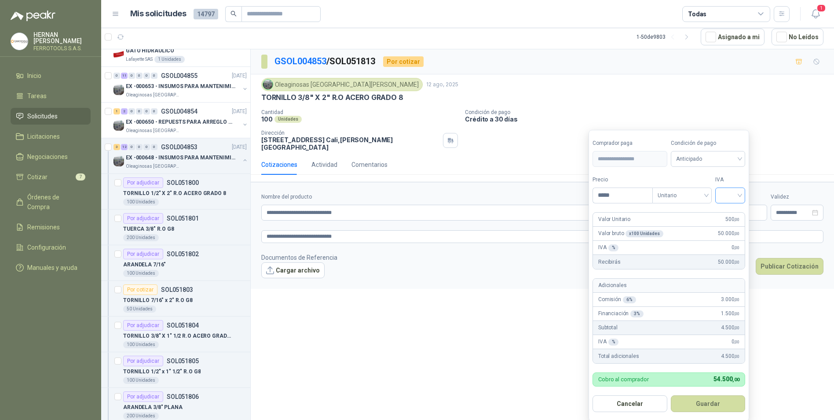
click at [720, 194] on div at bounding box center [730, 195] width 30 height 16
click at [729, 212] on div "19%" at bounding box center [732, 214] width 16 height 10
click at [704, 397] on button "Guardar" at bounding box center [710, 403] width 76 height 17
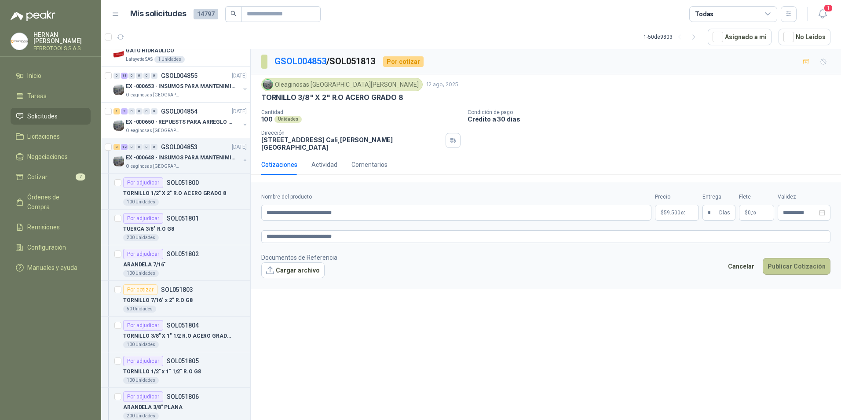
click at [803, 258] on button "Publicar Cotización" at bounding box center [797, 266] width 68 height 17
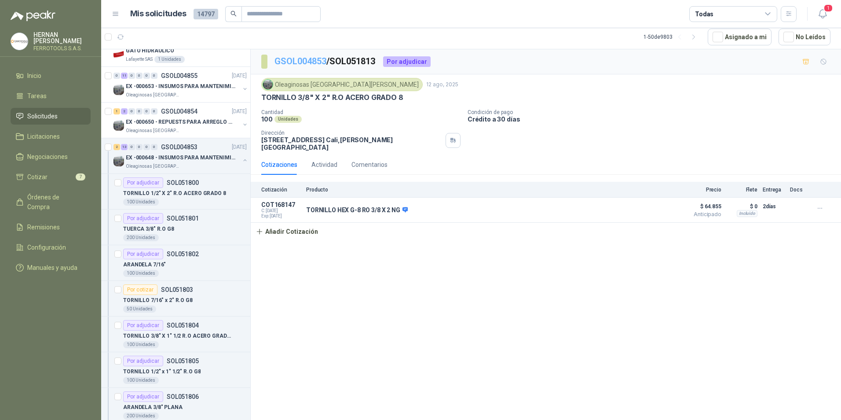
click at [298, 63] on link "GSOL004853" at bounding box center [301, 61] width 52 height 11
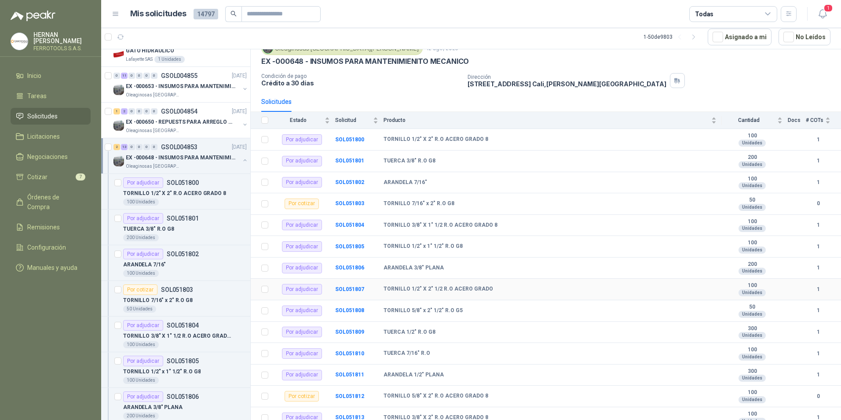
scroll to position [68, 0]
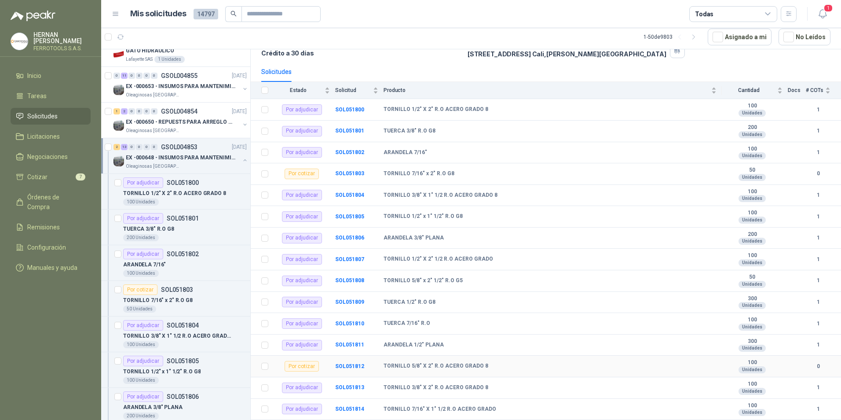
drag, startPoint x: 352, startPoint y: 367, endPoint x: 378, endPoint y: 371, distance: 26.3
click at [352, 367] on b "SOL051812" at bounding box center [349, 366] width 29 height 6
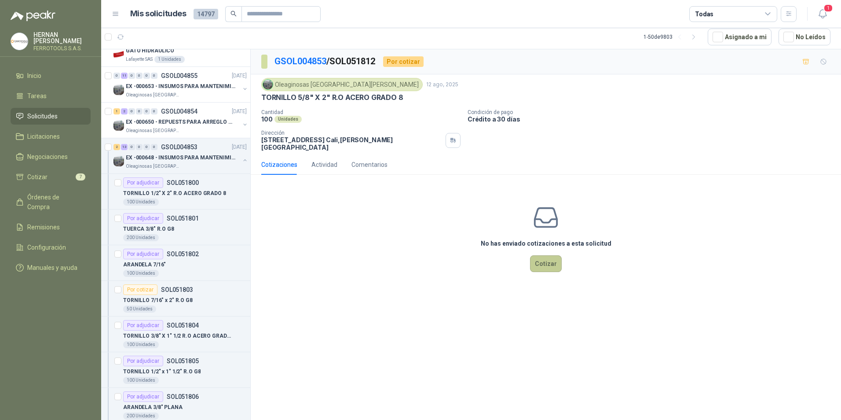
click at [543, 265] on button "Cotizar" at bounding box center [546, 263] width 32 height 17
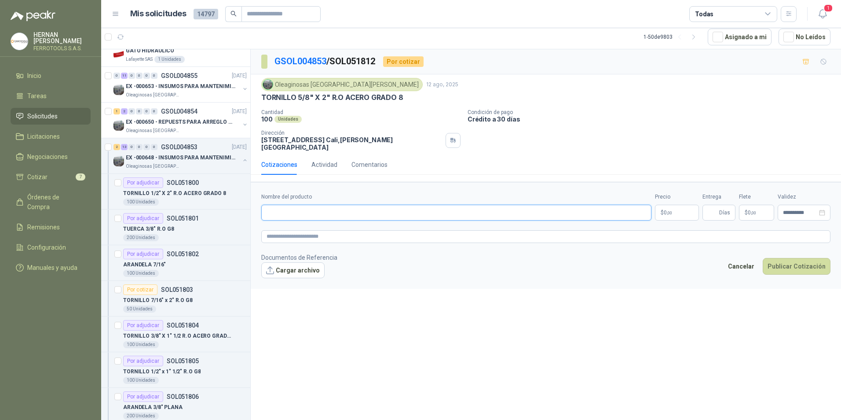
click at [362, 205] on input "Nombre del producto" at bounding box center [456, 213] width 390 height 16
paste input "**********"
click at [345, 223] on form "**********" at bounding box center [546, 235] width 590 height 106
click at [346, 231] on textarea at bounding box center [545, 236] width 569 height 13
paste textarea "**********"
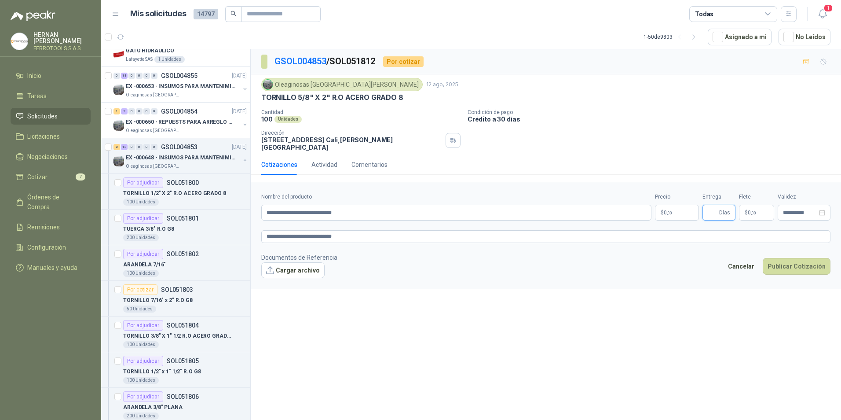
click at [713, 208] on input "Entrega" at bounding box center [713, 212] width 10 height 15
click at [664, 210] on span "0 ,00" at bounding box center [668, 212] width 8 height 5
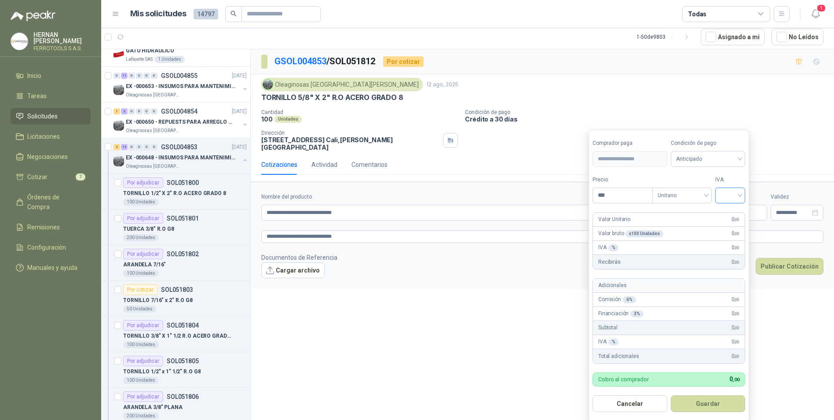
click at [735, 198] on input "search" at bounding box center [730, 194] width 19 height 13
click at [733, 216] on div "19%" at bounding box center [732, 214] width 16 height 10
click at [640, 198] on input "***" at bounding box center [623, 195] width 61 height 15
click at [703, 407] on button "Guardar" at bounding box center [710, 403] width 76 height 17
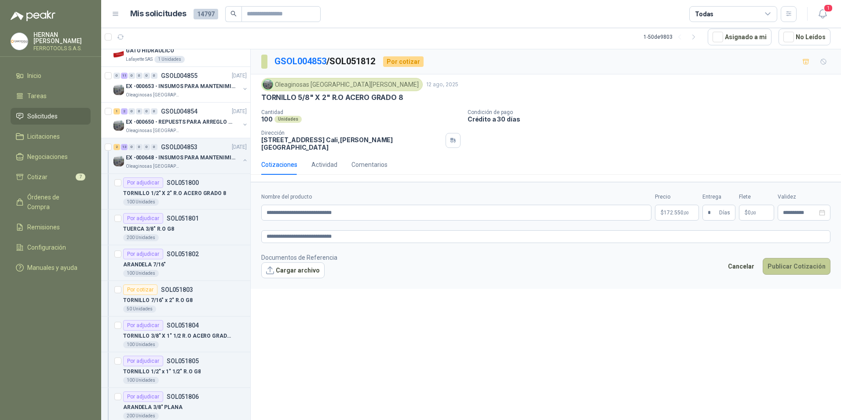
click at [800, 262] on button "Publicar Cotización" at bounding box center [797, 266] width 68 height 17
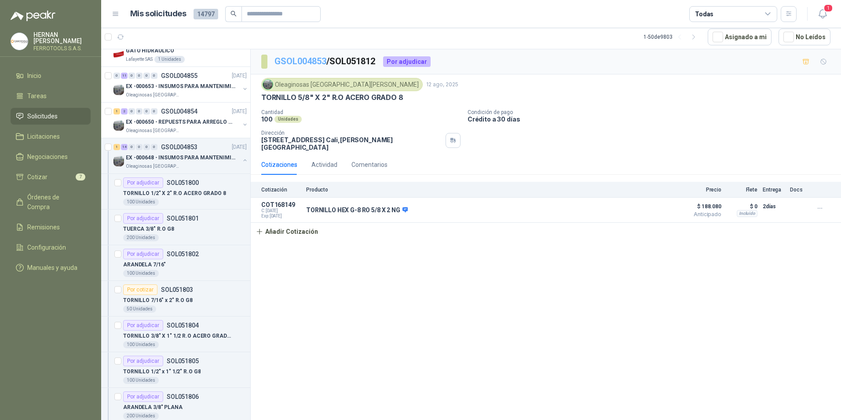
click at [312, 65] on link "GSOL004853" at bounding box center [301, 61] width 52 height 11
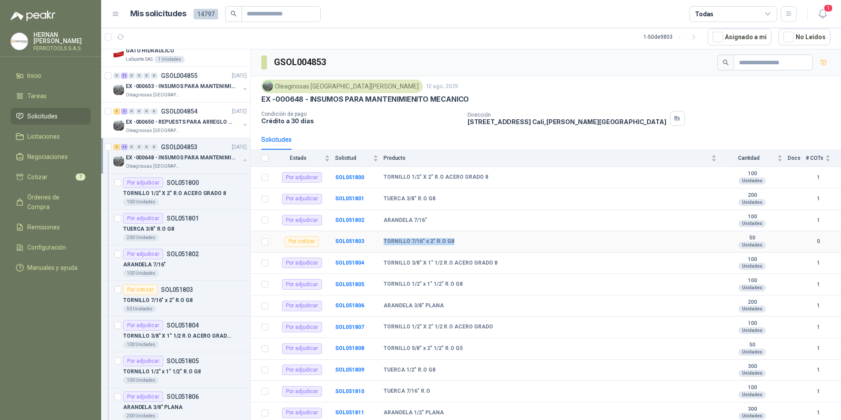
drag, startPoint x: 451, startPoint y: 239, endPoint x: 378, endPoint y: 241, distance: 72.6
click at [378, 241] on tr "Por cotizar SOL051803 TORNILLO 7/16" x 2" R.O G8 50 Unidades 0" at bounding box center [546, 242] width 590 height 22
copy tr "TORNILLO 7/16" x 2" R.O G8"
click at [213, 161] on p "EX -000648 - INSUMOS PARA MANTENIMIENITO MECANICO" at bounding box center [181, 158] width 110 height 8
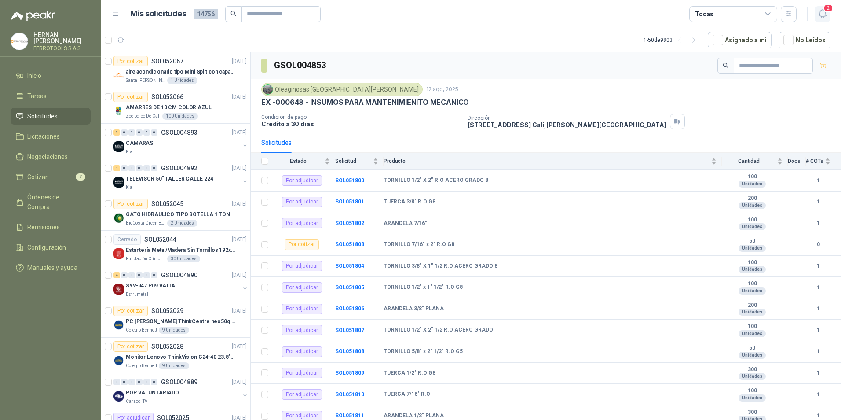
click at [819, 11] on icon "button" at bounding box center [823, 13] width 11 height 11
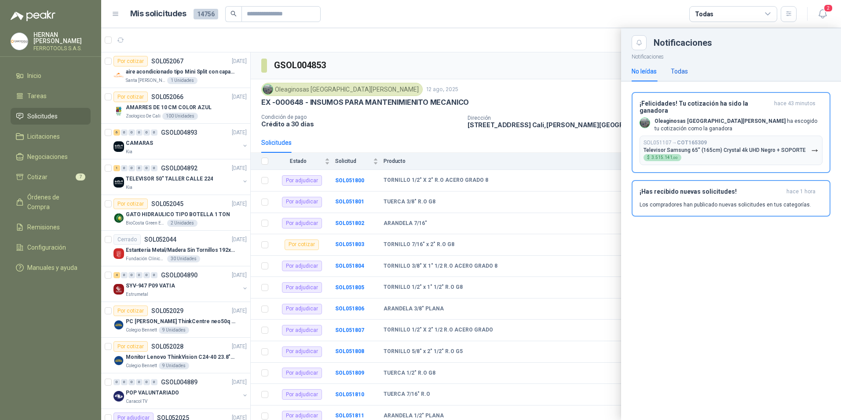
click at [681, 73] on div "Todas" at bounding box center [679, 71] width 17 height 10
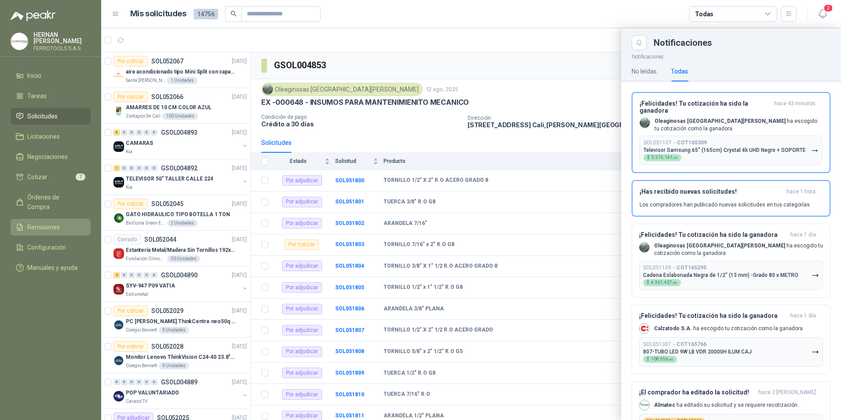
click at [74, 222] on li "Remisiones" at bounding box center [51, 227] width 70 height 10
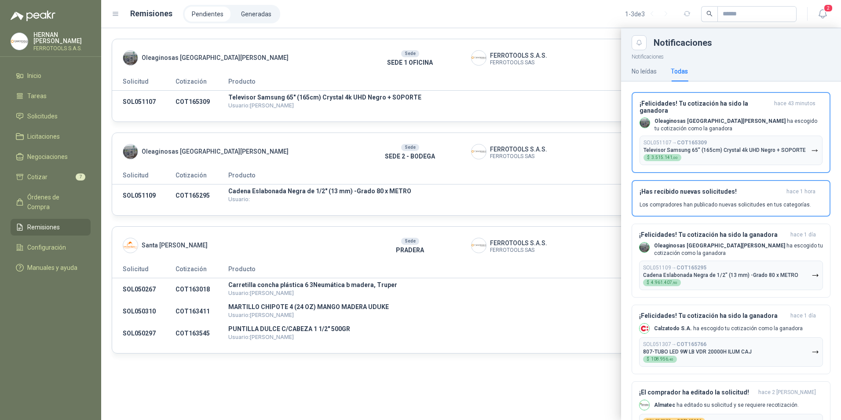
click at [410, 369] on div at bounding box center [471, 224] width 740 height 392
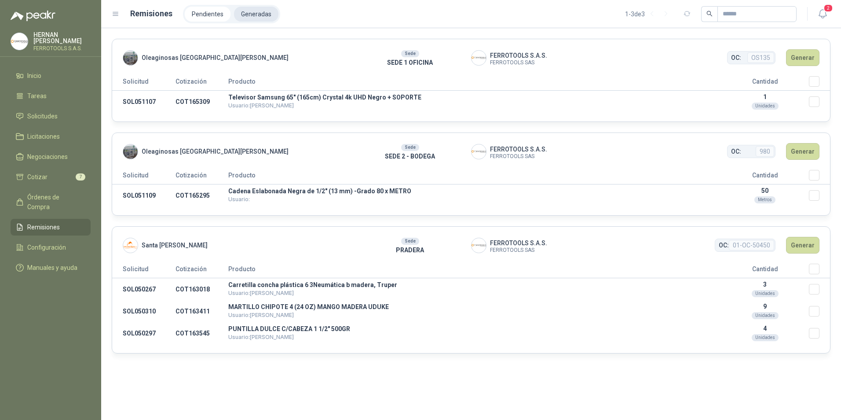
click at [264, 9] on li "Generadas" at bounding box center [256, 14] width 44 height 15
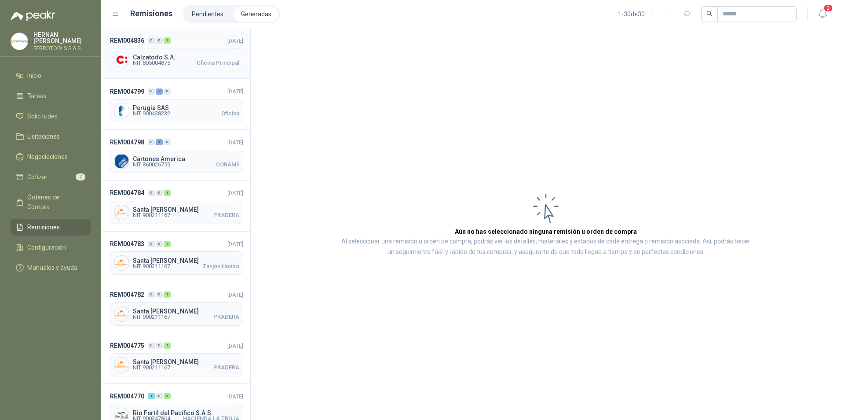
click at [189, 40] on header "REM004836 0 0 1 [DATE]" at bounding box center [176, 41] width 133 height 10
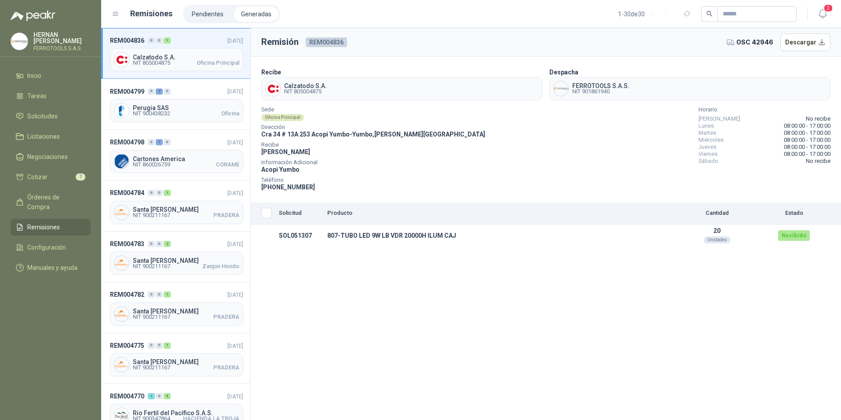
click at [271, 219] on th "Seleccionar/deseleccionar" at bounding box center [263, 213] width 25 height 22
click at [185, 88] on header "REM004799 0 2 0 [DATE]" at bounding box center [176, 91] width 133 height 10
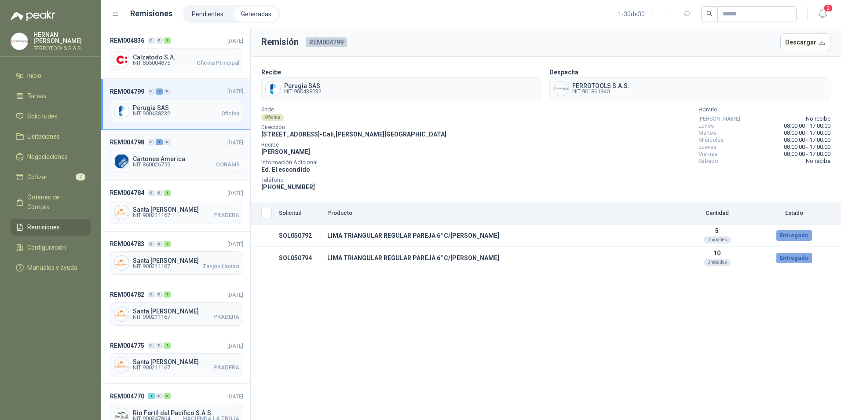
click at [187, 138] on header "REM004798 0 1 0 06/08/2025" at bounding box center [176, 142] width 133 height 10
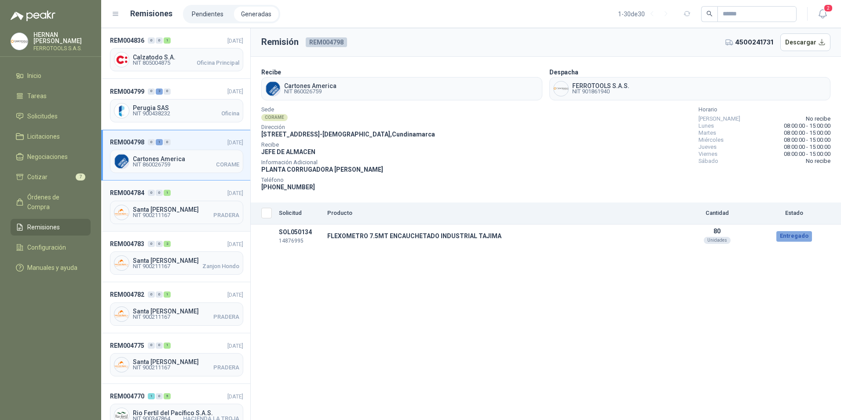
click at [189, 191] on header "REM004784 0 0 1 04/08/2025" at bounding box center [176, 193] width 133 height 10
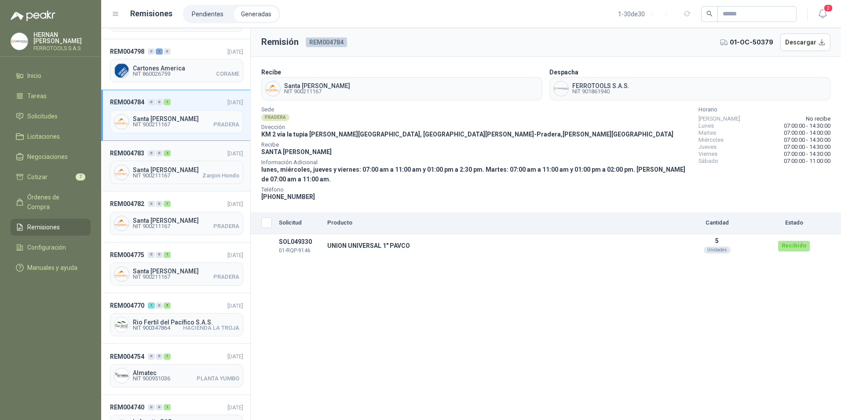
scroll to position [132, 0]
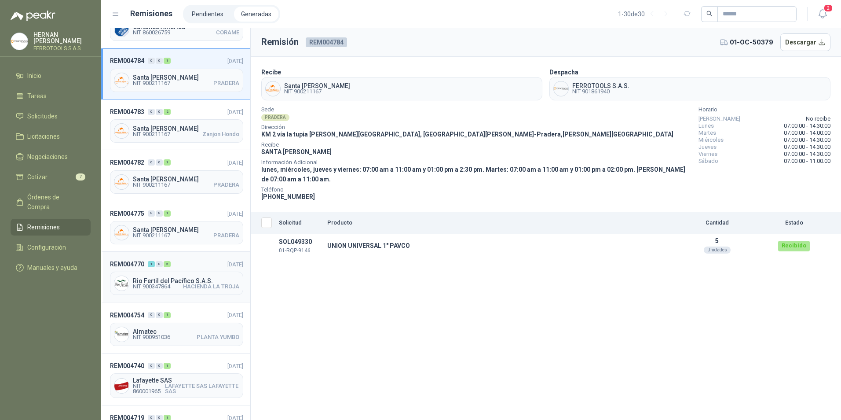
click at [185, 257] on div "REM004770 1 0 5 01/08/2025 Rio Fertil del Pacífico S.A.S. NIT 900347864 HACIEND…" at bounding box center [175, 277] width 149 height 51
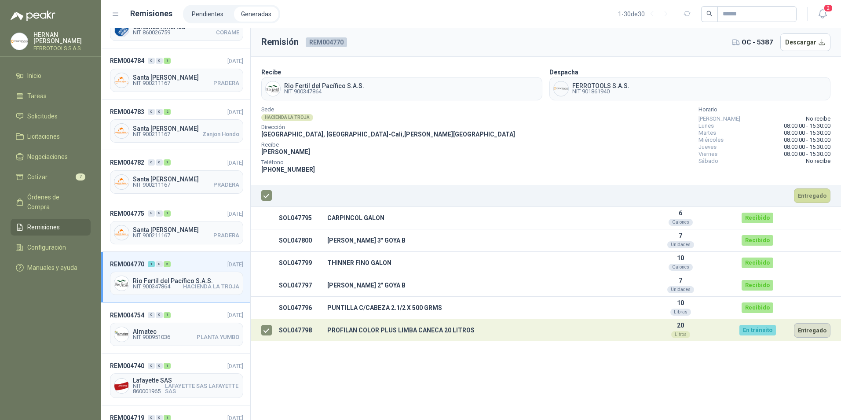
click at [802, 330] on button "Entregado" at bounding box center [812, 330] width 37 height 15
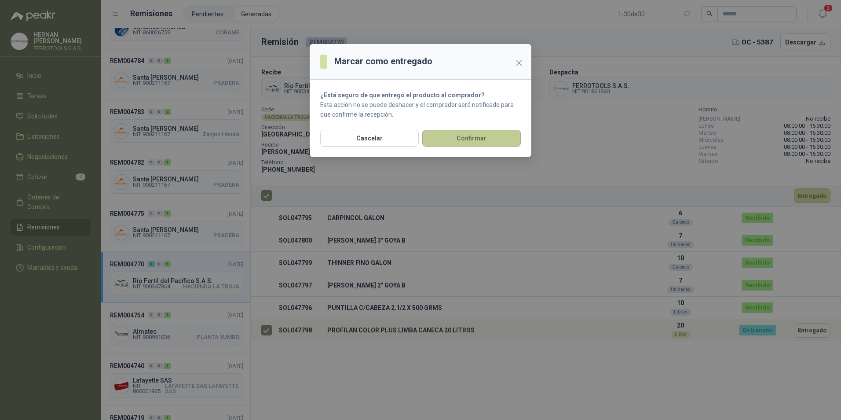
click at [460, 133] on button "Confirmar" at bounding box center [471, 138] width 99 height 17
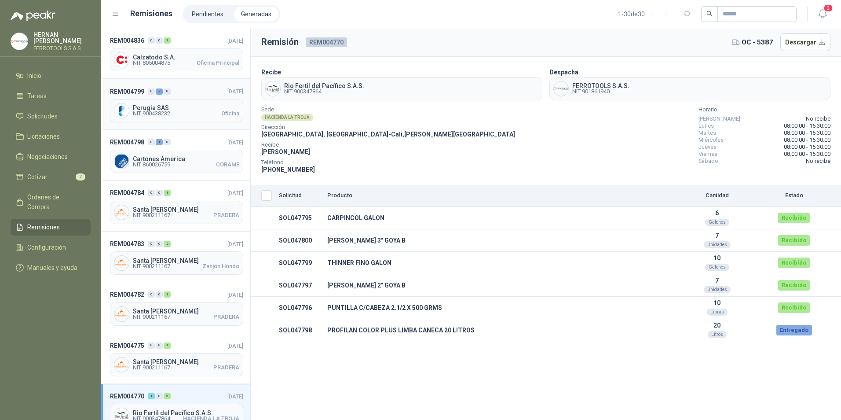
click at [180, 85] on div "REM004799 0 2 0 06/08/2025 Perugia SAS NIT 900438232 Oficina" at bounding box center [175, 104] width 149 height 51
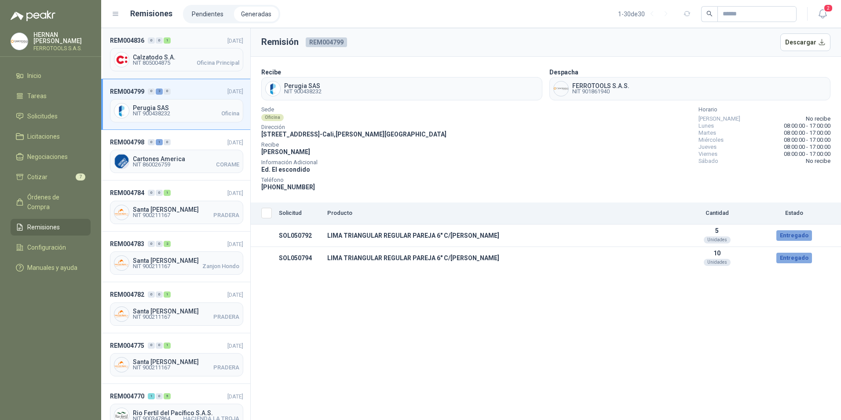
click at [194, 43] on header "REM004836 0 0 1 12/08/2025" at bounding box center [176, 41] width 133 height 10
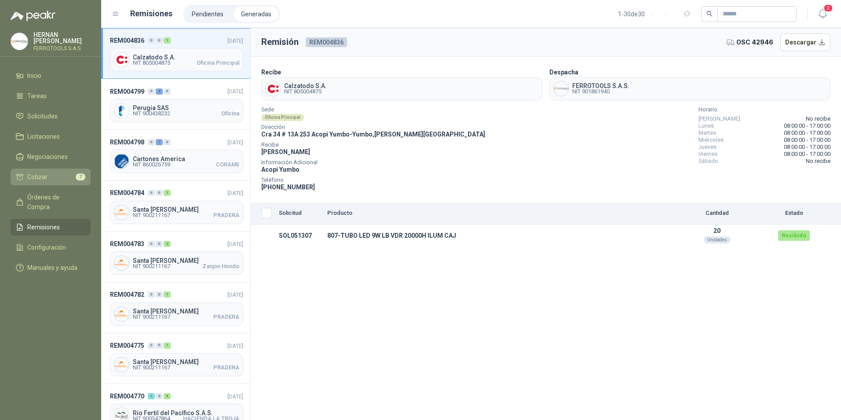
click at [60, 176] on li "Cotizar 7" at bounding box center [51, 177] width 70 height 10
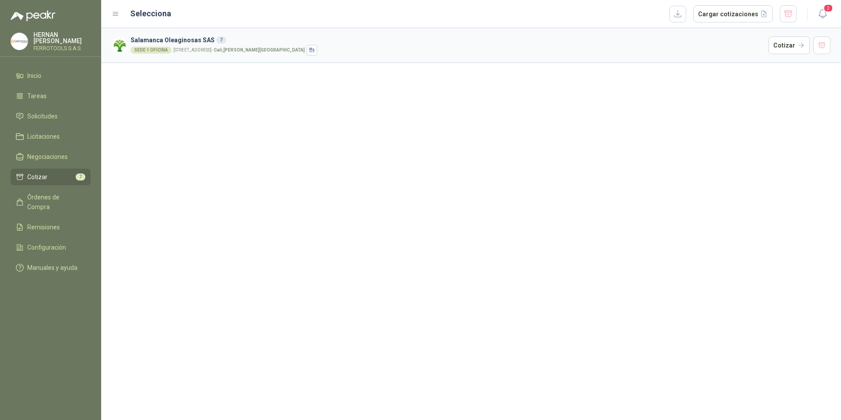
click at [315, 51] on div "SEDE 1 OFICINA CALLE 4 No.27 -79 - Cali , Valle del Cauca" at bounding box center [448, 50] width 634 height 11
click at [785, 41] on button "Cotizar" at bounding box center [789, 46] width 41 height 18
